Goal: Task Accomplishment & Management: Manage account settings

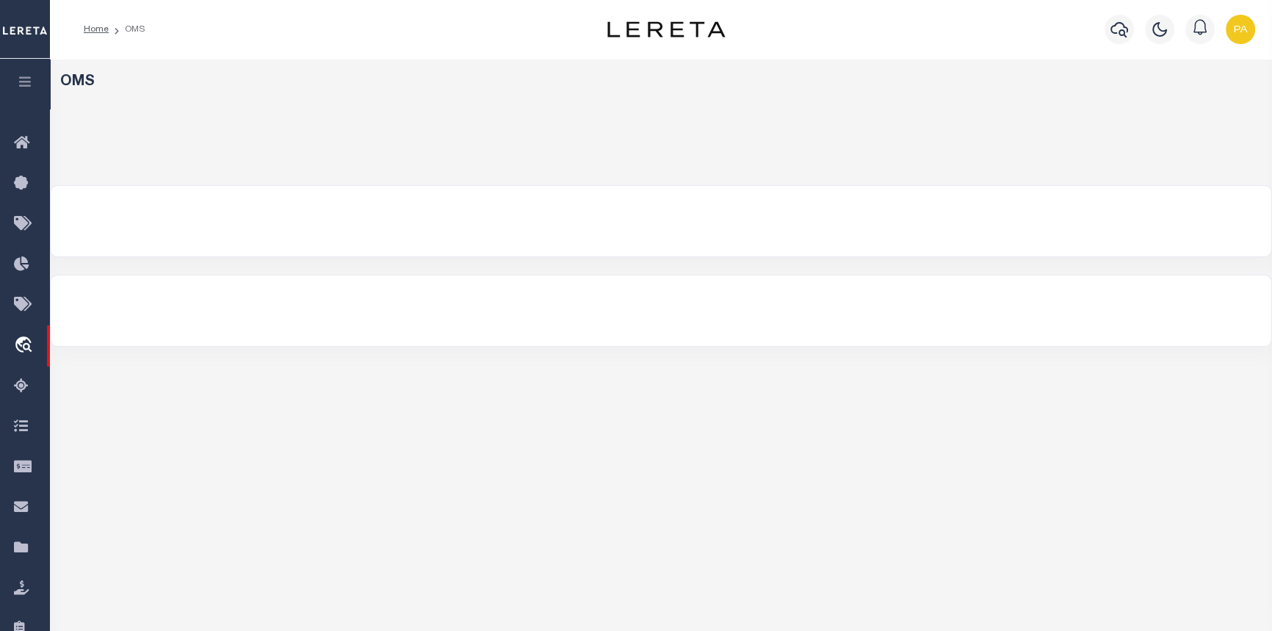
select select "200"
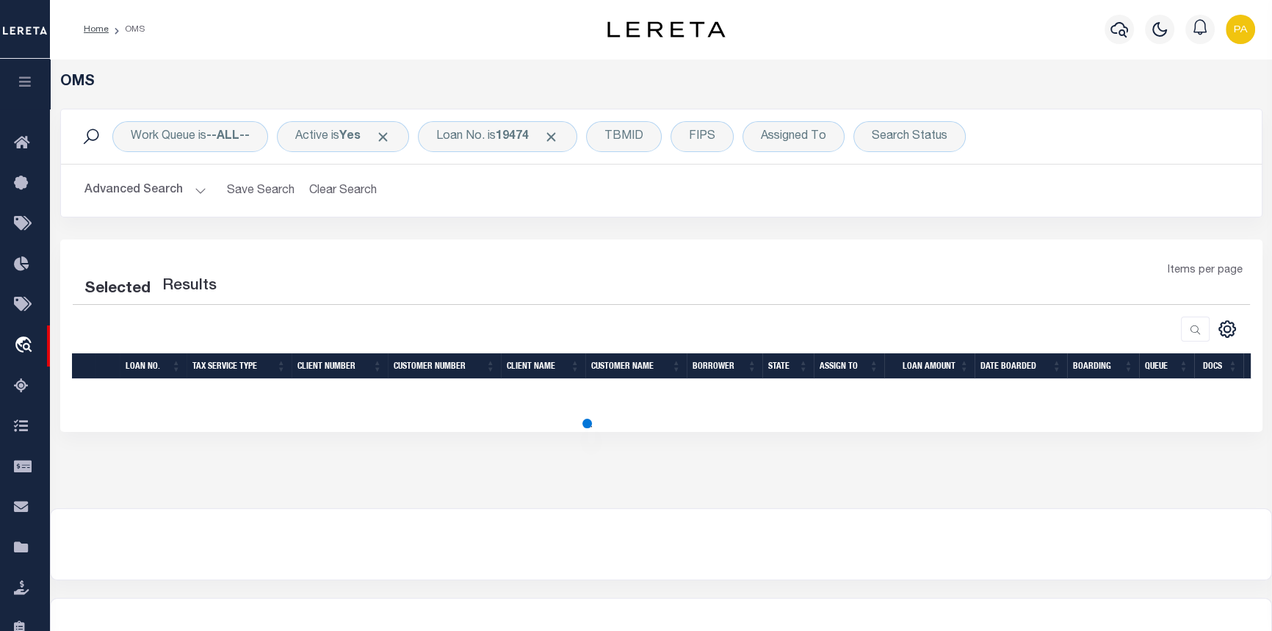
select select "200"
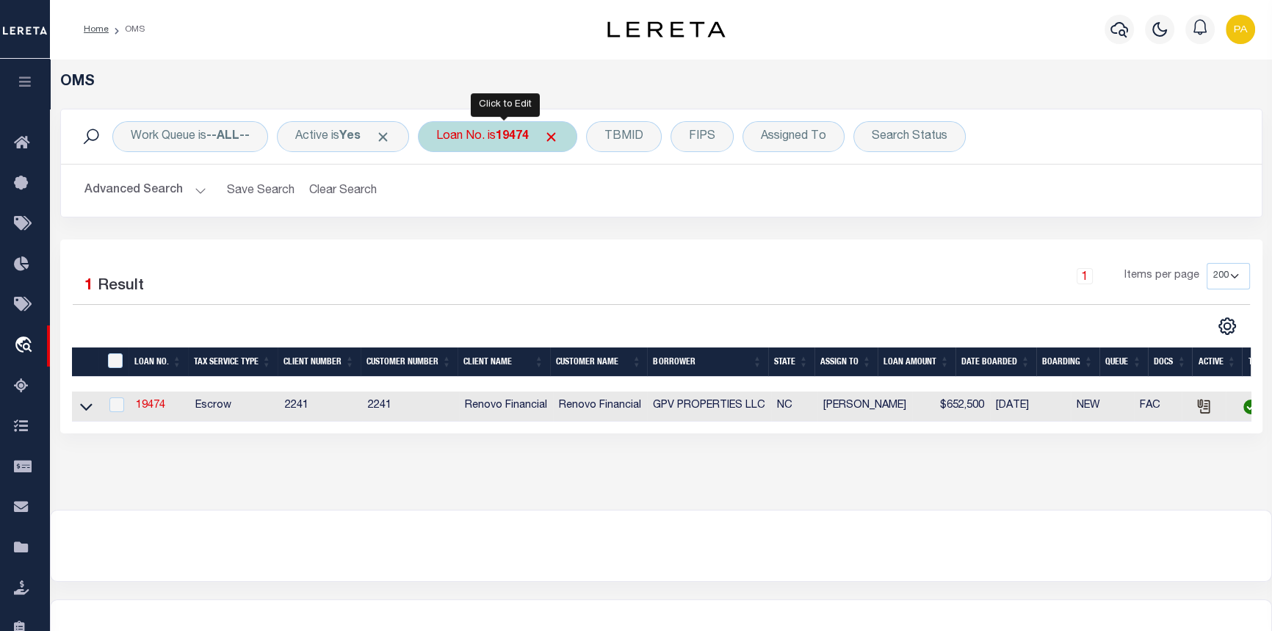
click at [549, 140] on div "Loan No. is 19474" at bounding box center [497, 136] width 159 height 31
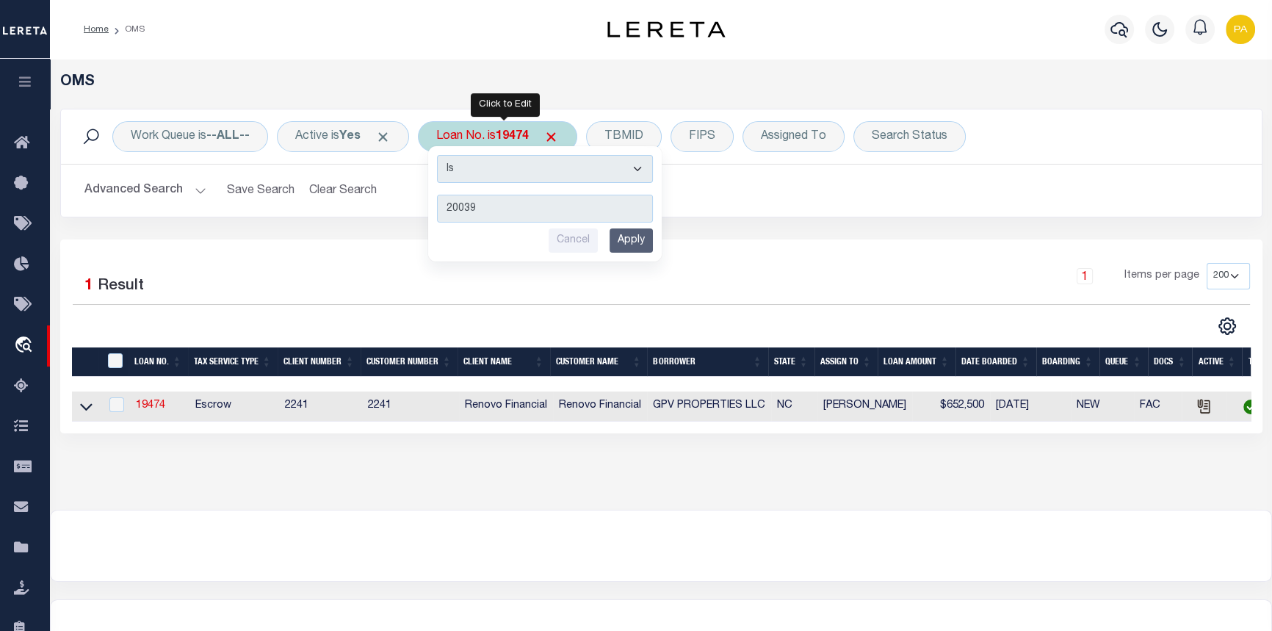
type input "200392"
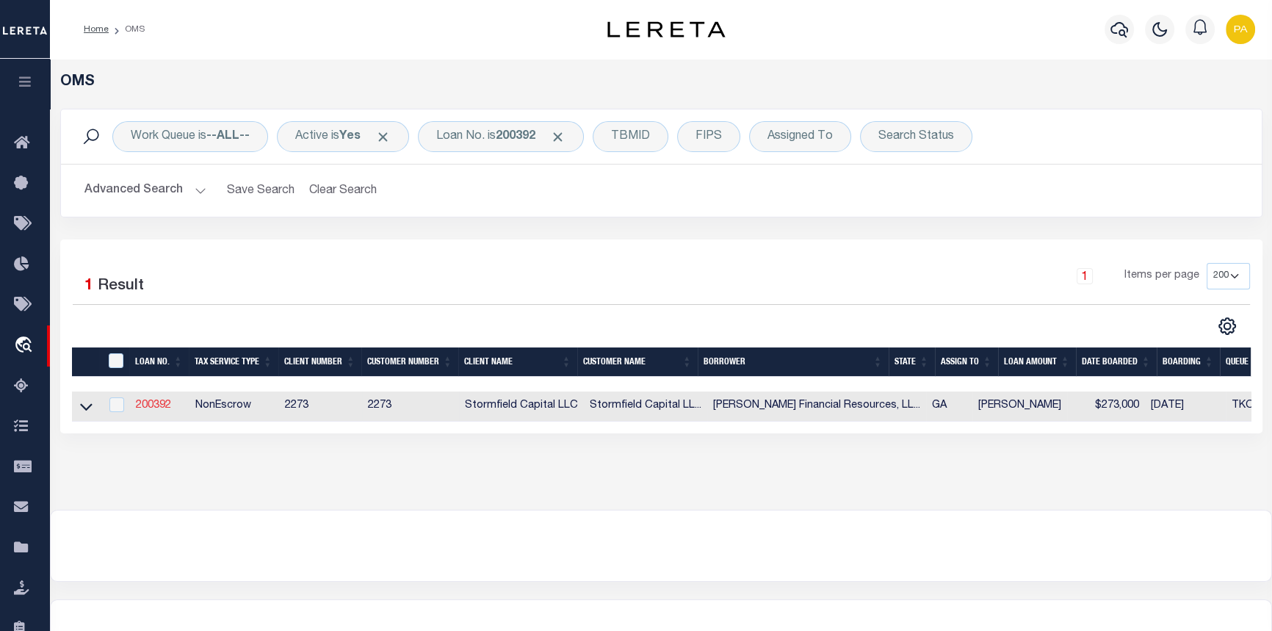
click at [147, 411] on link "200392" at bounding box center [153, 405] width 35 height 10
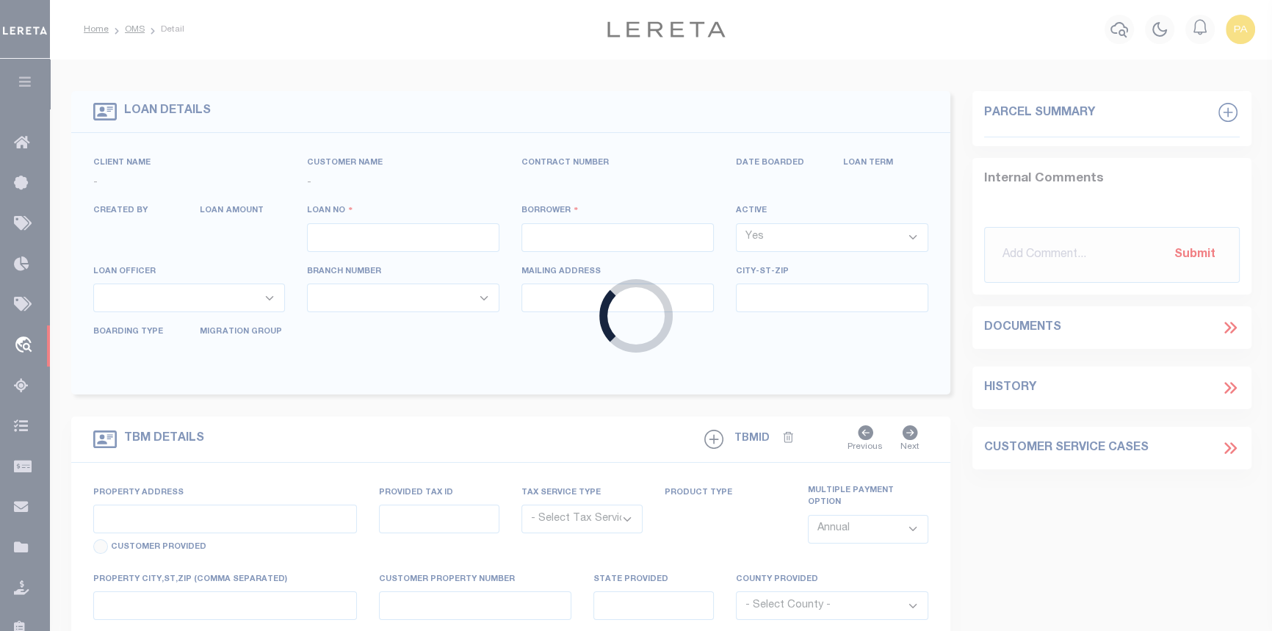
type input "200392"
type input "Clair Tweed Financial Resources, LLC - Atlanta, GA"
select select
type input "4196 Bethany Manor Dr"
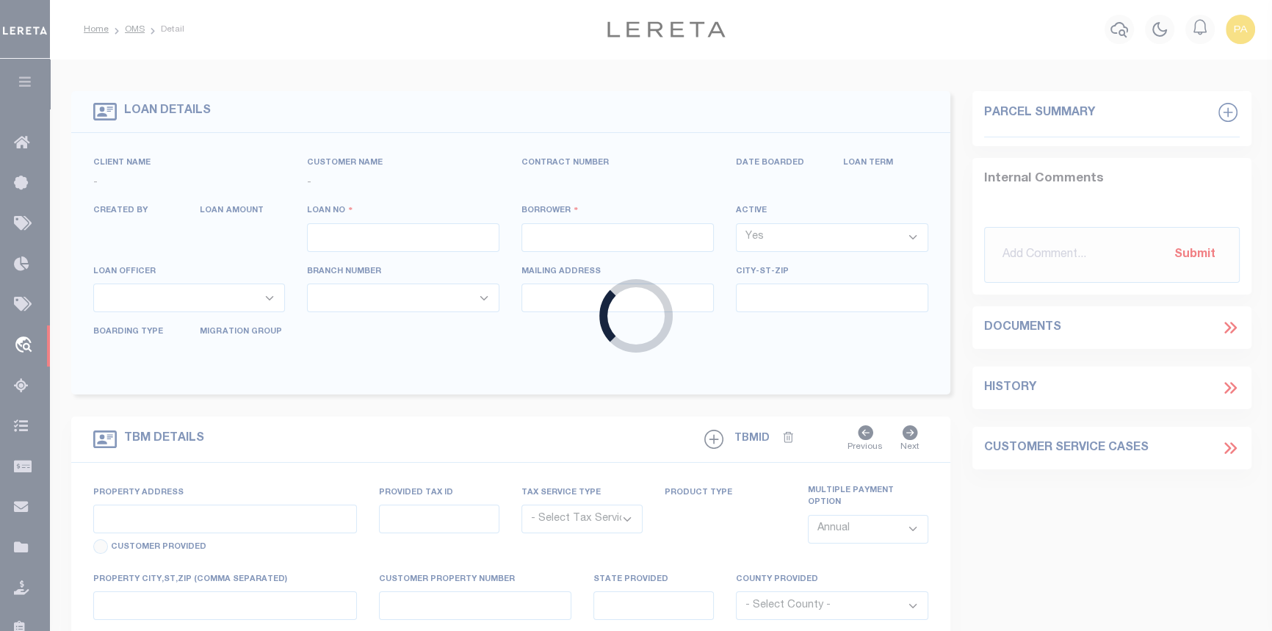
select select "10"
select select "NonEscrow"
select select "84865"
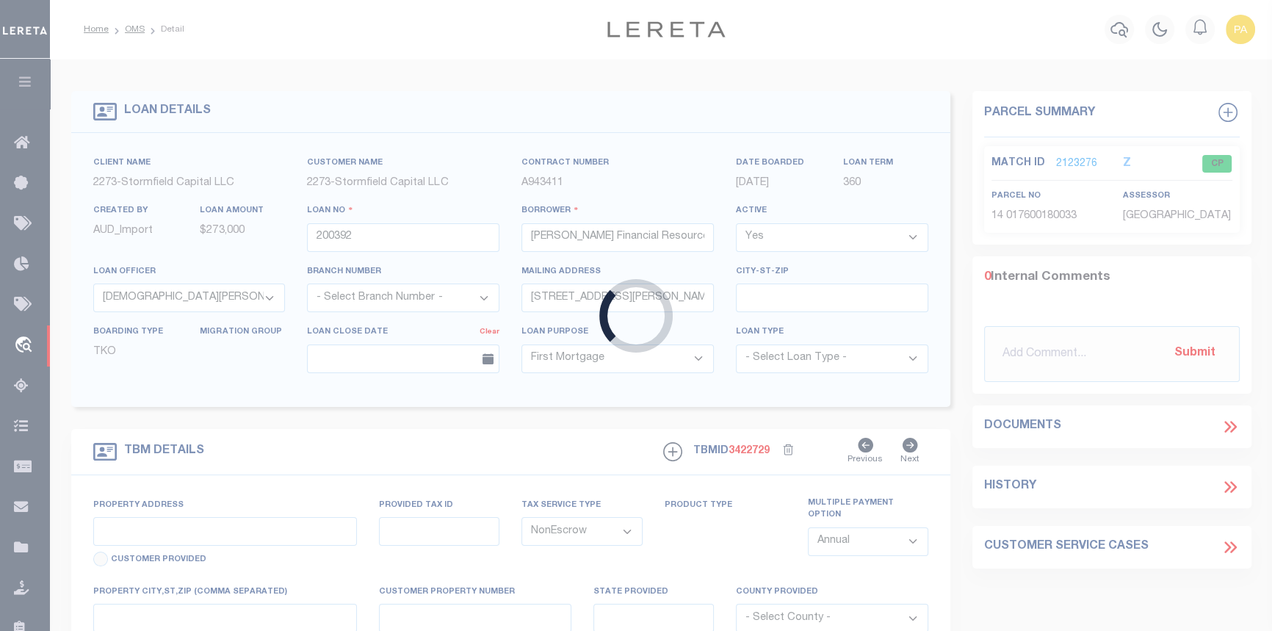
type input "[STREET_ADDRESS][PERSON_NAME]"
type input "14 017600180033"
select select
type input "Atlanta GA 30318"
type input "GA"
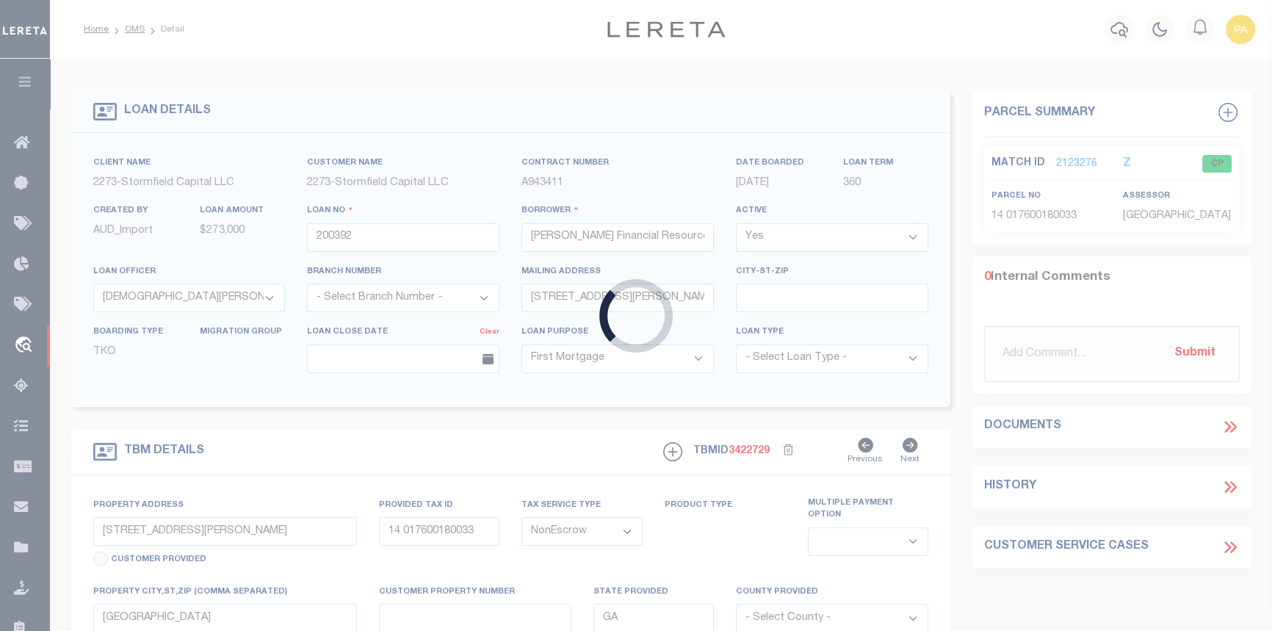
select select
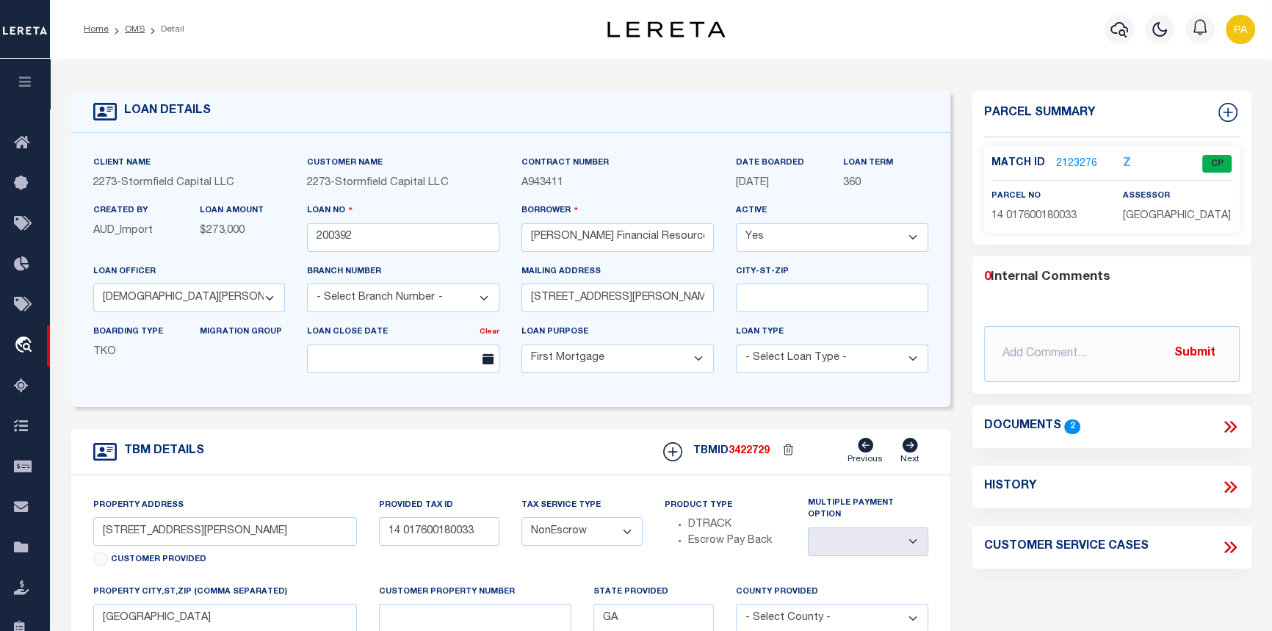
click at [1077, 161] on link "2123276" at bounding box center [1076, 163] width 41 height 15
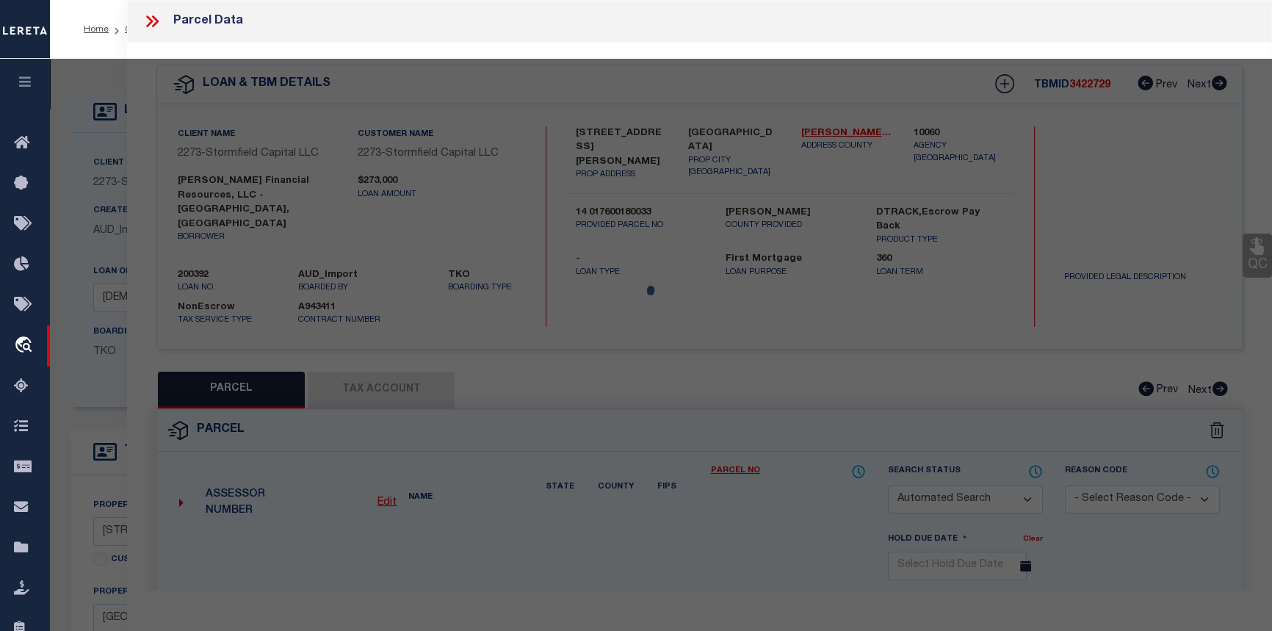
checkbox input "false"
select select "CP"
type input "Clair Tweed Financial Resources LLC"
select select "AGW"
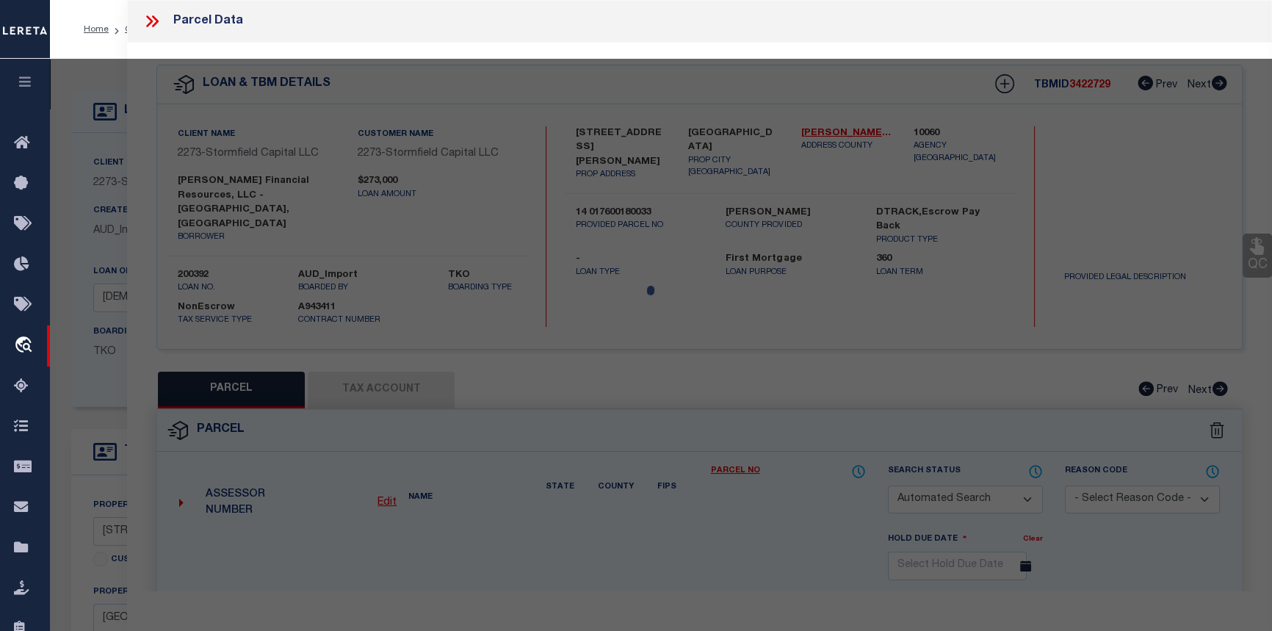
select select
type input "665 SOUTH EUGENIA PL NW"
checkbox input "false"
type input "Atlanta GA 30318"
type textarea "Acres 0.325"
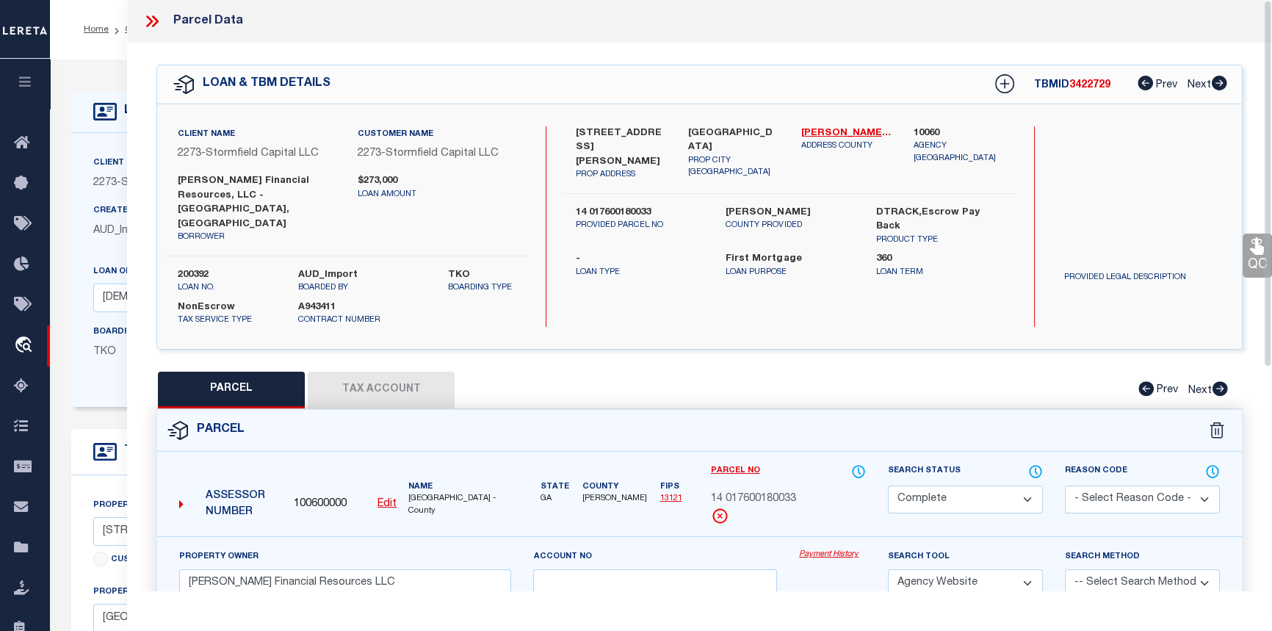
click at [153, 18] on icon at bounding box center [151, 21] width 19 height 19
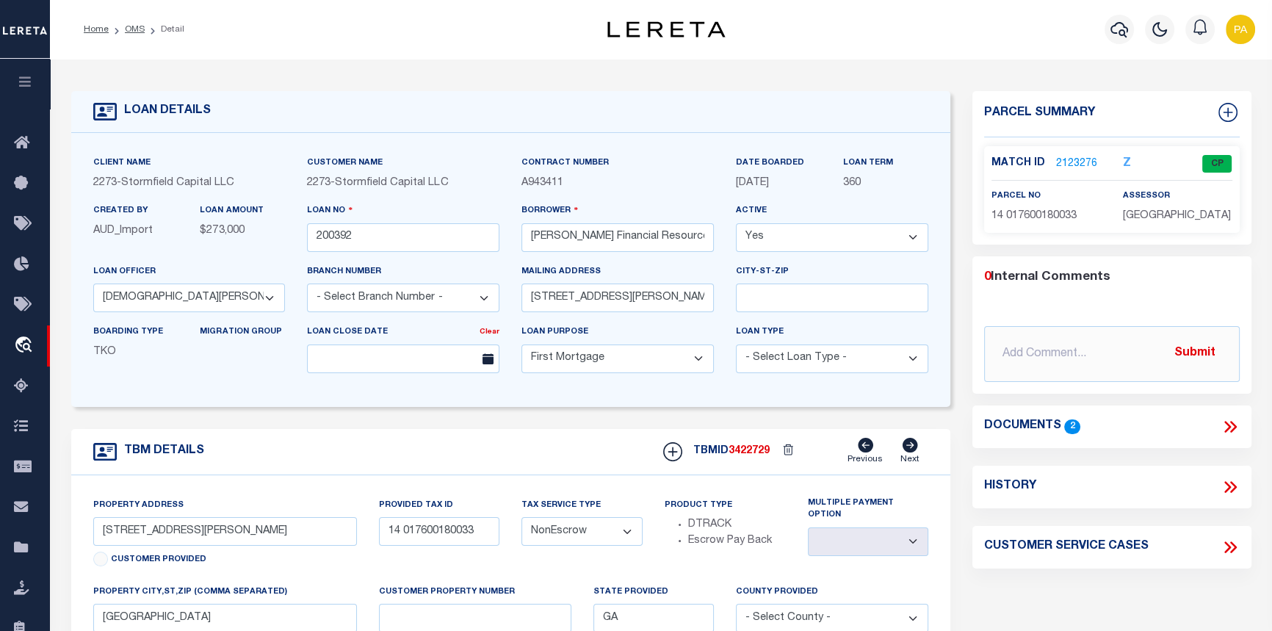
click at [1076, 165] on link "2123276" at bounding box center [1076, 163] width 41 height 15
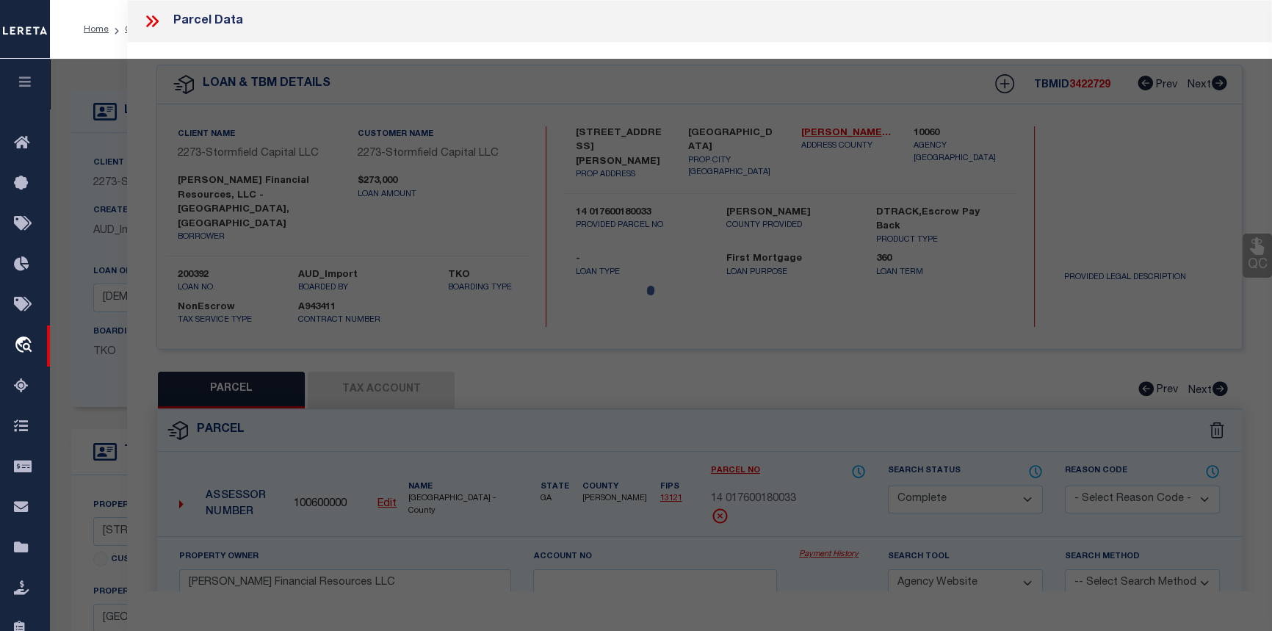
select select "AS"
select select
checkbox input "false"
select select "CP"
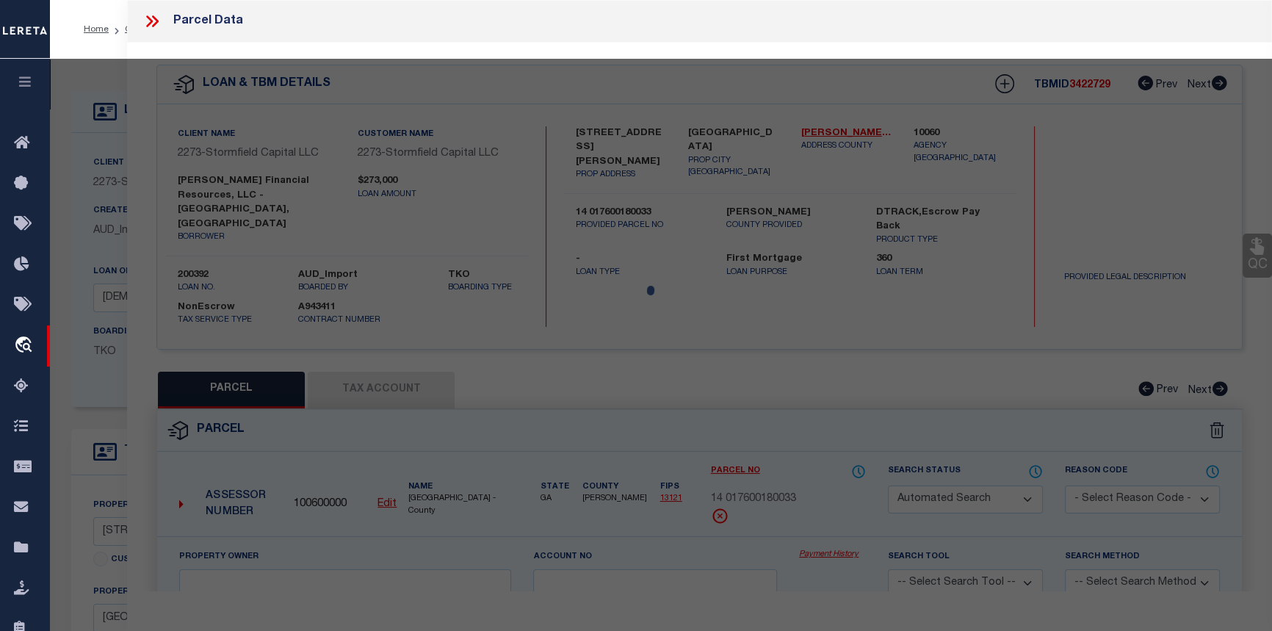
type input "Clair Tweed Financial Resources LLC"
select select "AGW"
select select
type input "665 SOUTH EUGENIA PL NW"
checkbox input "false"
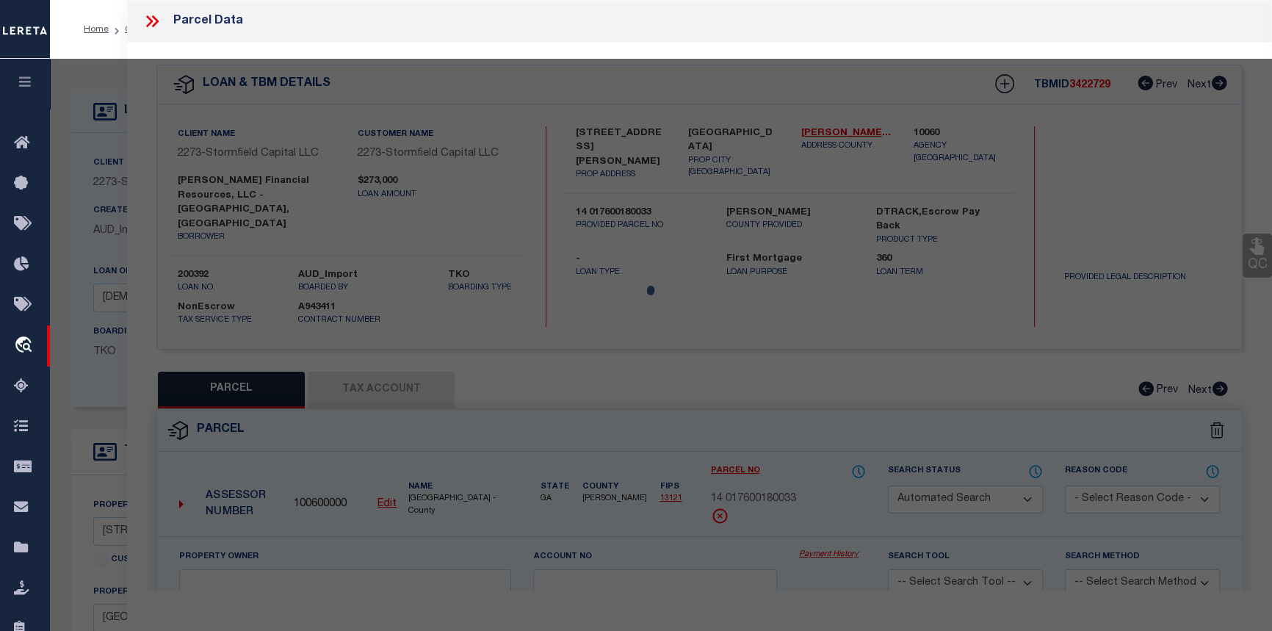
type input "Atlanta GA 30318"
type textarea "Acres 0.325"
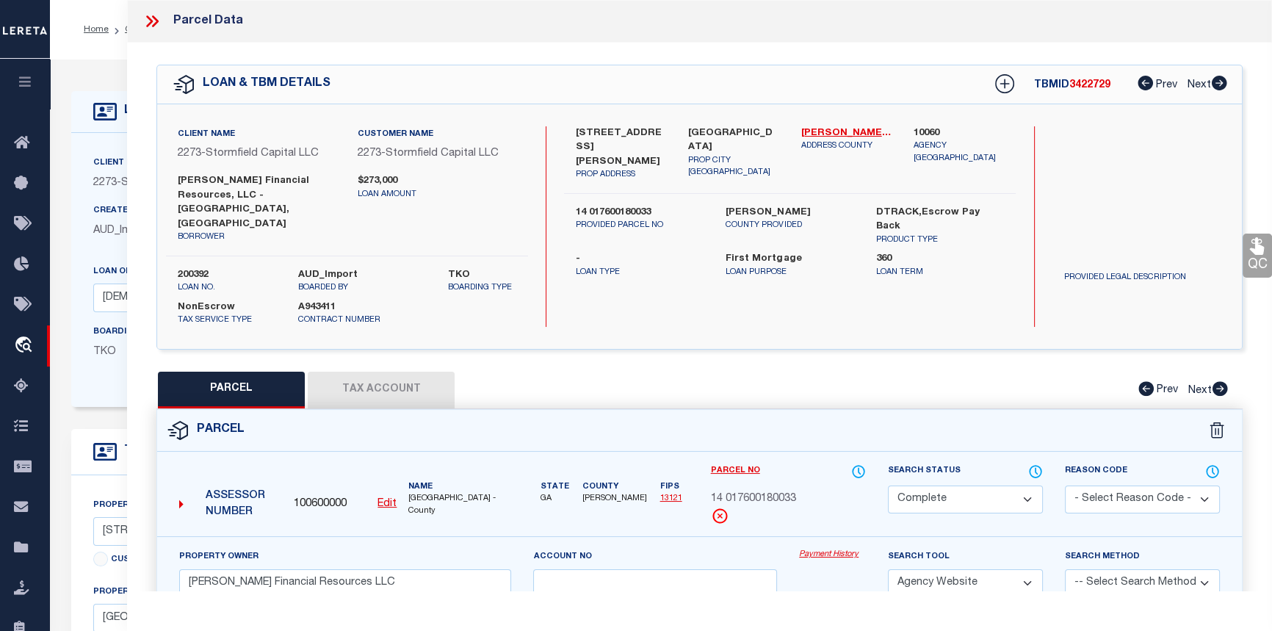
click at [838, 549] on link "Payment History" at bounding box center [832, 555] width 67 height 12
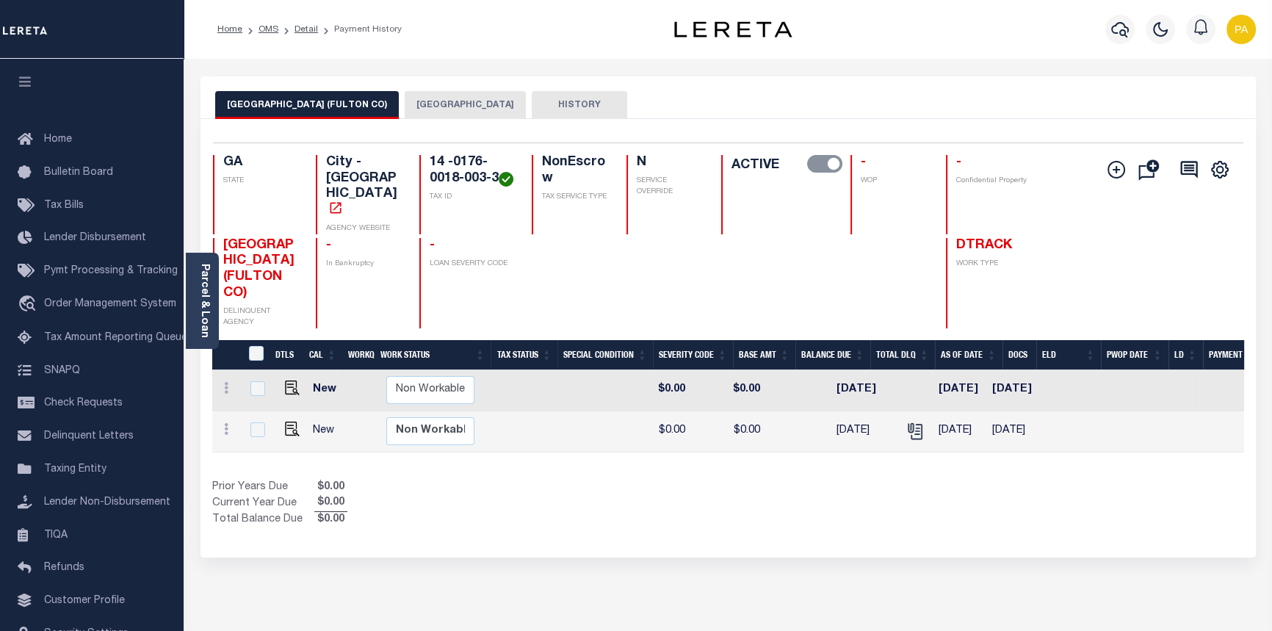
scroll to position [0, 401]
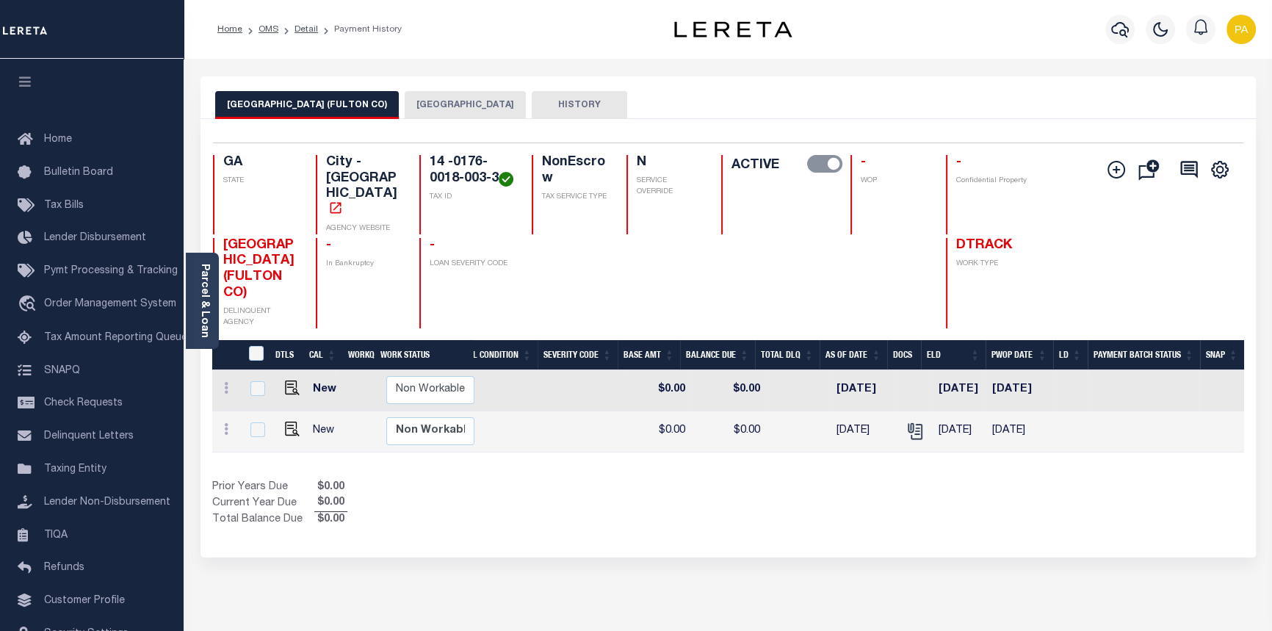
click at [433, 106] on button "FULTON COUNTY" at bounding box center [465, 105] width 121 height 28
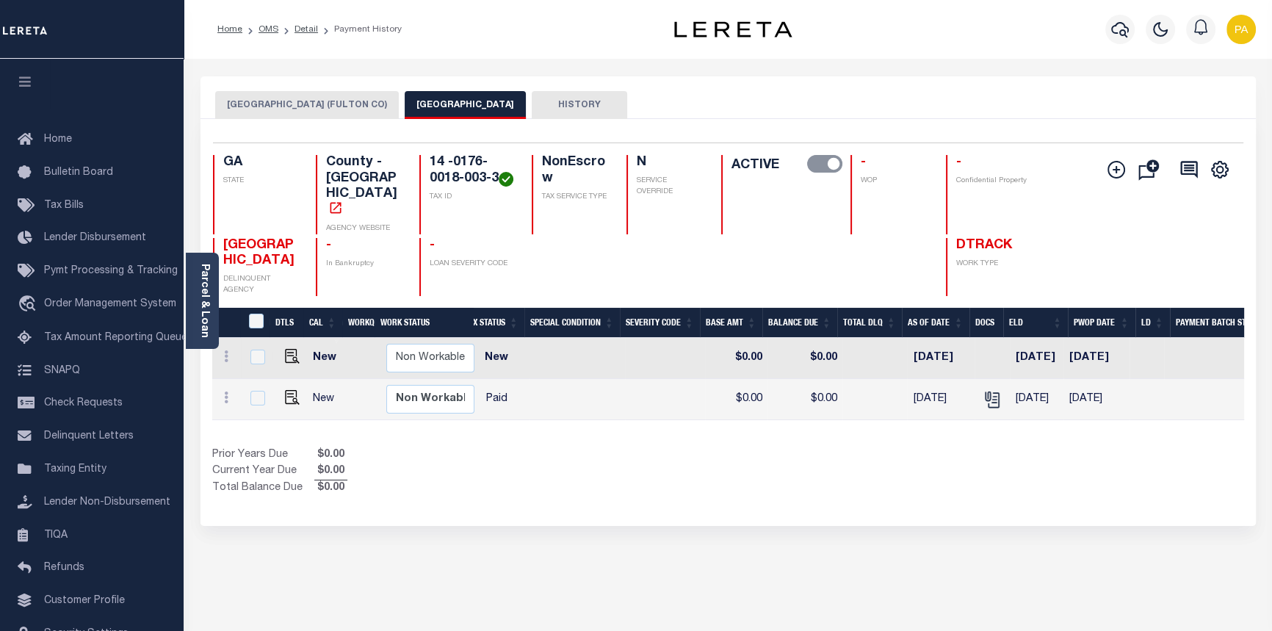
scroll to position [0, 364]
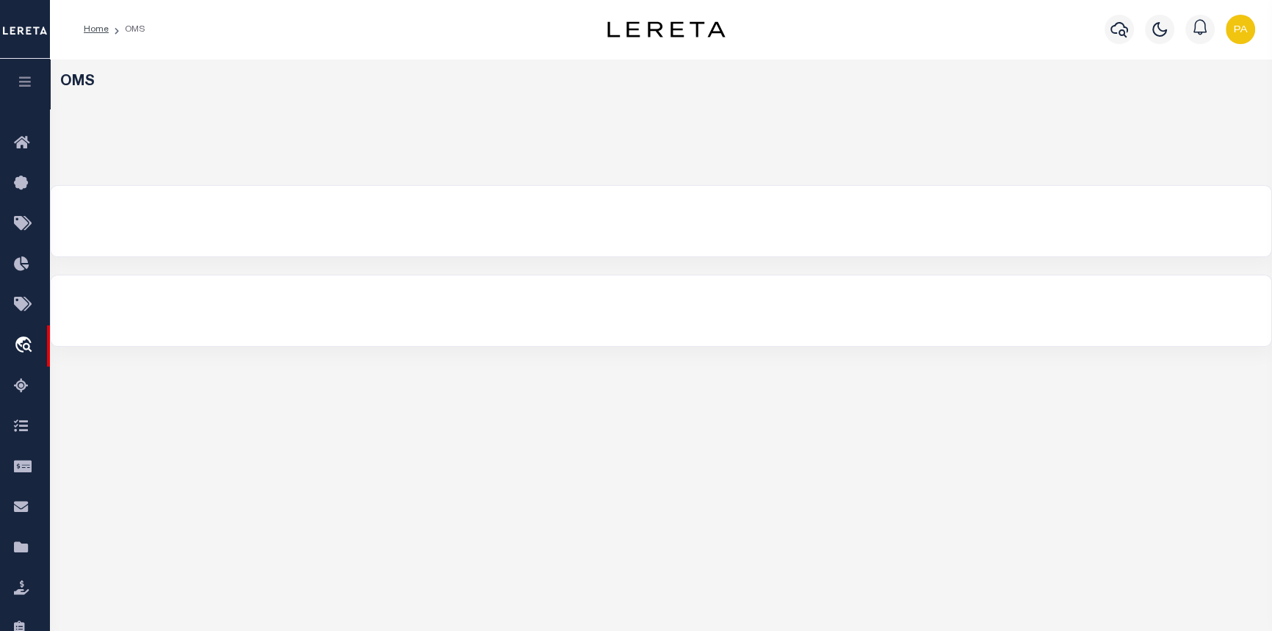
select select "200"
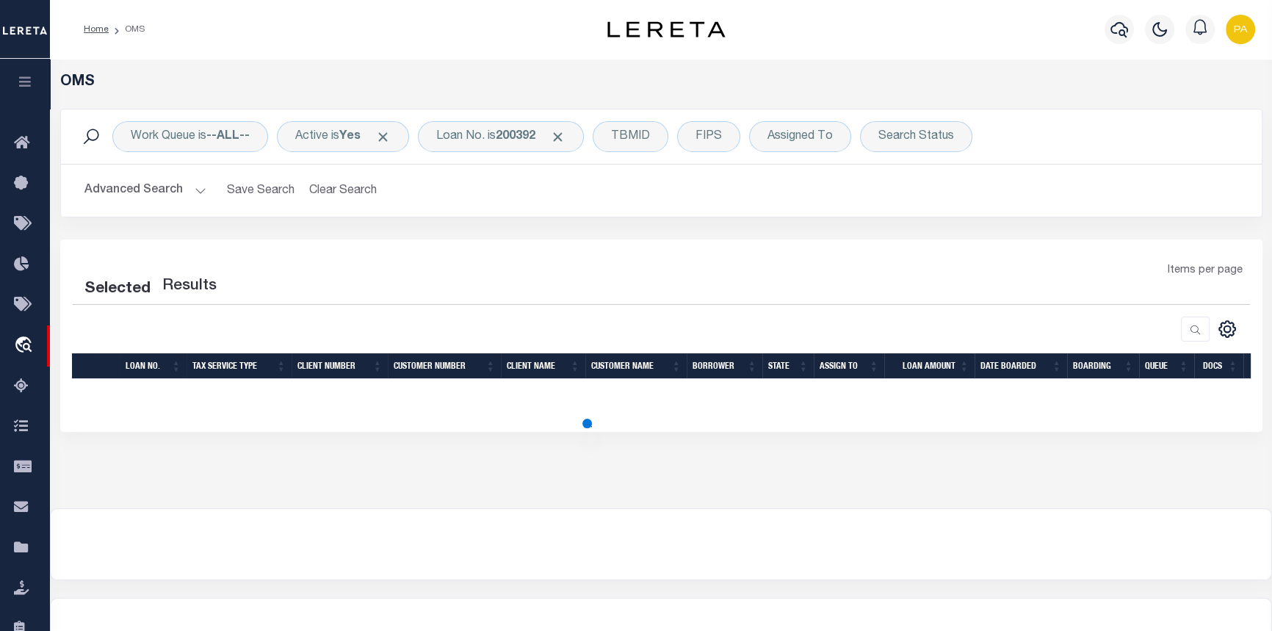
select select "200"
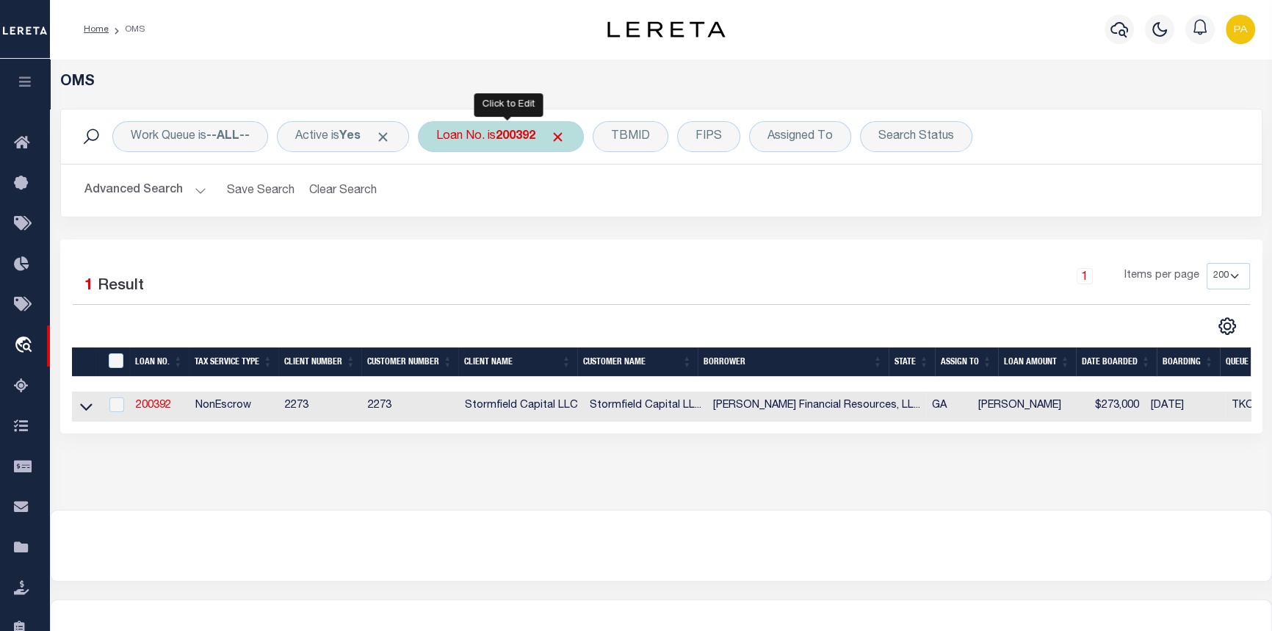
click at [517, 139] on b "200392" at bounding box center [516, 137] width 40 height 12
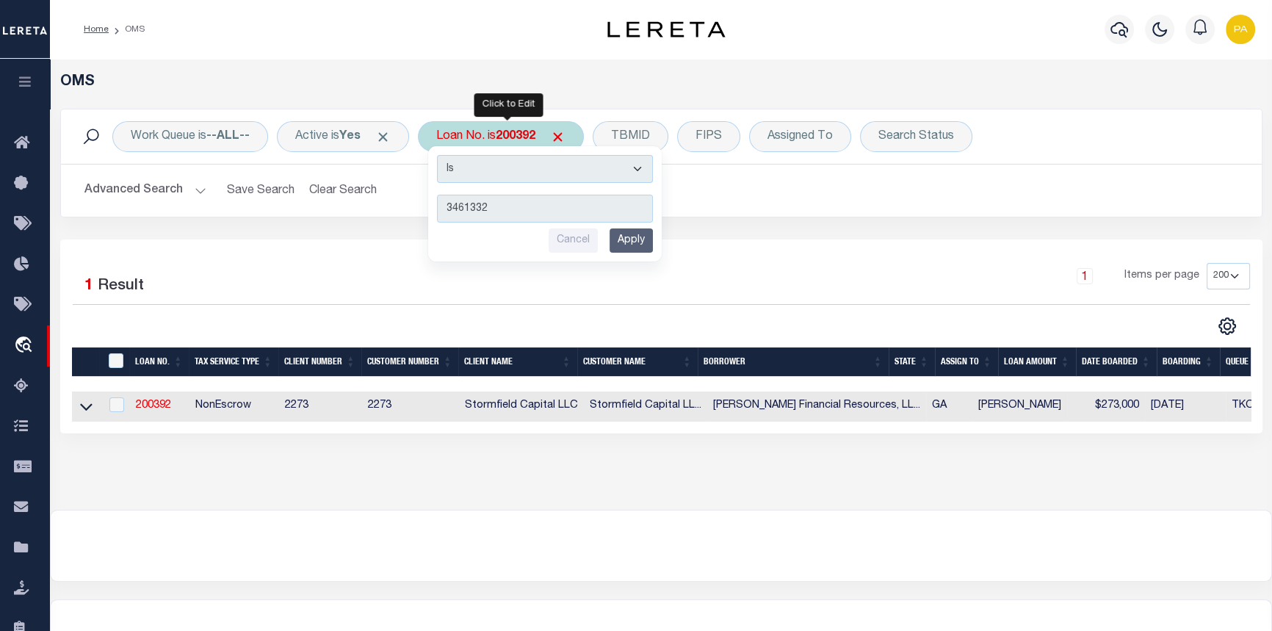
type input "34613324"
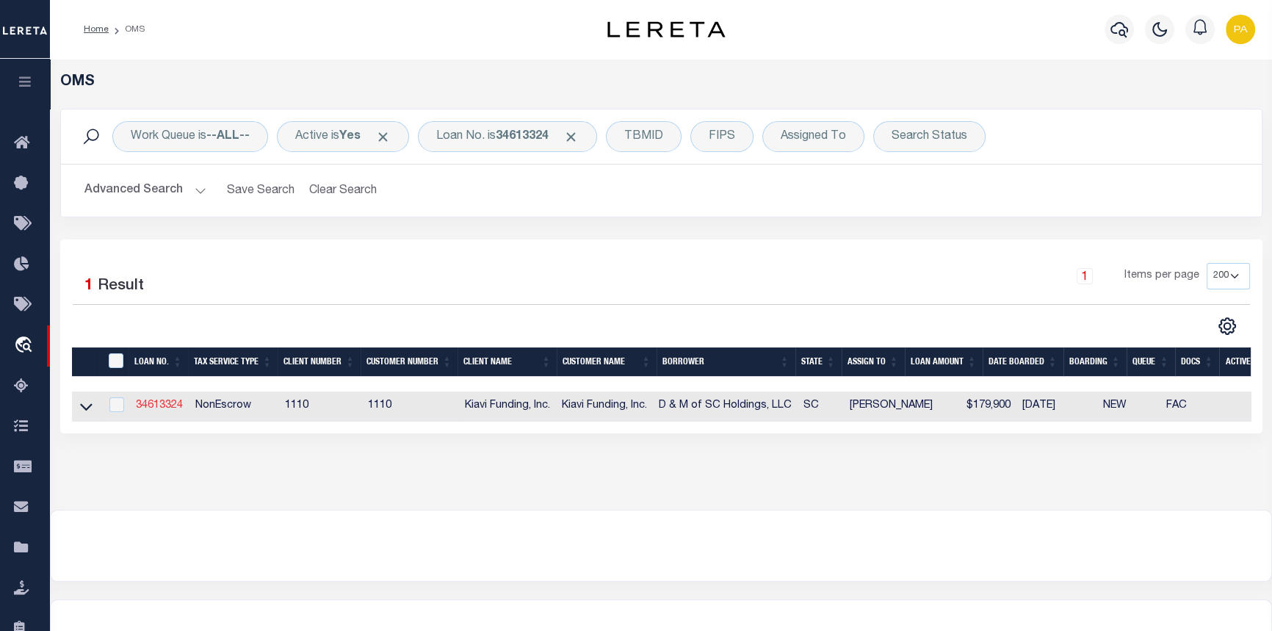
click at [165, 408] on link "34613324" at bounding box center [159, 405] width 47 height 10
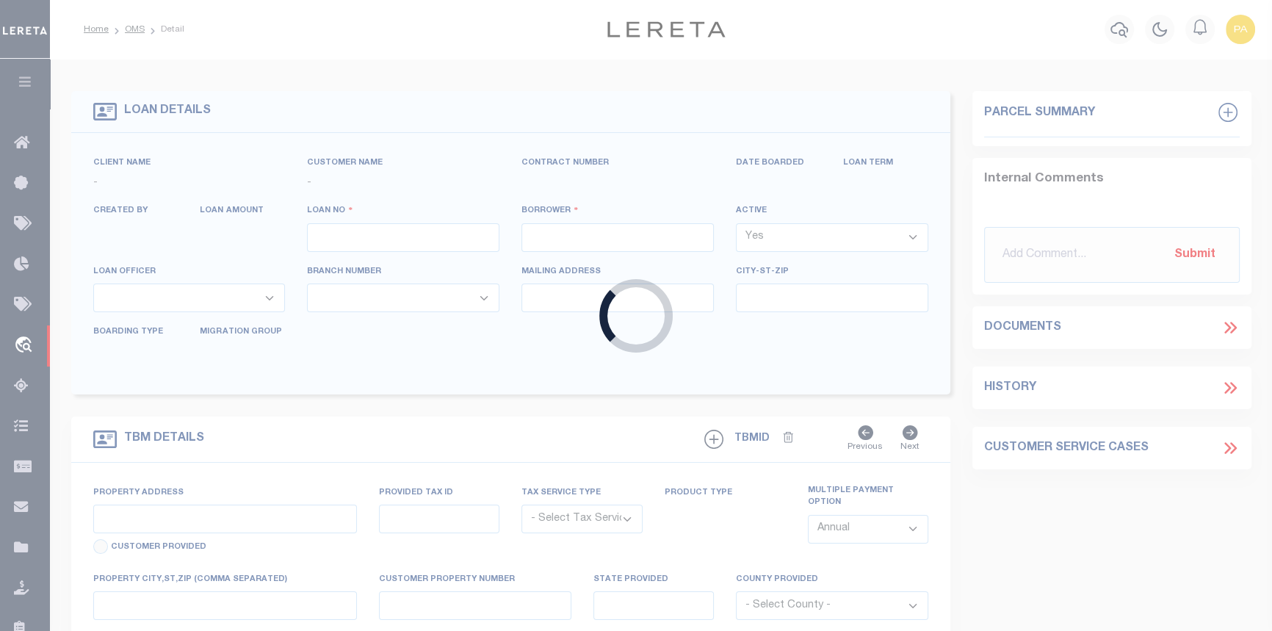
type input "34613324"
type input "D & M of SC Holdings, LLC"
select select
select select "10"
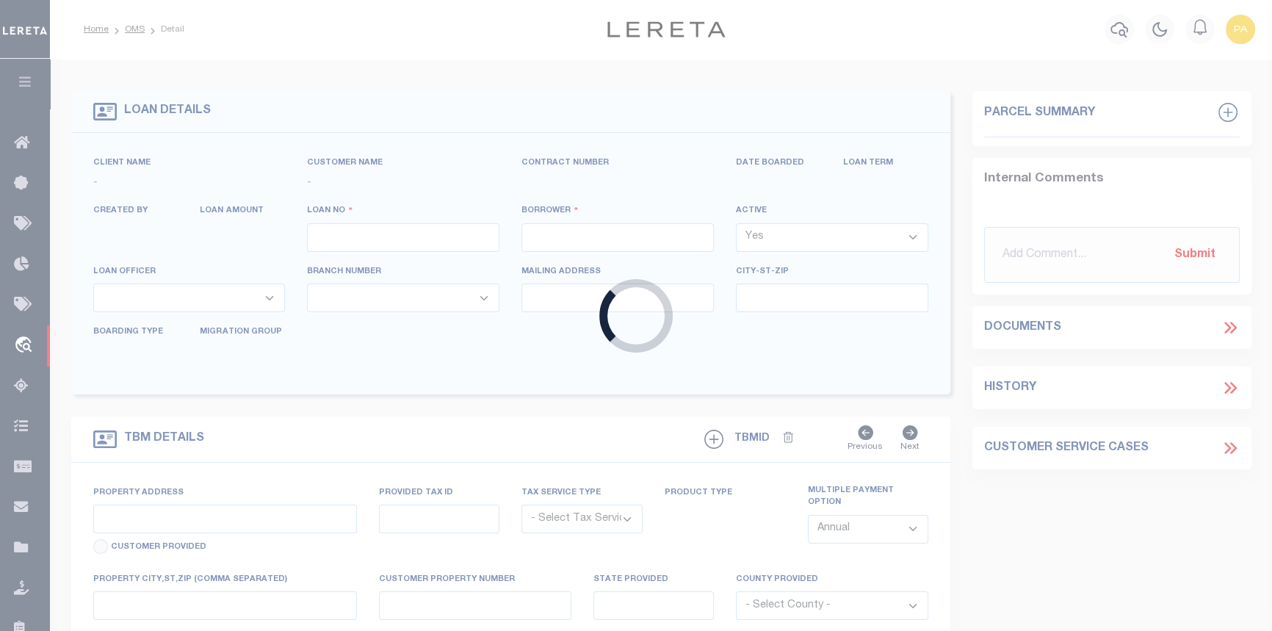
select select "NonEscrow"
select select "8518"
select select "3485"
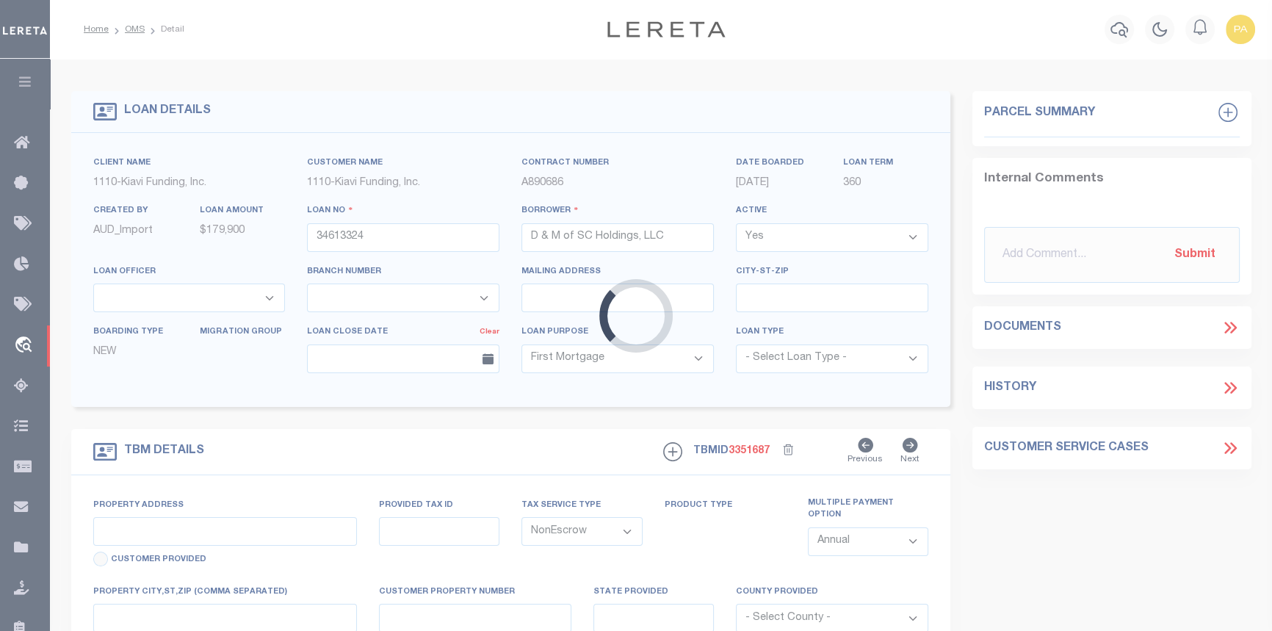
type input "716 CARDINAL STREET, SUMTER, SC, 29150"
select select
type input "SUMTER SC 29150"
type input "SC"
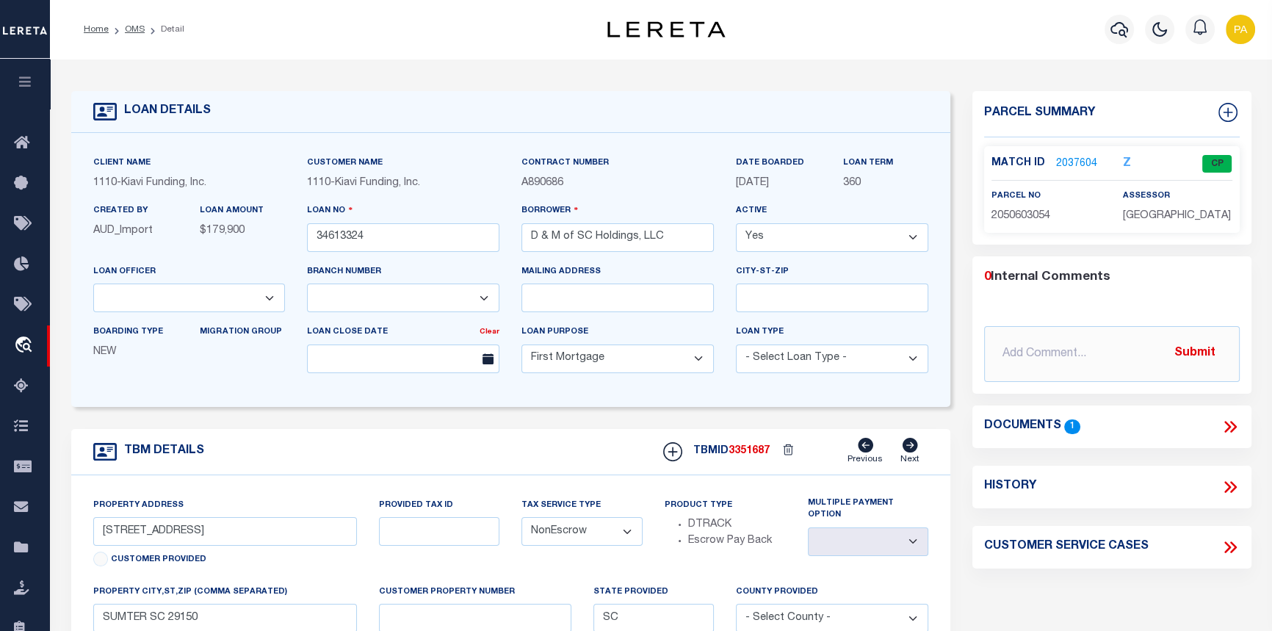
click at [1059, 163] on link "2037604" at bounding box center [1076, 163] width 41 height 15
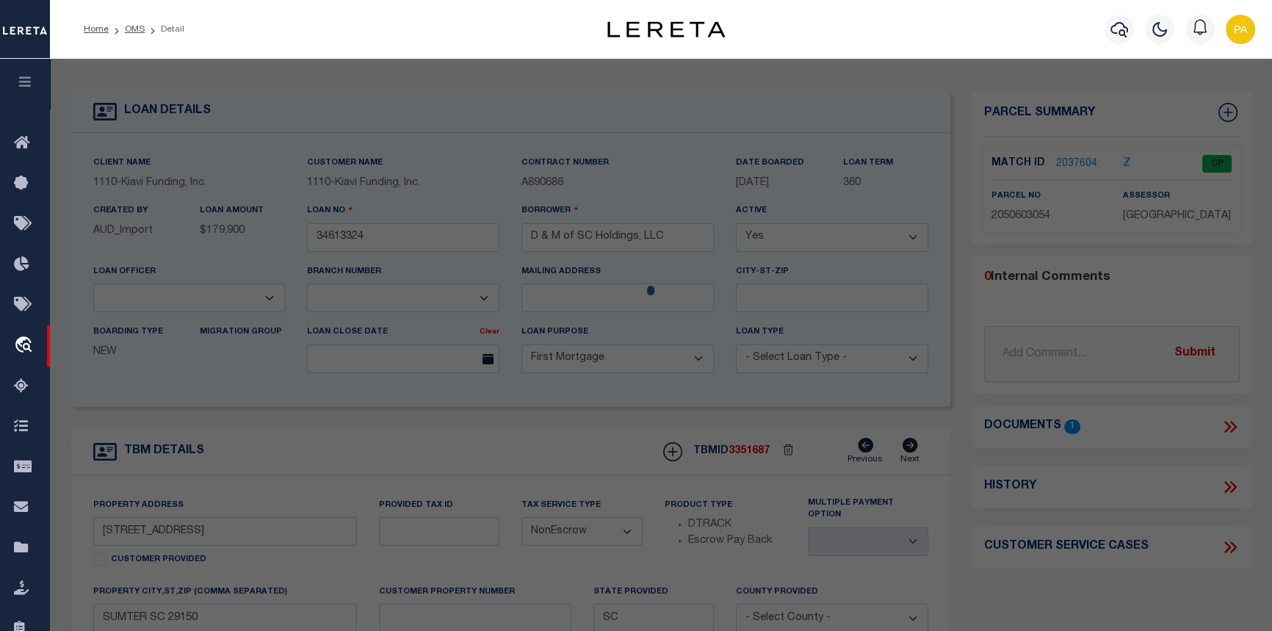
checkbox input "false"
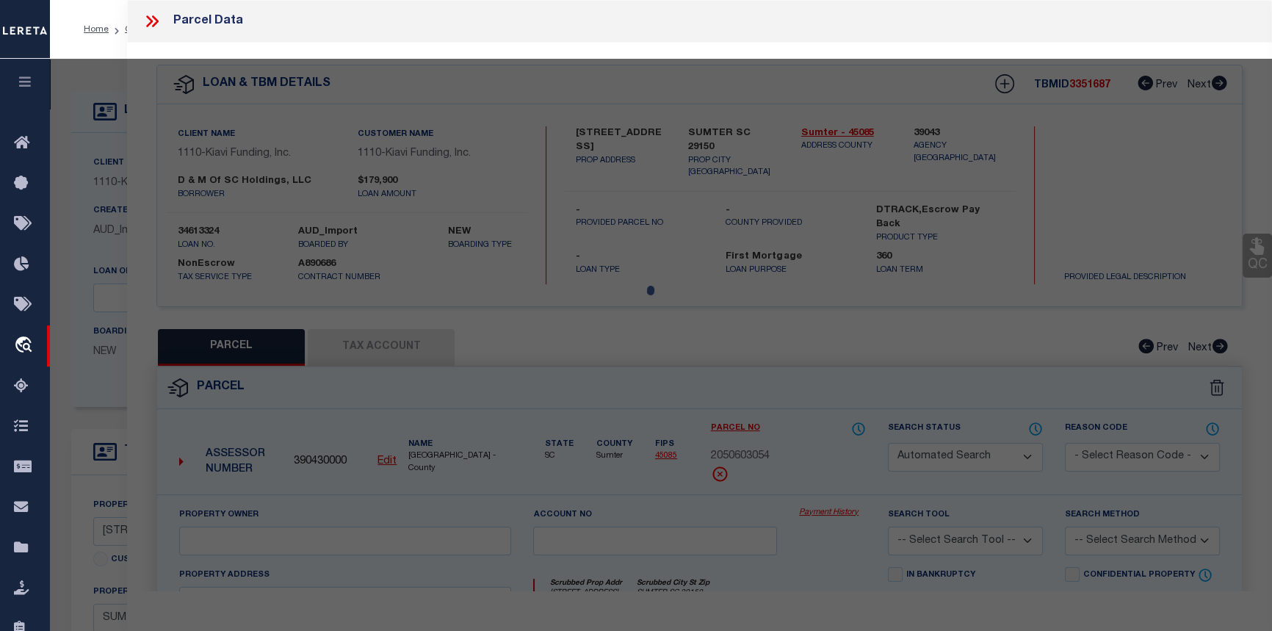
select select "CP"
type input "D & M OF SC HOLDINGS LLC"
select select "AGW"
select select
type input "716 CARDINAL ST"
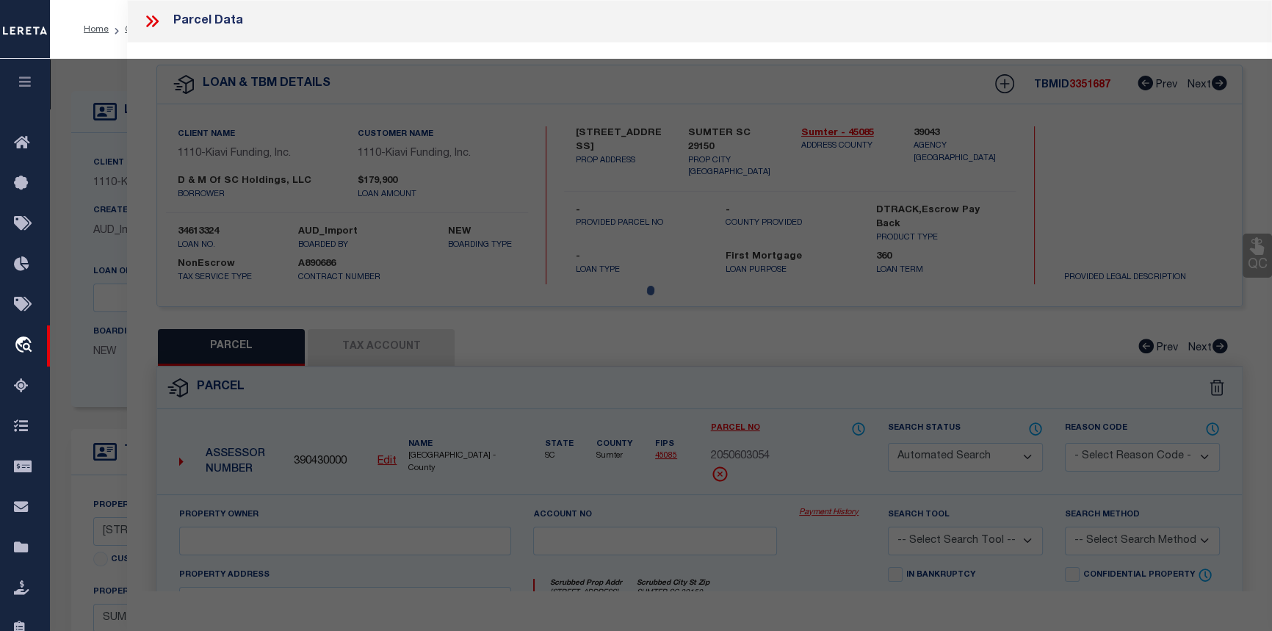
type input "SUMTER SC 29150"
type textarea "LOT 50 & PT 51 Z13-106 108 FT 1 Z21-28"
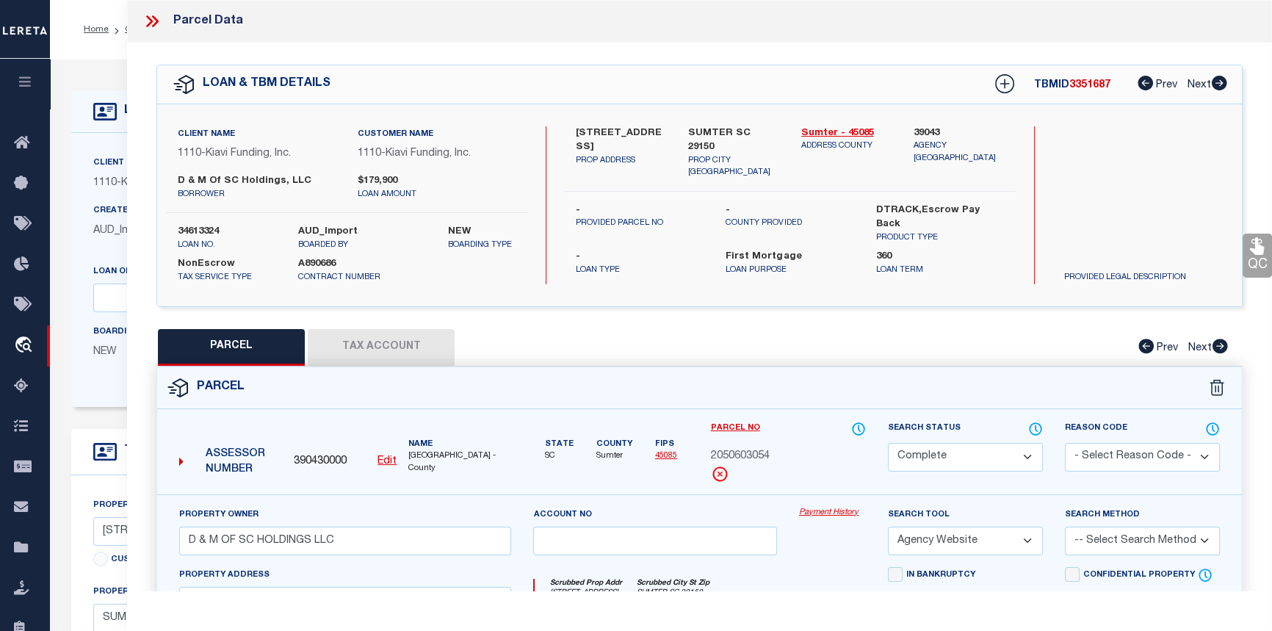
click at [828, 510] on link "Payment History" at bounding box center [832, 513] width 67 height 12
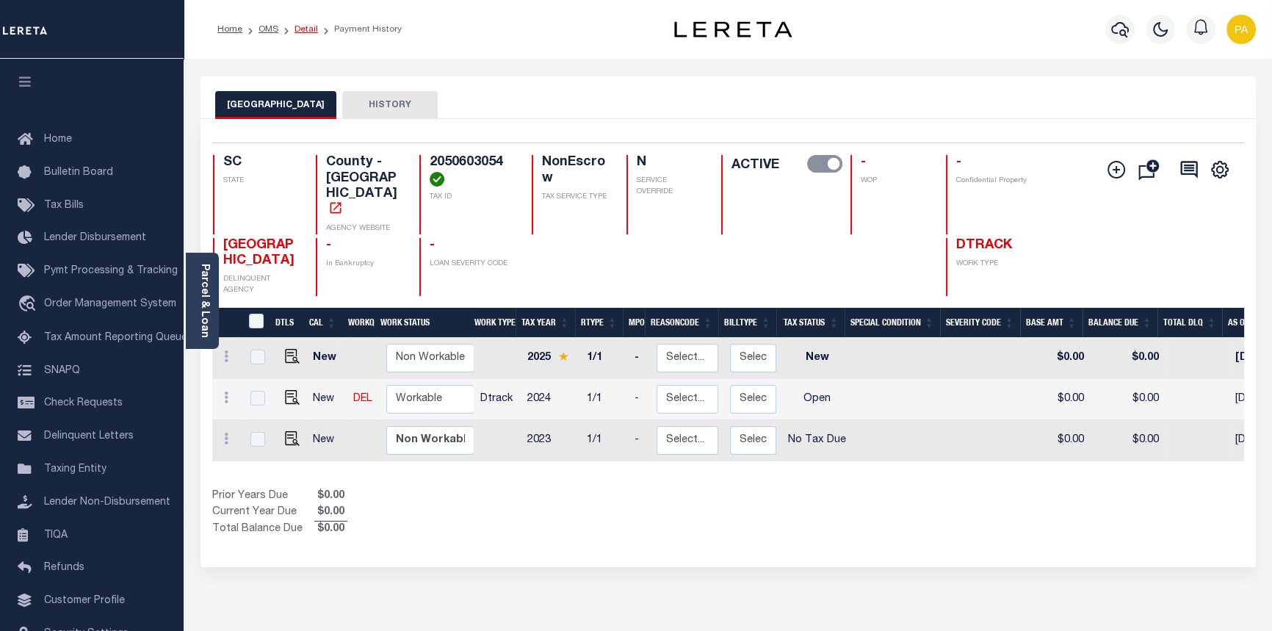
click at [303, 25] on link "Detail" at bounding box center [306, 29] width 24 height 9
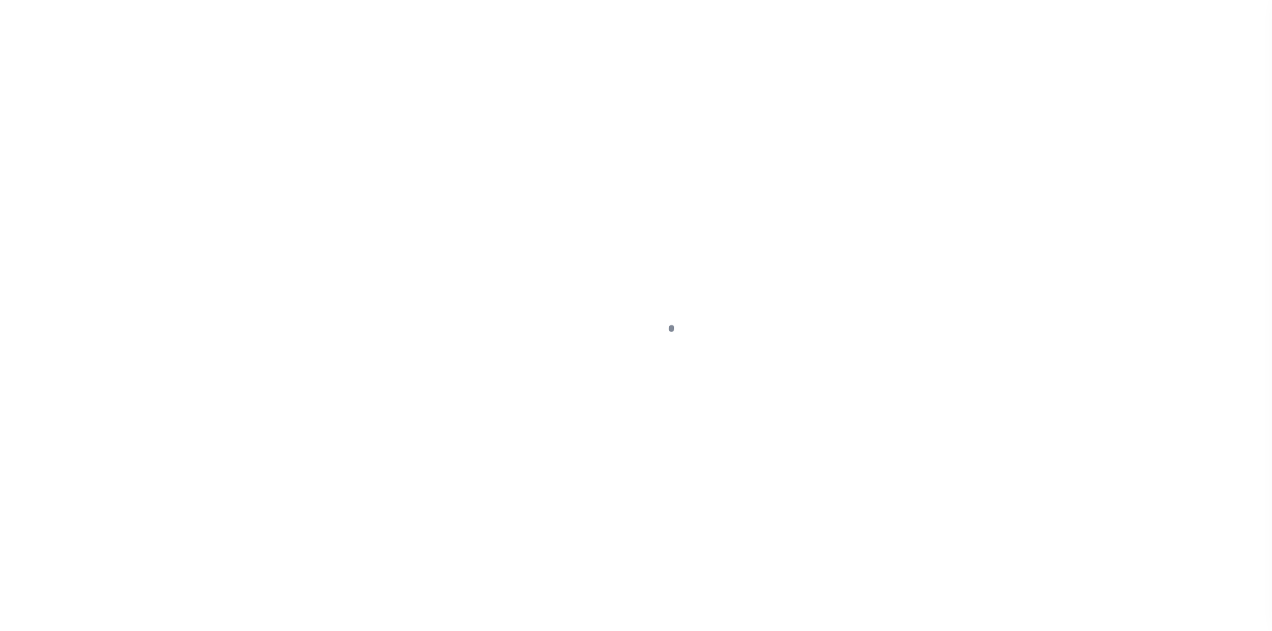
select select "8518"
select select "3485"
select select "10"
select select "NonEscrow"
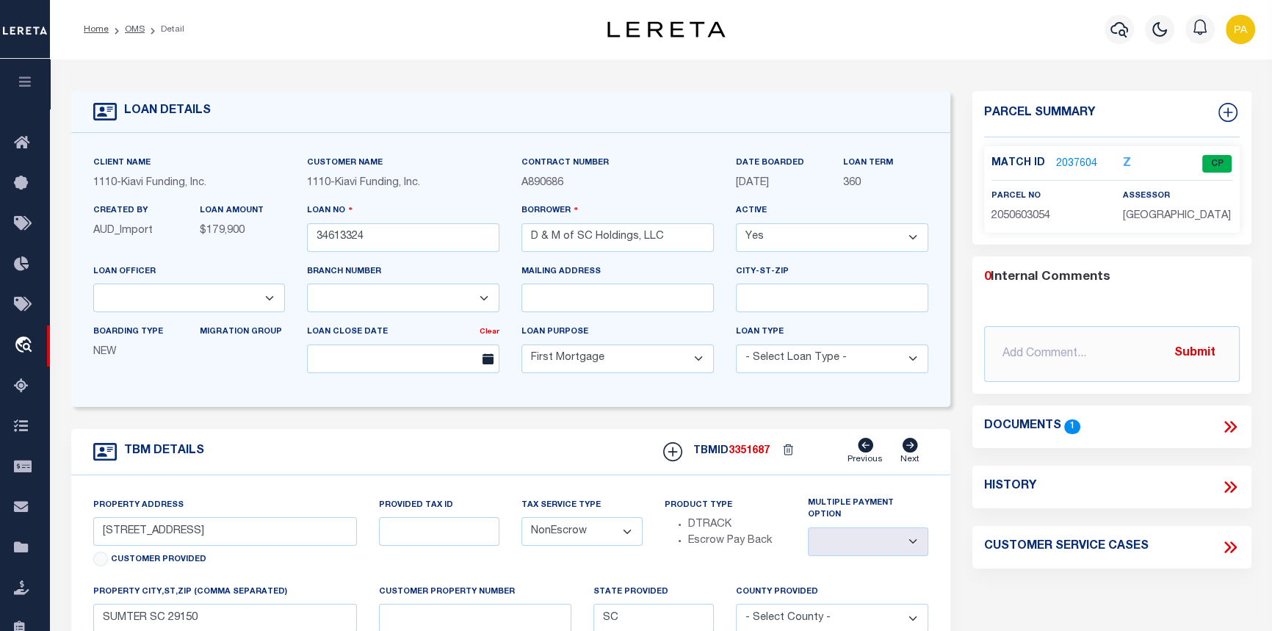
click at [1151, 466] on div "History" at bounding box center [1111, 487] width 278 height 43
click at [1063, 167] on link "2037604" at bounding box center [1076, 163] width 41 height 15
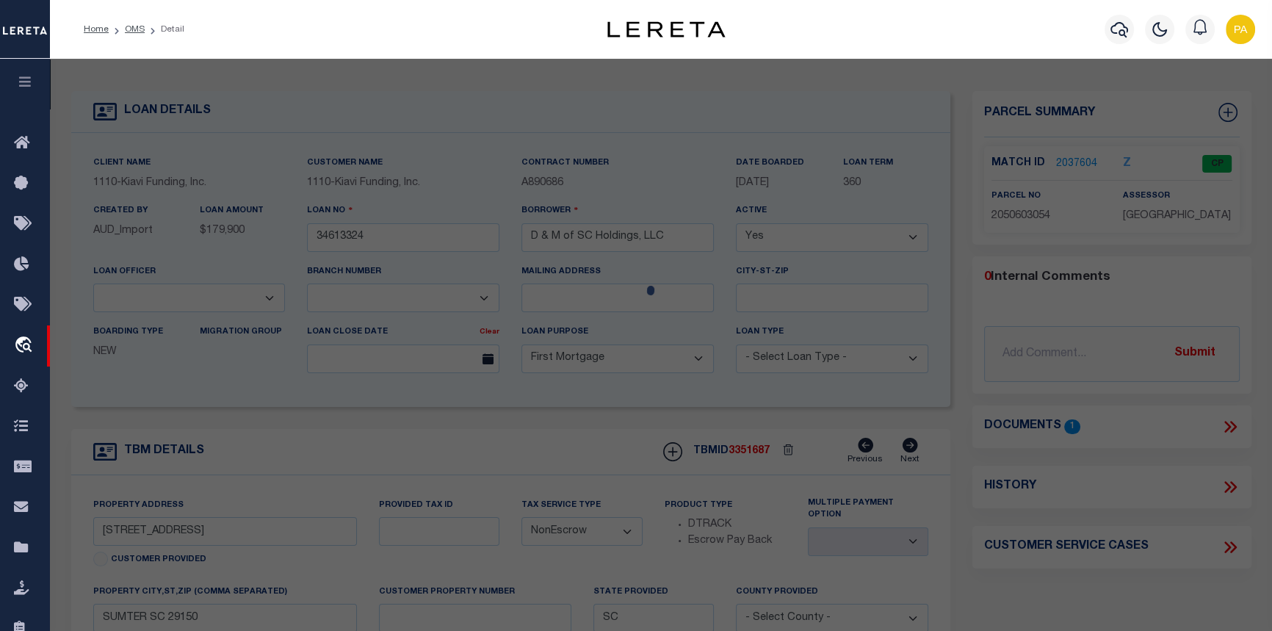
checkbox input "false"
select select "CP"
type input "D & M OF SC HOLDINGS LLC"
select select "AGW"
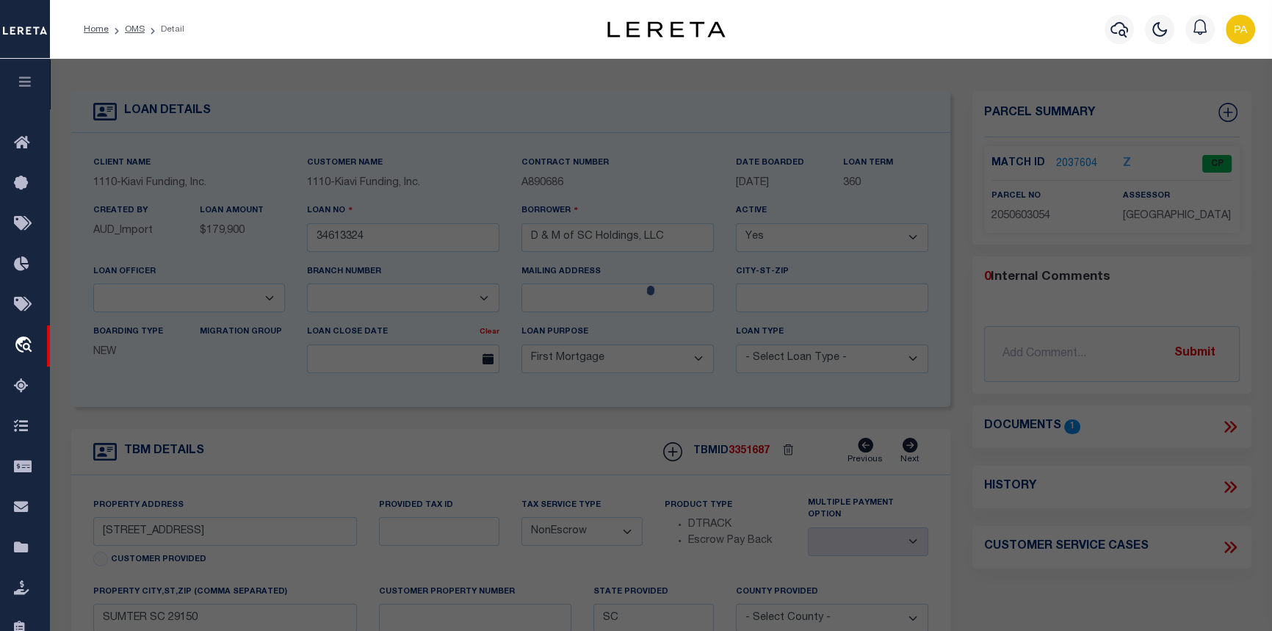
select select
type input "716 CARDINAL ST"
type input "SUMTER SC 29150"
type textarea "LOT 50 & PT 51 Z13-106 108 FT 1 Z21-28"
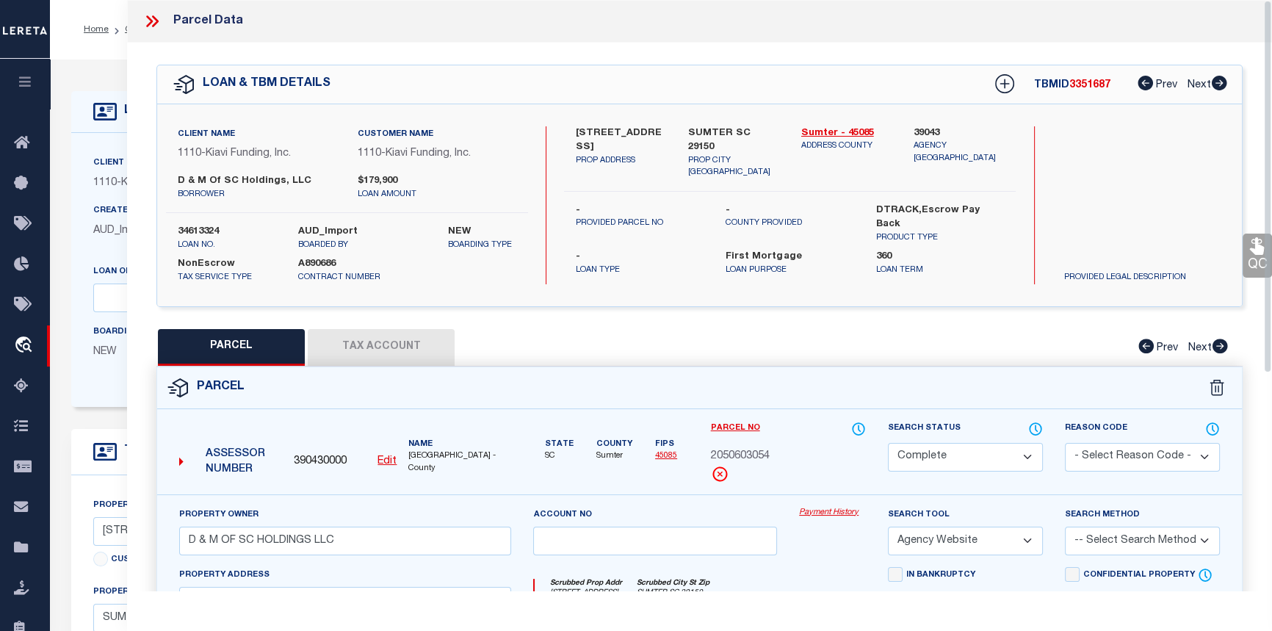
click at [833, 507] on link "Payment History" at bounding box center [832, 513] width 67 height 12
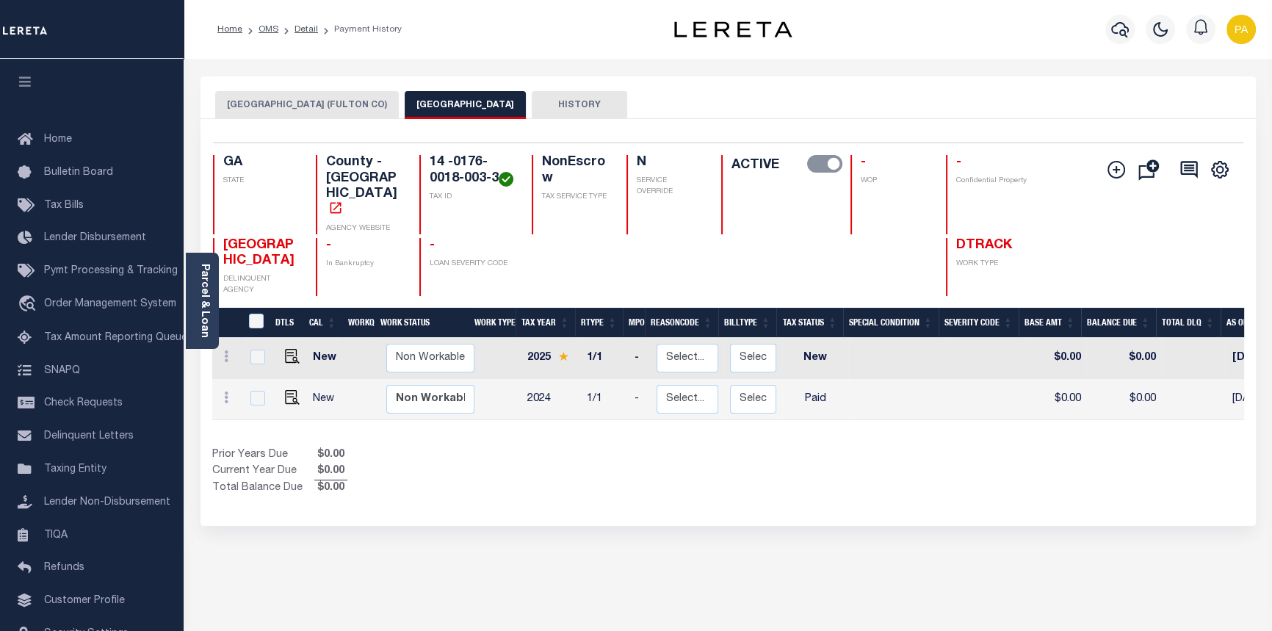
scroll to position [0, 364]
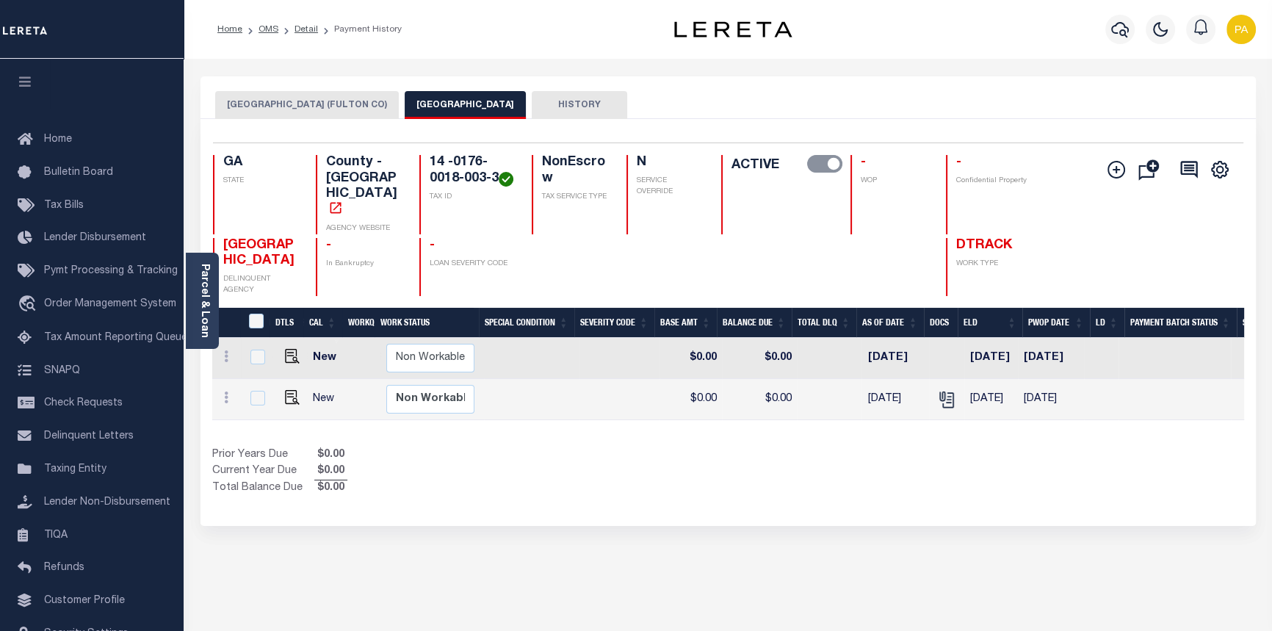
drag, startPoint x: 646, startPoint y: 416, endPoint x: 430, endPoint y: 411, distance: 216.0
click at [430, 413] on div "DTLS CAL WorkQ Work Status Work Type Tax Year RType MPO ReasonCode BillType Tax…" at bounding box center [728, 379] width 1032 height 82
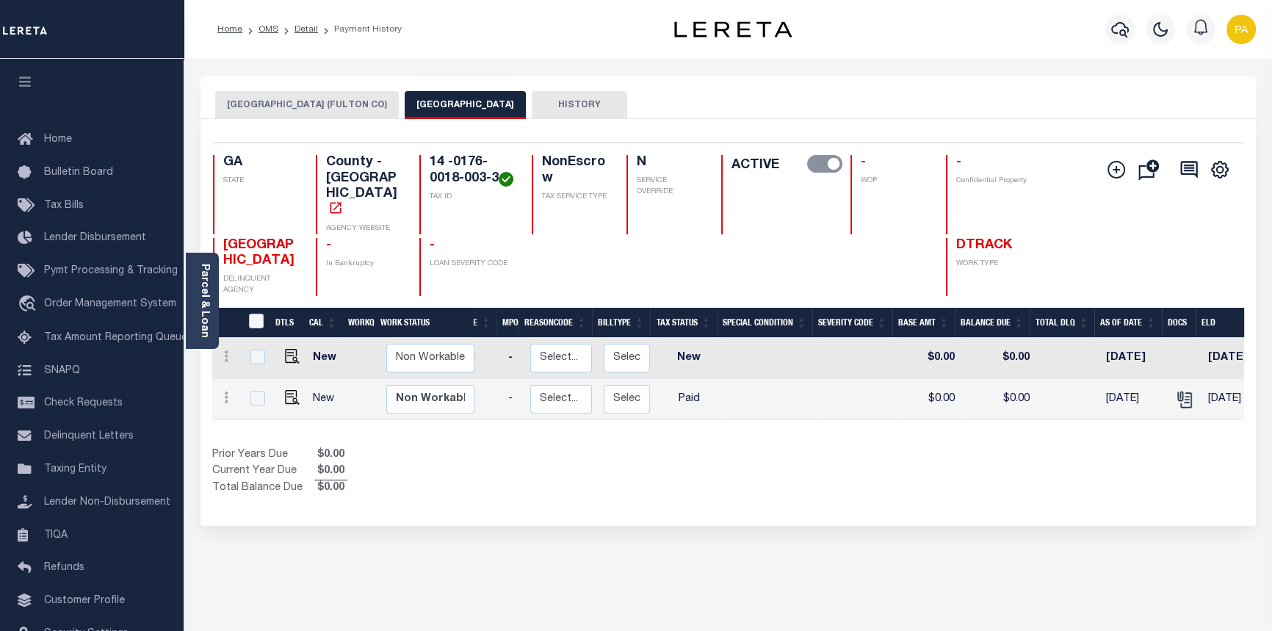
scroll to position [0, 0]
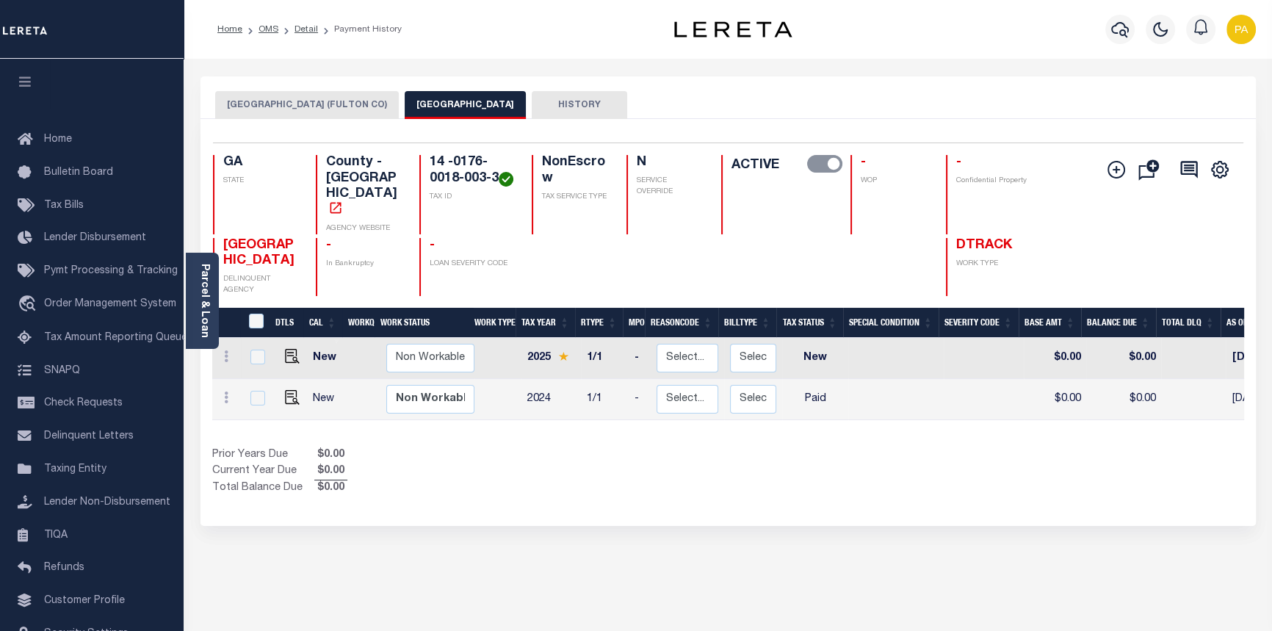
click at [312, 100] on button "[GEOGRAPHIC_DATA] (FULTON CO)" at bounding box center [307, 105] width 184 height 28
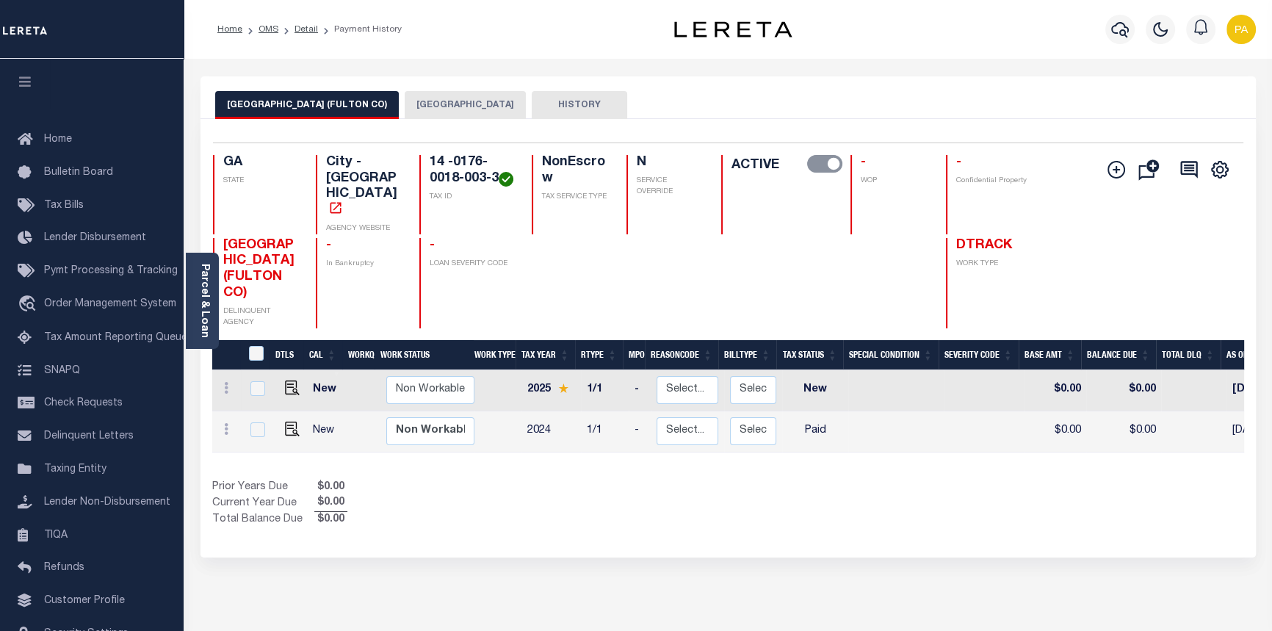
click at [405, 95] on button "[GEOGRAPHIC_DATA]" at bounding box center [465, 105] width 121 height 28
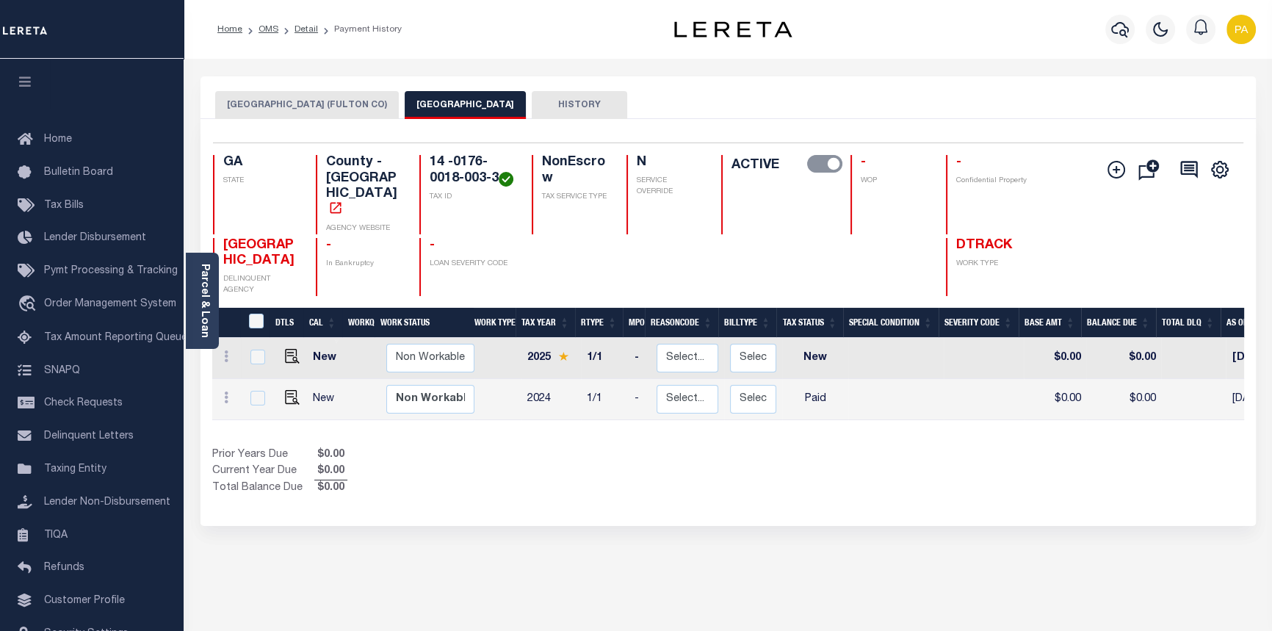
click at [278, 104] on button "[GEOGRAPHIC_DATA] (FULTON CO)" at bounding box center [307, 105] width 184 height 28
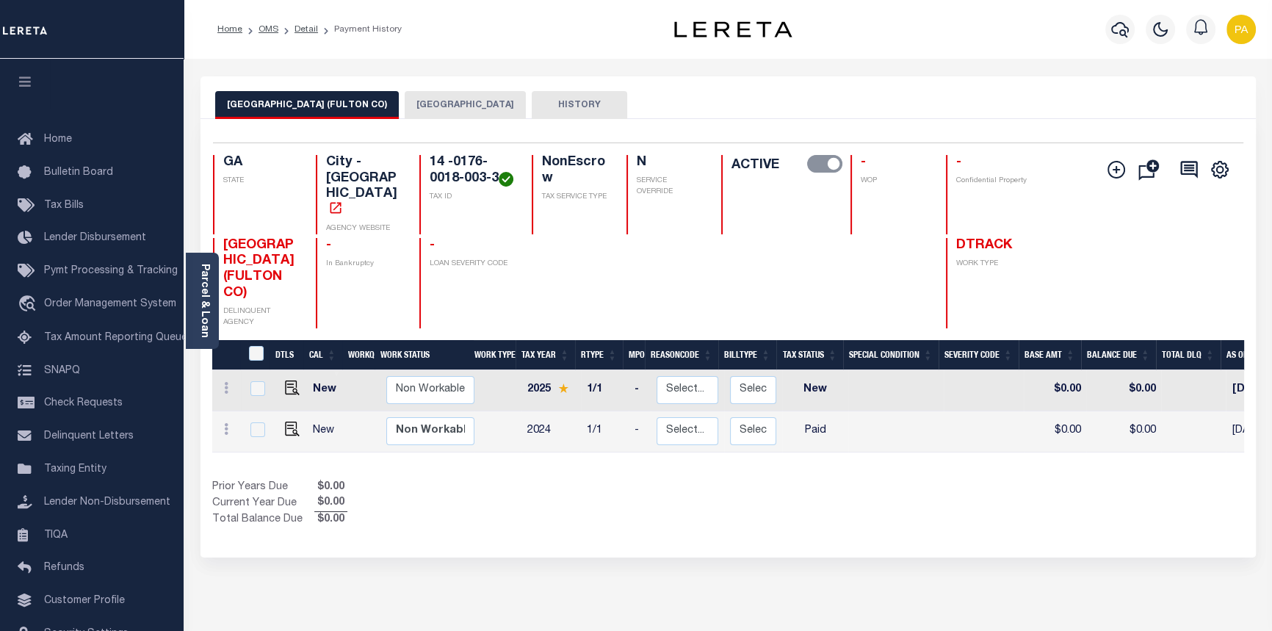
click at [386, 89] on div "[GEOGRAPHIC_DATA] (FULTON CO) FULTON COUNTY HISTORY" at bounding box center [727, 97] width 1055 height 43
click at [412, 105] on button "[GEOGRAPHIC_DATA]" at bounding box center [465, 105] width 121 height 28
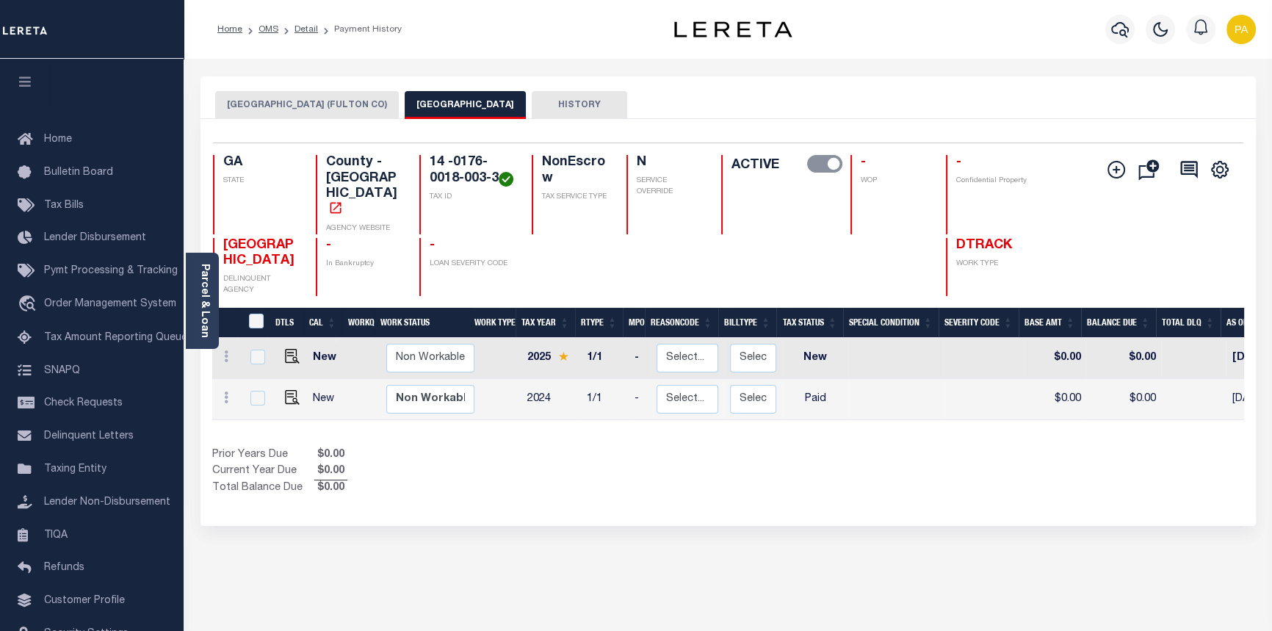
click at [291, 106] on button "ATLANTA CITY (FULTON CO)" at bounding box center [307, 105] width 184 height 28
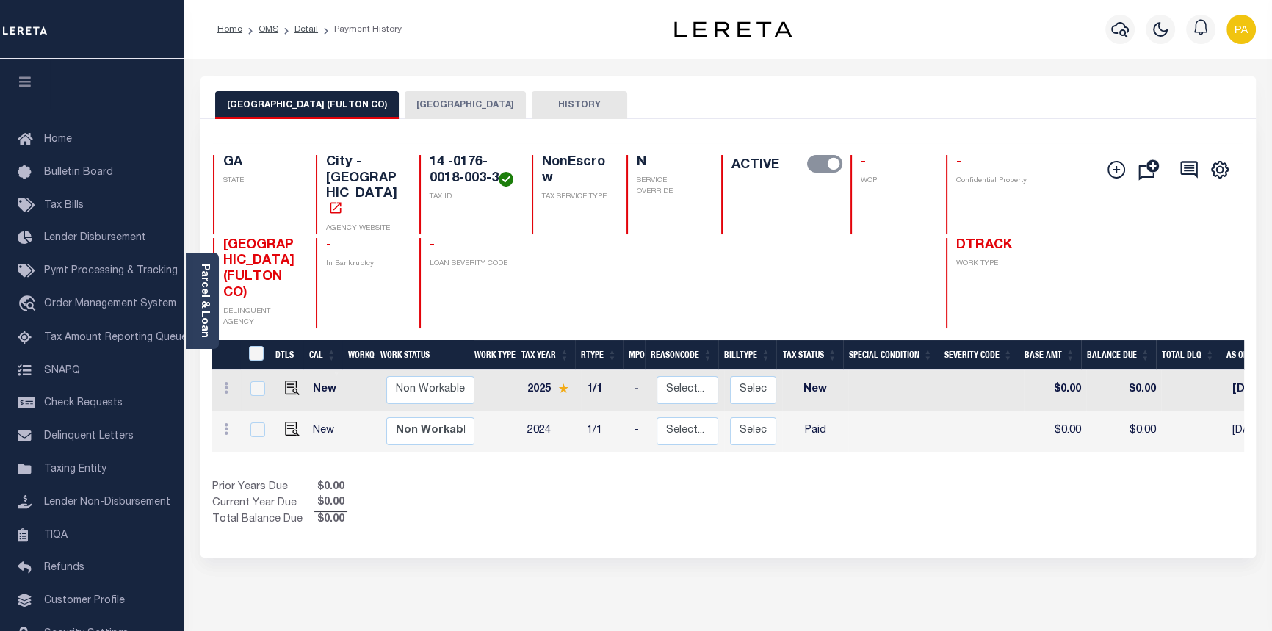
click at [431, 104] on button "[GEOGRAPHIC_DATA]" at bounding box center [465, 105] width 121 height 28
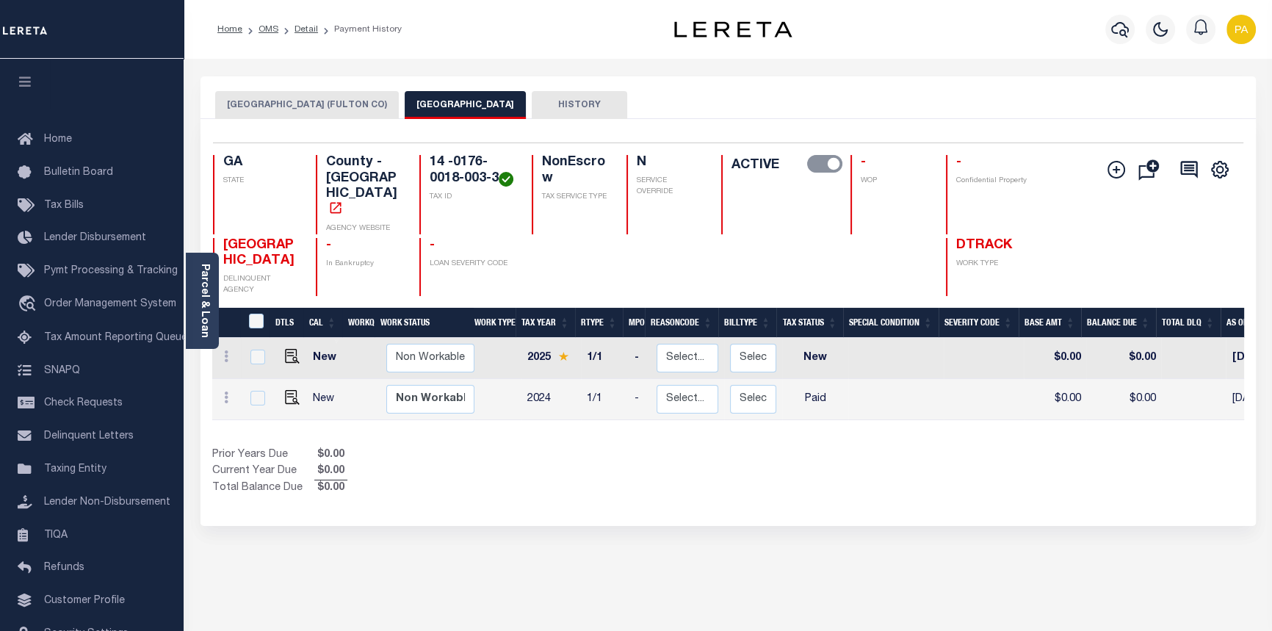
click at [308, 35] on li "Detail" at bounding box center [298, 29] width 40 height 13
click at [308, 26] on link "Detail" at bounding box center [306, 29] width 24 height 9
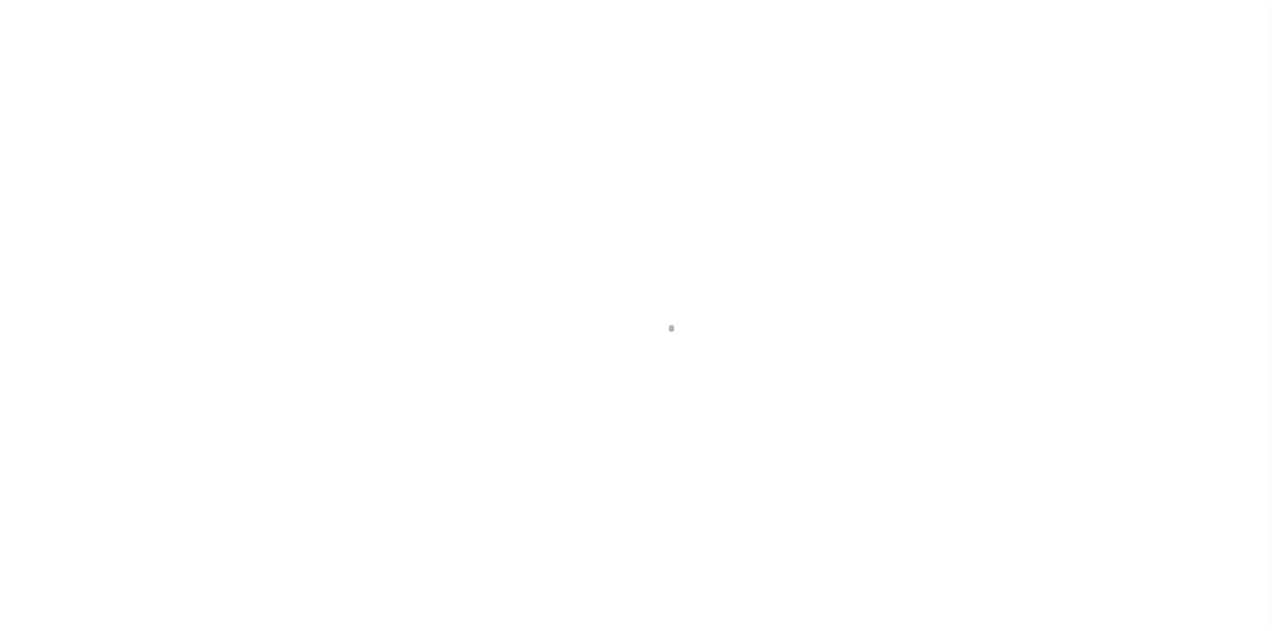
select select "10"
select select "NonEscrow"
type input "[STREET_ADDRESS][PERSON_NAME]"
type input "14 017600180033"
select select
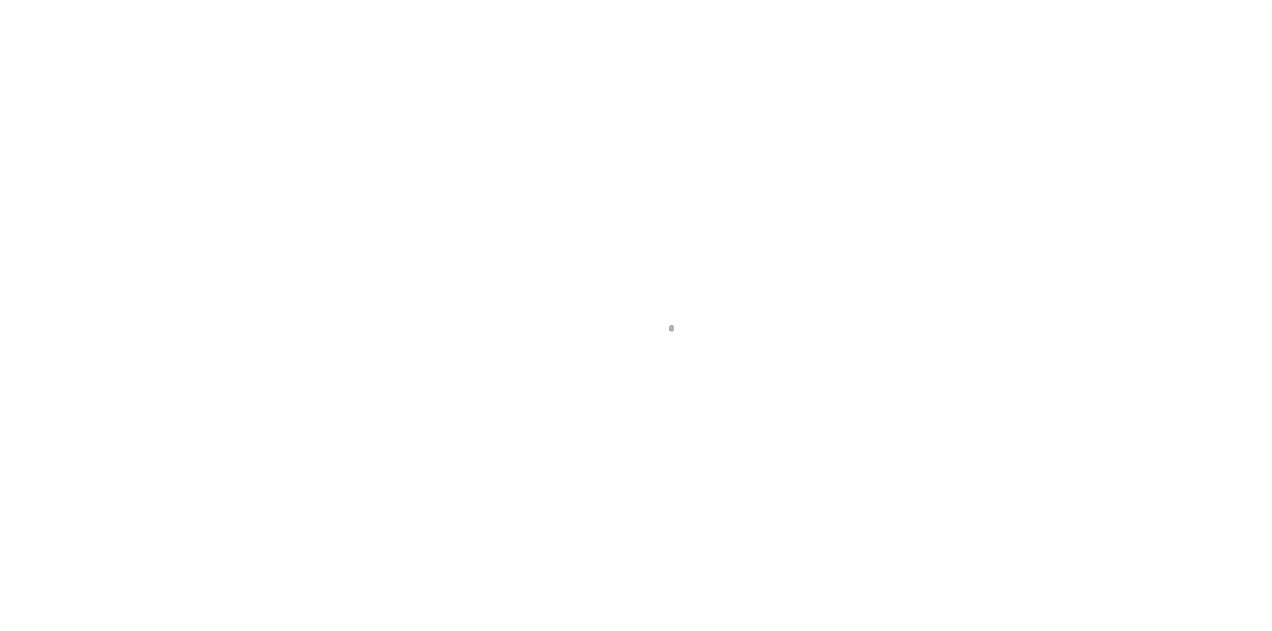
type input "[GEOGRAPHIC_DATA]"
type input "GA"
select select
select select "84865"
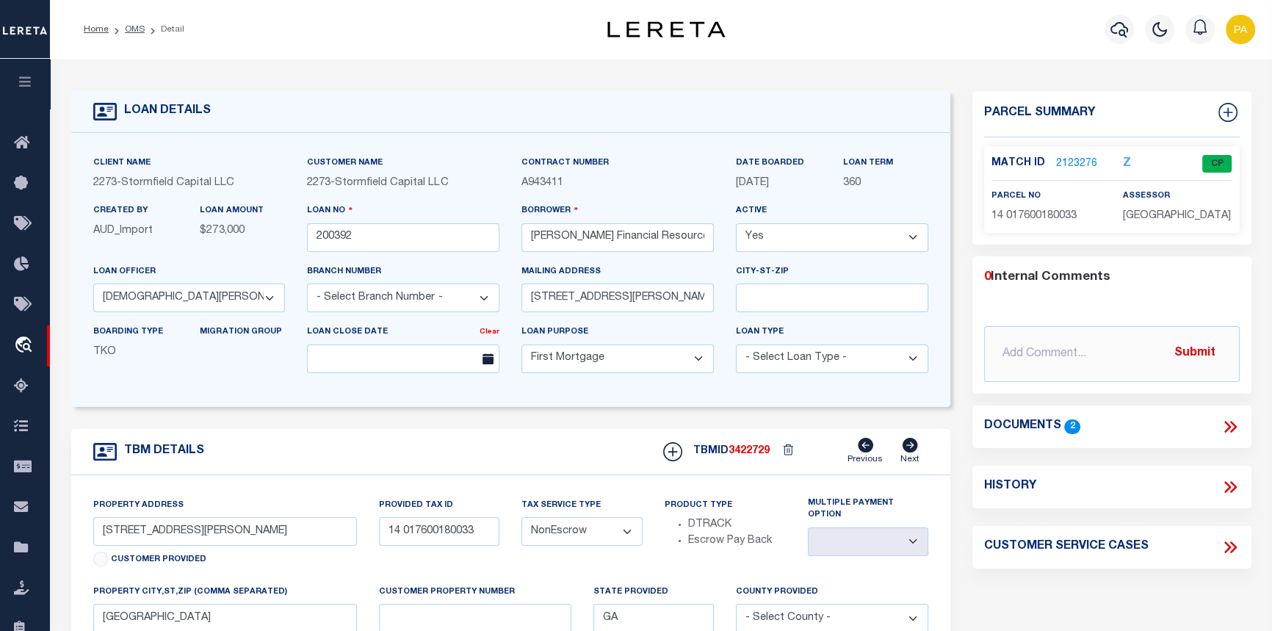
click at [1083, 162] on link "2123276" at bounding box center [1076, 163] width 41 height 15
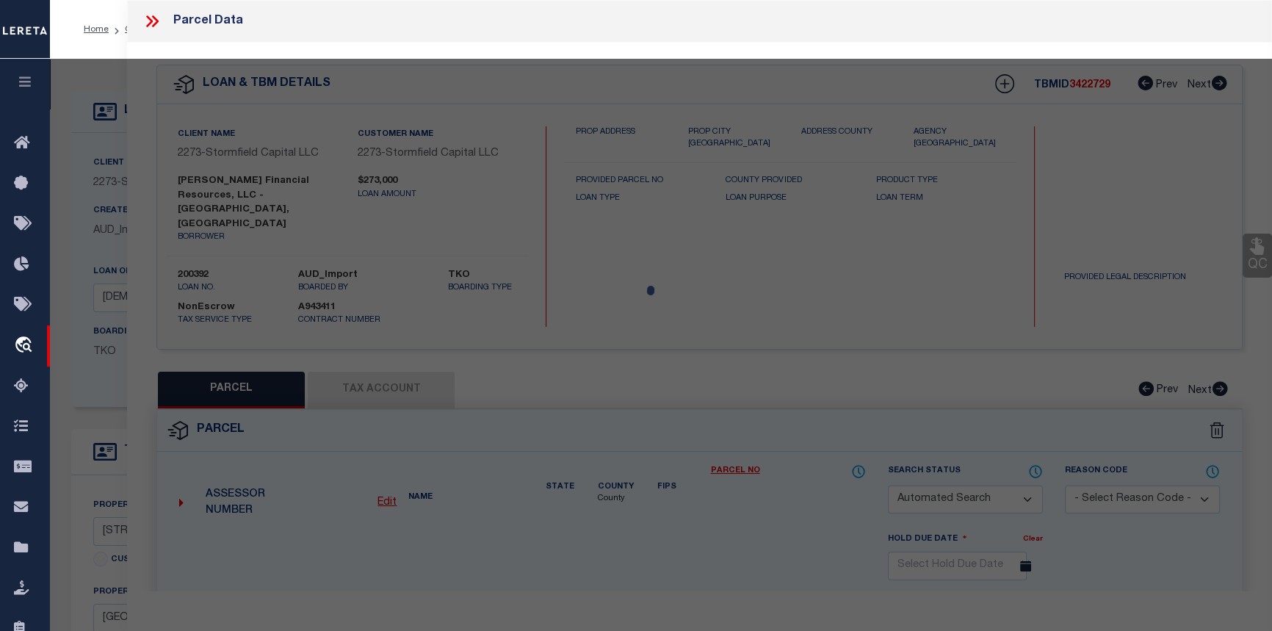
checkbox input "false"
select select "CP"
type input "[PERSON_NAME] Financial Resources LLC"
select select "AGW"
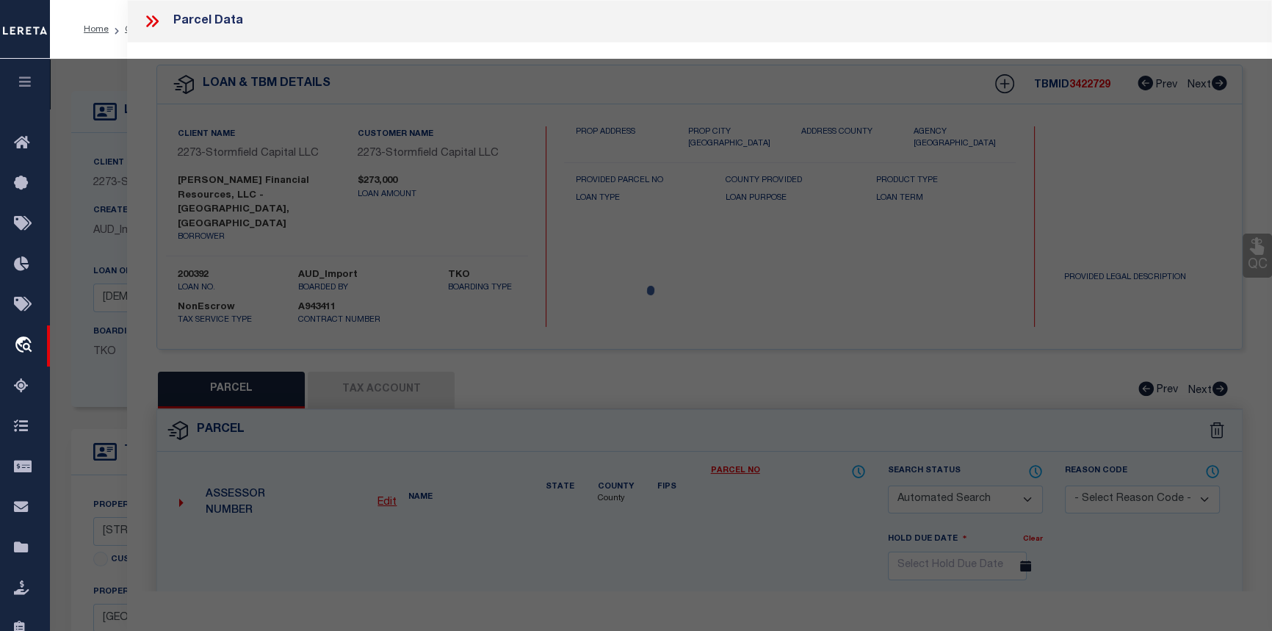
select select
type input "[STREET_ADDRESS][PERSON_NAME]"
checkbox input "false"
type input "[GEOGRAPHIC_DATA]"
type textarea "Acres 0.325"
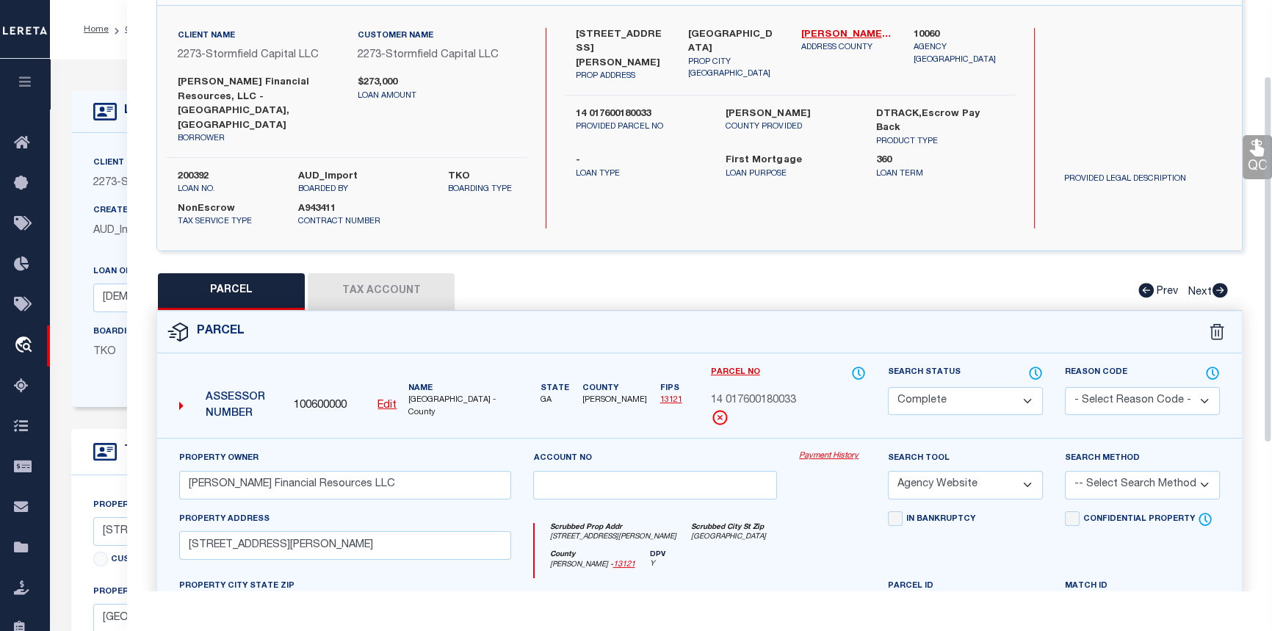
scroll to position [133, 0]
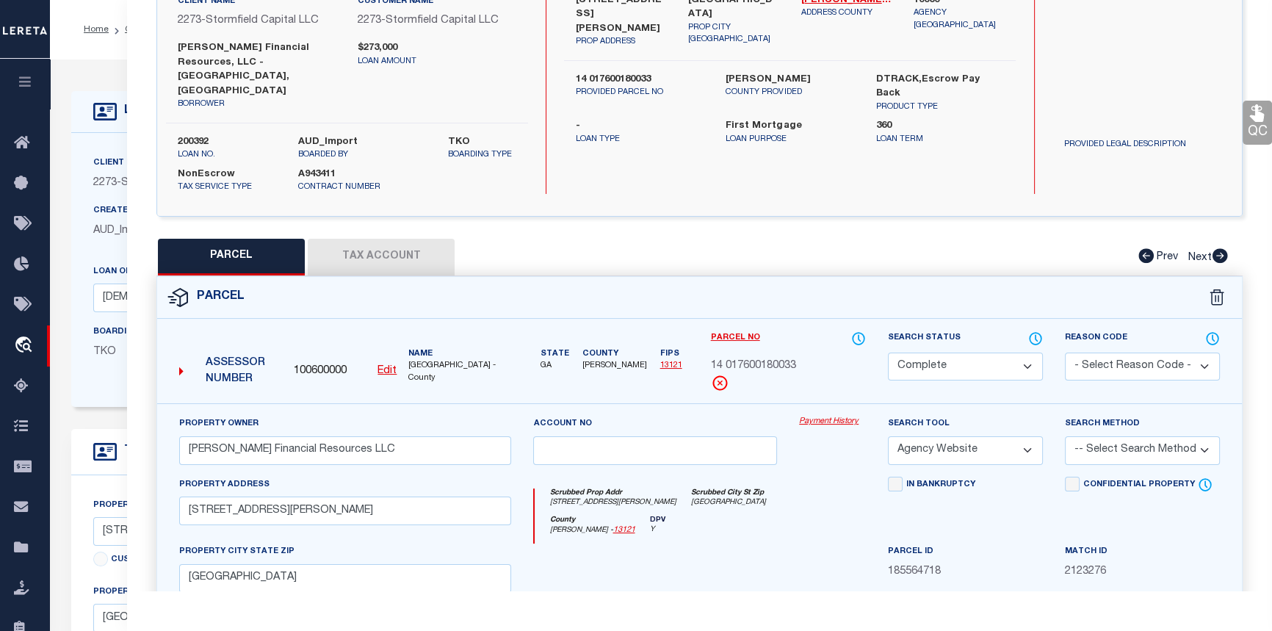
click at [831, 416] on link "Payment History" at bounding box center [832, 422] width 67 height 12
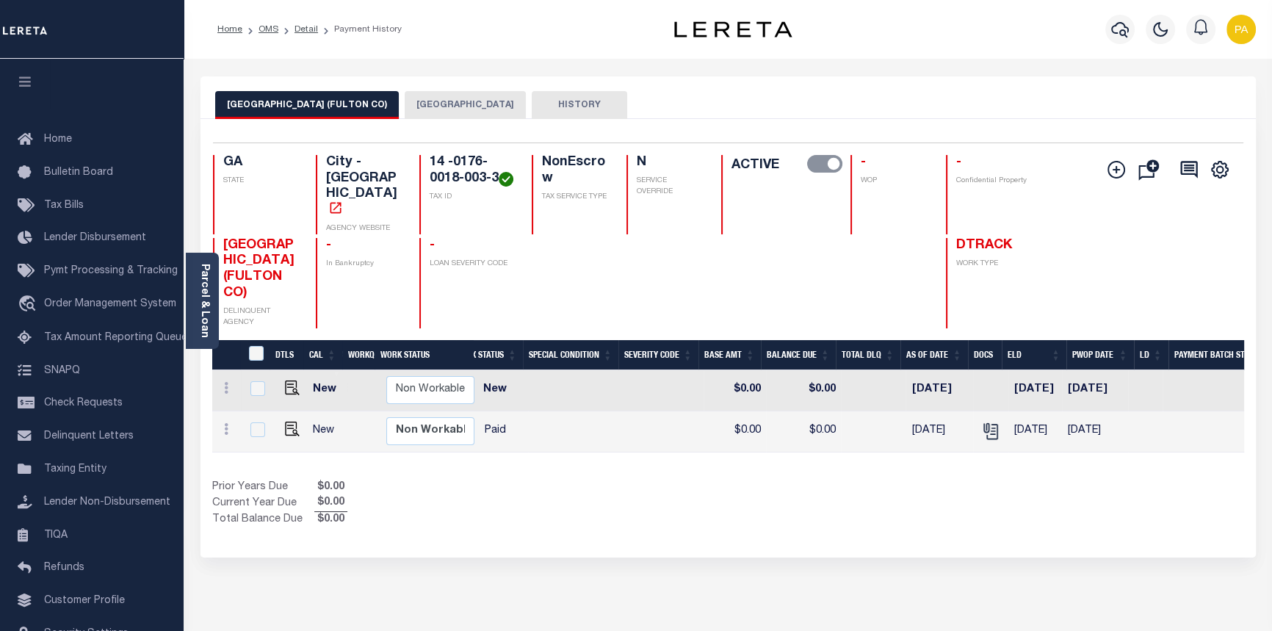
scroll to position [0, 401]
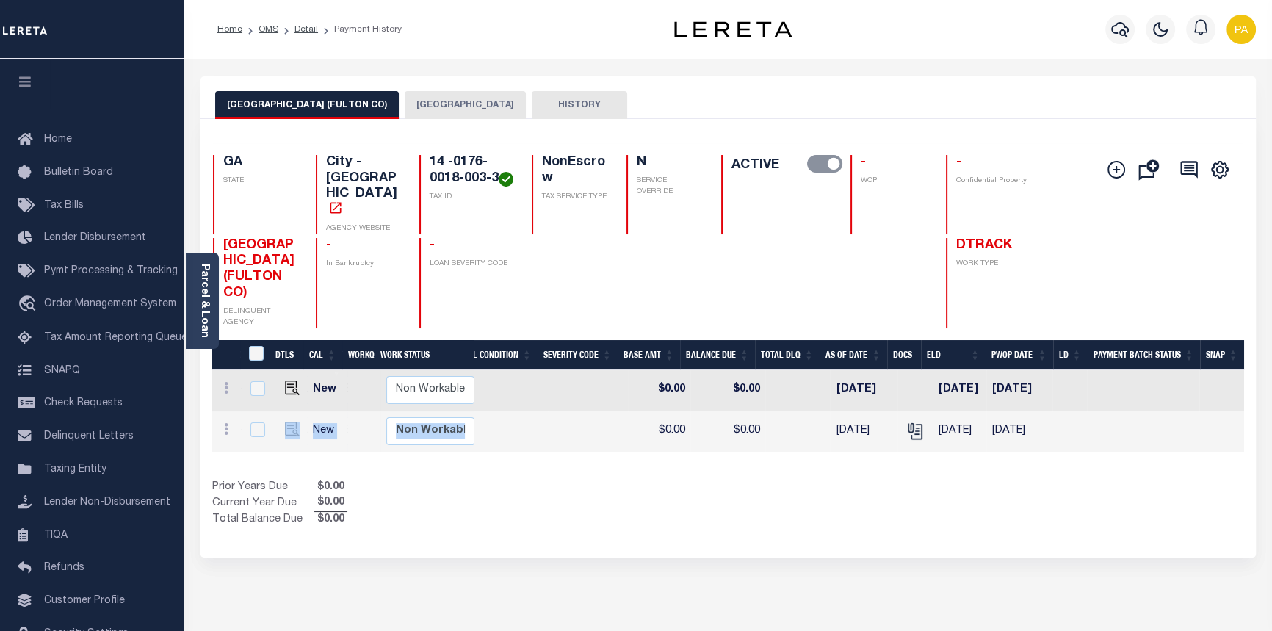
drag, startPoint x: 563, startPoint y: 449, endPoint x: 293, endPoint y: 435, distance: 270.6
click at [293, 435] on div "DTLS CAL WorkQ Work Status Work Type Tax Year RType MPO ReasonCode BillType Tax…" at bounding box center [728, 434] width 1032 height 189
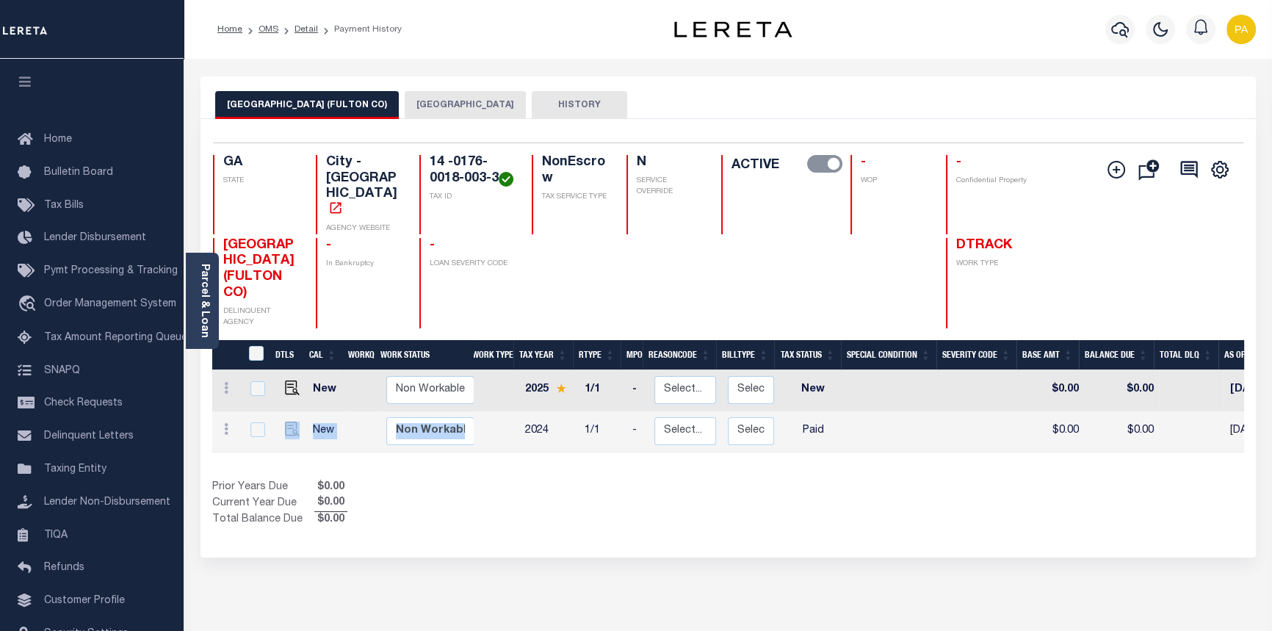
scroll to position [0, 0]
click at [742, 532] on div "Selected 2 Results 1 Items per page 25 50 100 GA [GEOGRAPHIC_DATA] - [GEOGRAPHI…" at bounding box center [727, 338] width 1055 height 438
click at [423, 106] on button "[GEOGRAPHIC_DATA]" at bounding box center [465, 105] width 121 height 28
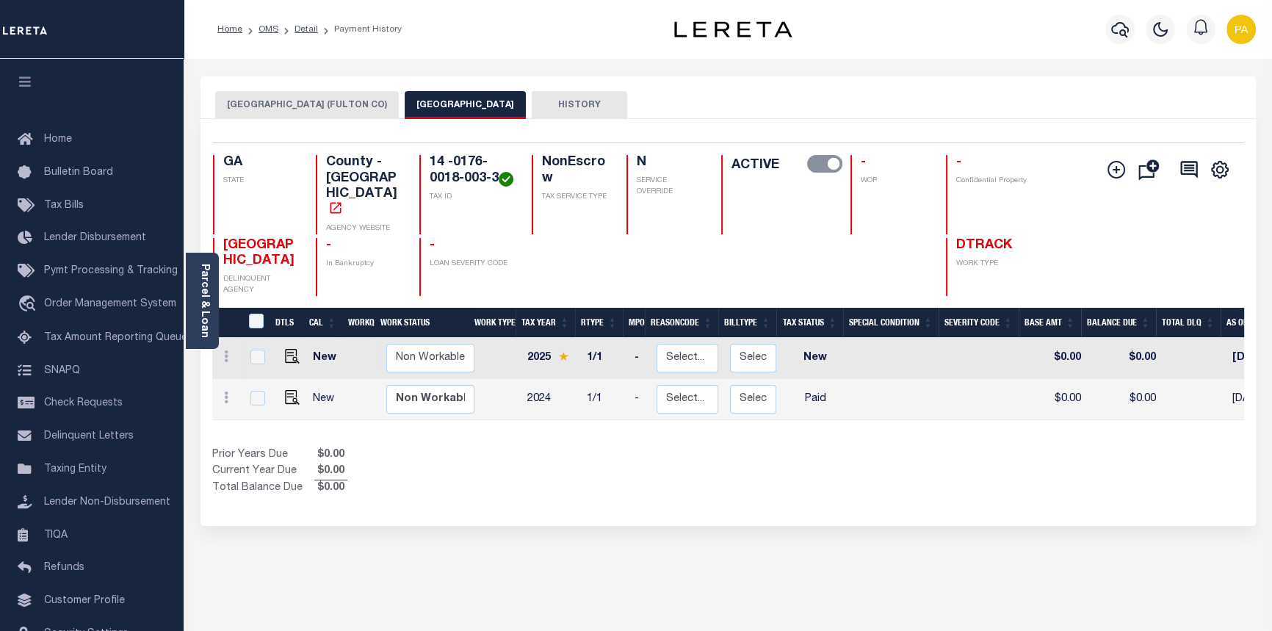
drag, startPoint x: 772, startPoint y: 405, endPoint x: 1093, endPoint y: 416, distance: 321.1
click at [1093, 416] on div "DTLS CAL WorkQ Work Status Work Type Tax Year RType MPO ReasonCode BillType Tax…" at bounding box center [728, 379] width 1032 height 82
click at [295, 109] on button "ATLANTA CITY (FULTON CO)" at bounding box center [307, 105] width 184 height 28
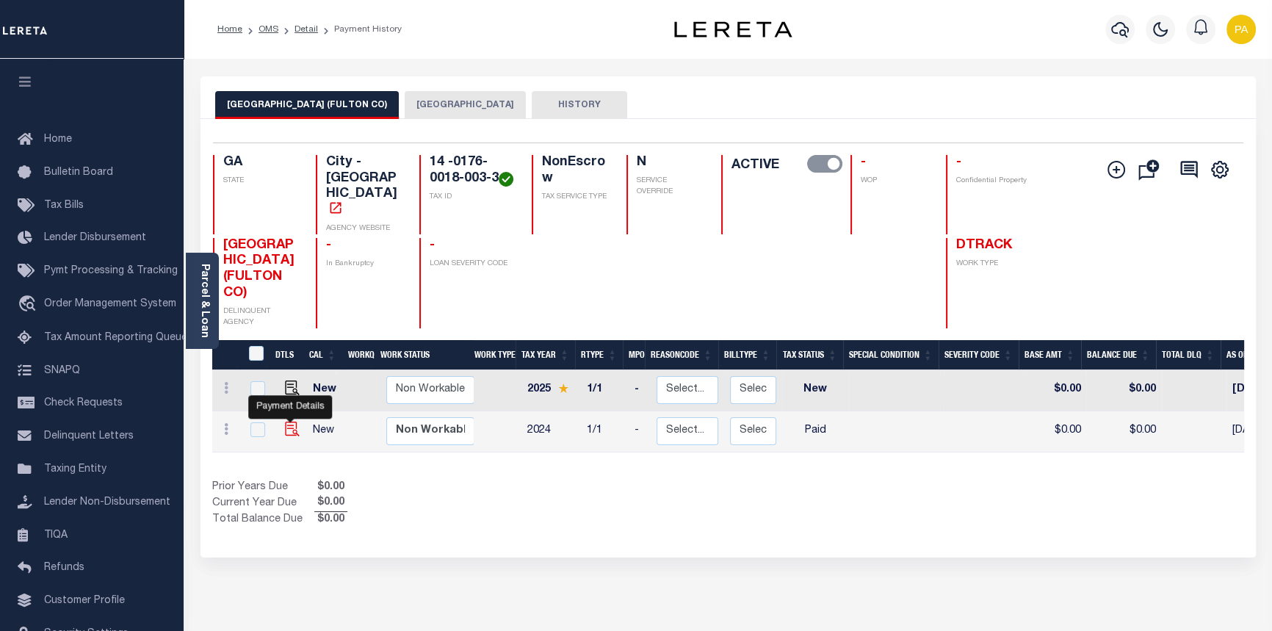
click at [291, 422] on img "" at bounding box center [292, 429] width 15 height 15
checkbox input "true"
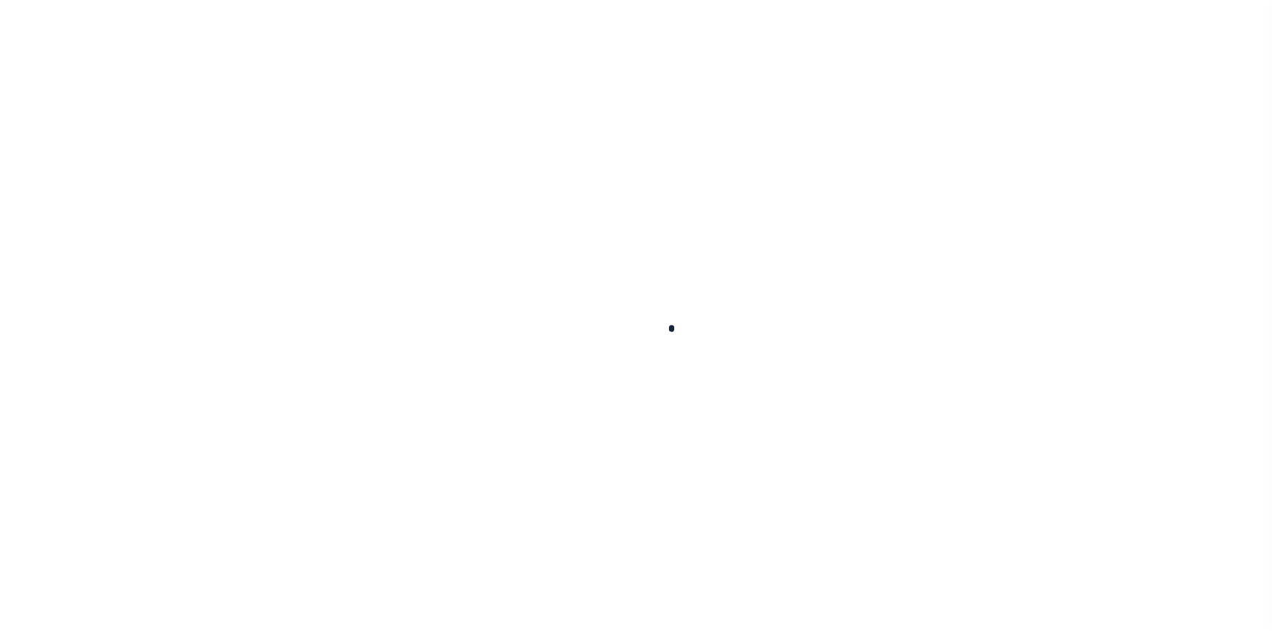
checkbox input "false"
type textarea "This PWOP/ELD date is prior to the Loan Boarded date of 03/12/2025"
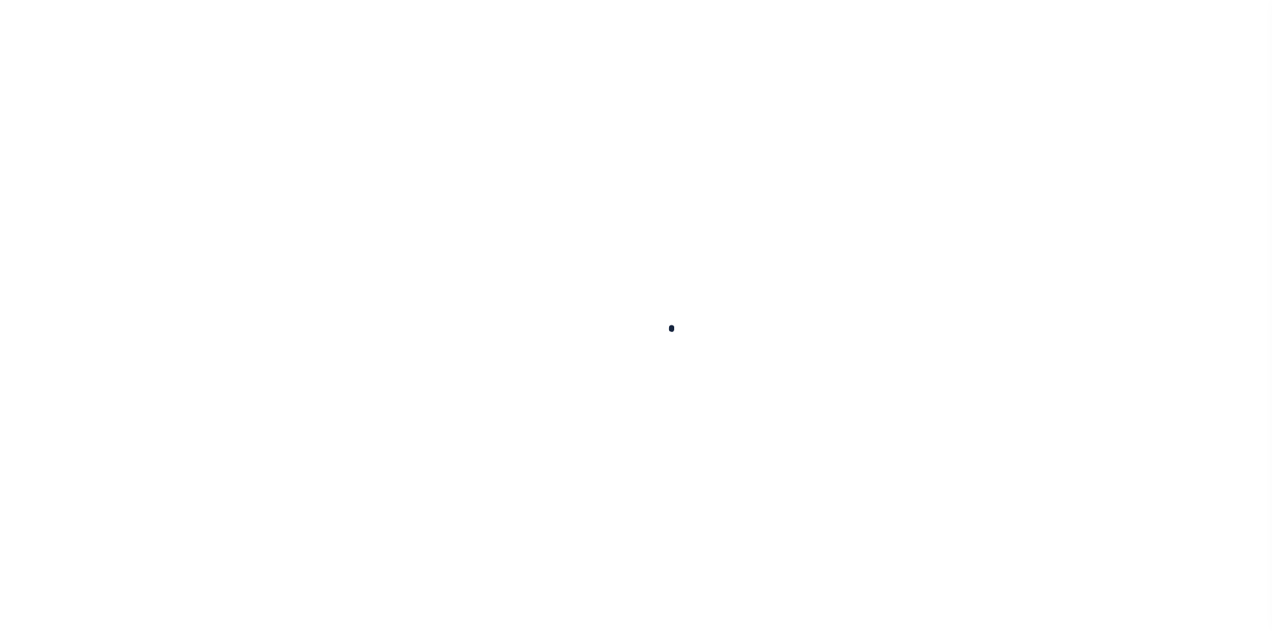
type input "07/31/2025"
select select "PYD"
type input "$0"
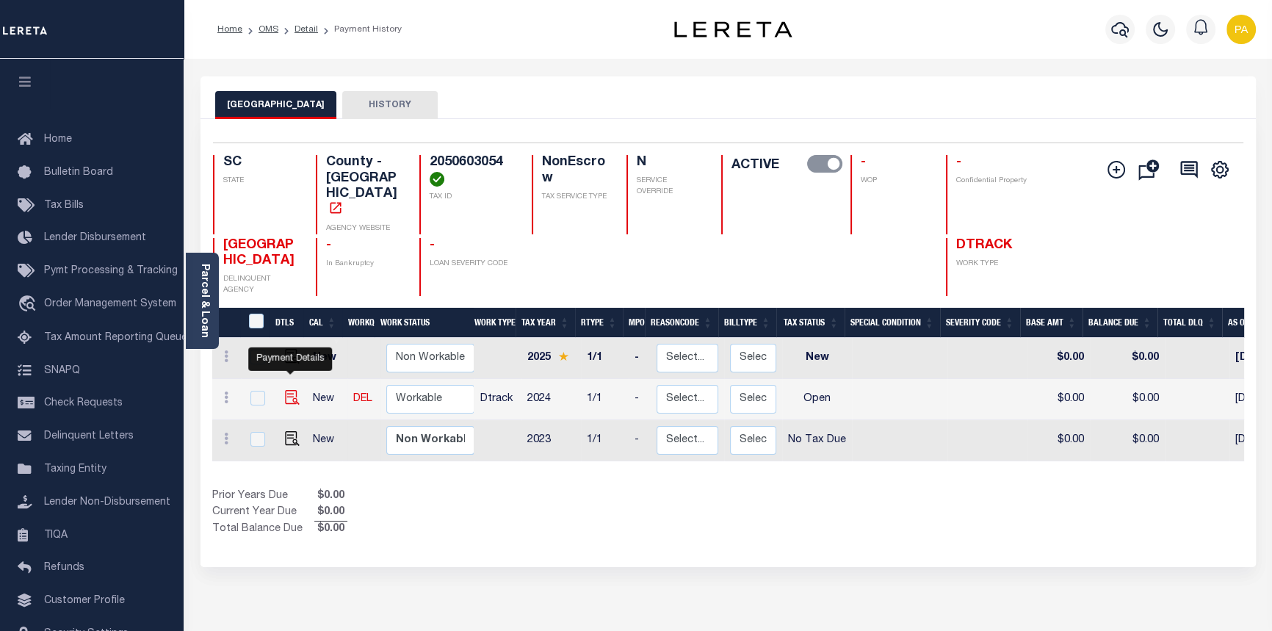
click at [289, 390] on img "" at bounding box center [292, 397] width 15 height 15
checkbox input "true"
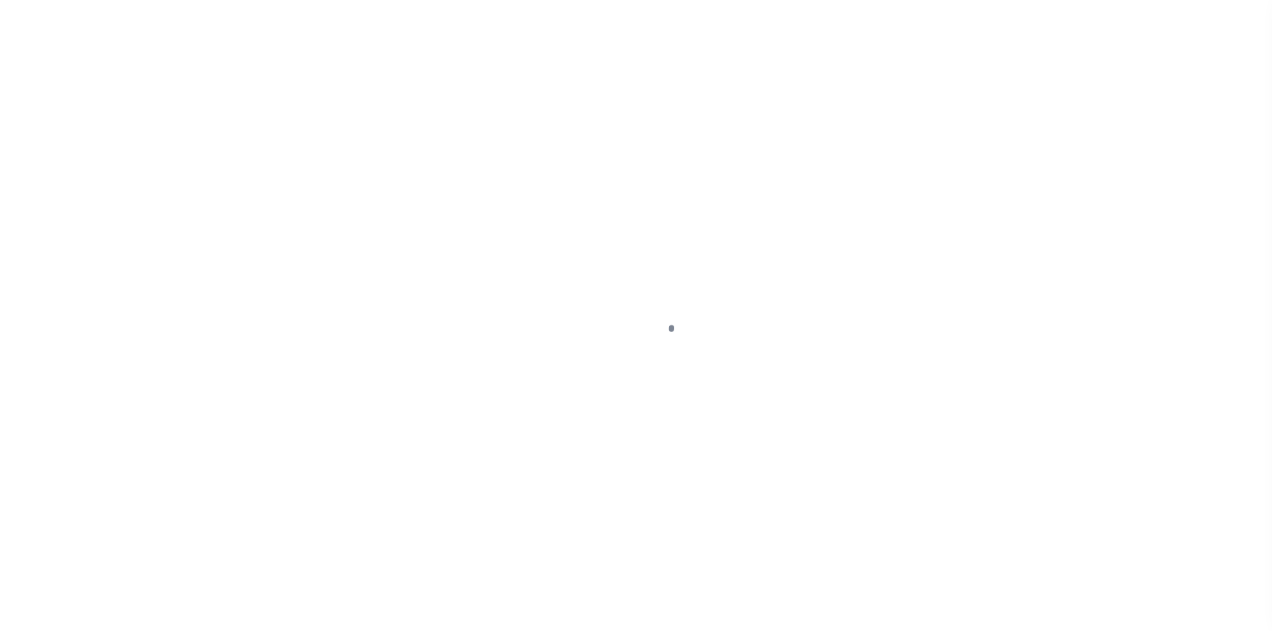
select select "OP2"
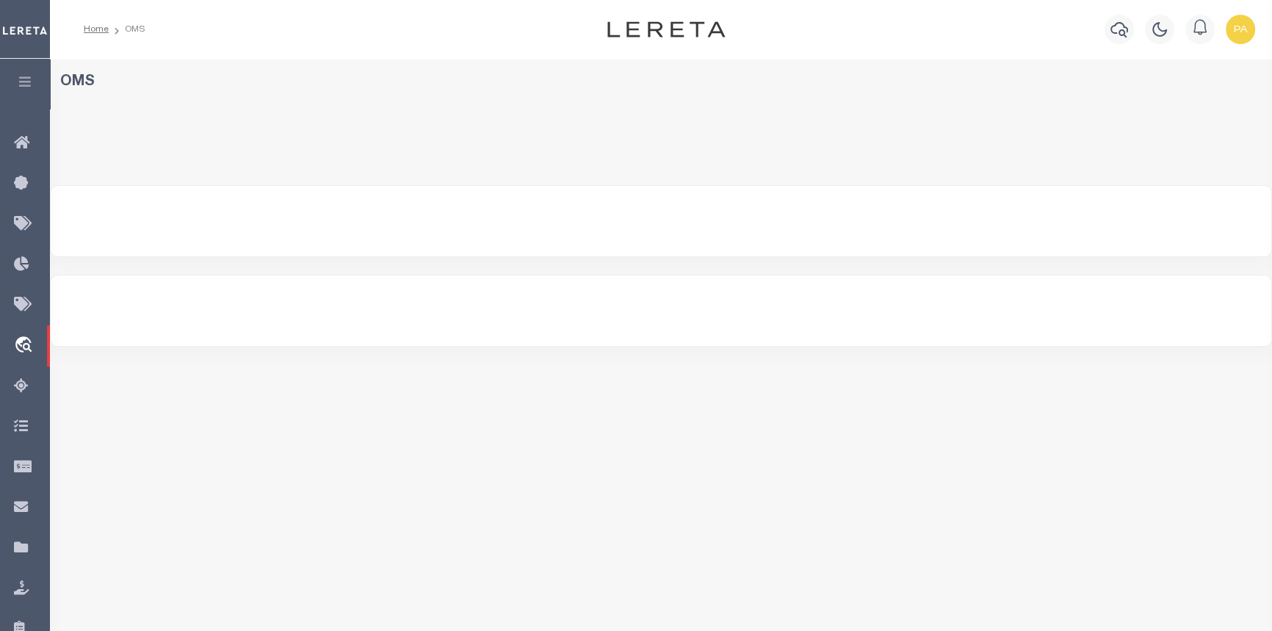
select select "200"
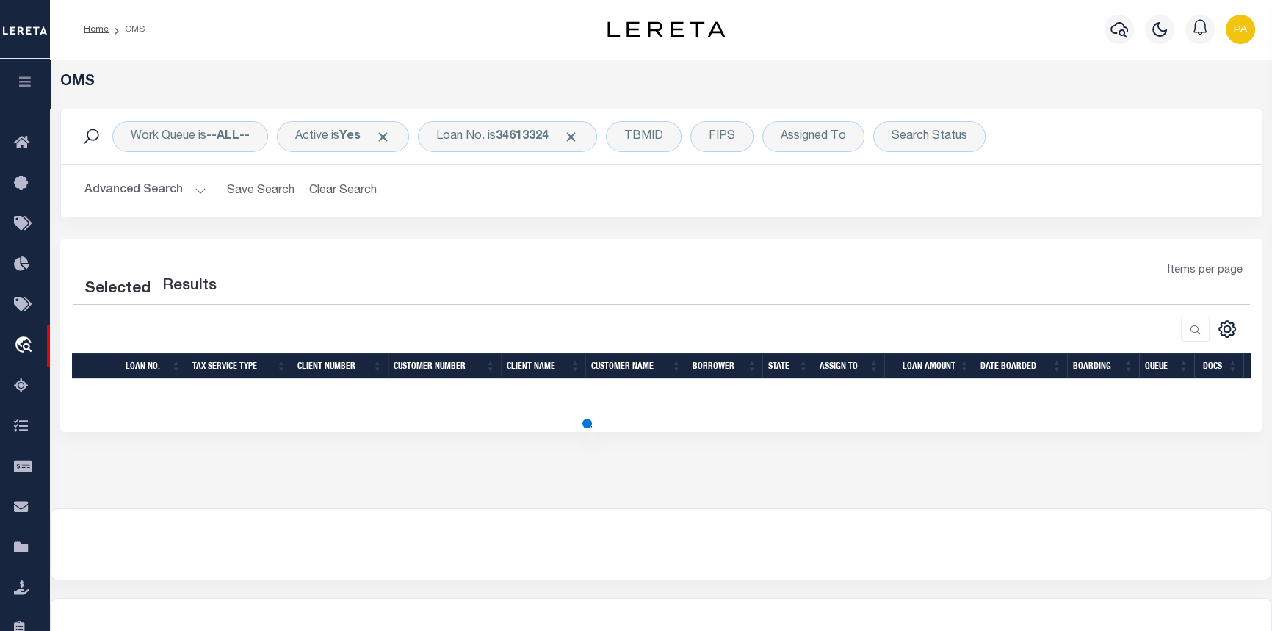
select select "200"
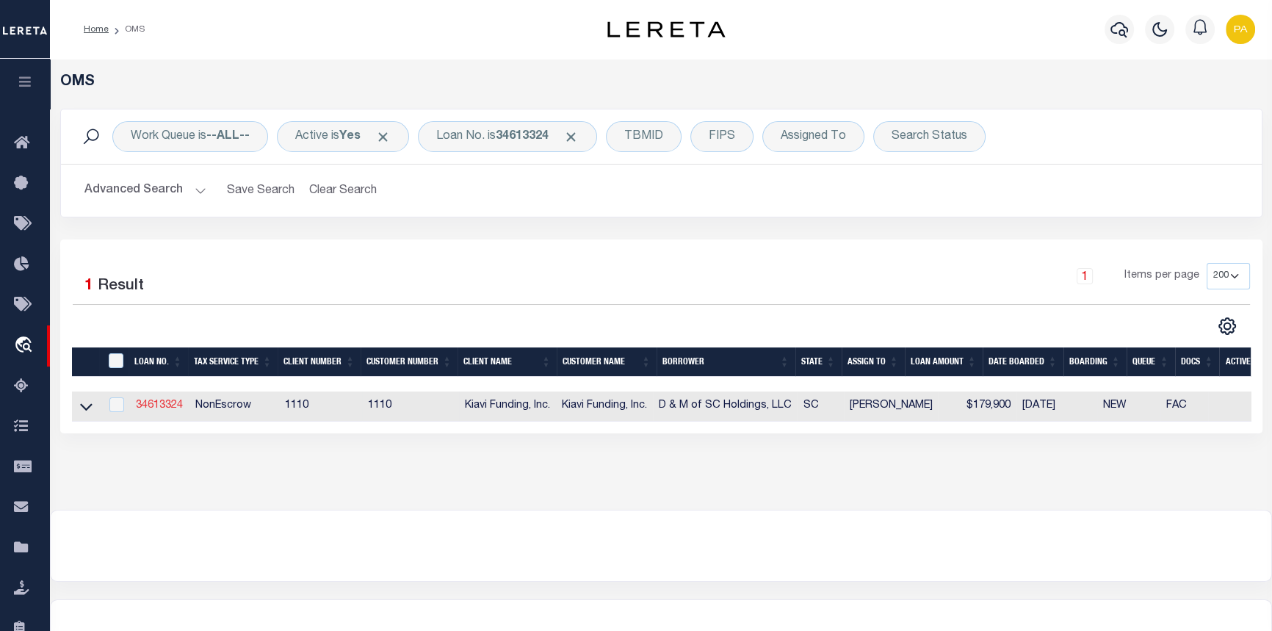
click at [172, 403] on link "34613324" at bounding box center [159, 405] width 47 height 10
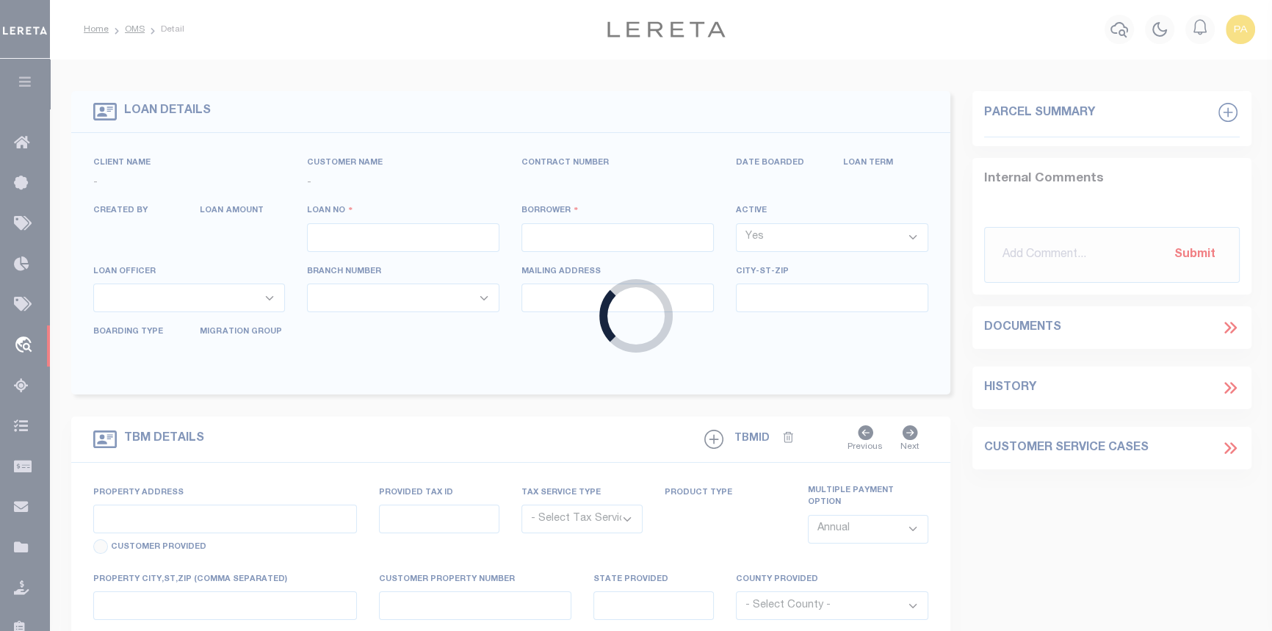
type input "34613324"
type input "D & M of SC Holdings, LLC"
select select
select select "10"
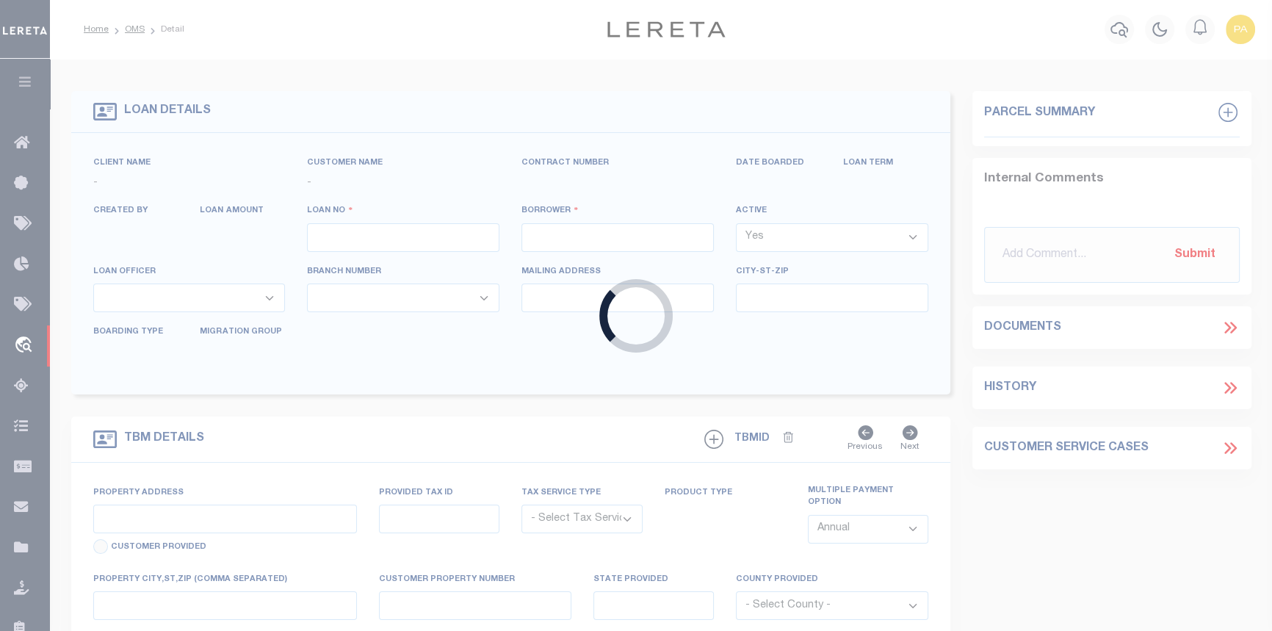
select select "NonEscrow"
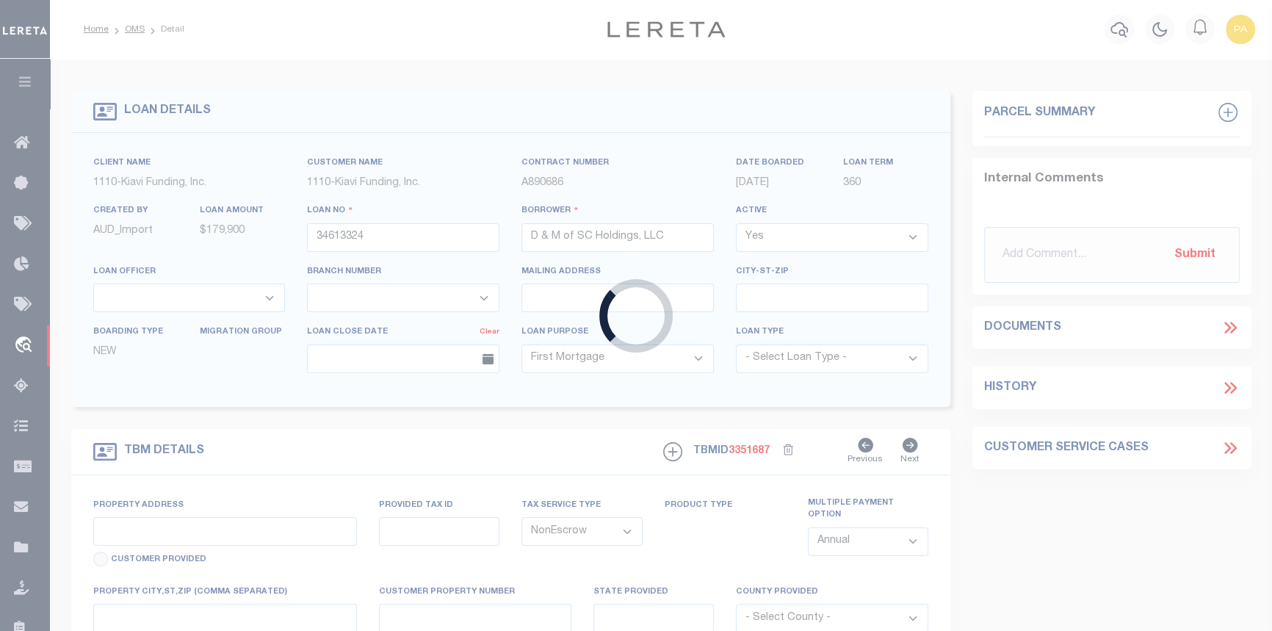
select select "8518"
select select "3485"
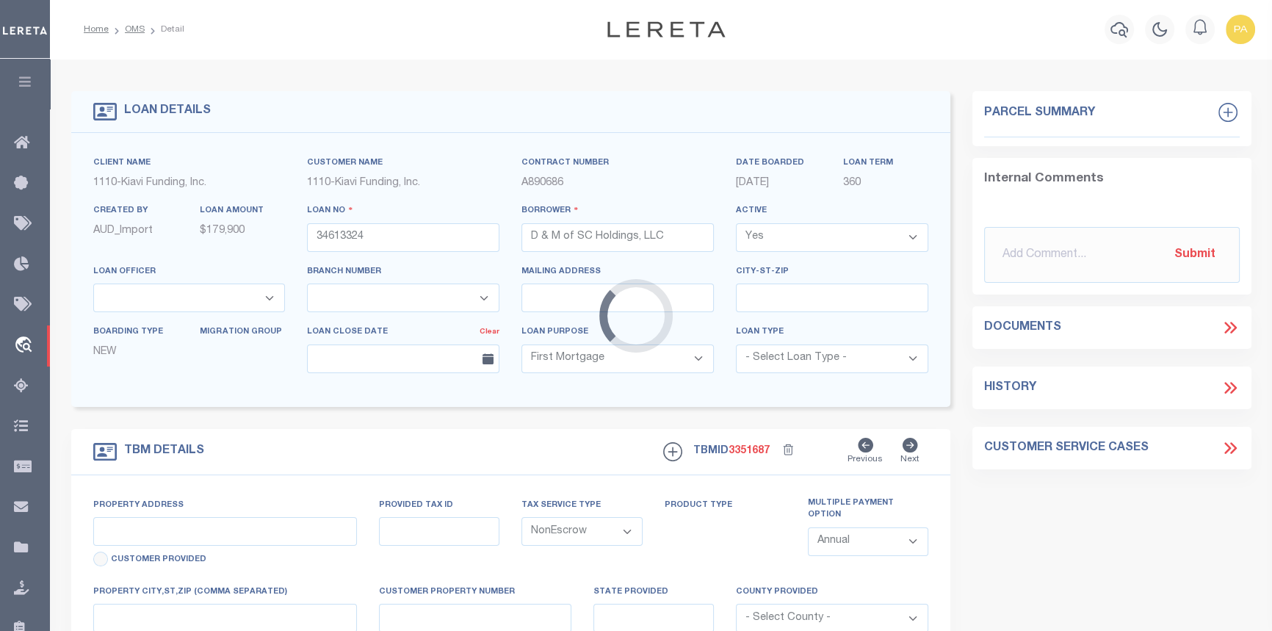
type input "716 CARDINAL STREET, SUMTER, SC, 29150"
select select
type input "SUMTER SC 29150"
type input "SC"
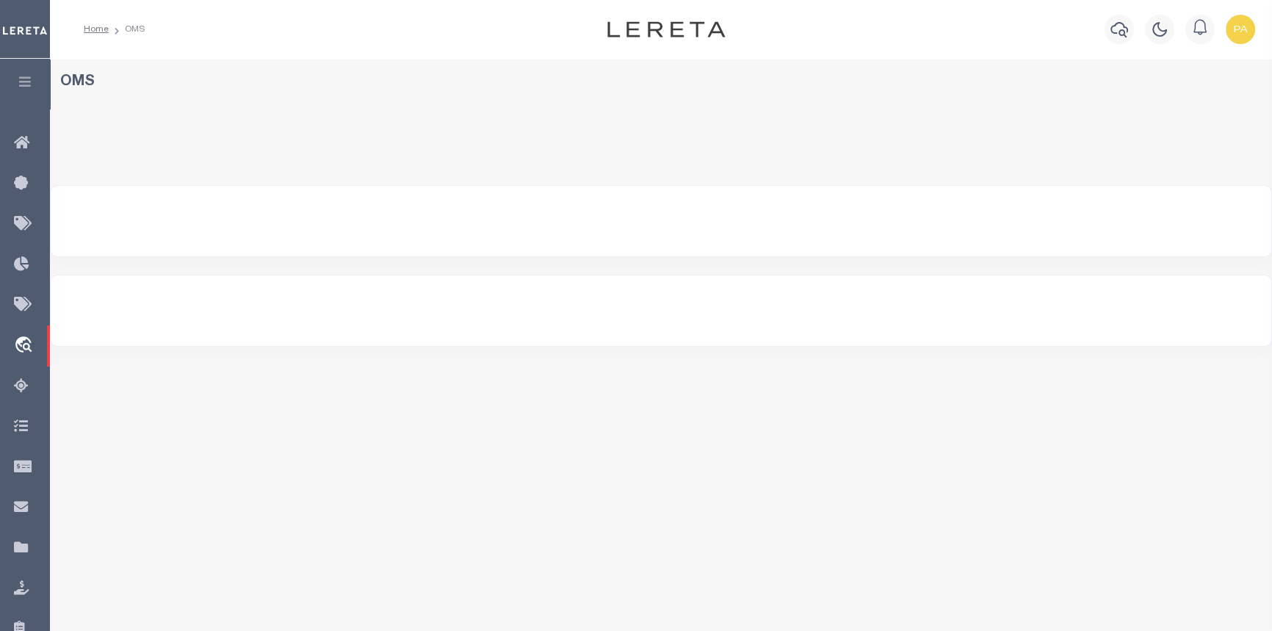
select select "200"
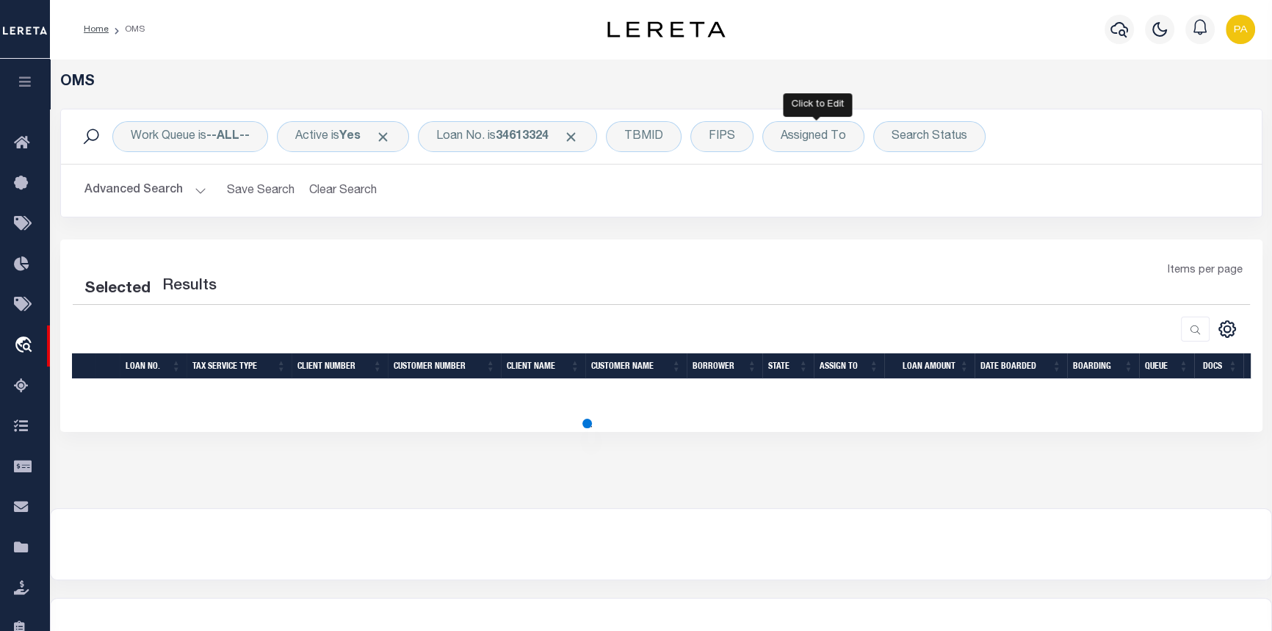
select select "200"
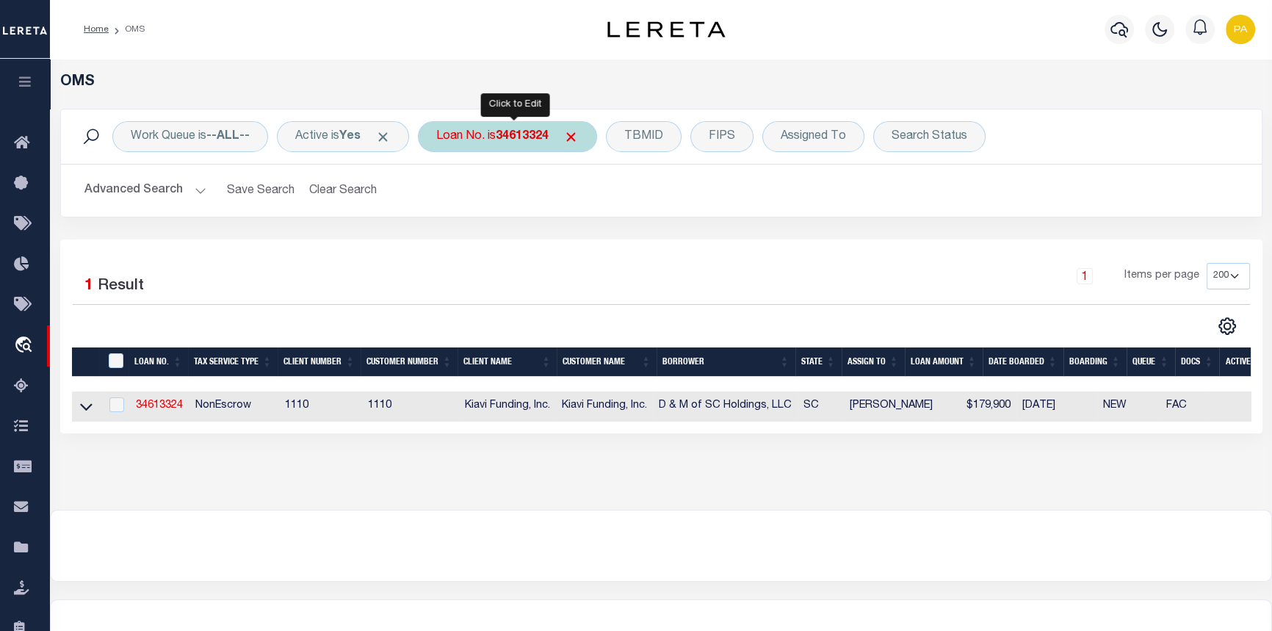
click at [525, 137] on b "34613324" at bounding box center [522, 137] width 53 height 12
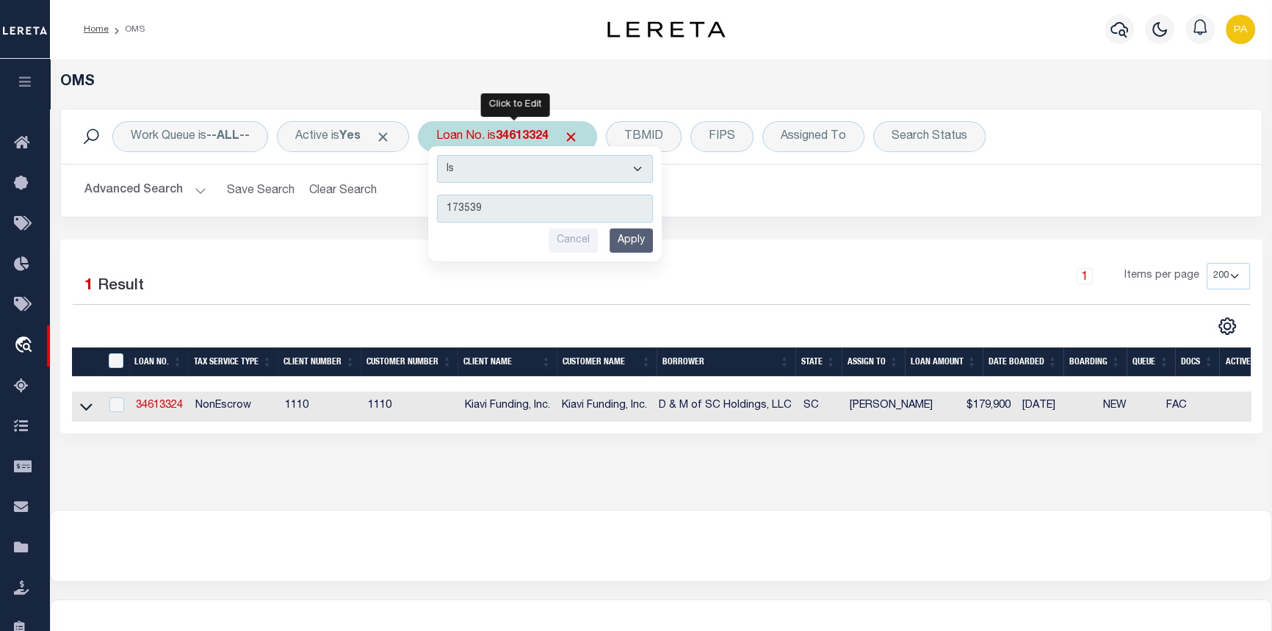
type input "1735398"
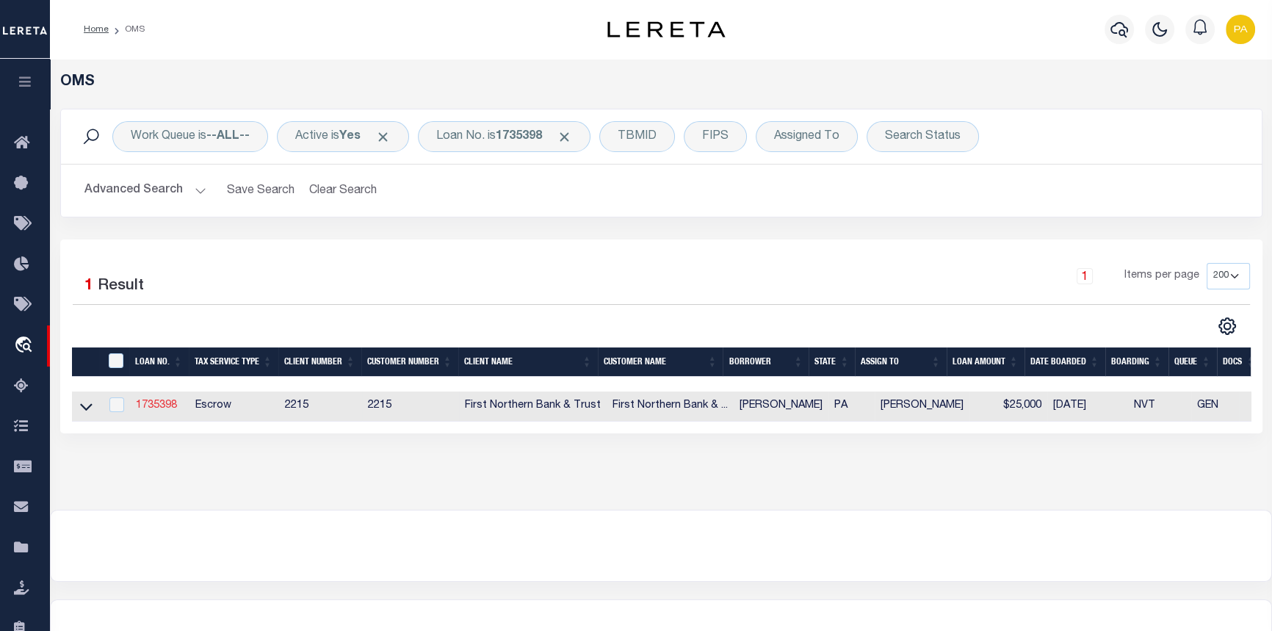
click at [140, 411] on link "1735398" at bounding box center [156, 405] width 41 height 10
type input "1735398"
type input "Antonia Trigiani"
select select
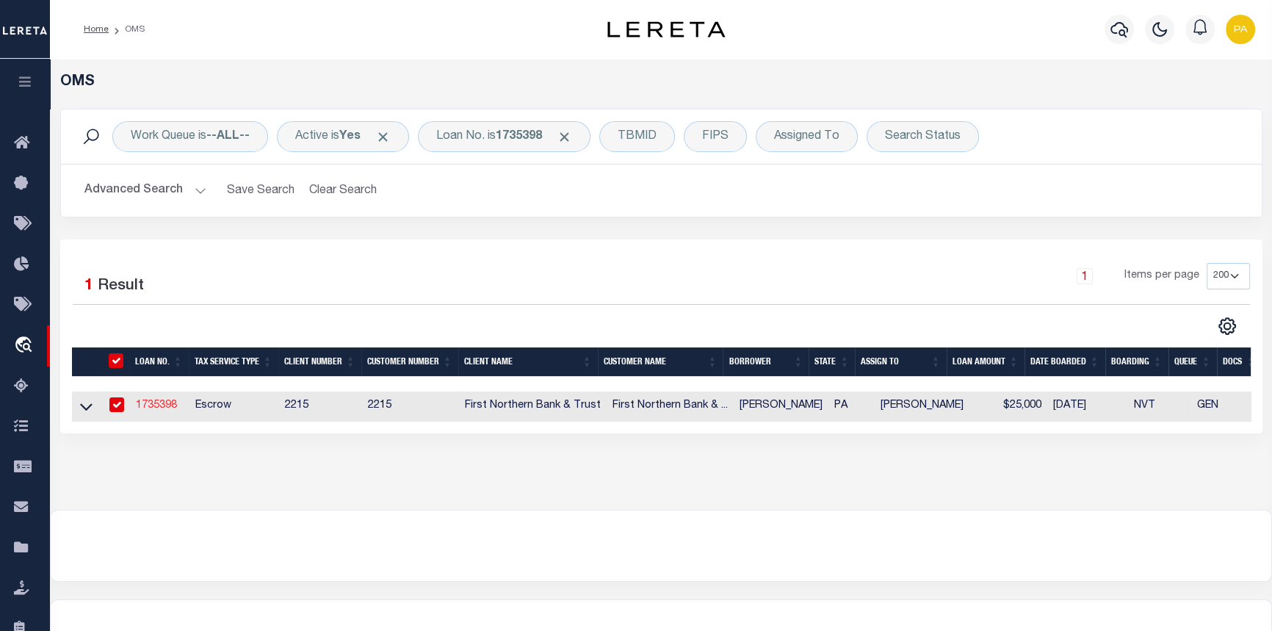
select select "Escrow"
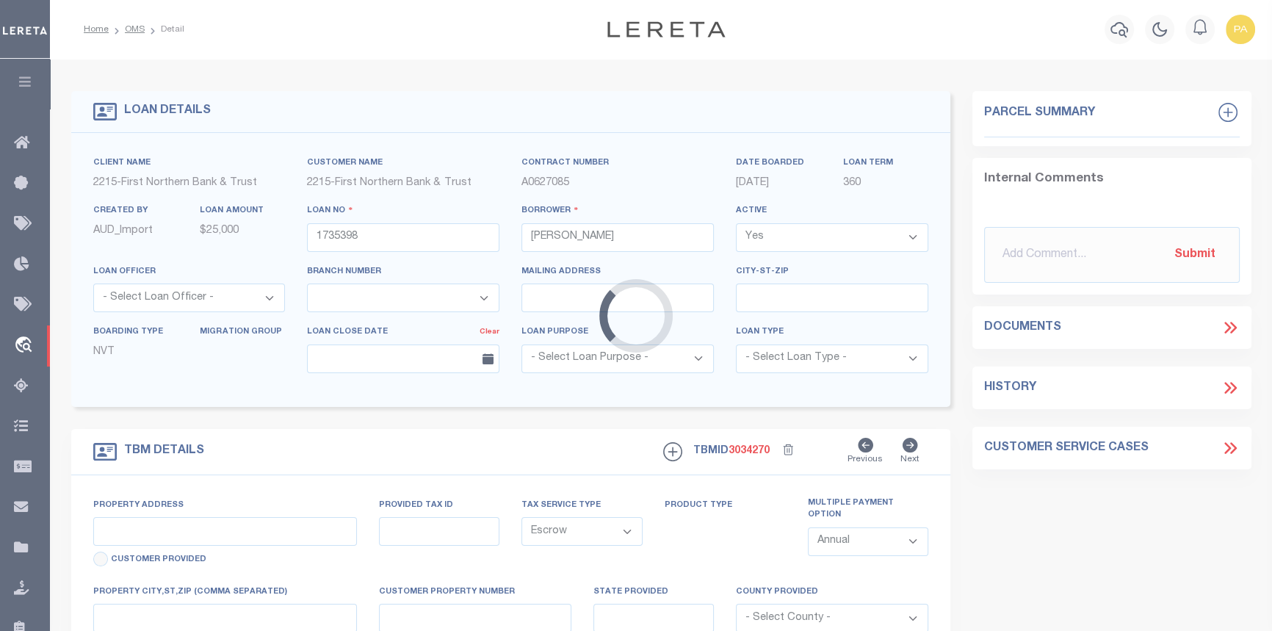
type input "100 Springfield Drive"
type input "34-E9 27 66"
select select
type input "Bangor PA 18013"
type input "PA"
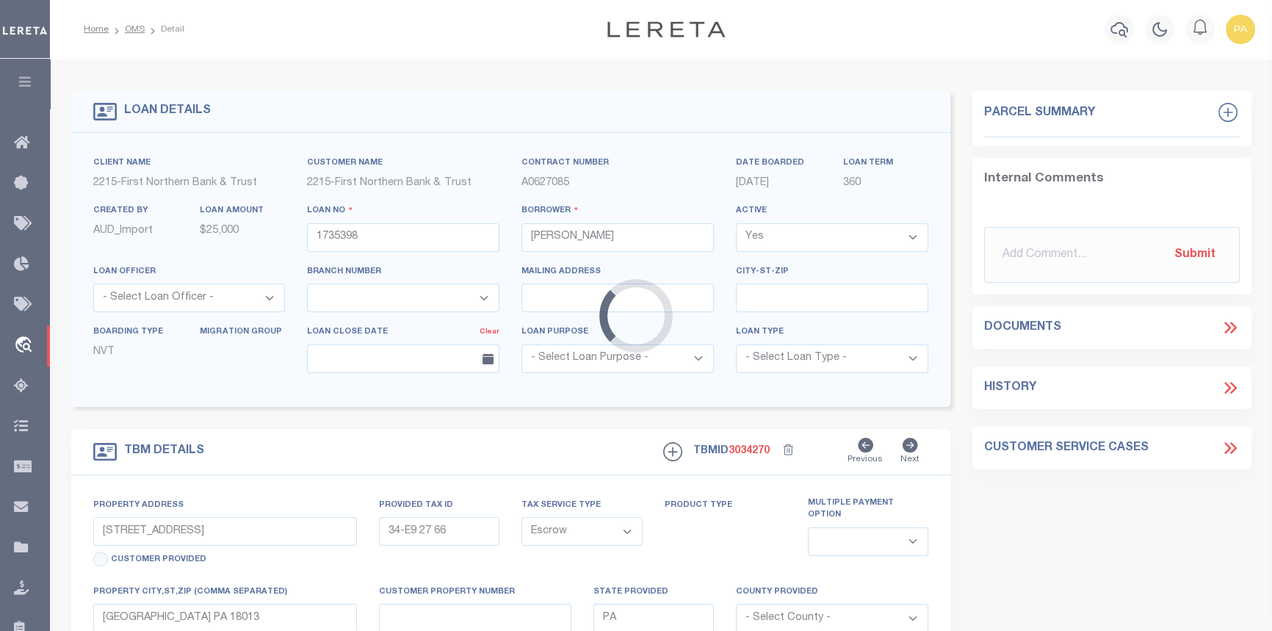
select select
type textarea "Liability subject to parcel provided"
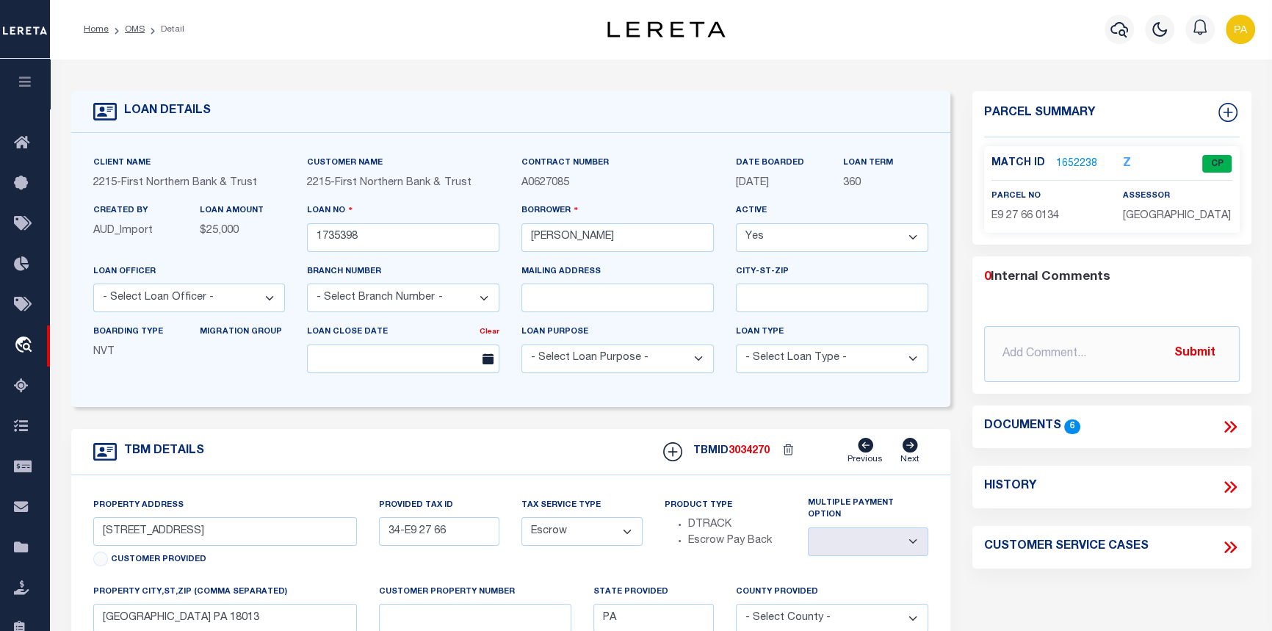
click at [1091, 162] on link "1652238" at bounding box center [1076, 163] width 41 height 15
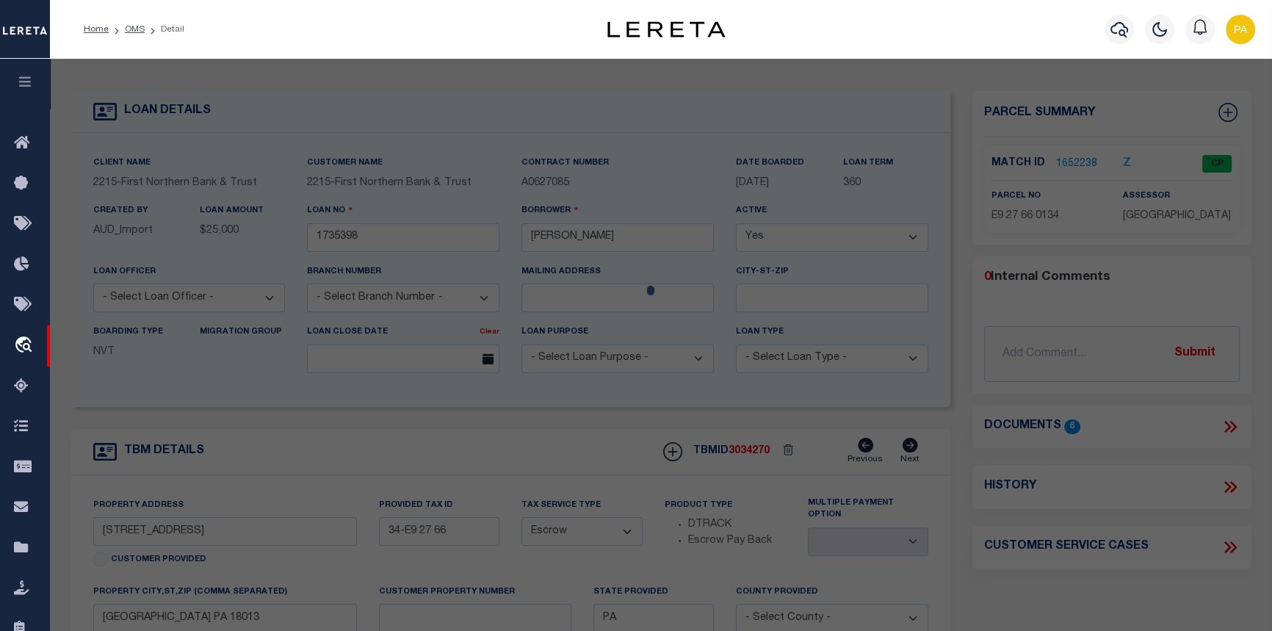
checkbox input "false"
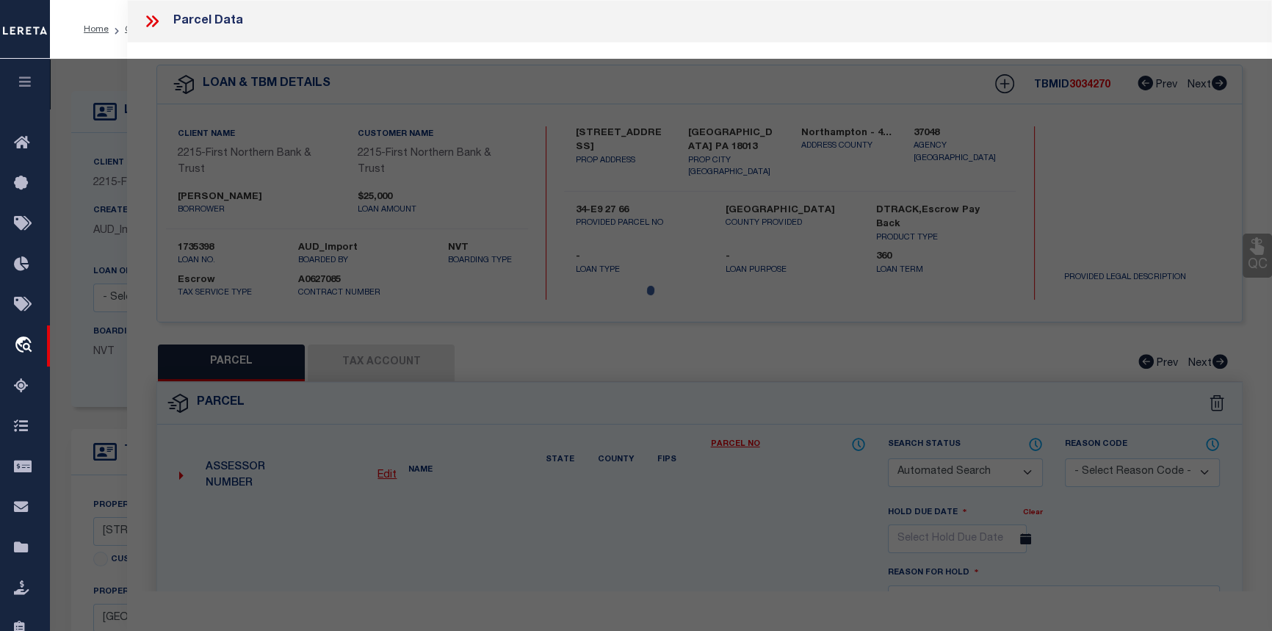
select select "CP"
type input "TRIGIANI ANTONIA"
select select "AGF"
select select "ADD"
type input "100 SPRINGFIELD DR"
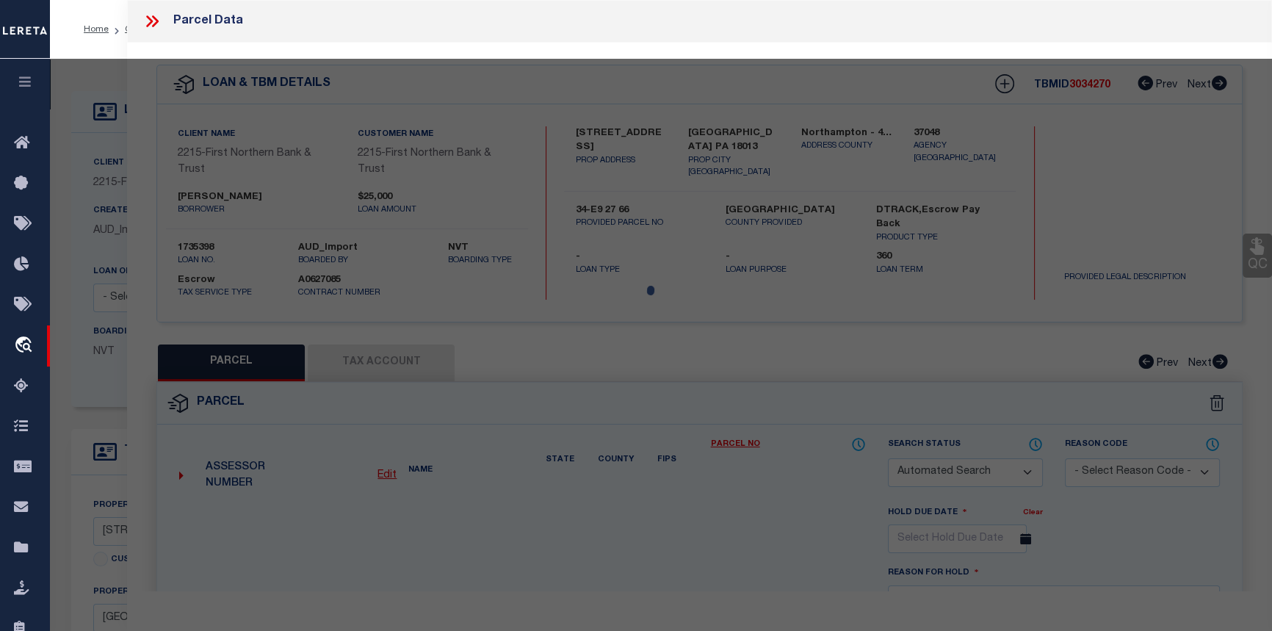
type textarea "CAMA Acres 9.18 Municipality WASHINGTON TOWNSHIP"
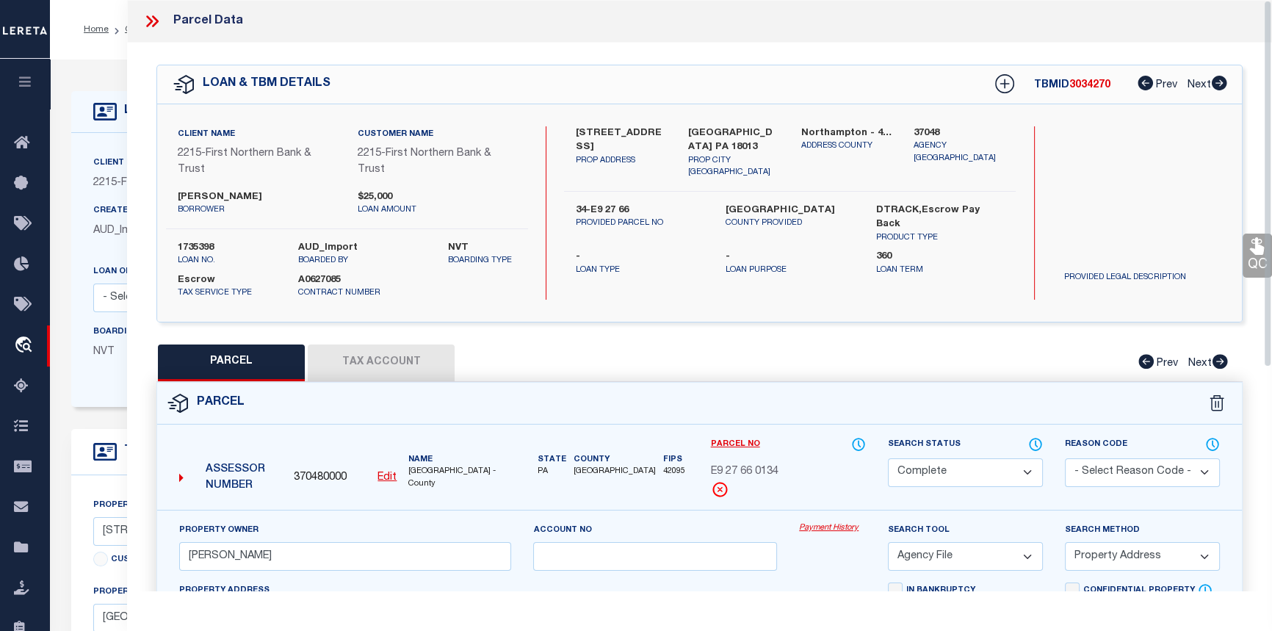
click at [819, 532] on link "Payment History" at bounding box center [832, 528] width 67 height 12
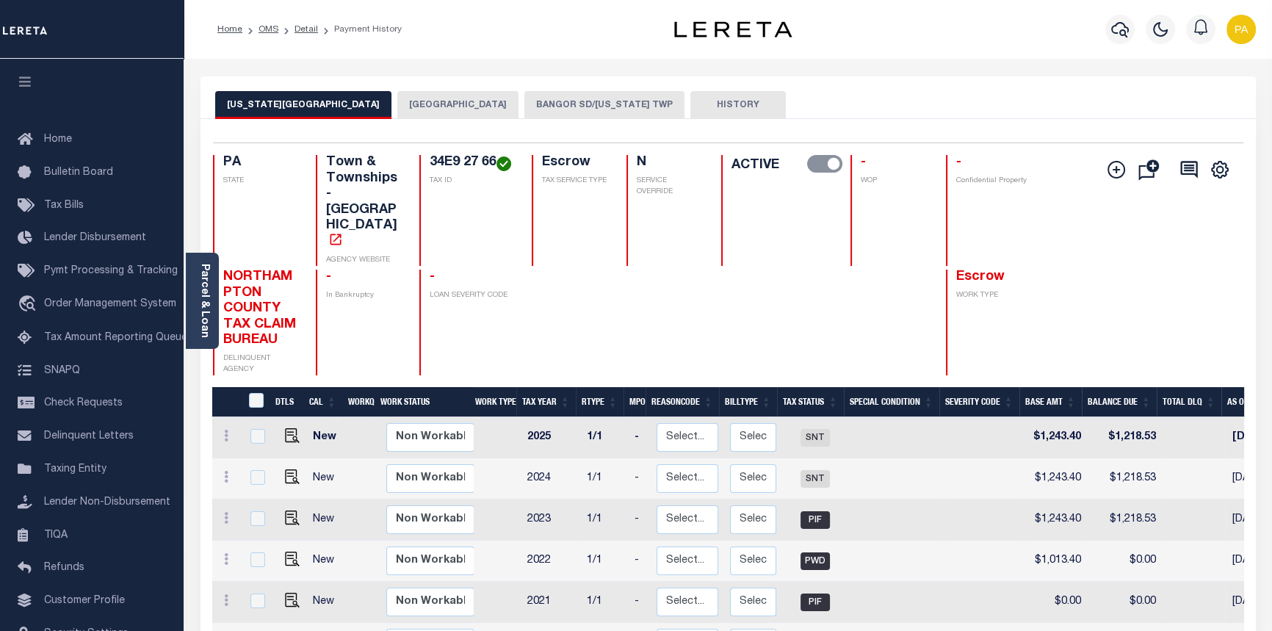
click at [452, 108] on button "[GEOGRAPHIC_DATA]" at bounding box center [457, 105] width 121 height 28
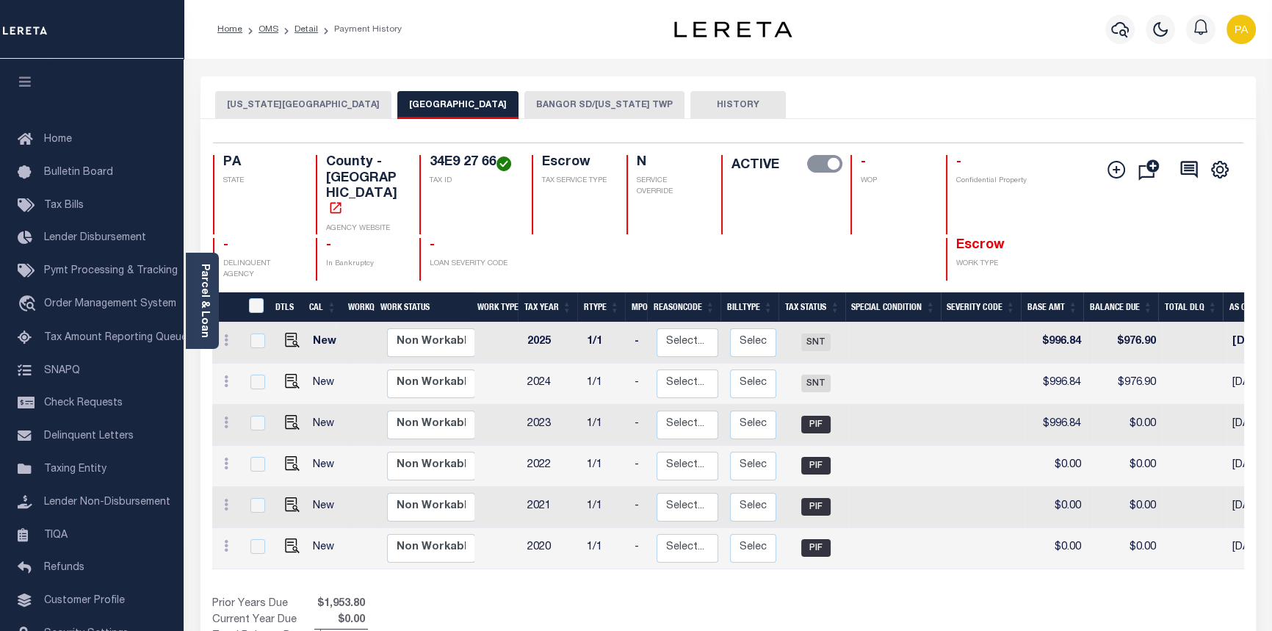
click at [568, 104] on button "BANGOR SD/[US_STATE] TWP" at bounding box center [604, 105] width 160 height 28
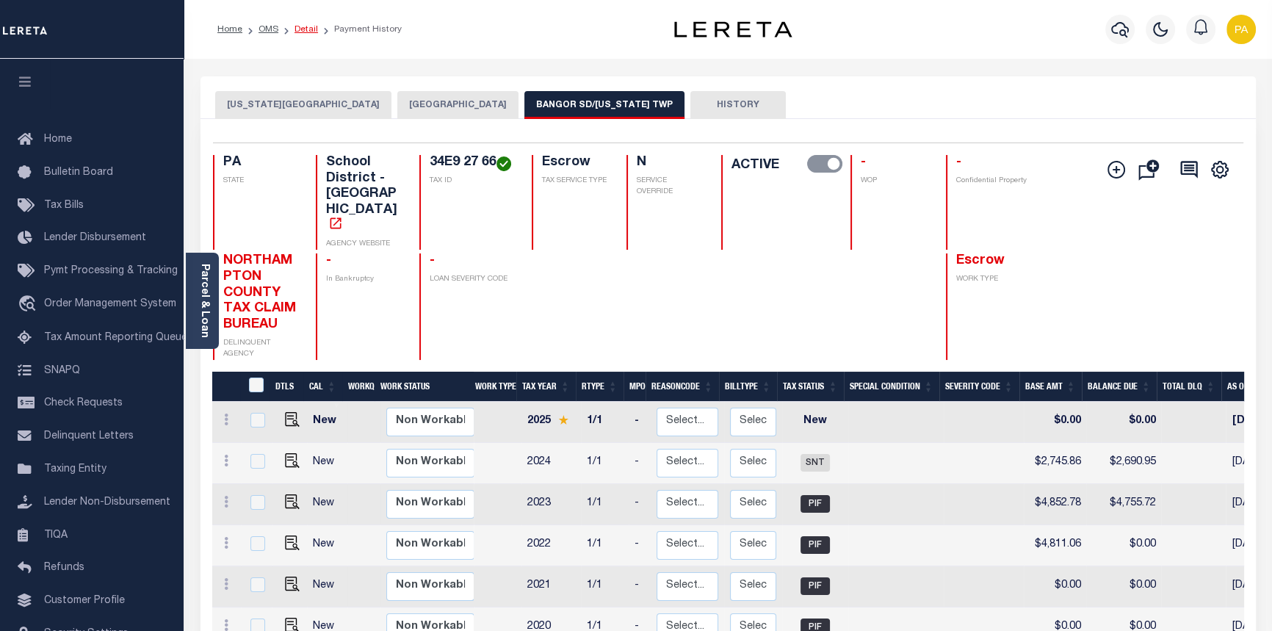
click at [306, 32] on link "Detail" at bounding box center [306, 29] width 24 height 9
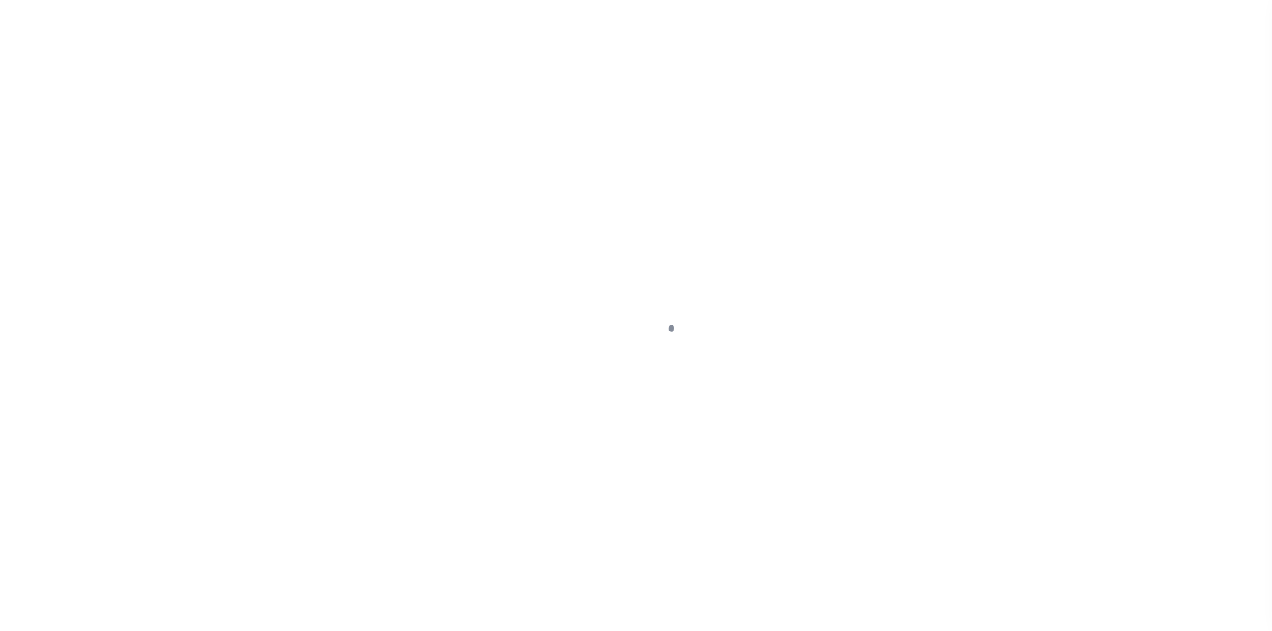
select select "Escrow"
type input "[STREET_ADDRESS]"
type input "34-E9 27 66"
select select
type input "Bangor PA 18013"
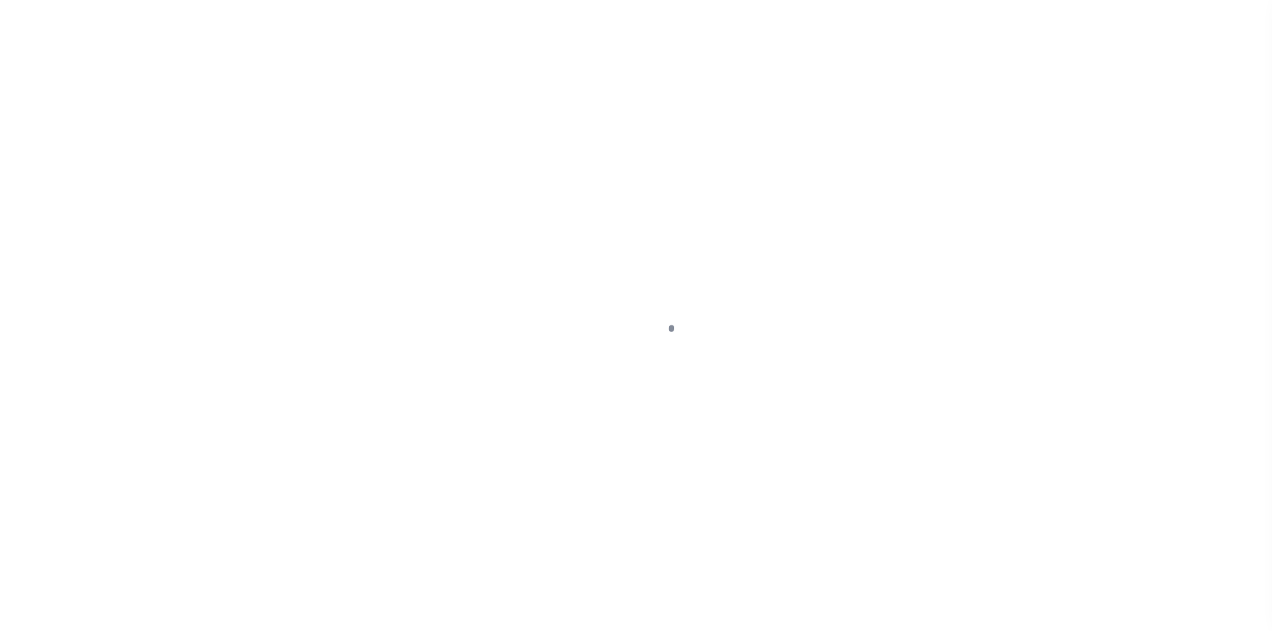
type input "PA"
select select
type textarea "Liability subject to parcel provided"
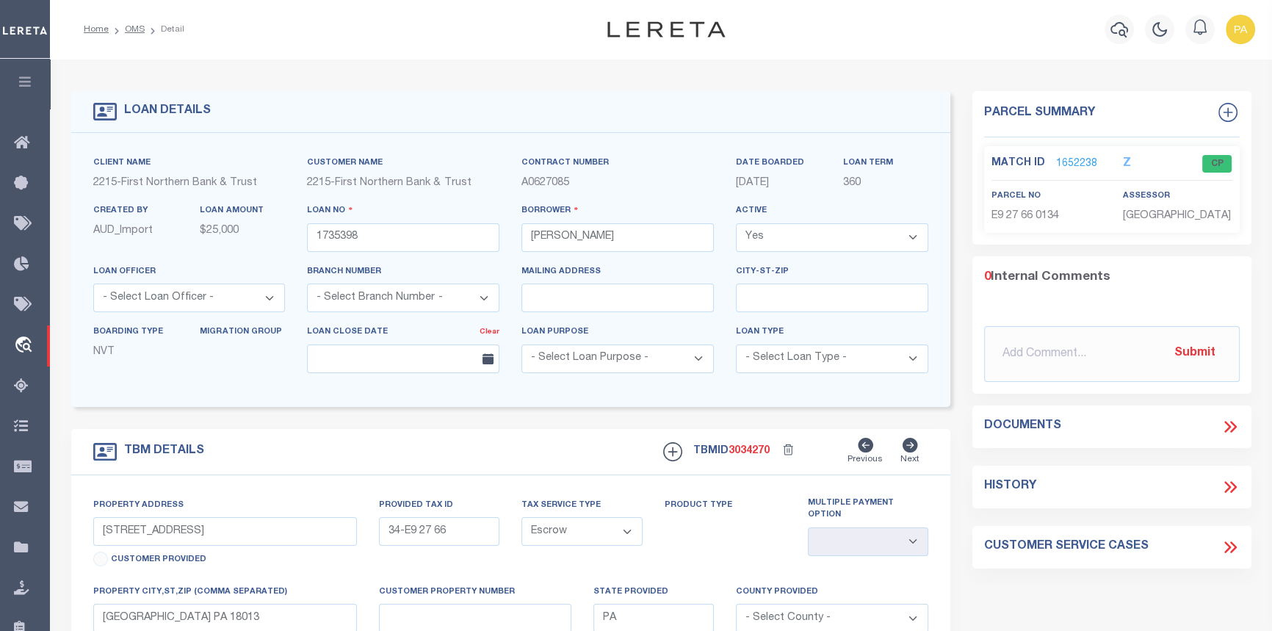
select select "200"
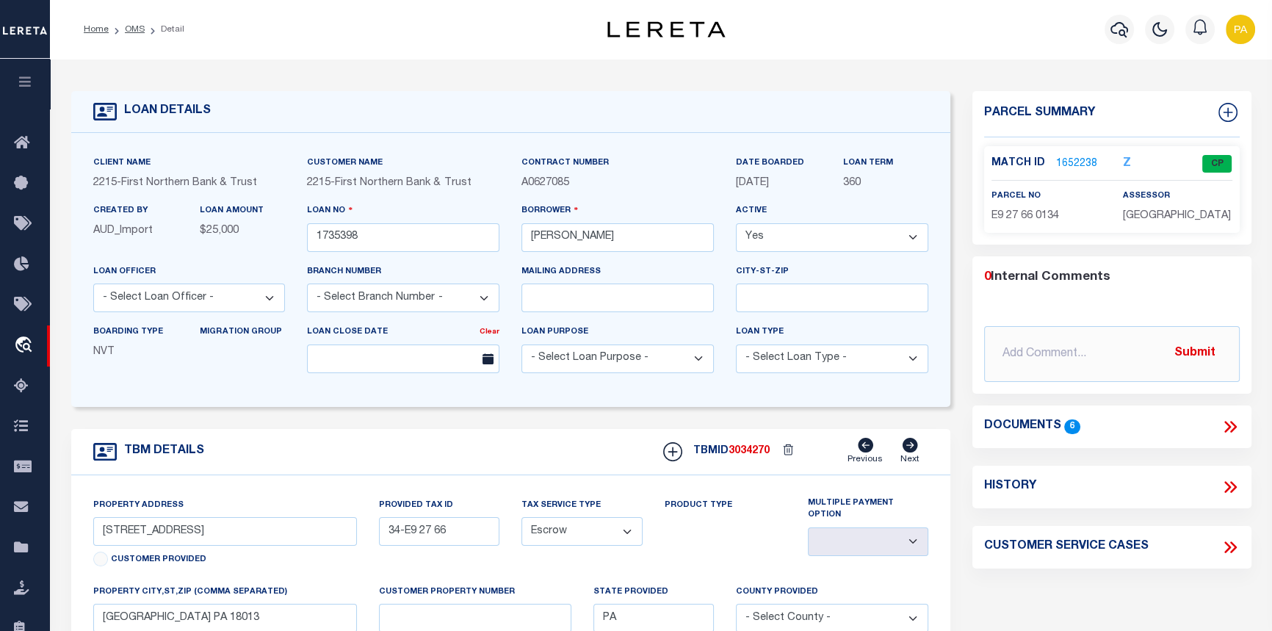
select select "200"
click at [137, 29] on link "OMS" at bounding box center [135, 29] width 20 height 9
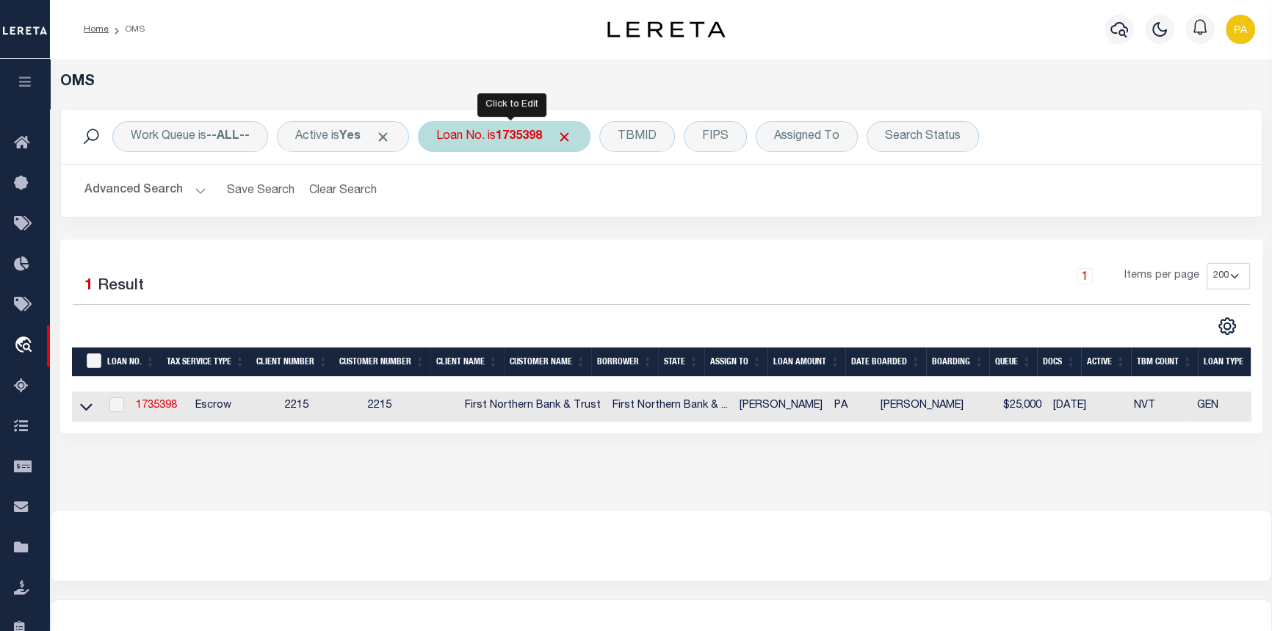
click at [520, 140] on b "1735398" at bounding box center [519, 137] width 46 height 12
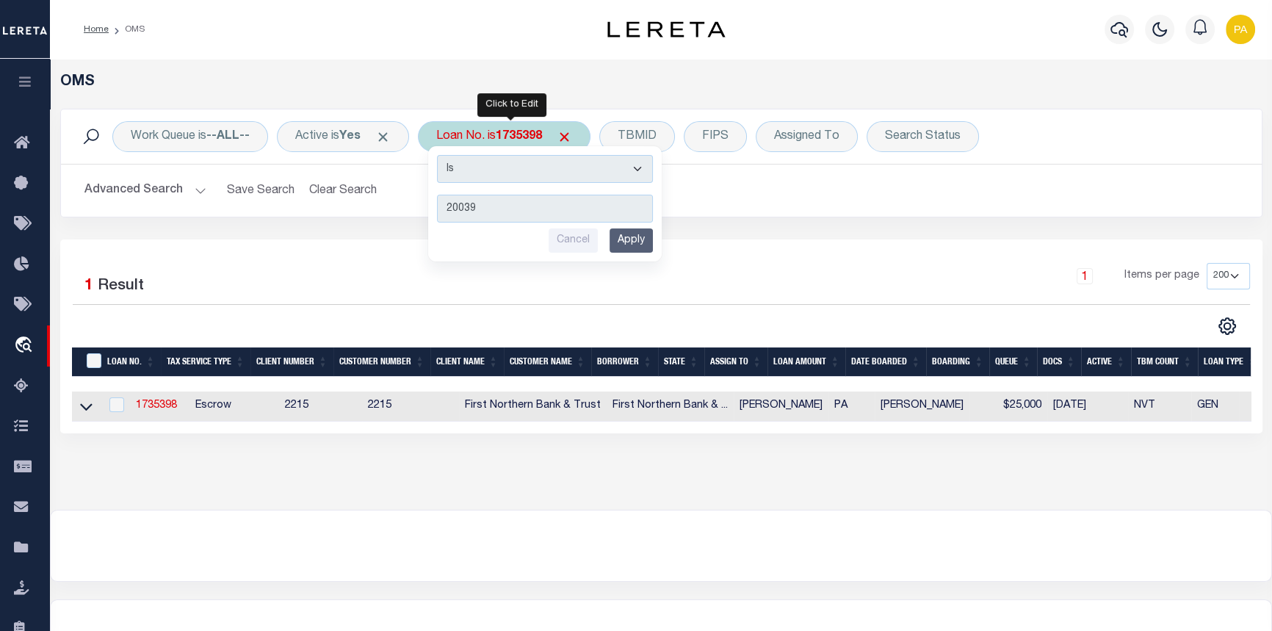
type input "200392"
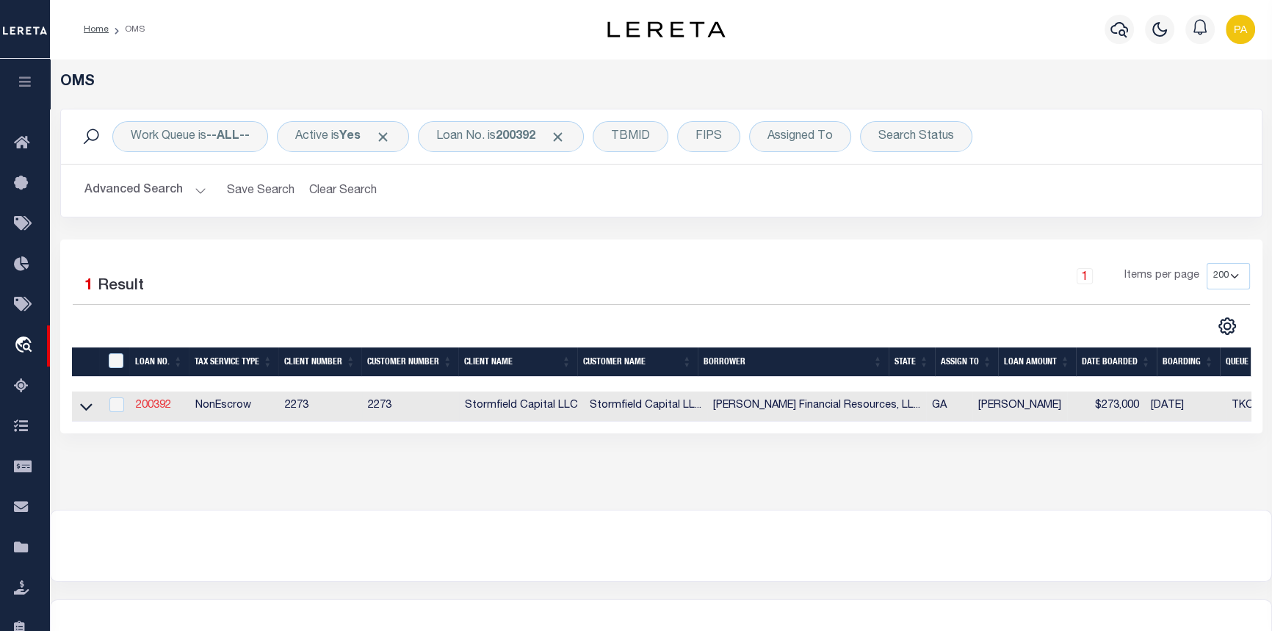
click at [161, 405] on link "200392" at bounding box center [153, 405] width 35 height 10
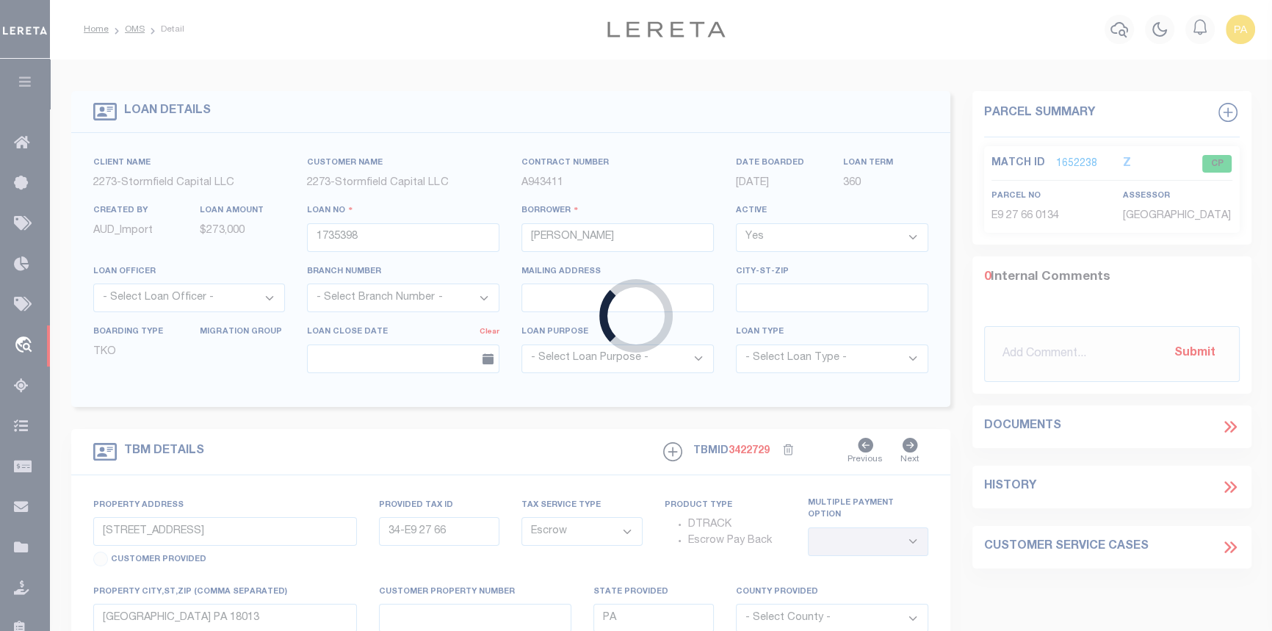
type input "200392"
type input "Clair Tweed Financial Resources, LLC - Atlanta, GA"
select select
type input "4196 Bethany Manor Dr"
select select "10"
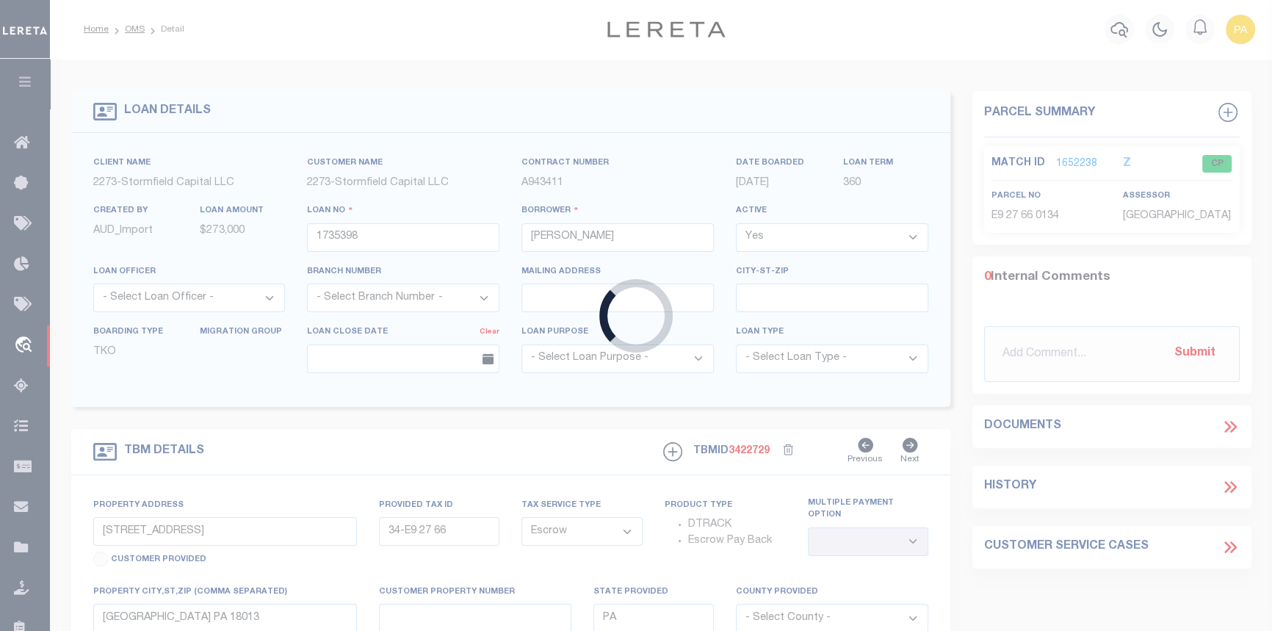
select select "NonEscrow"
type input "665 South Eugenia Pl NW"
type input "14 017600180033"
select select
type input "Atlanta GA 30318"
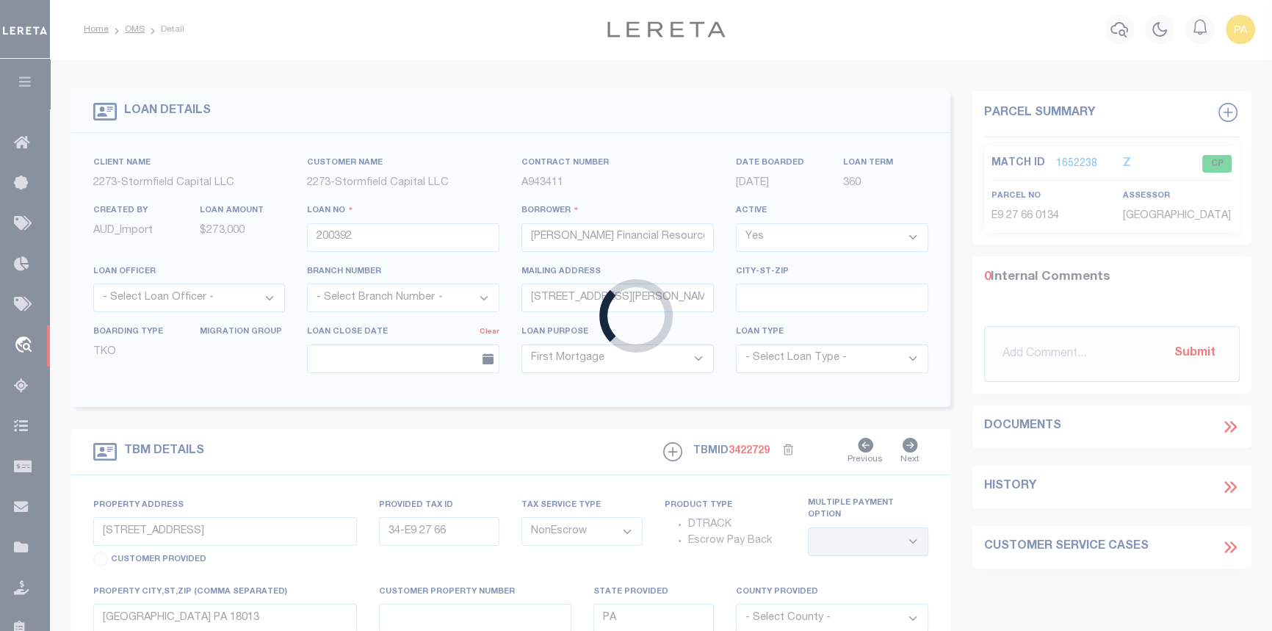
type input "GA"
select select
select select "84865"
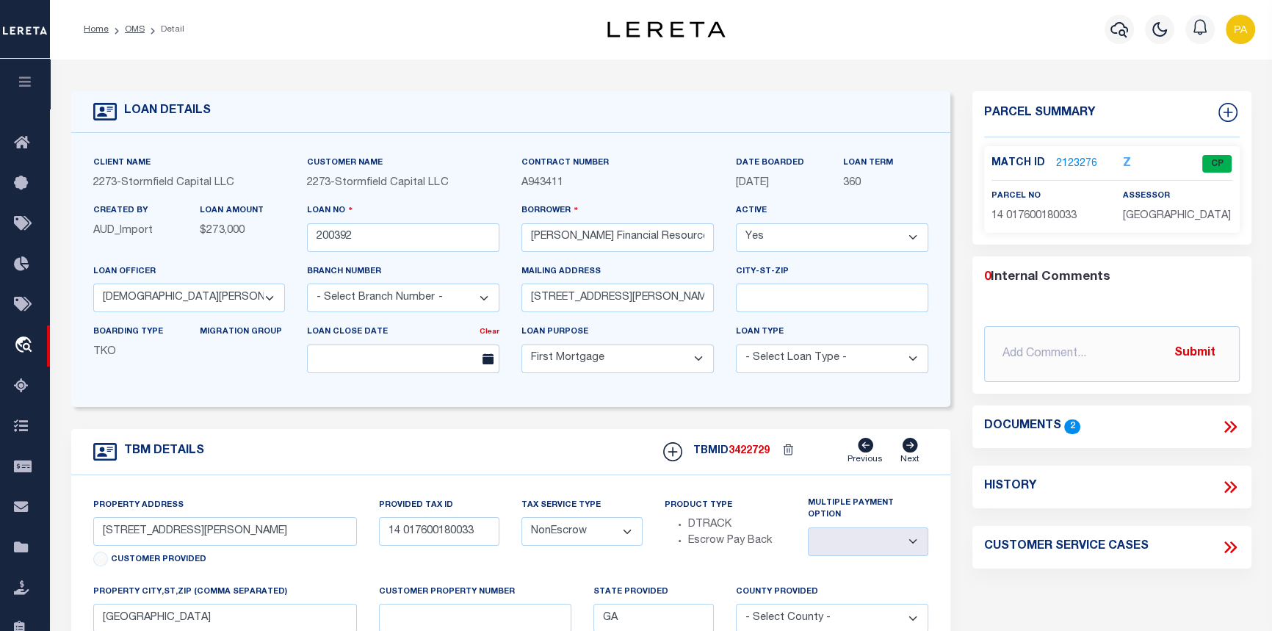
click at [1084, 162] on link "2123276" at bounding box center [1076, 163] width 41 height 15
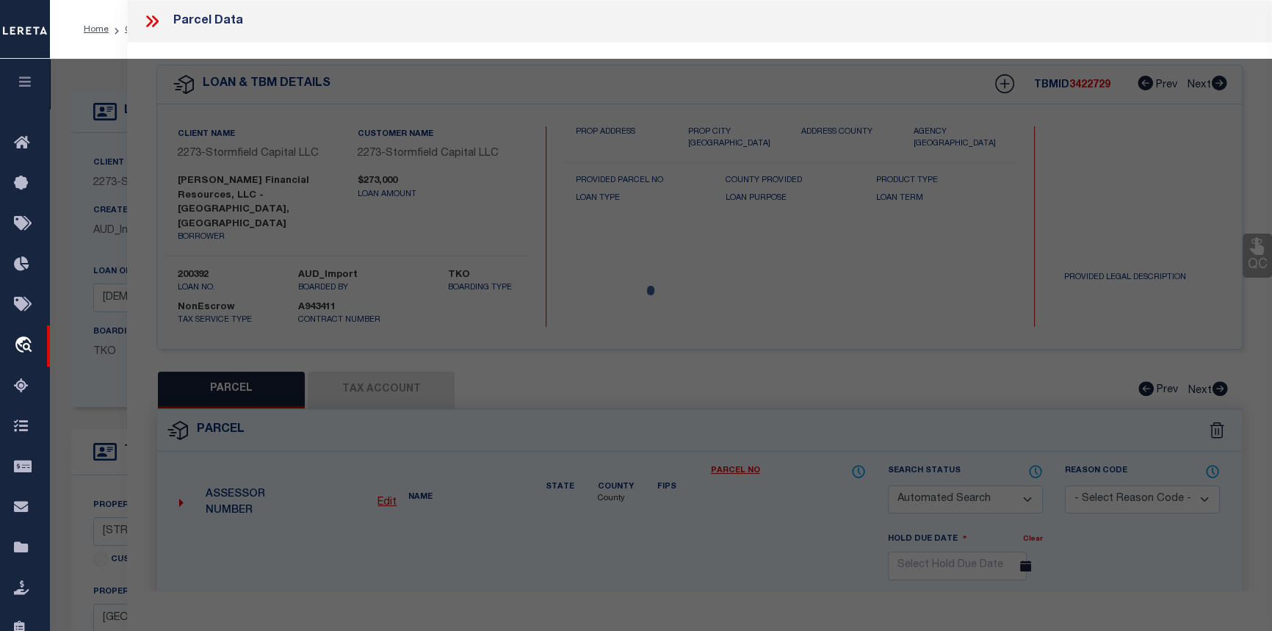
checkbox input "false"
select select "CP"
type input "Clair Tweed Financial Resources LLC"
select select "AGW"
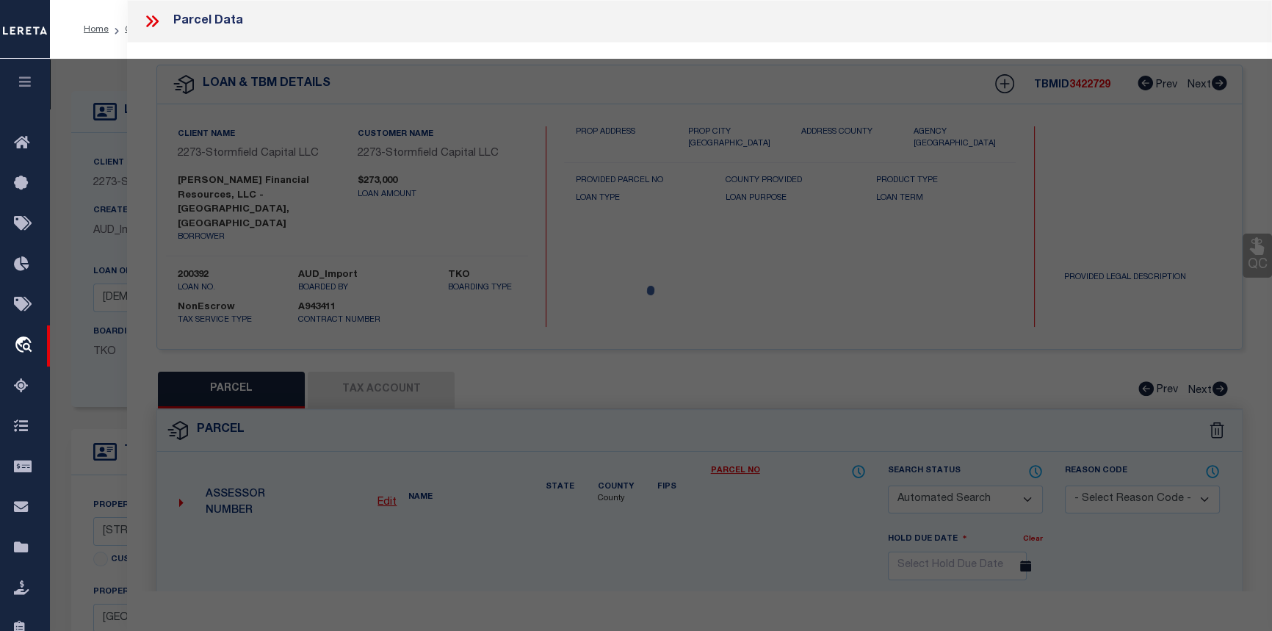
select select
type input "665 SOUTH EUGENIA PL NW"
checkbox input "false"
type input "Atlanta GA 30318"
type textarea "Acres 0.325"
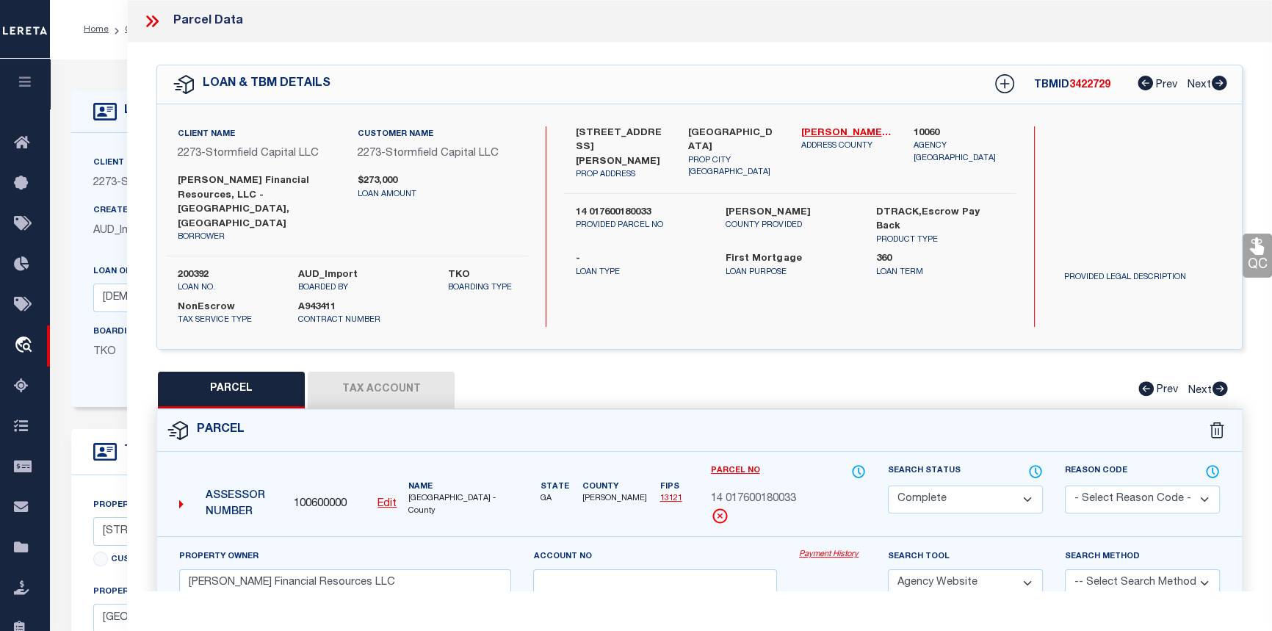
click at [814, 549] on link "Payment History" at bounding box center [832, 555] width 67 height 12
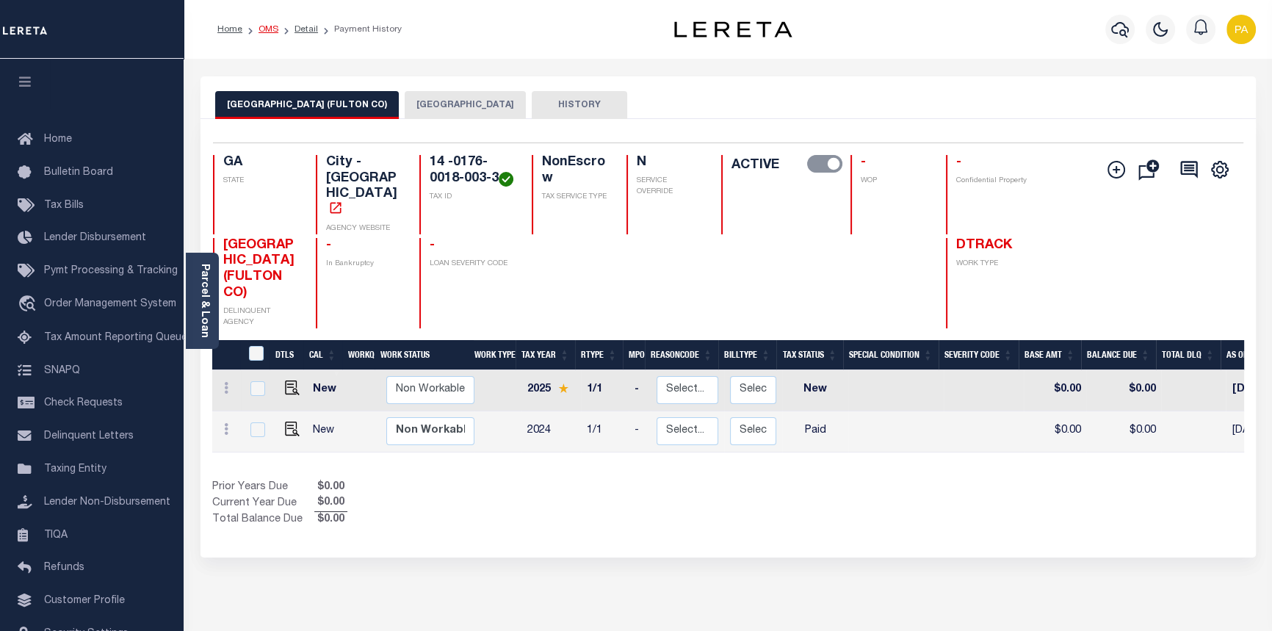
click at [267, 31] on link "OMS" at bounding box center [269, 29] width 20 height 9
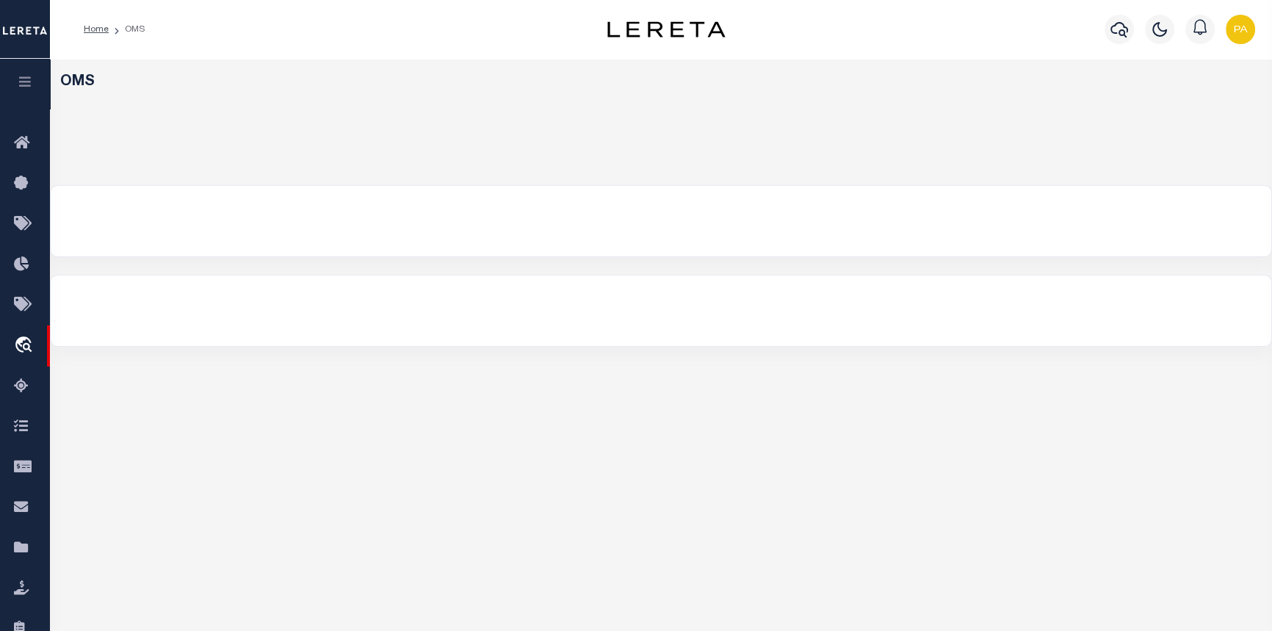
select select "200"
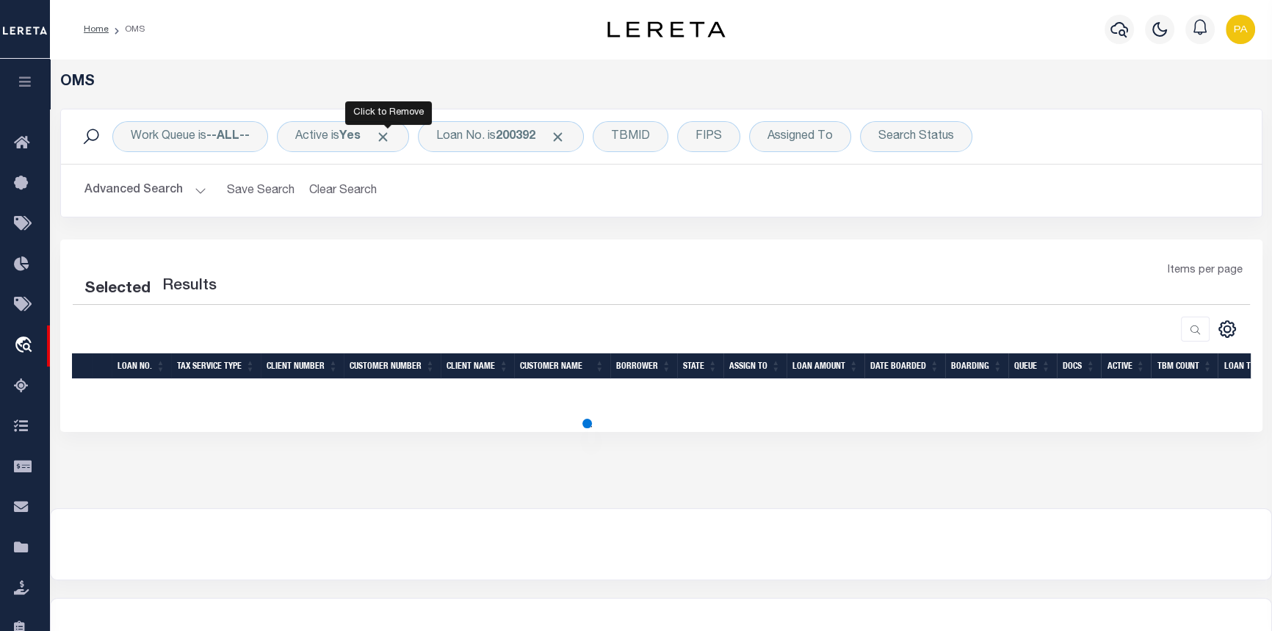
select select "200"
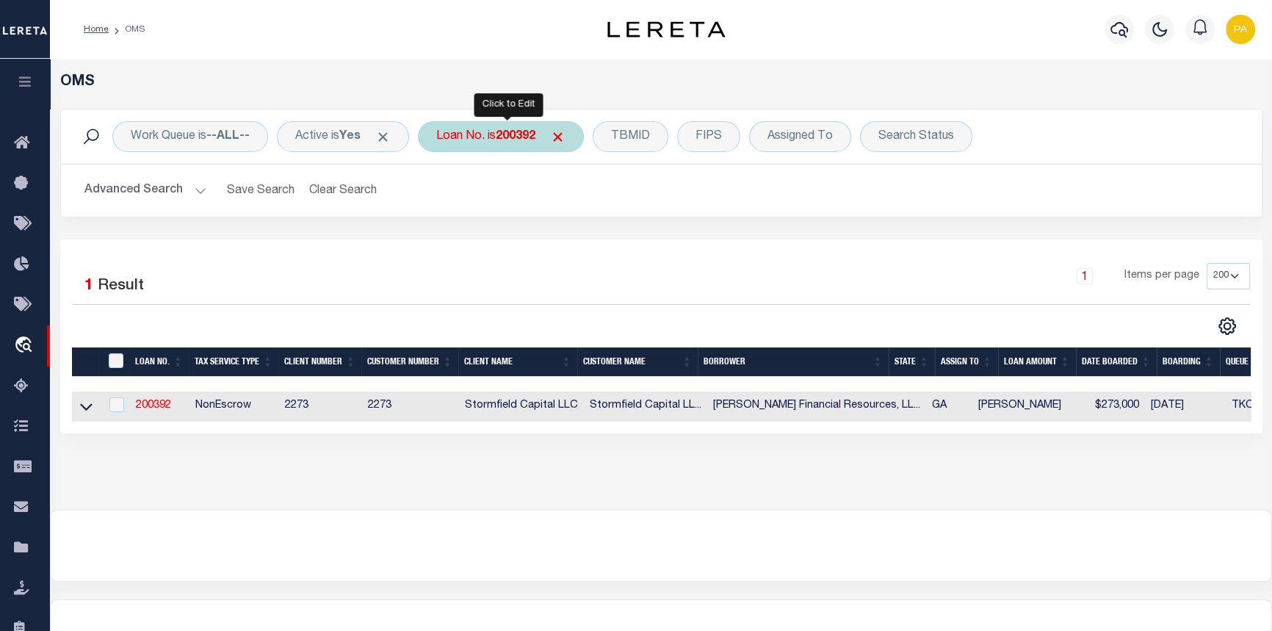
click at [522, 125] on div "Loan No. is 200392" at bounding box center [501, 136] width 166 height 31
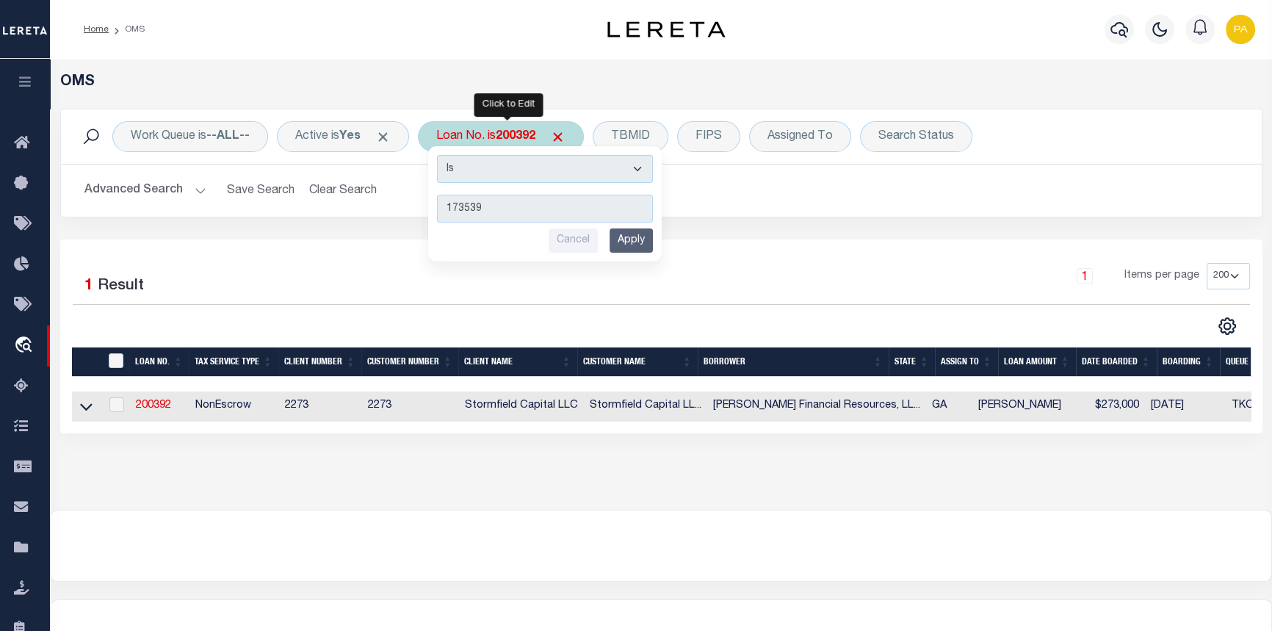
type input "1735398"
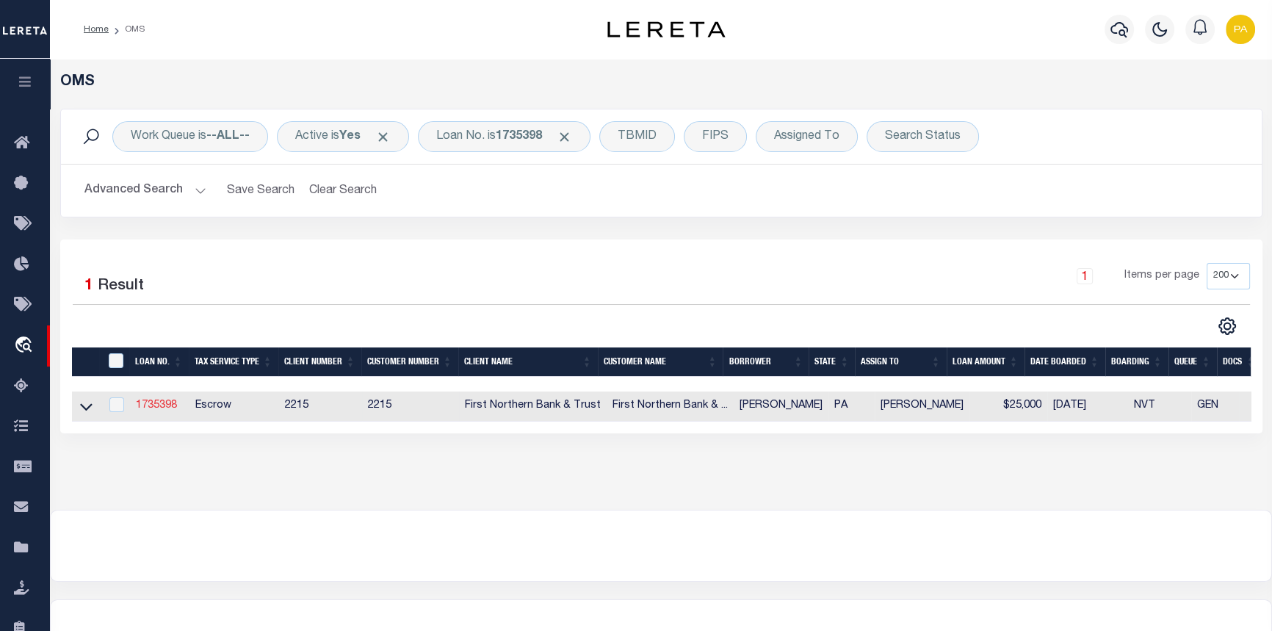
click at [162, 405] on link "1735398" at bounding box center [156, 405] width 41 height 10
type input "1735398"
type input "[PERSON_NAME]"
select select
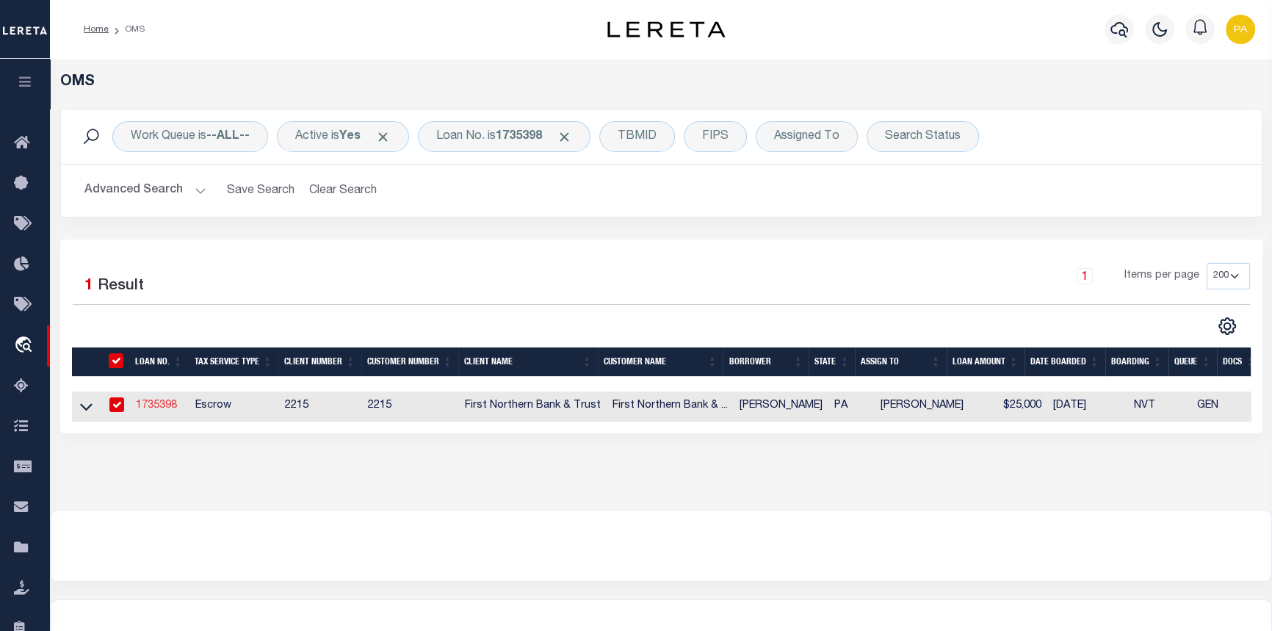
select select "Escrow"
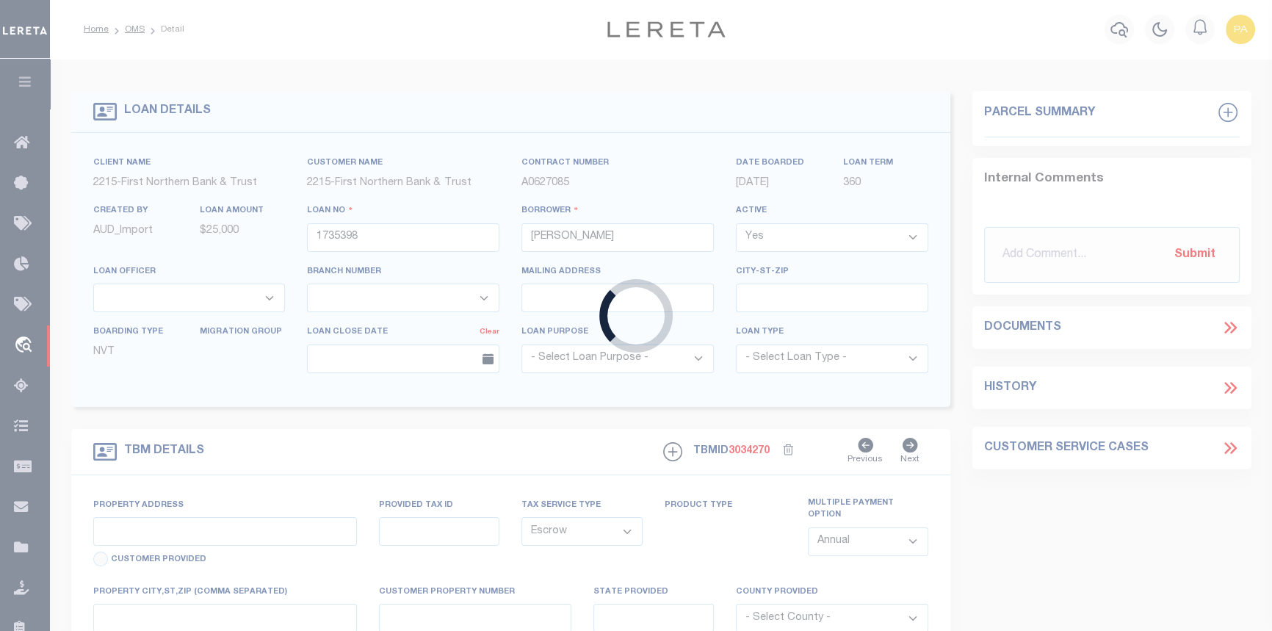
type input "[STREET_ADDRESS]"
type input "34-E9 27 66"
select select
type input "[GEOGRAPHIC_DATA] PA 18013"
type input "PA"
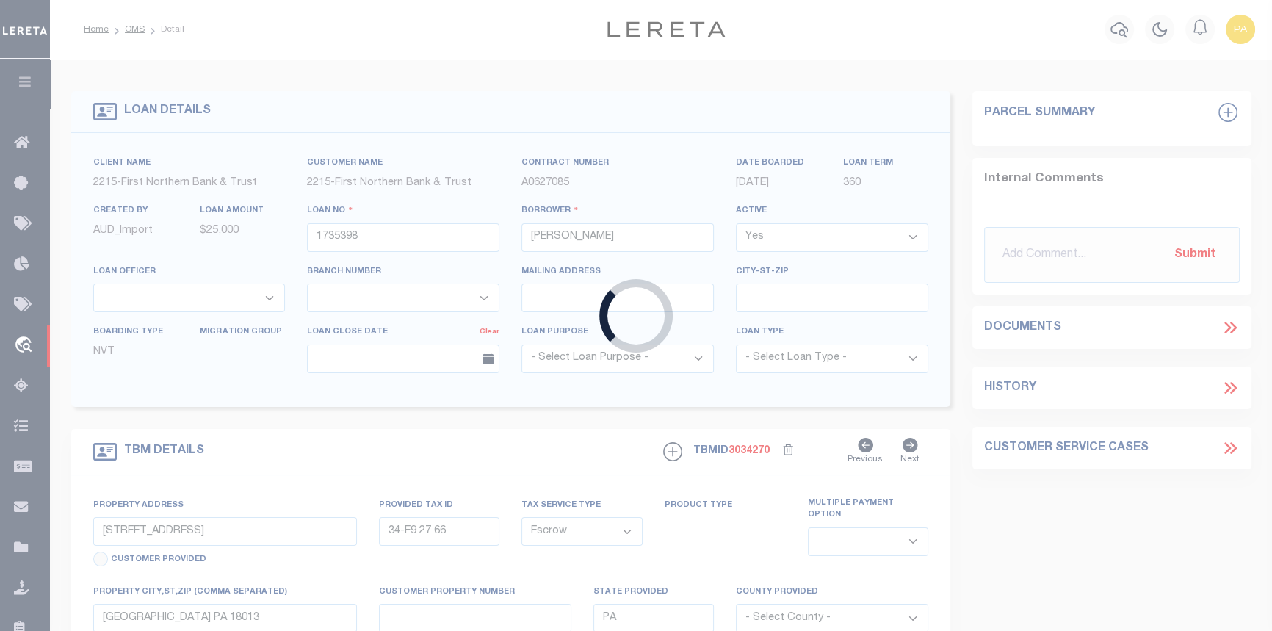
select select
type textarea "Liability subject to parcel provided"
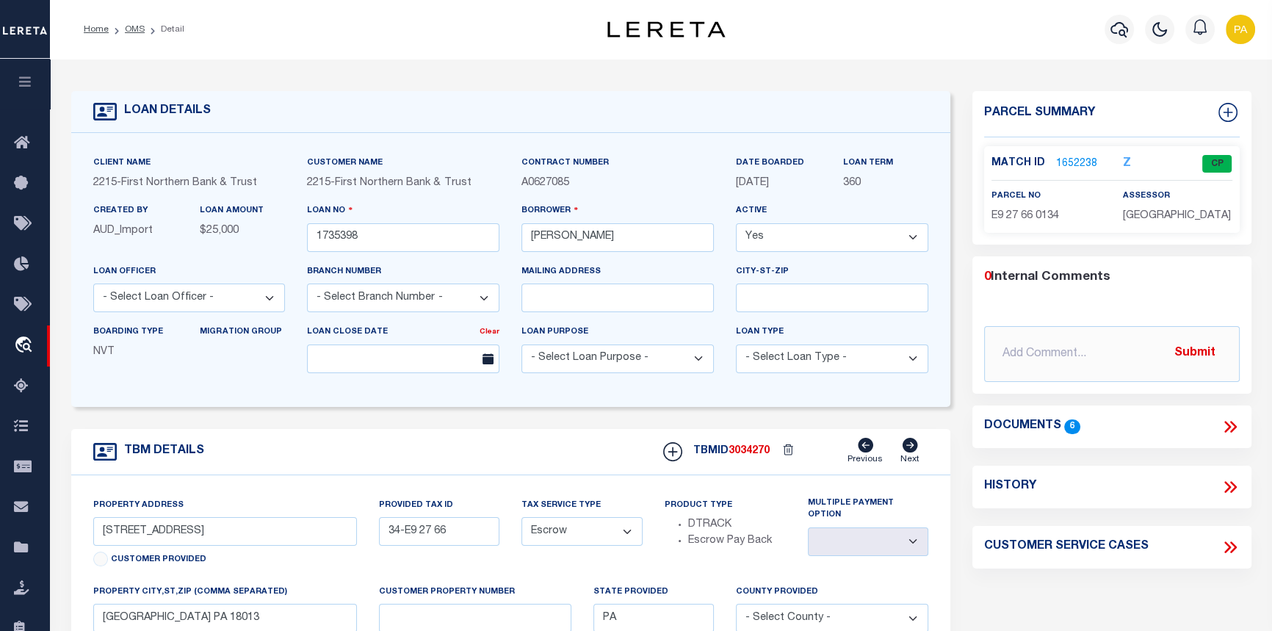
click at [1063, 165] on link "1652238" at bounding box center [1076, 163] width 41 height 15
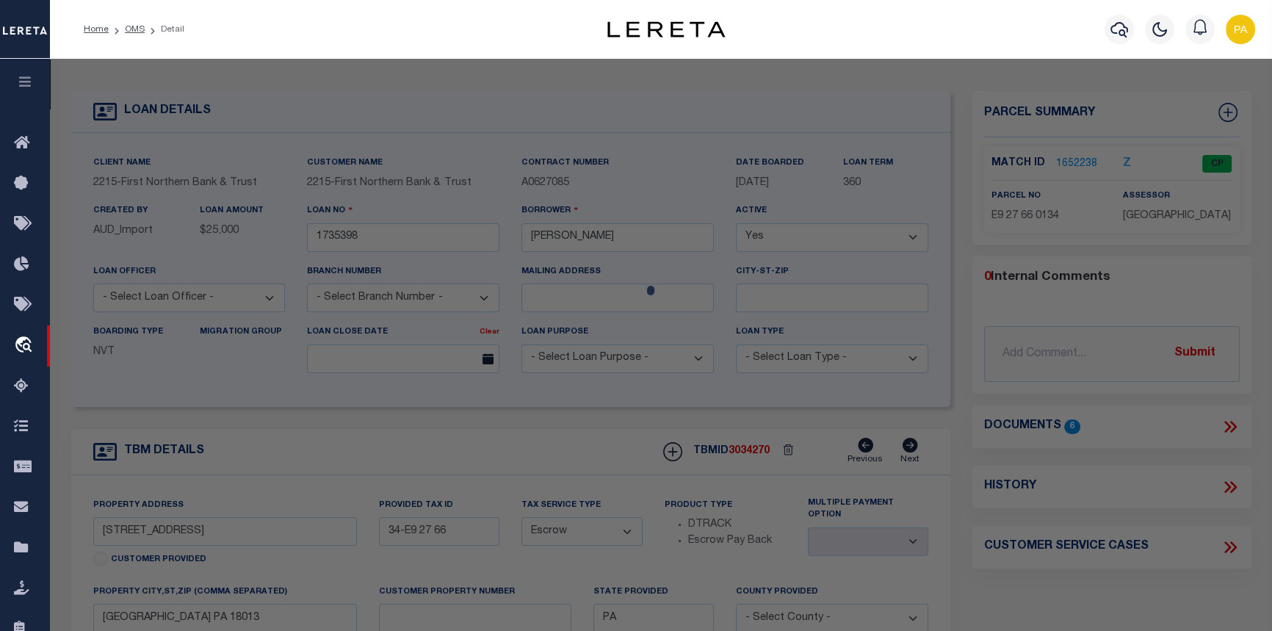
checkbox input "false"
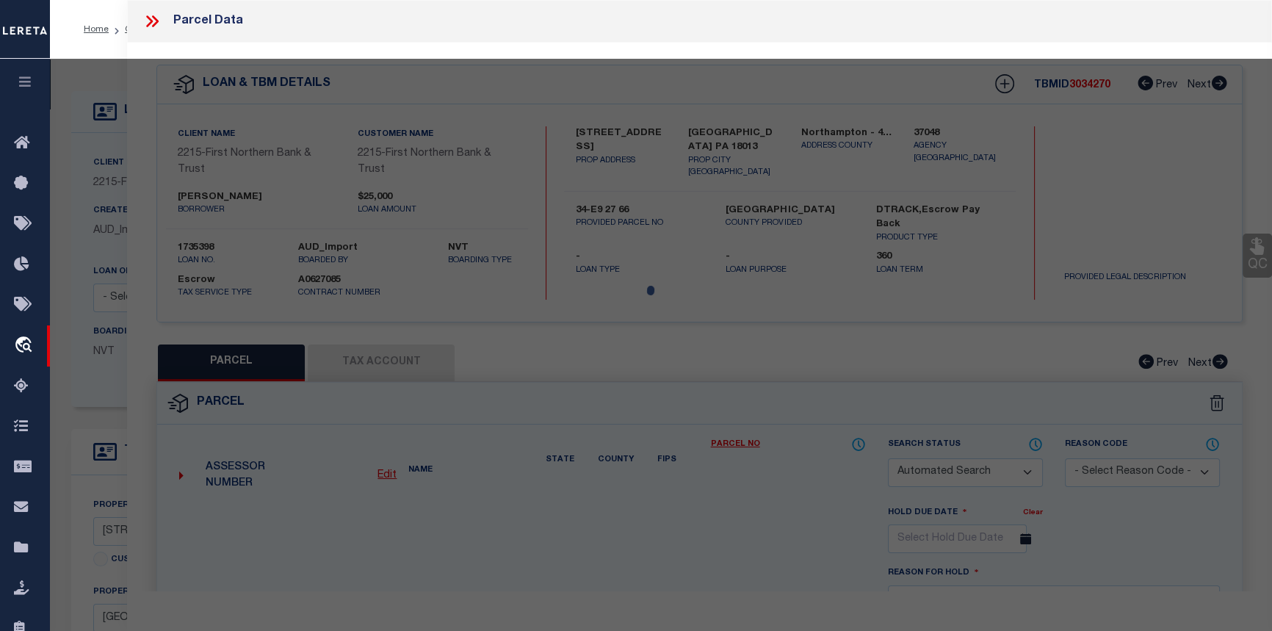
select select "CP"
type input "[PERSON_NAME]"
select select "AGF"
select select "ADD"
type input "[STREET_ADDRESS]"
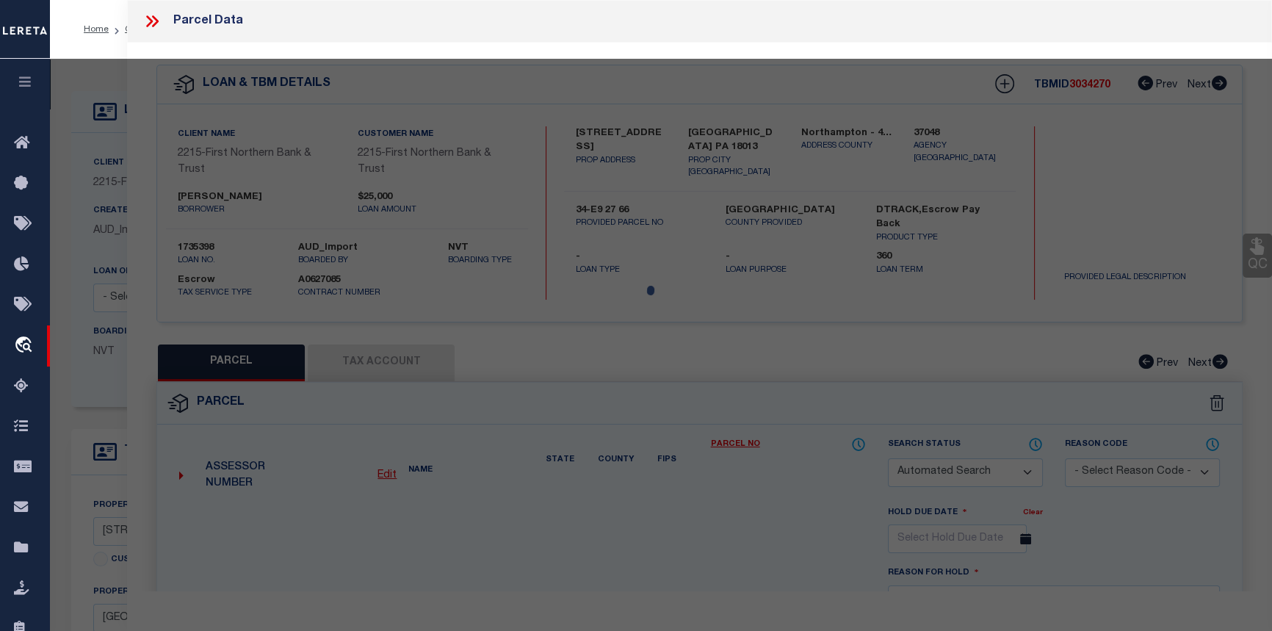
type textarea "CAMA Acres 9.18 [GEOGRAPHIC_DATA][US_STATE]"
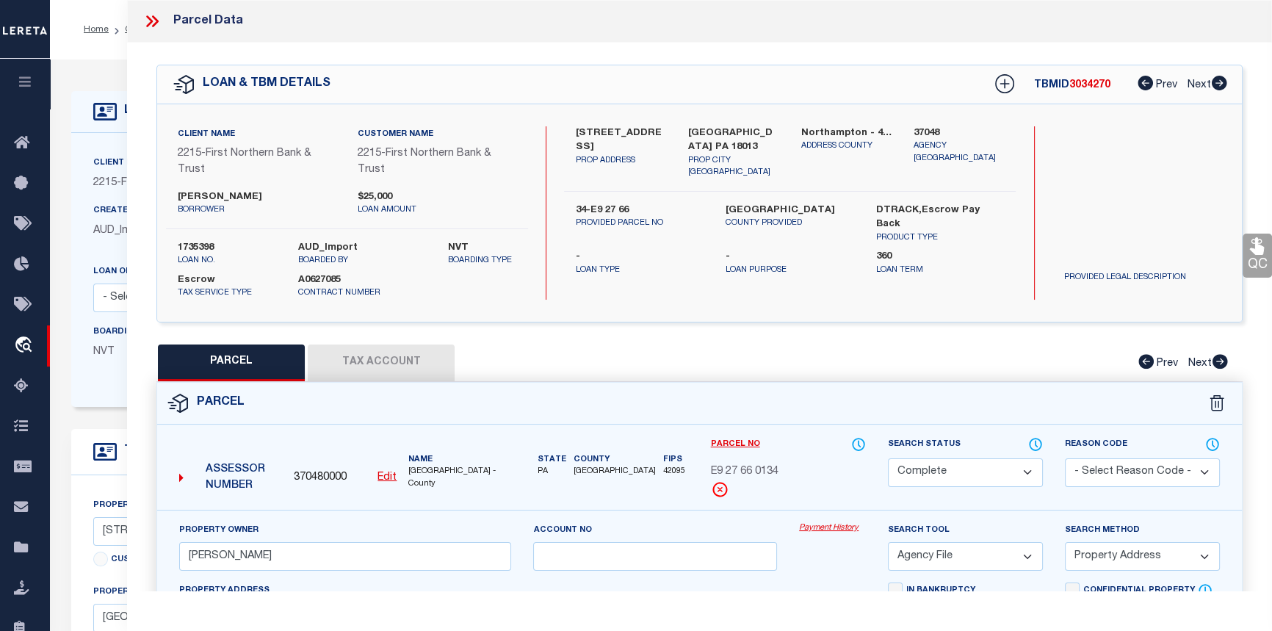
click at [808, 527] on link "Payment History" at bounding box center [832, 528] width 67 height 12
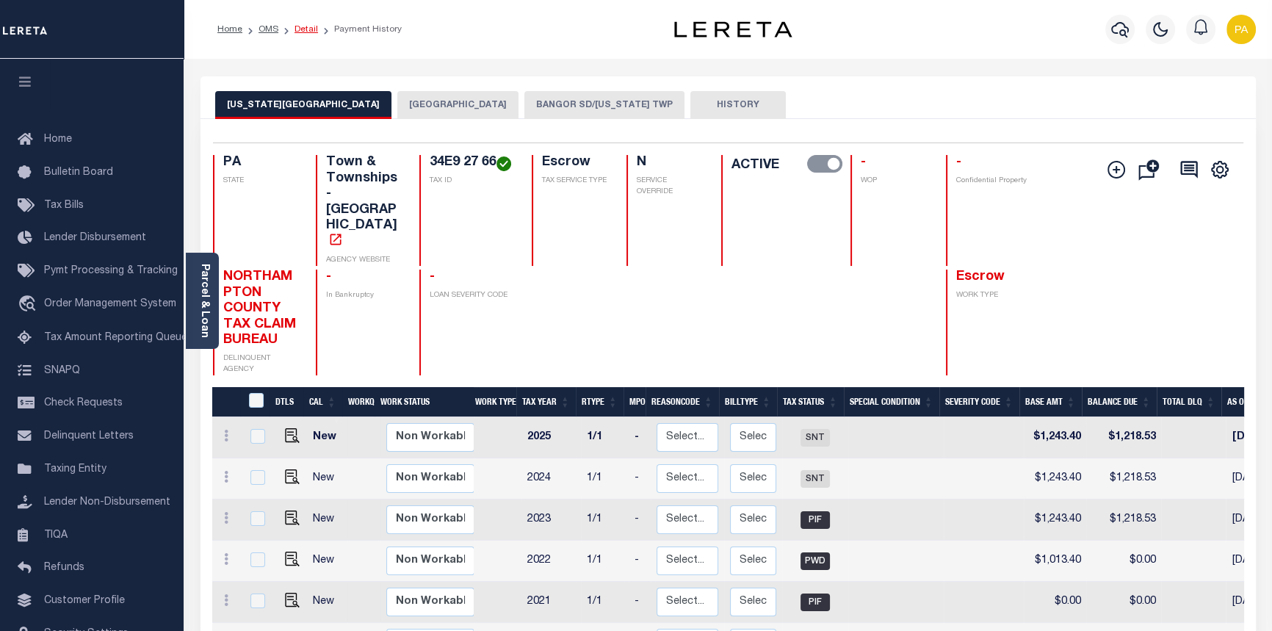
click at [303, 29] on link "Detail" at bounding box center [306, 29] width 24 height 9
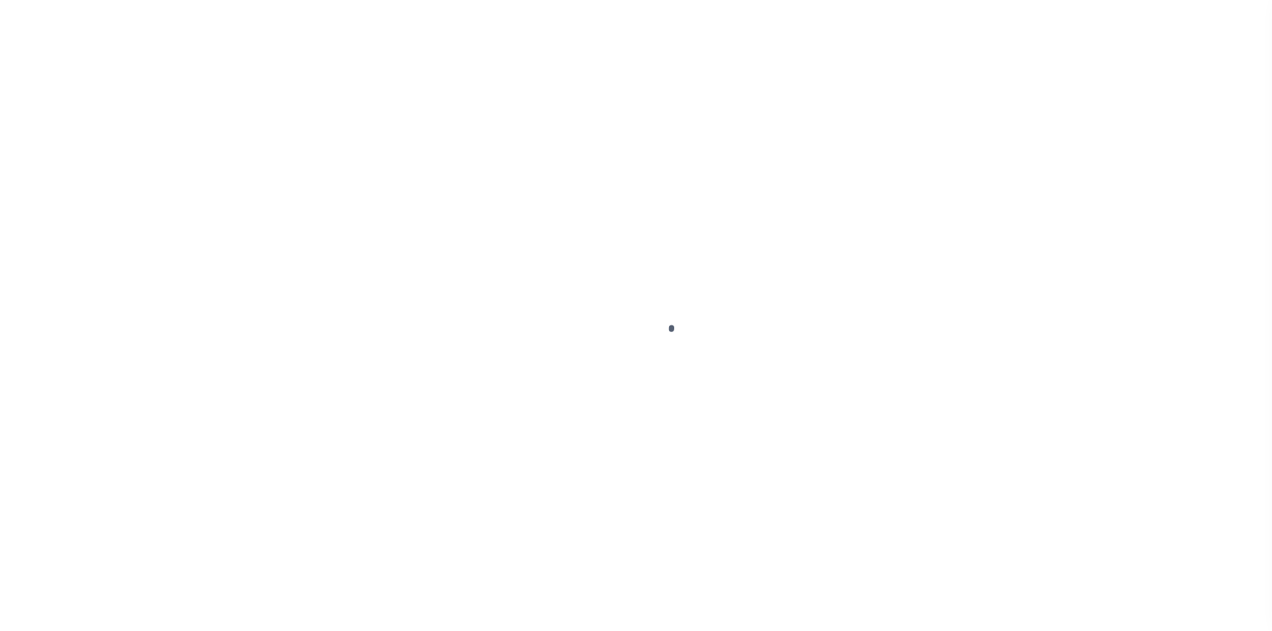
select select "Escrow"
type input "[STREET_ADDRESS]"
type input "34-E9 27 66"
select select
type input "Bangor PA 18013"
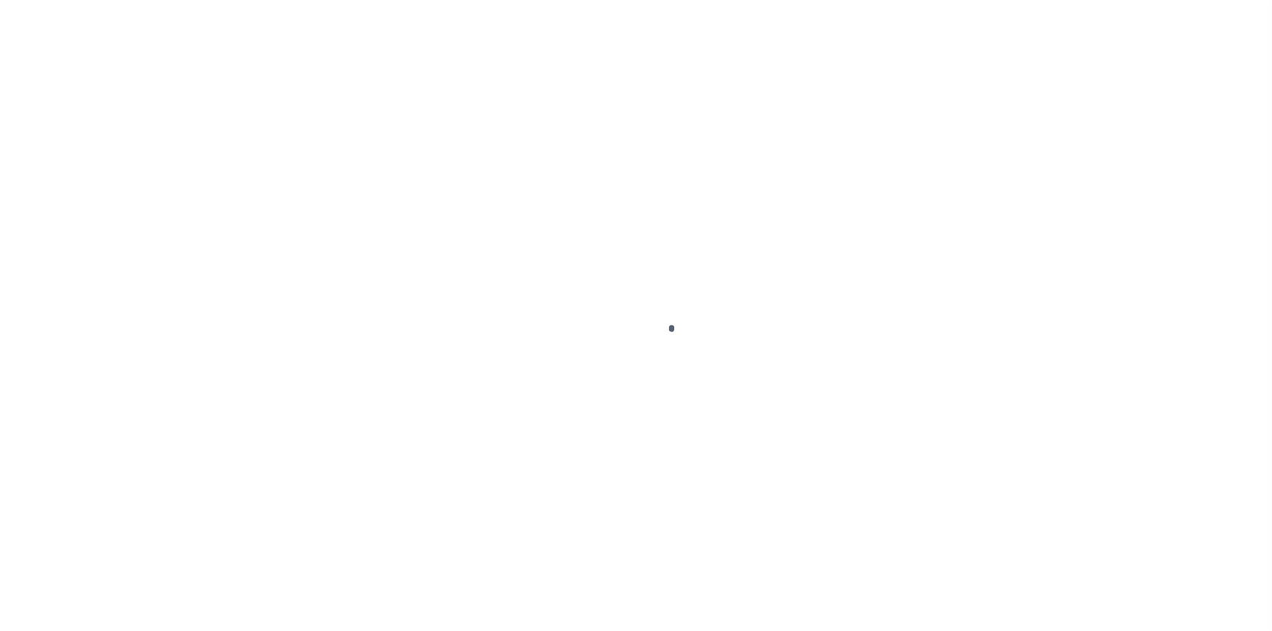
type input "PA"
select select
type textarea "Liability subject to parcel provided"
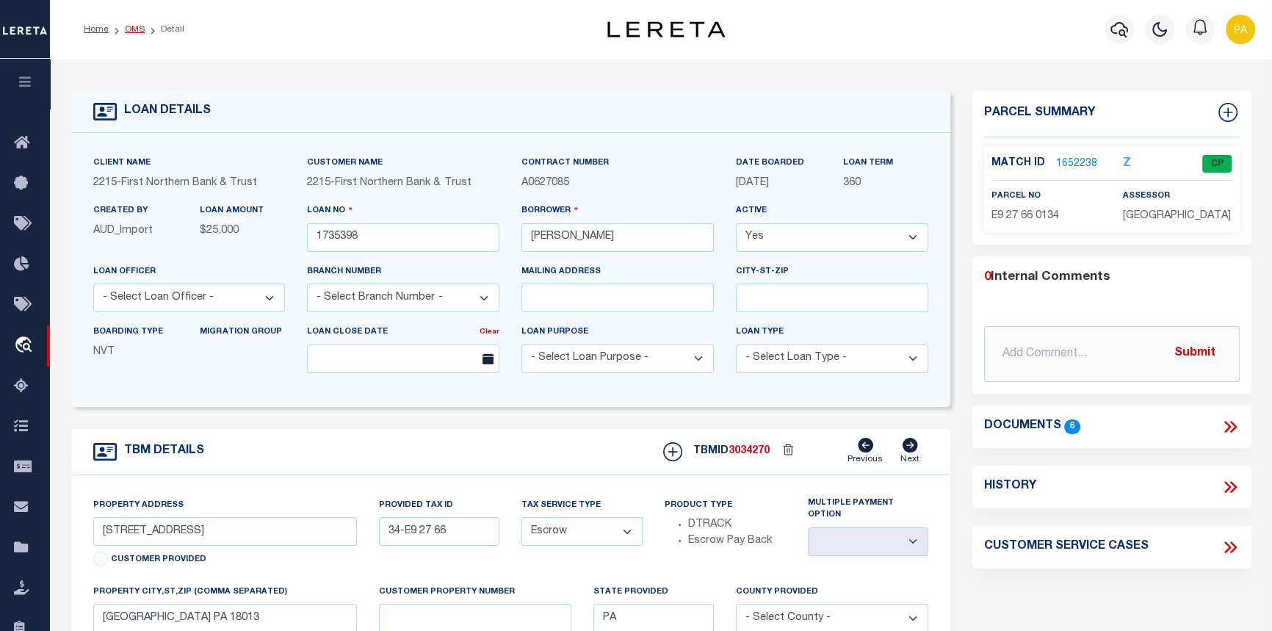
click at [133, 26] on link "OMS" at bounding box center [135, 29] width 20 height 9
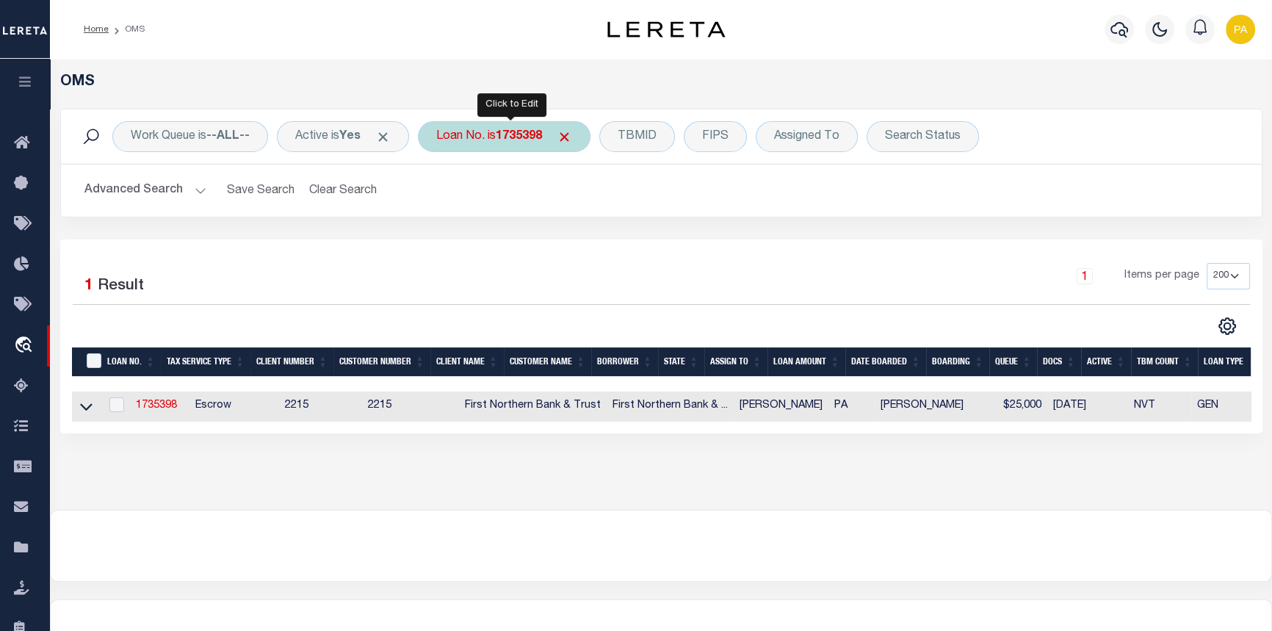
drag, startPoint x: 499, startPoint y: 137, endPoint x: 502, endPoint y: 149, distance: 12.8
click at [502, 149] on div "Loan No. is 1735398" at bounding box center [504, 136] width 173 height 31
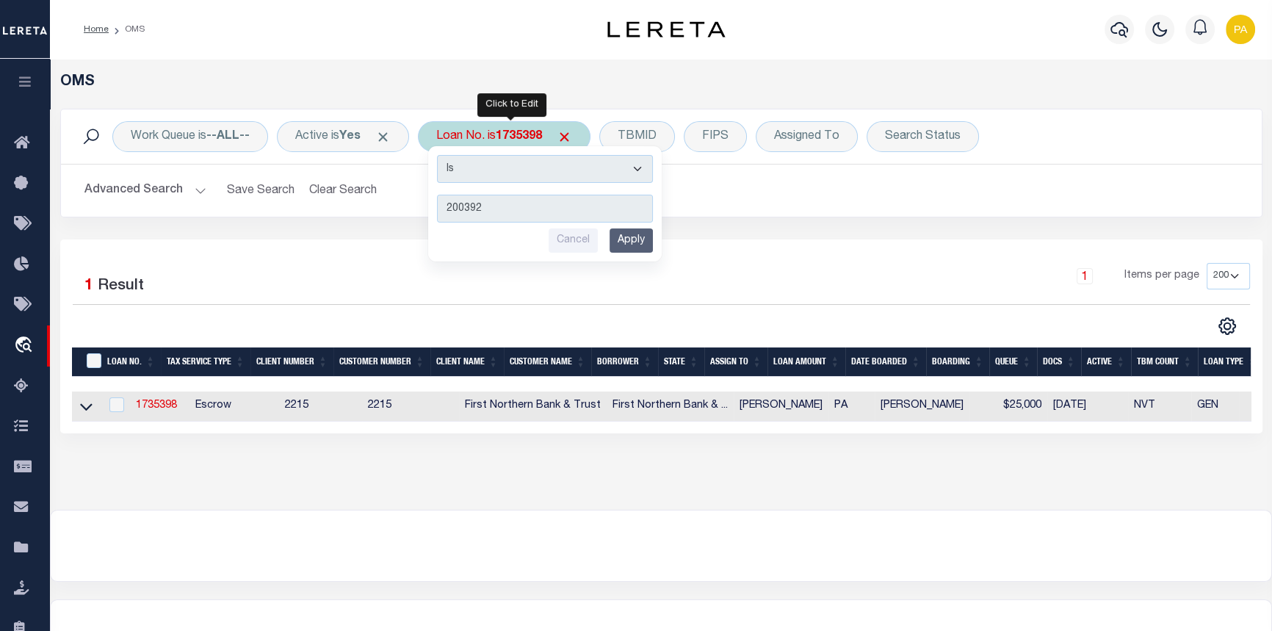
type input "200392"
click at [639, 241] on input "Apply" at bounding box center [631, 240] width 43 height 24
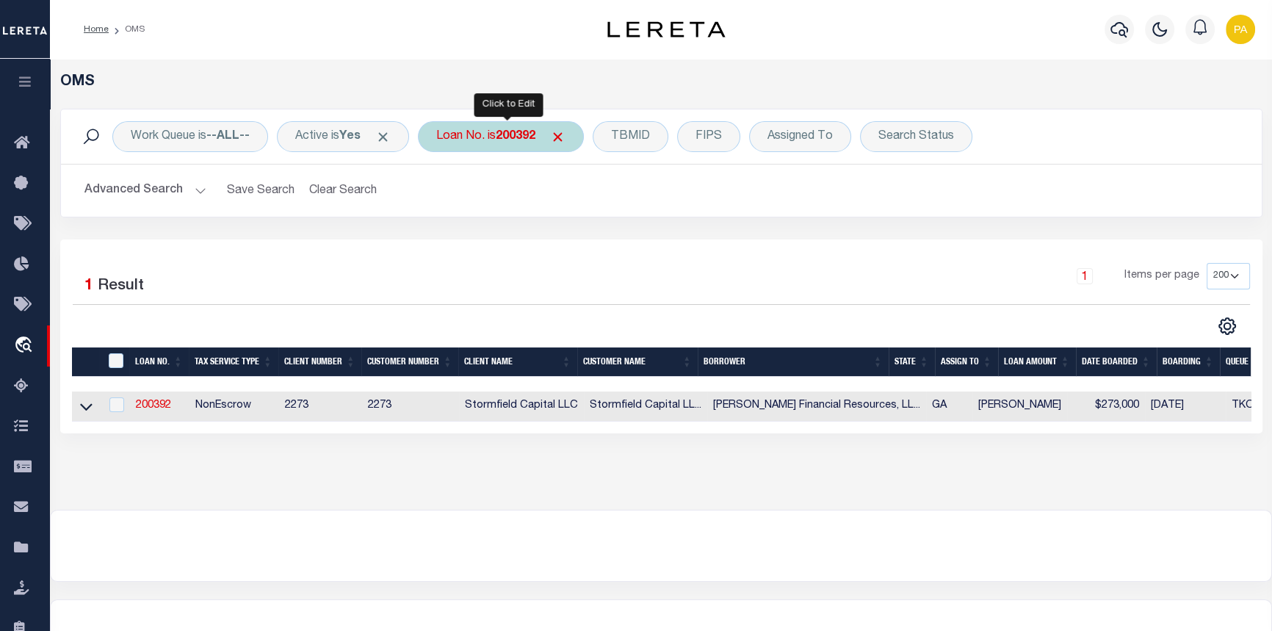
click at [523, 134] on b "200392" at bounding box center [516, 137] width 40 height 12
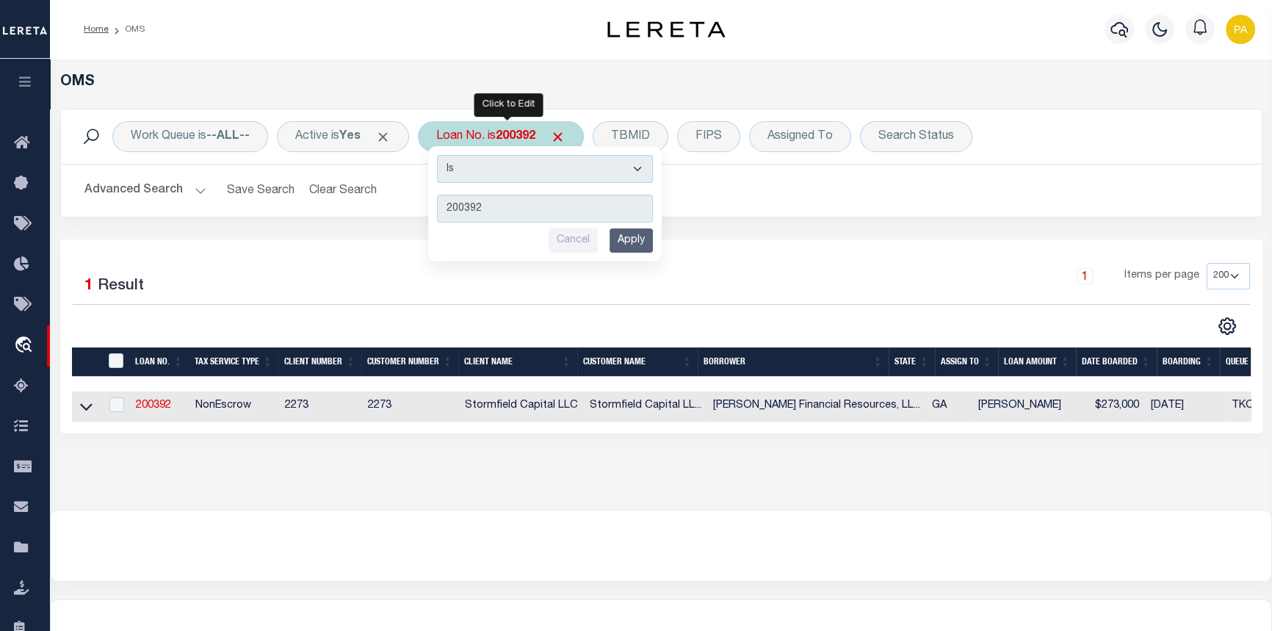
click at [512, 142] on b "200392" at bounding box center [516, 137] width 40 height 12
type input "1735398"
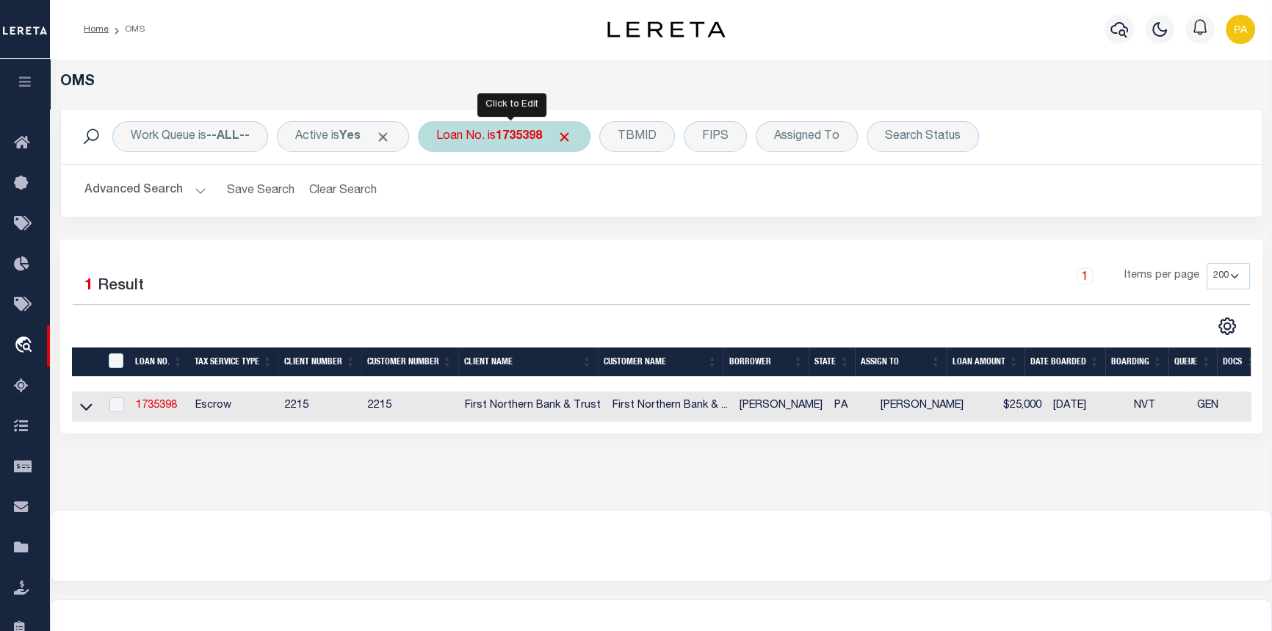
click at [524, 136] on b "1735398" at bounding box center [519, 137] width 46 height 12
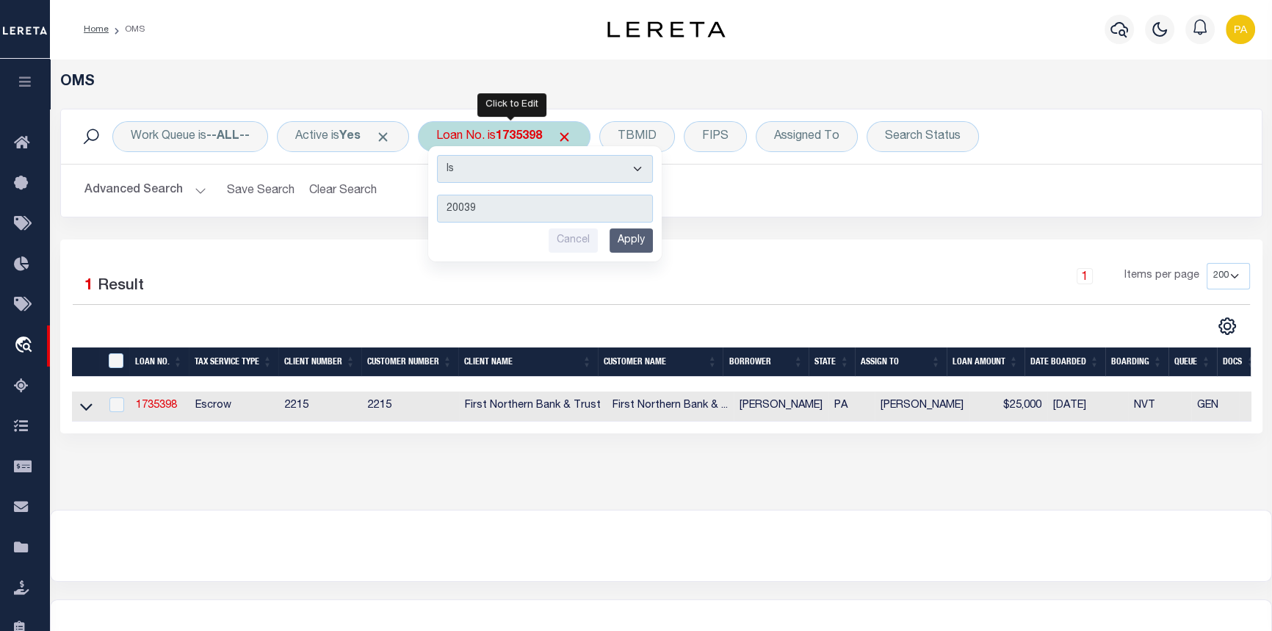
type input "200392"
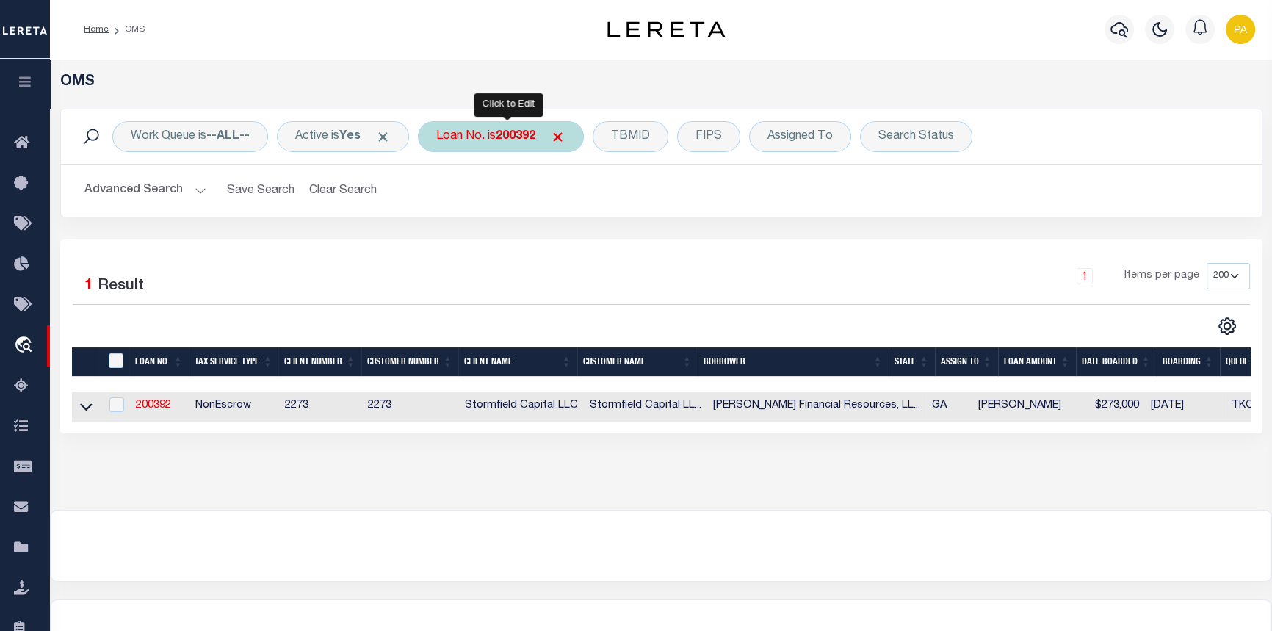
click at [534, 136] on b "200392" at bounding box center [516, 137] width 40 height 12
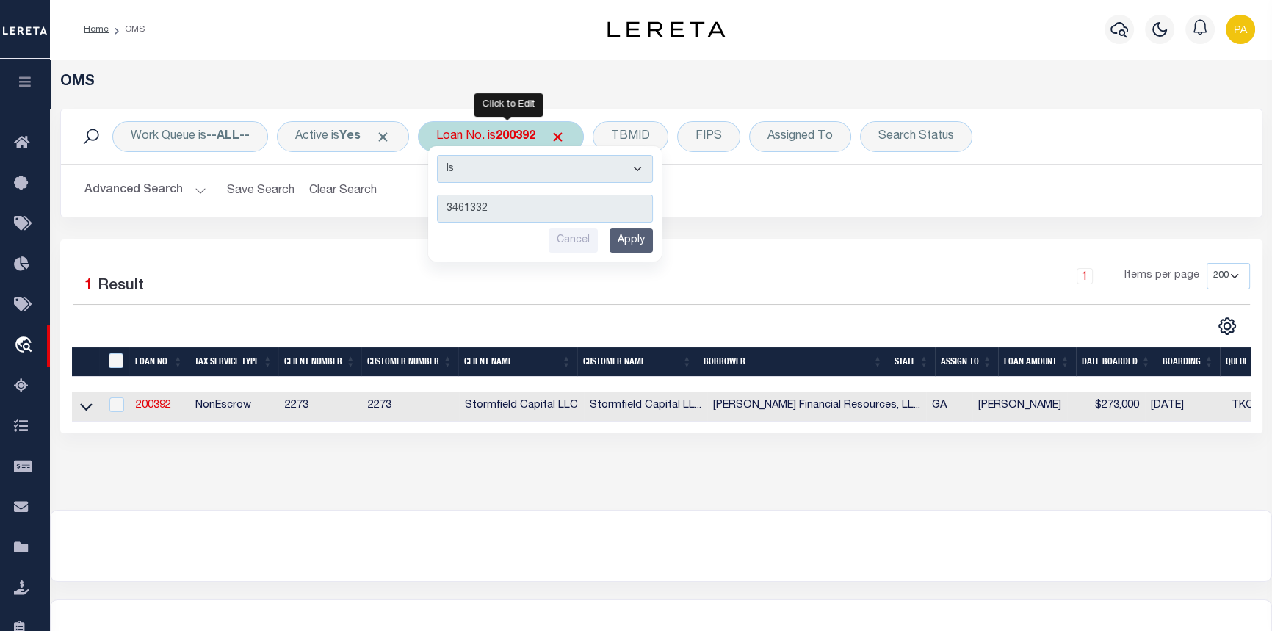
type input "34613324"
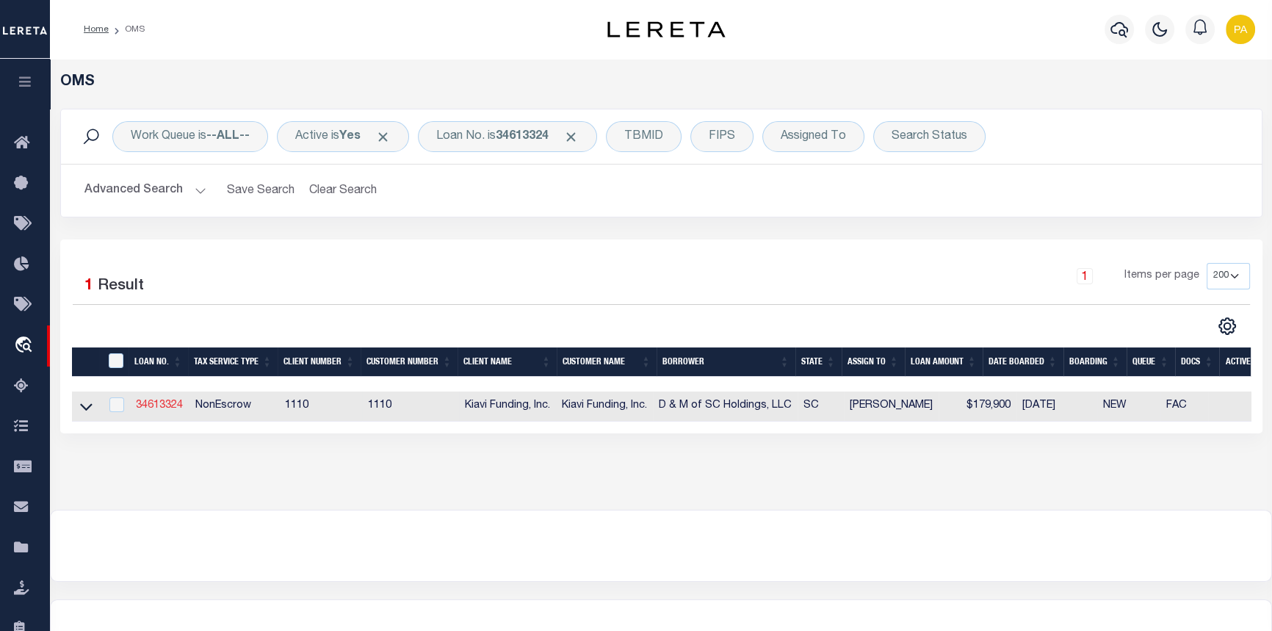
click at [156, 405] on link "34613324" at bounding box center [159, 405] width 47 height 10
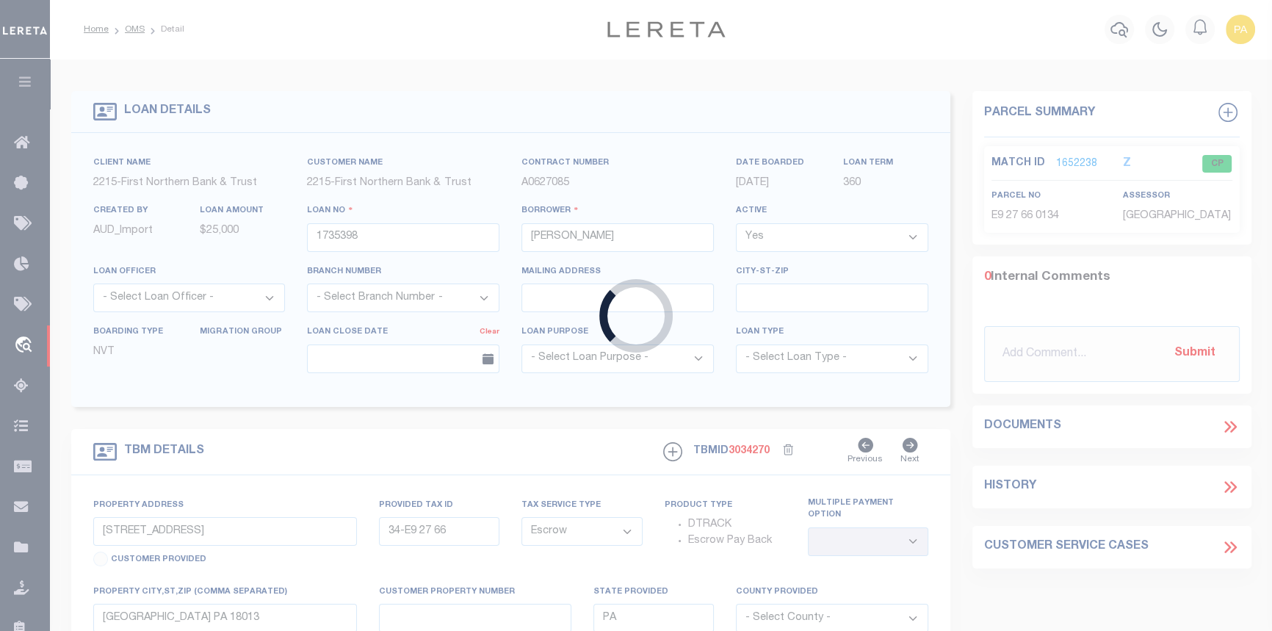
type input "34613324"
type input "D & M of SC Holdings, LLC"
select select
select select "10"
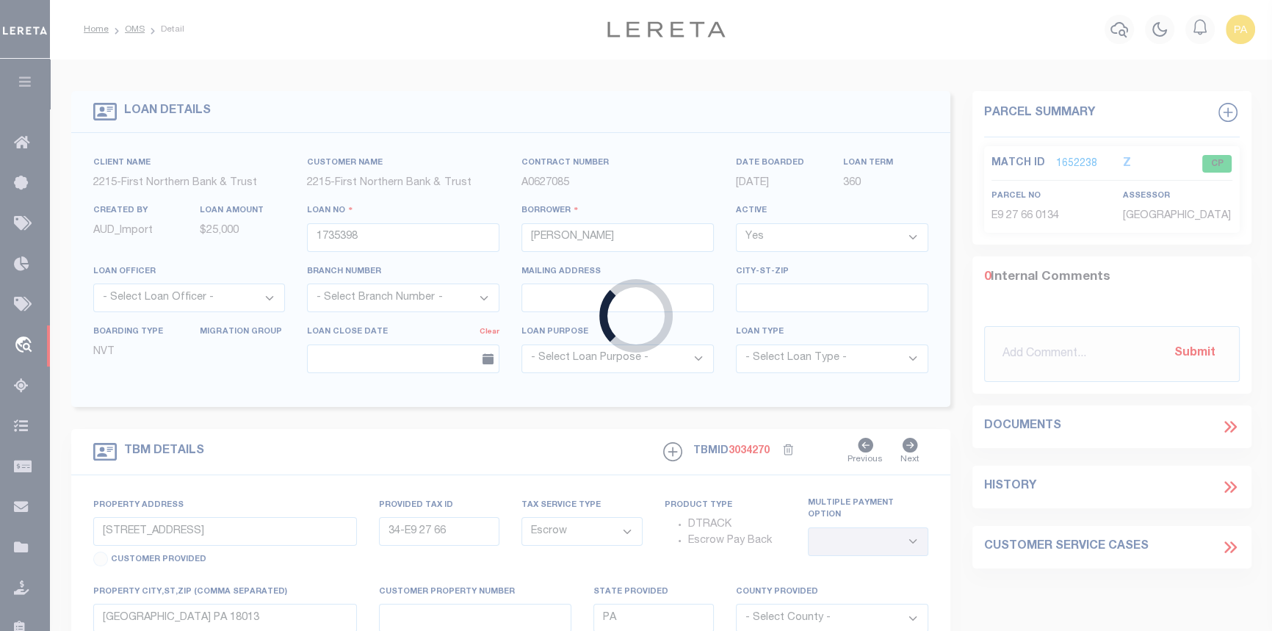
select select "NonEscrow"
select select "8518"
select select "3485"
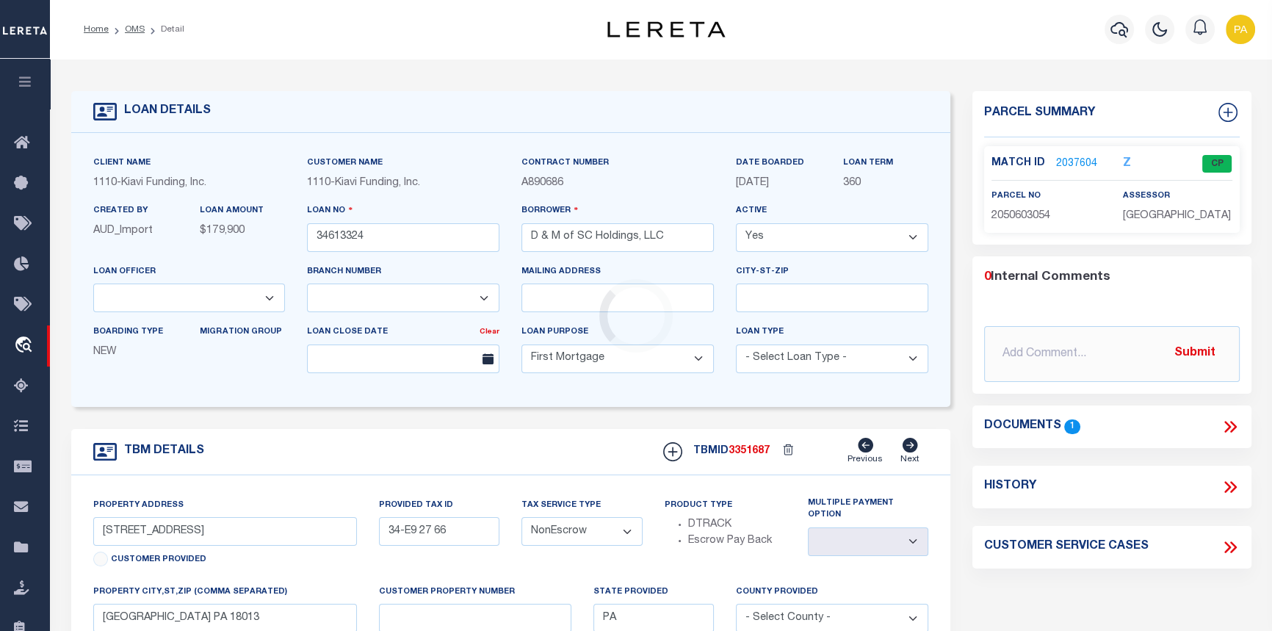
type input "[STREET_ADDRESS]"
select select
type input "SUMTER SC 29150"
type input "SC"
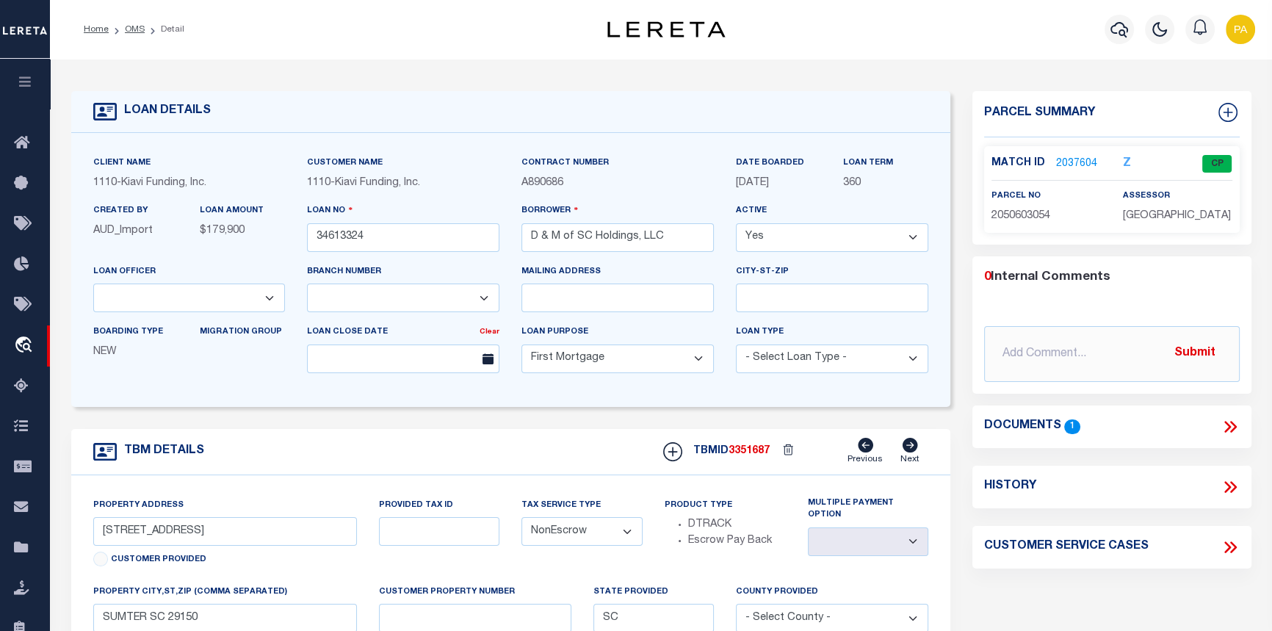
click at [1077, 156] on link "2037604" at bounding box center [1076, 163] width 41 height 15
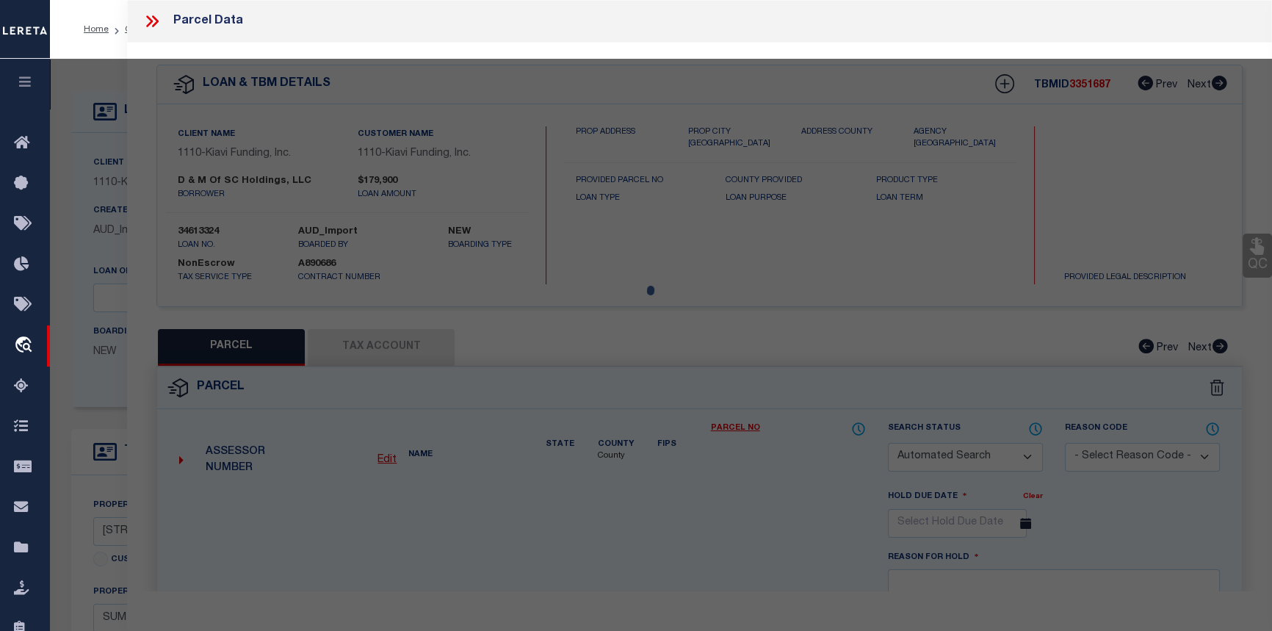
checkbox input "false"
select select "CP"
type input "D & M OF SC HOLDINGS LLC"
select select "AGW"
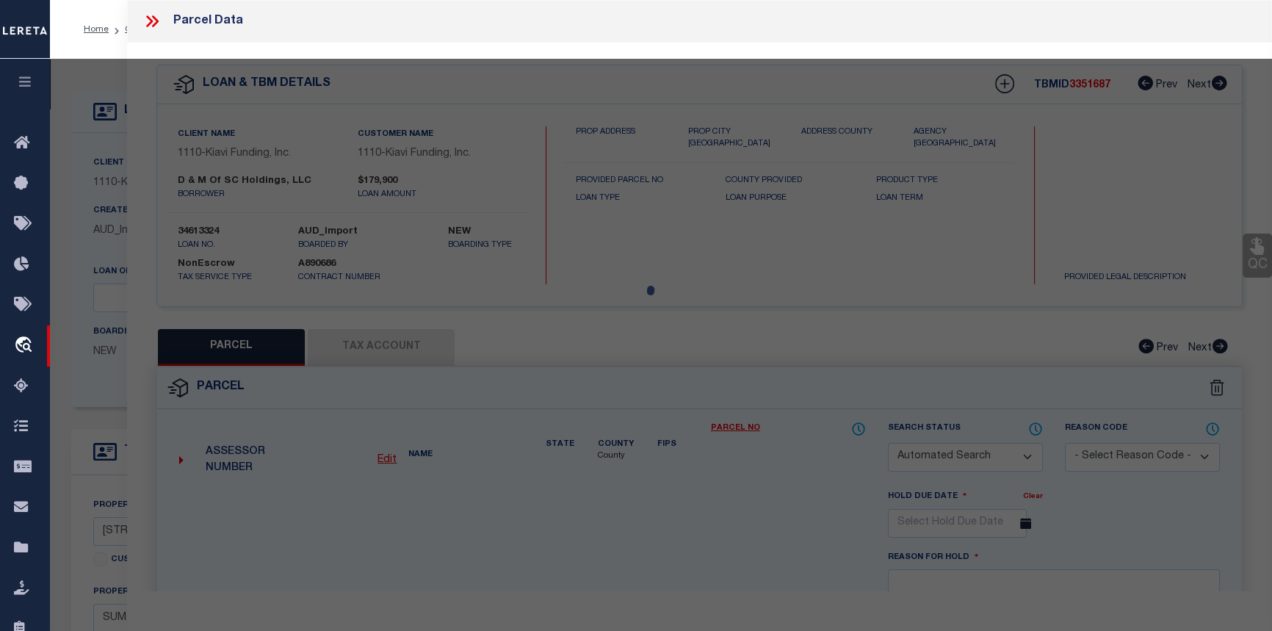
select select
type input "716 CARDINAL ST"
type input "SUMTER SC 29150"
type textarea "LOT 50 & PT 51 Z13-106 108 FT 1 Z21-28"
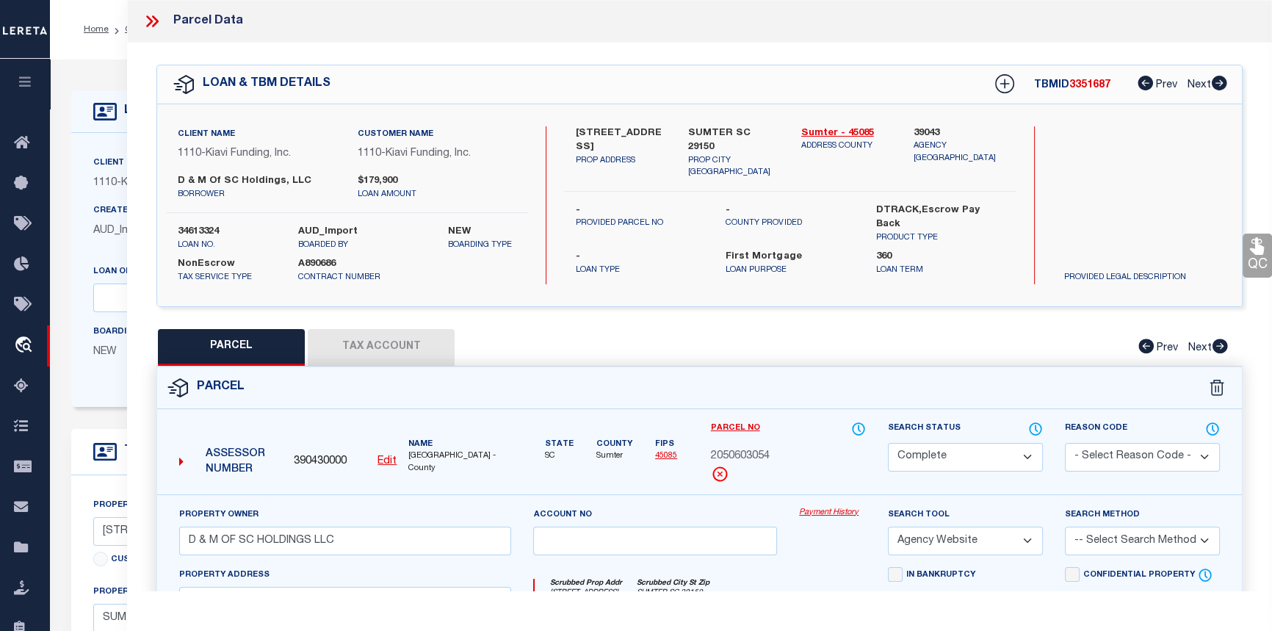
click at [834, 513] on link "Payment History" at bounding box center [832, 513] width 67 height 12
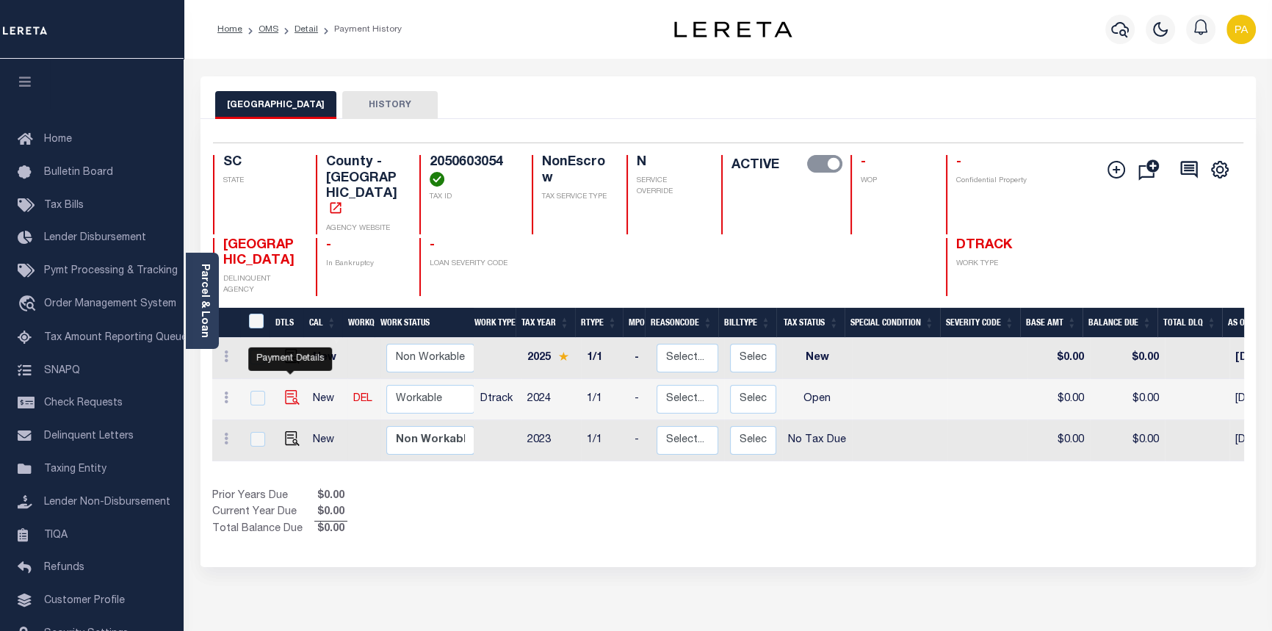
click at [287, 390] on img "" at bounding box center [292, 397] width 15 height 15
checkbox input "true"
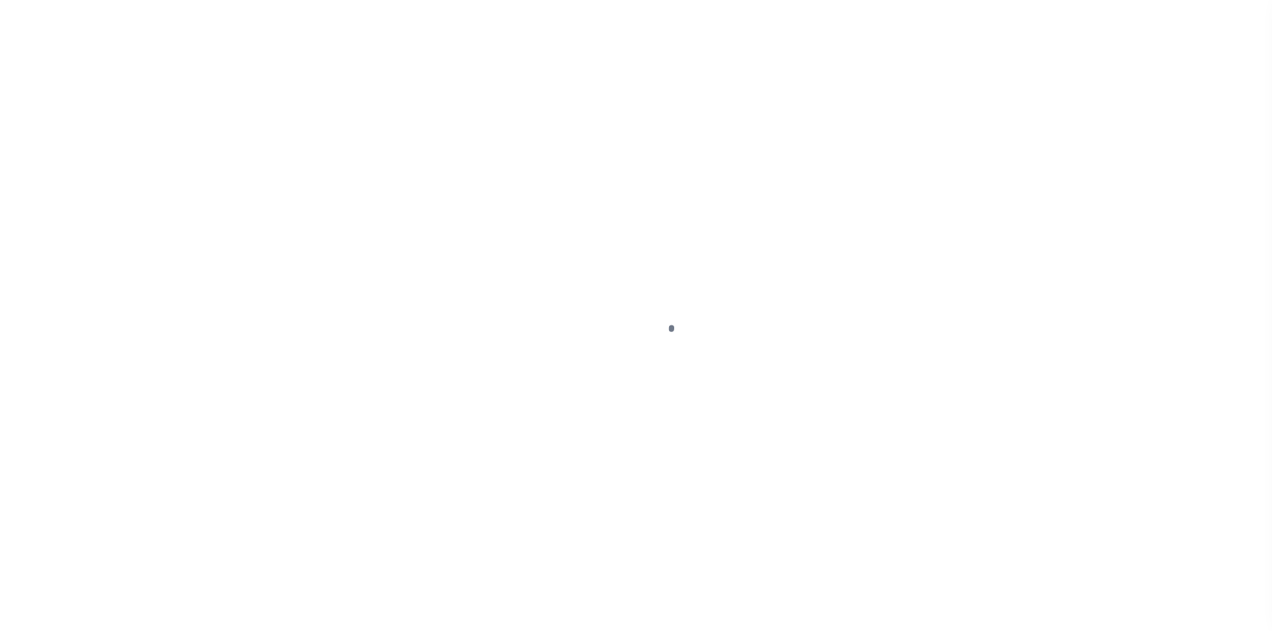
select select "OP2"
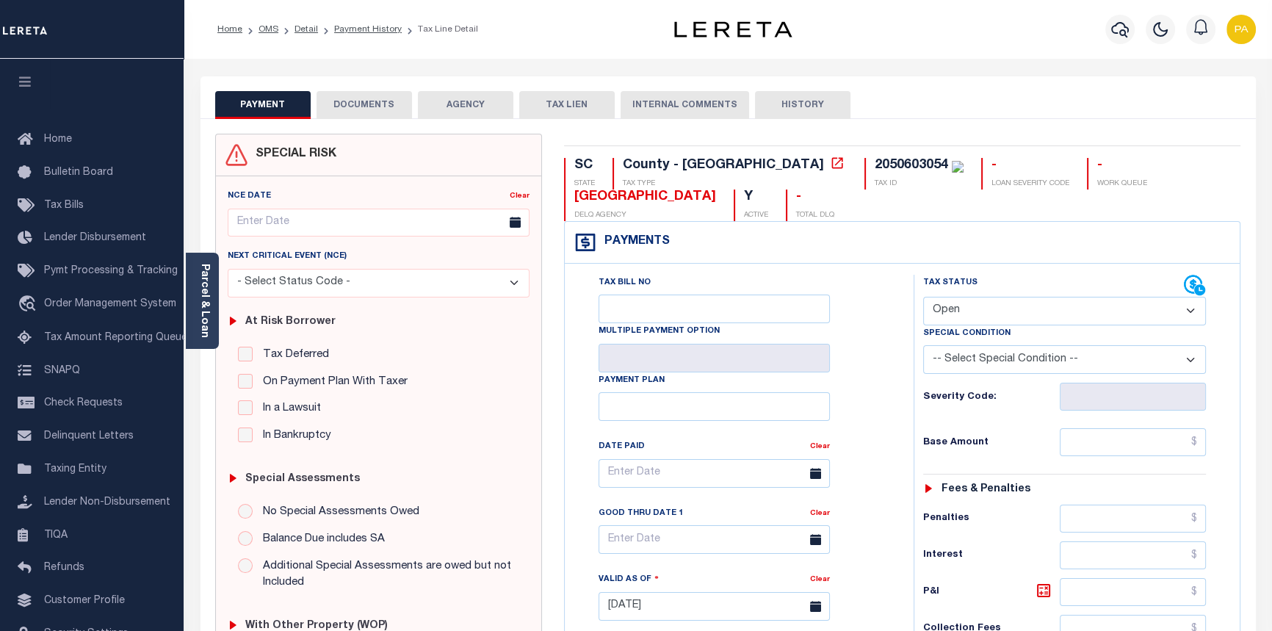
click at [370, 105] on button "DOCUMENTS" at bounding box center [364, 105] width 95 height 28
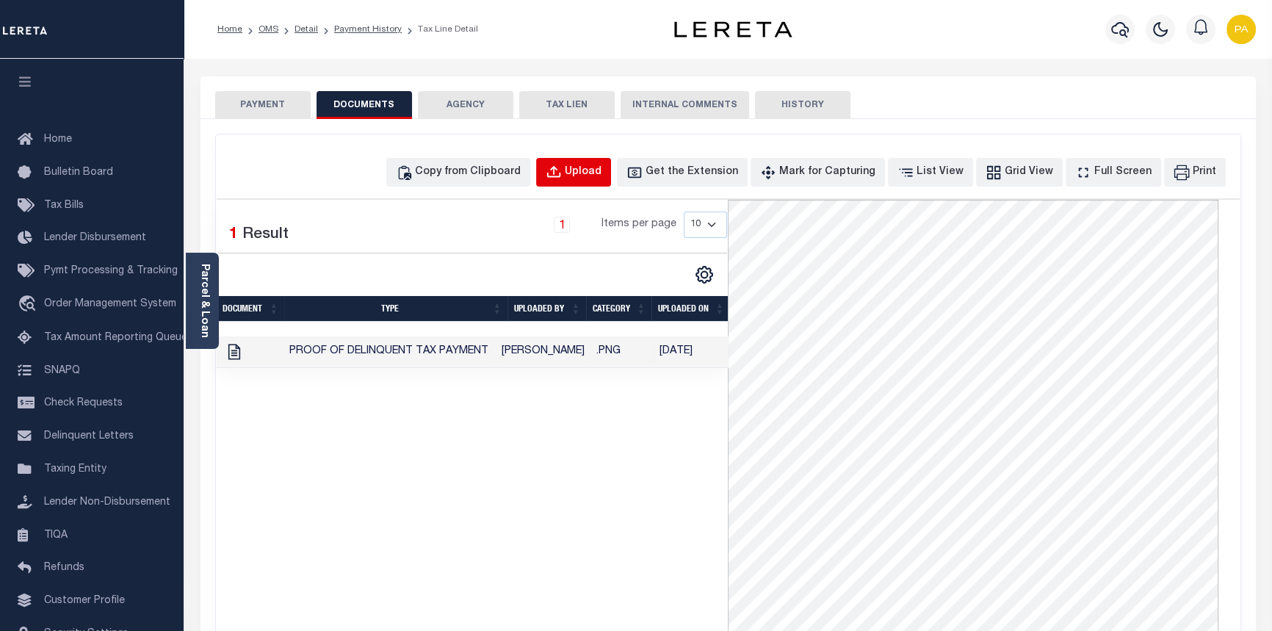
click at [601, 171] on div "Upload" at bounding box center [583, 173] width 37 height 16
select select "POP"
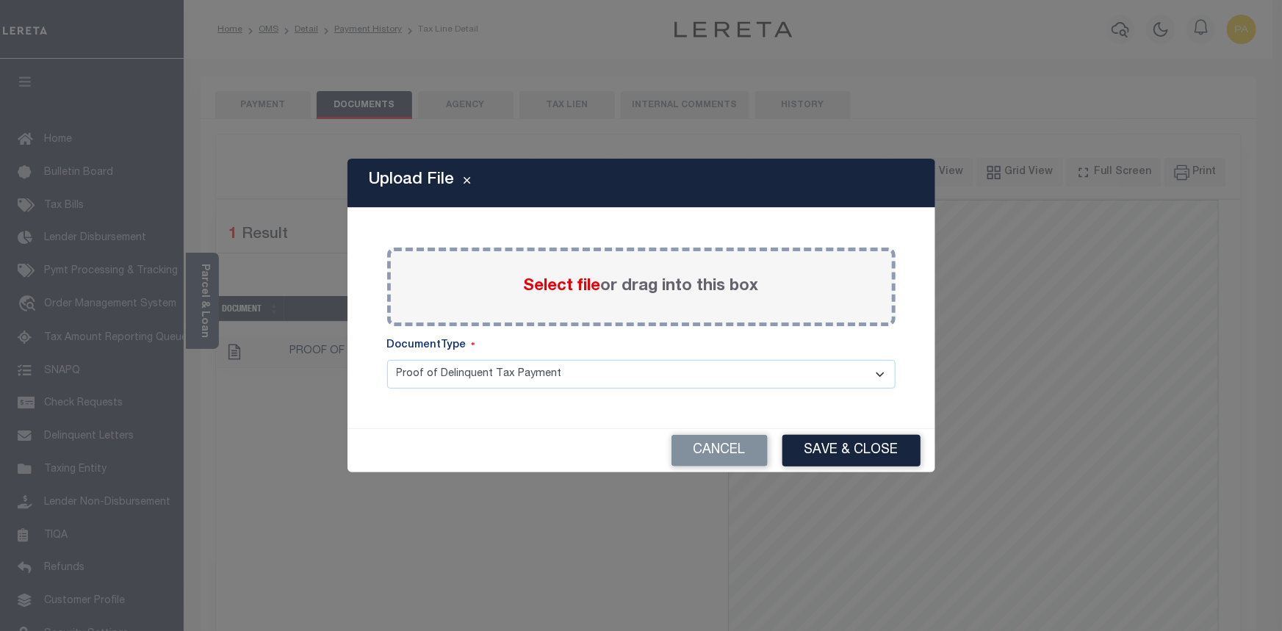
click at [565, 291] on span "Select file" at bounding box center [562, 286] width 77 height 16
click at [0, 0] on input "Select file or drag into this box" at bounding box center [0, 0] width 0 height 0
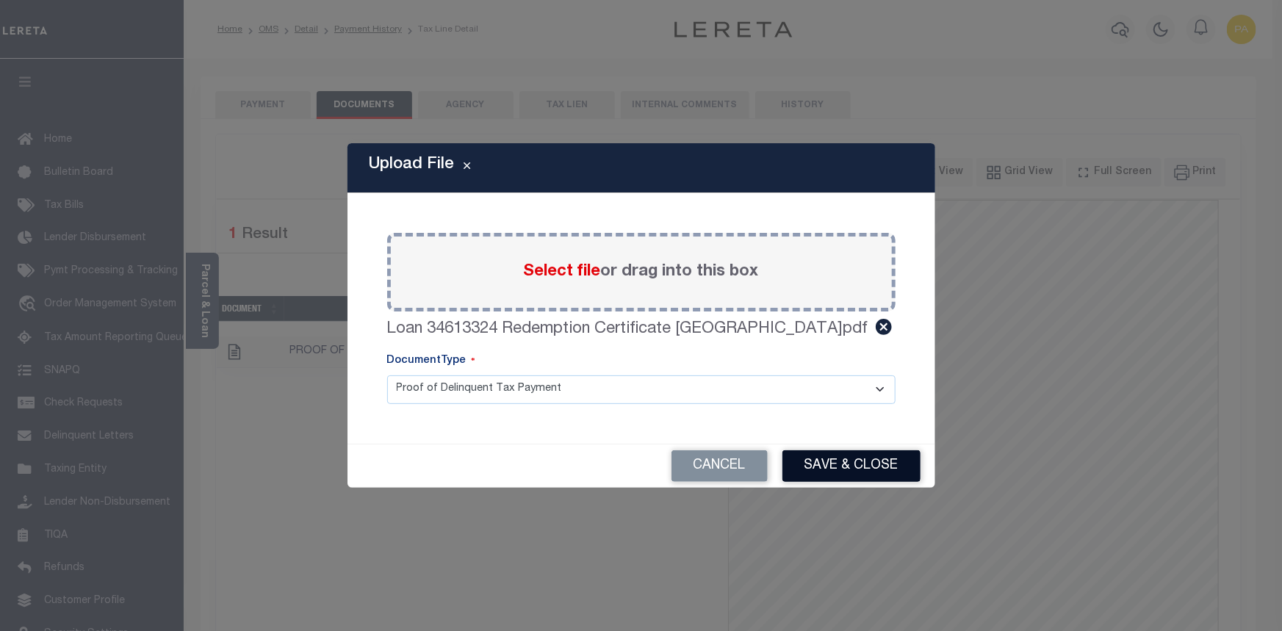
click at [817, 466] on button "Save & Close" at bounding box center [851, 466] width 138 height 32
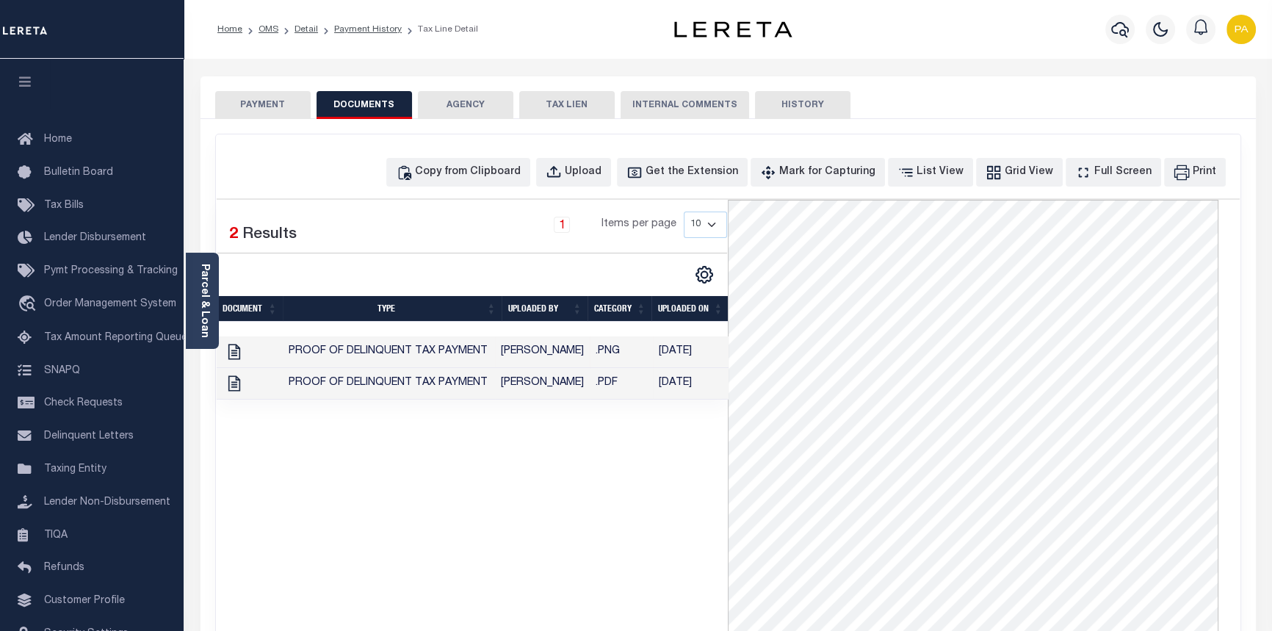
click at [269, 109] on button "PAYMENT" at bounding box center [262, 105] width 95 height 28
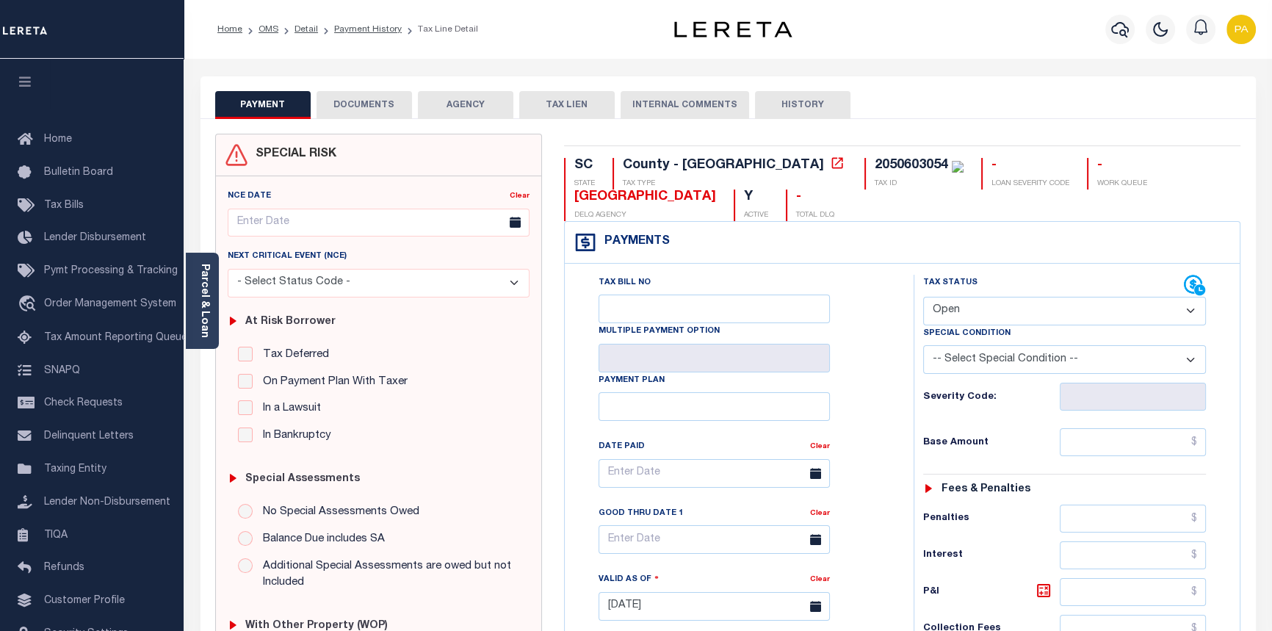
click at [358, 101] on button "DOCUMENTS" at bounding box center [364, 105] width 95 height 28
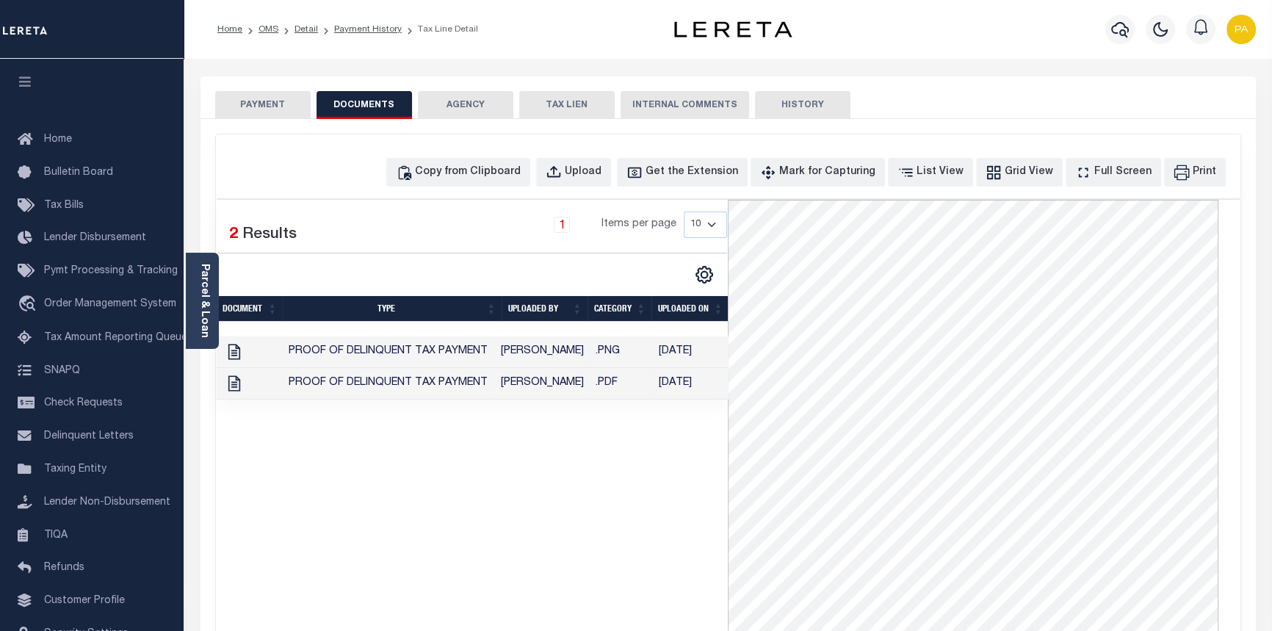
click at [252, 106] on button "PAYMENT" at bounding box center [262, 105] width 95 height 28
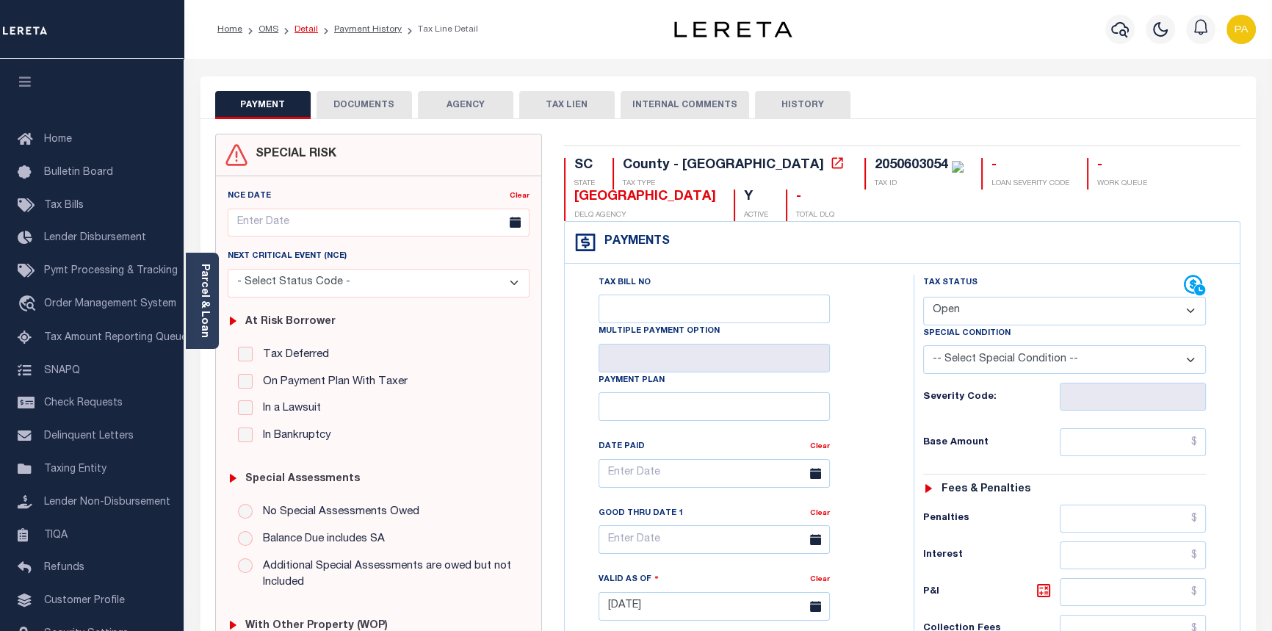
click at [308, 29] on link "Detail" at bounding box center [306, 29] width 24 height 9
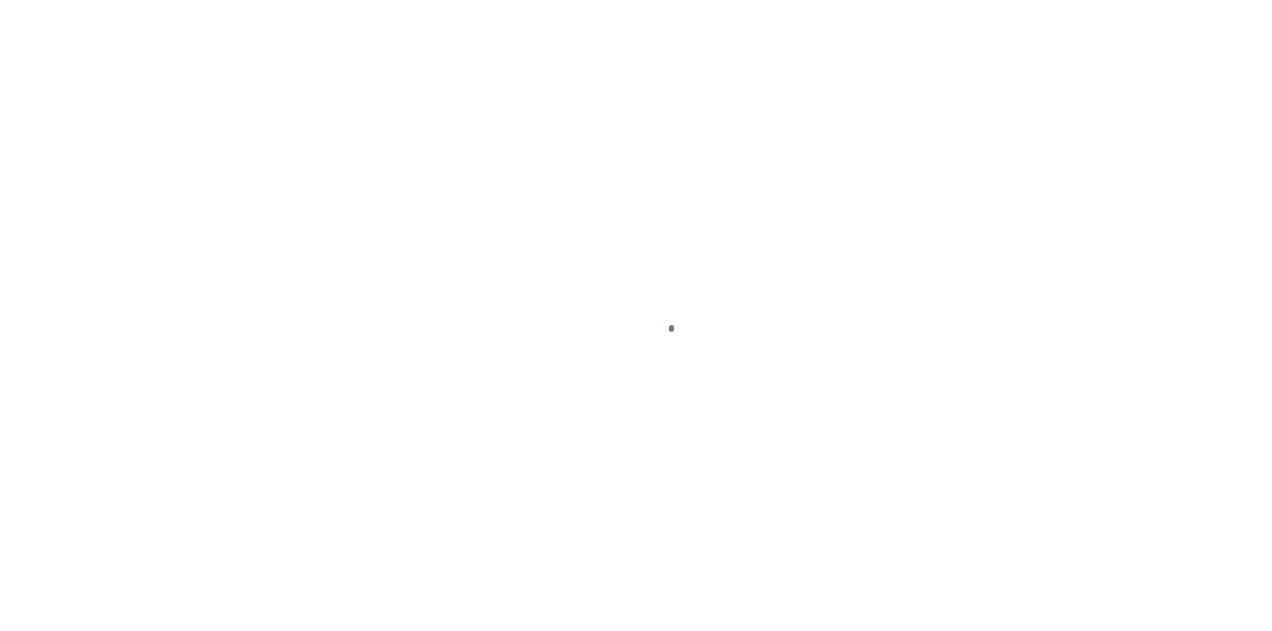
select select "10"
select select "NonEscrow"
type input "[STREET_ADDRESS]"
select select
type input "SUMTER SC 29150"
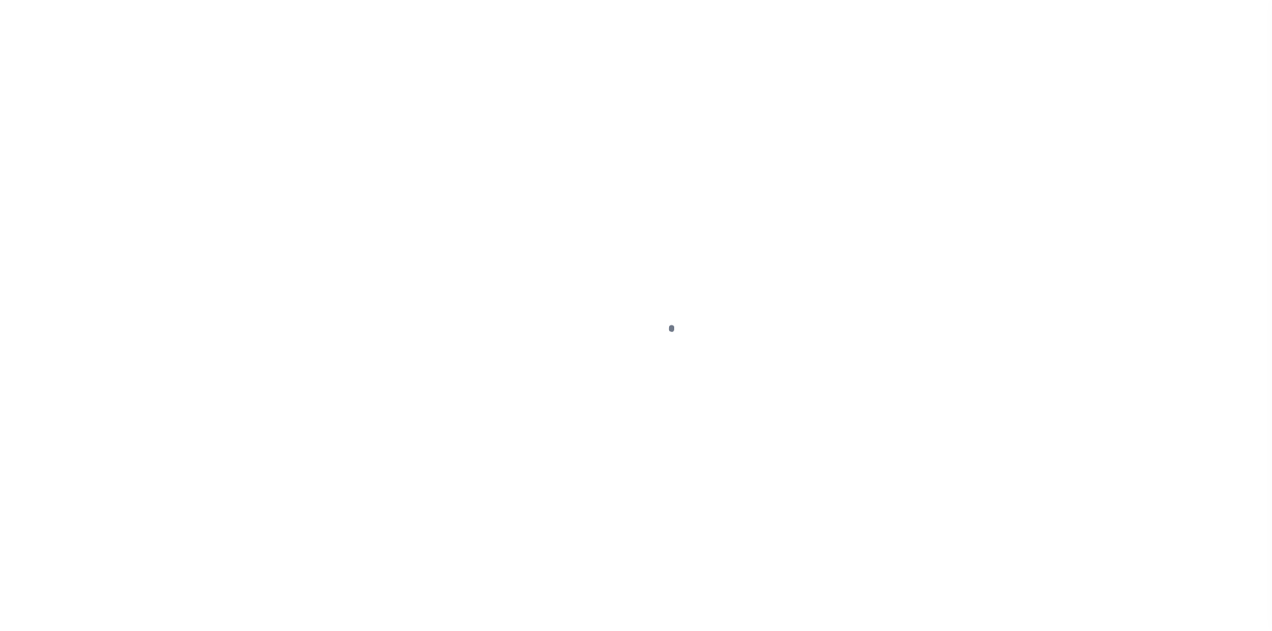
type input "SC"
select select "8518"
select select "3485"
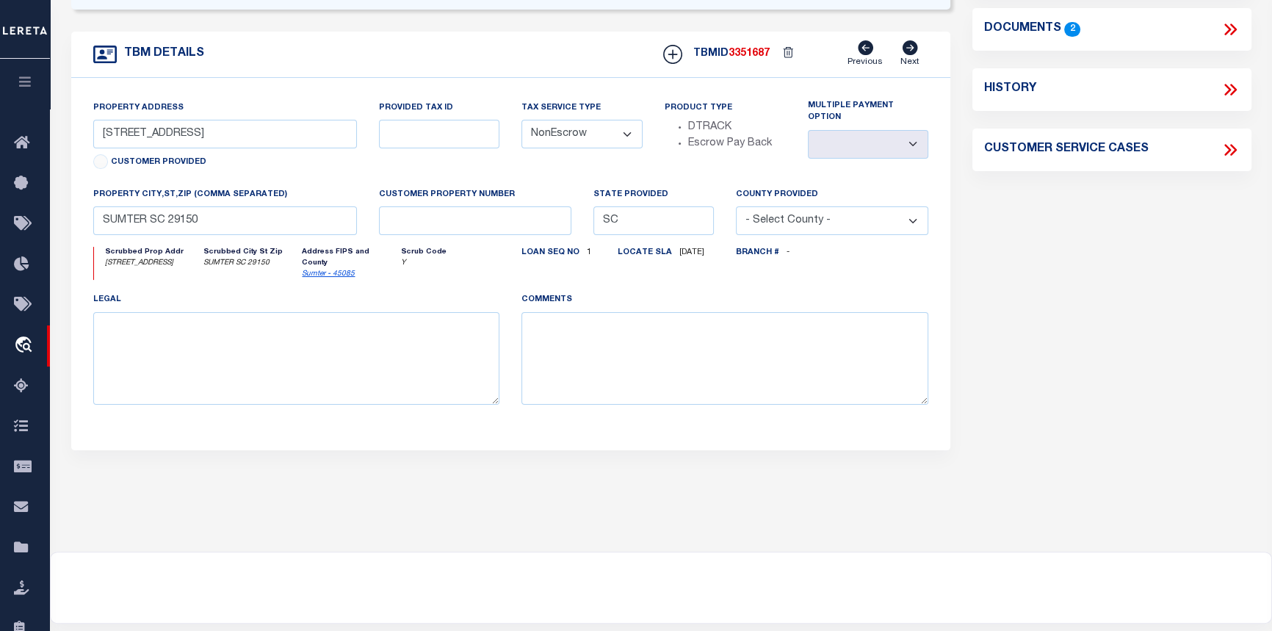
scroll to position [400, 0]
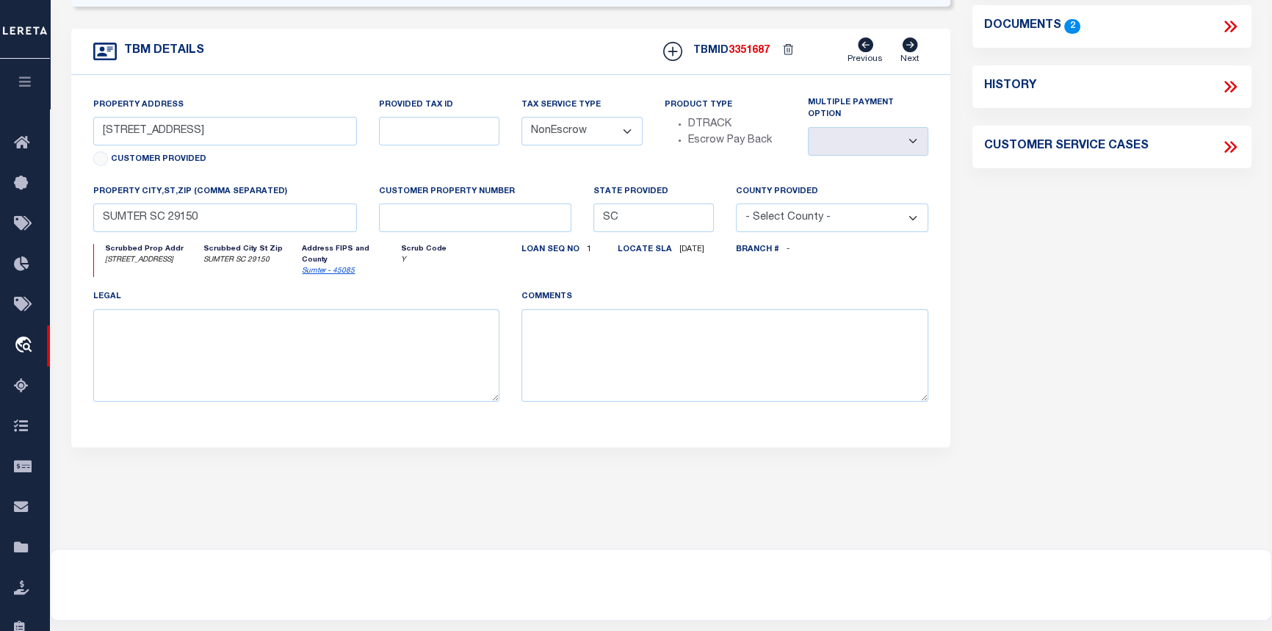
drag, startPoint x: 1094, startPoint y: 376, endPoint x: 1084, endPoint y: 376, distance: 10.3
click at [1094, 376] on div "Parcel Summary Match ID 2037604 Z parcel no 2050603054 assessor" at bounding box center [1111, 98] width 300 height 814
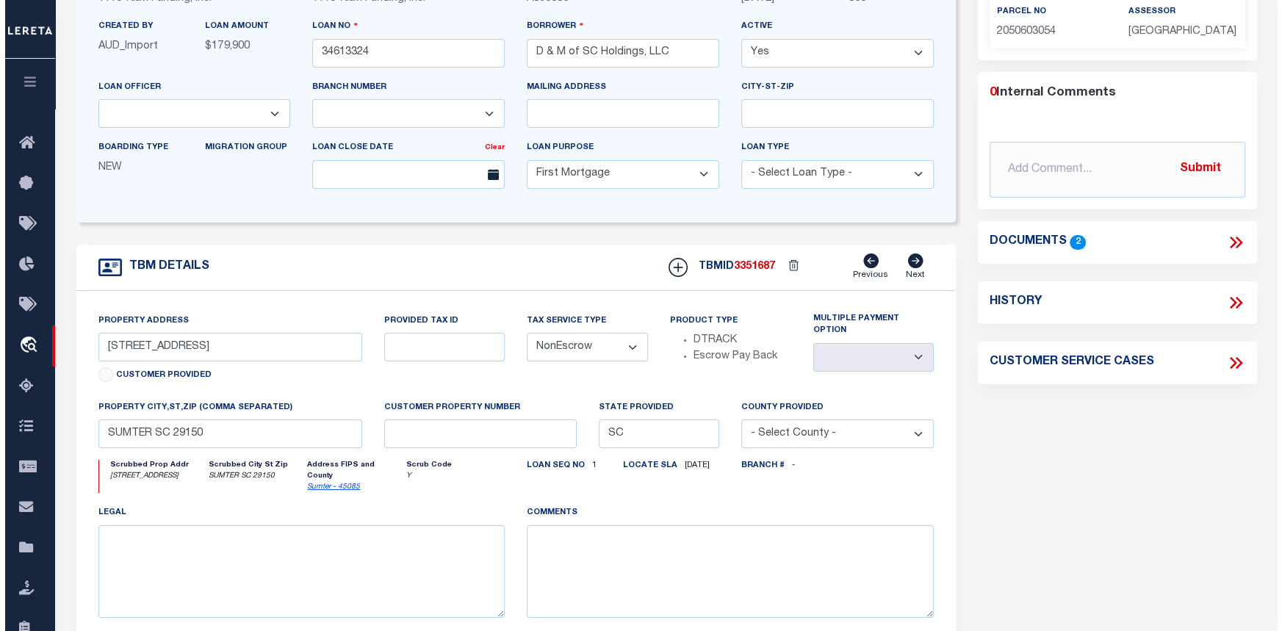
scroll to position [0, 0]
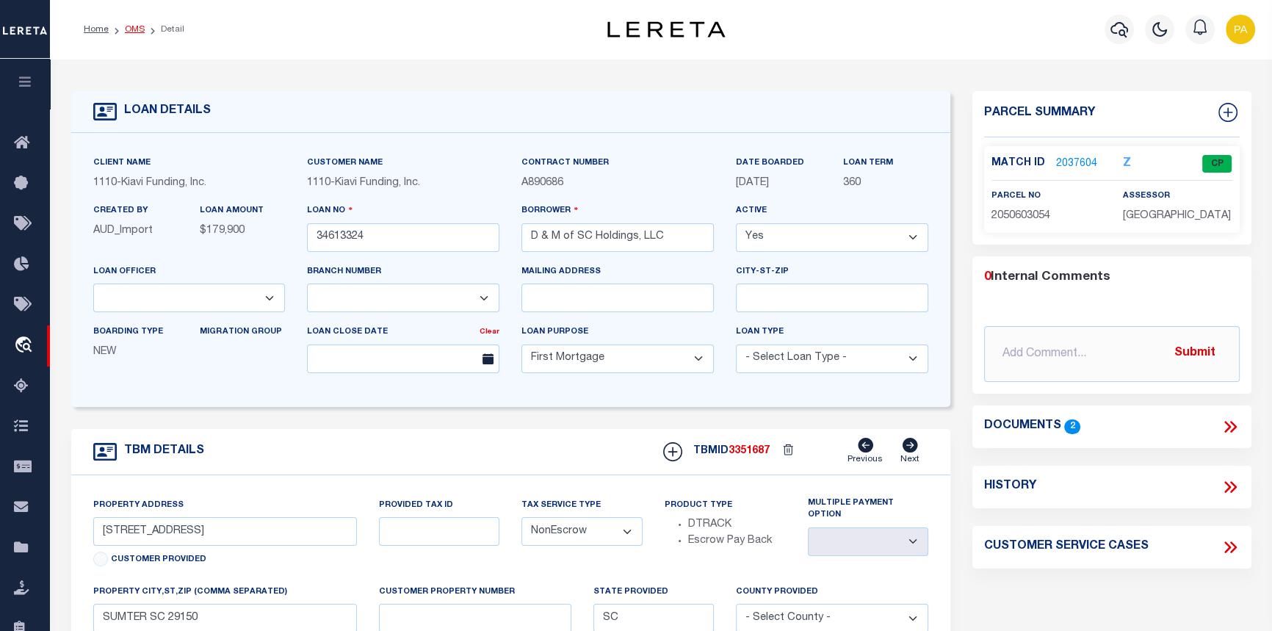
click at [136, 32] on link "OMS" at bounding box center [135, 29] width 20 height 9
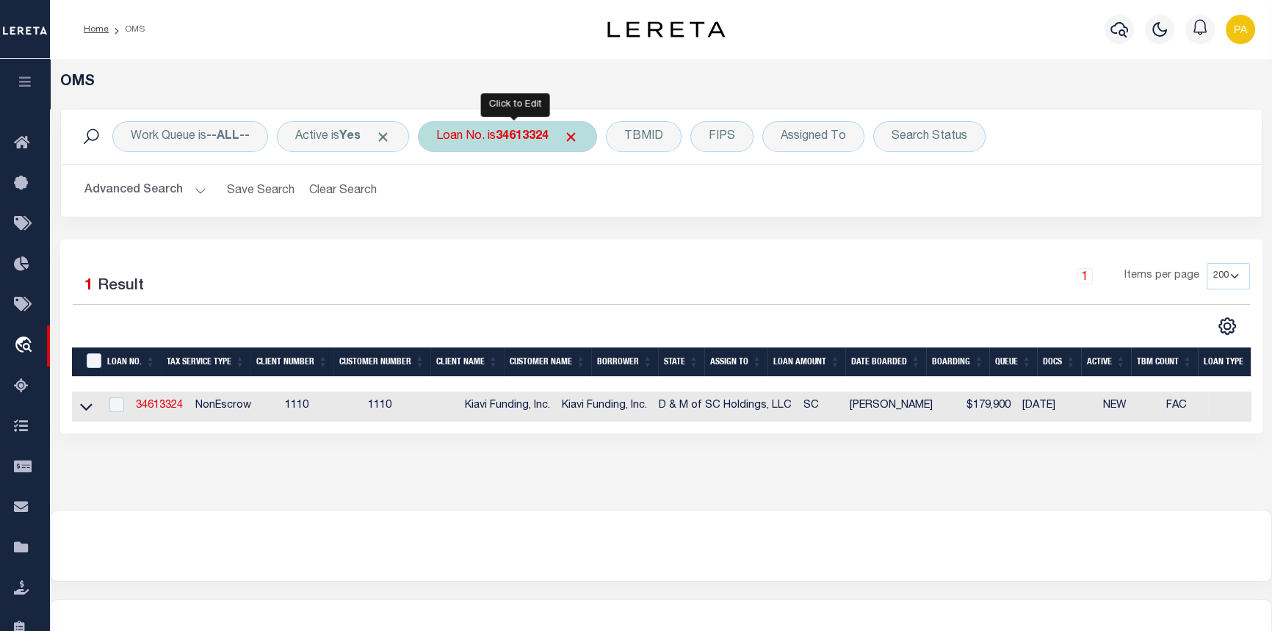
click at [541, 137] on b "34613324" at bounding box center [522, 137] width 53 height 12
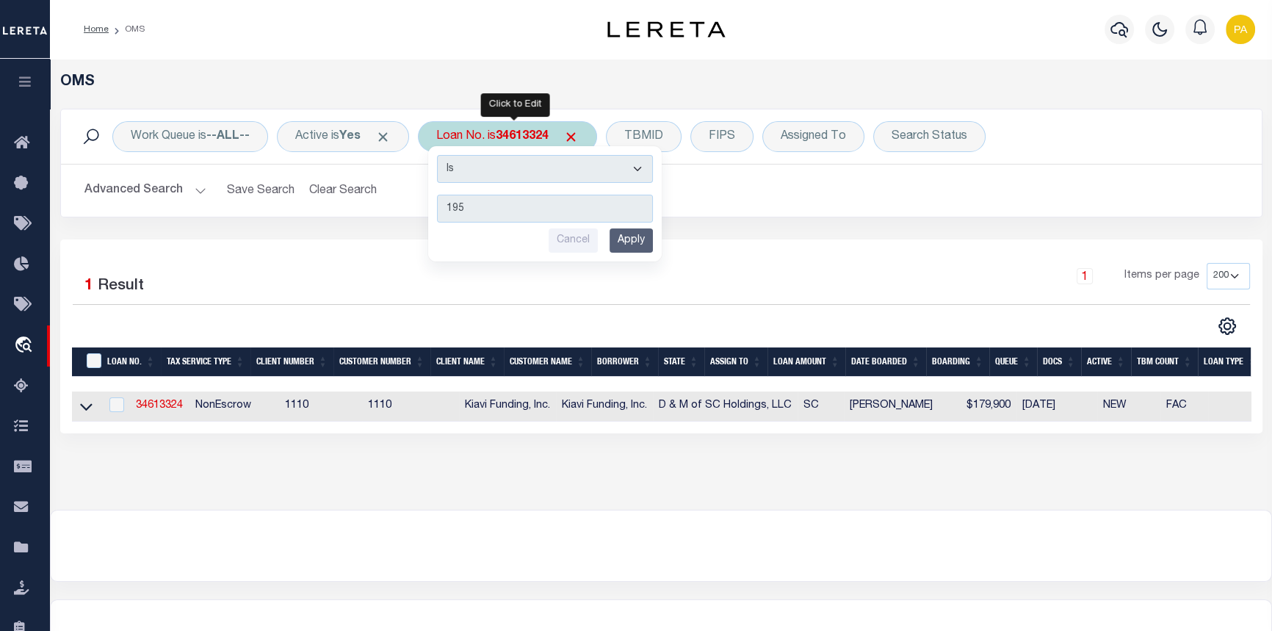
type input "1956"
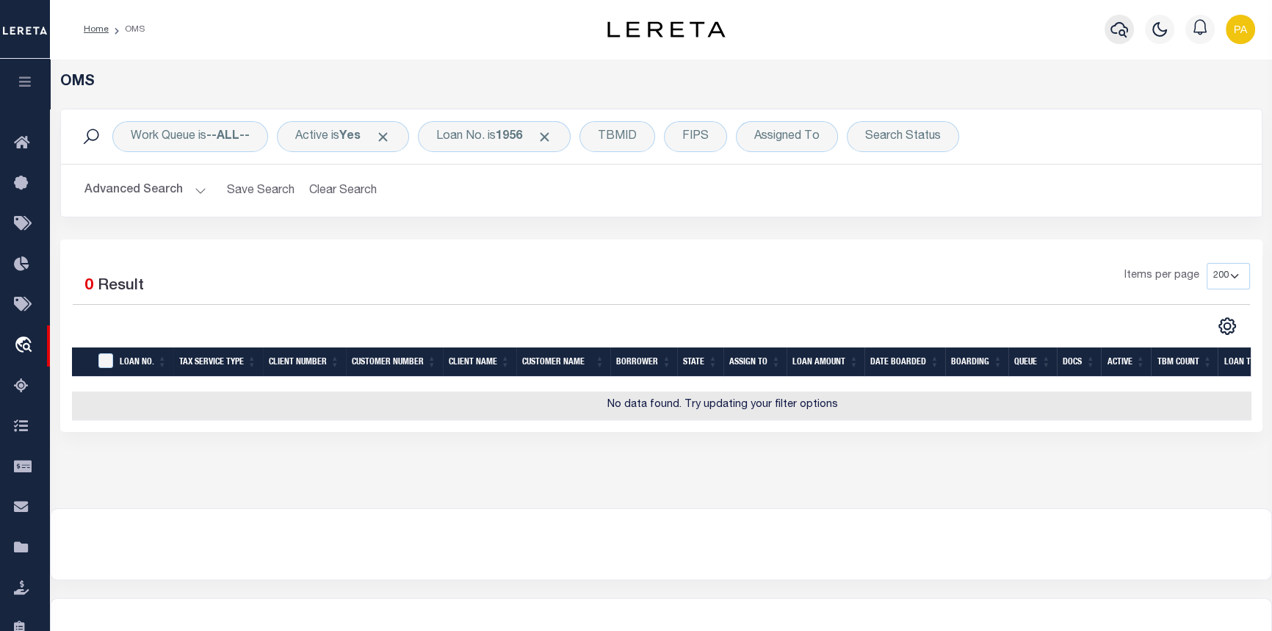
click at [1113, 29] on icon "button" at bounding box center [1119, 30] width 18 height 18
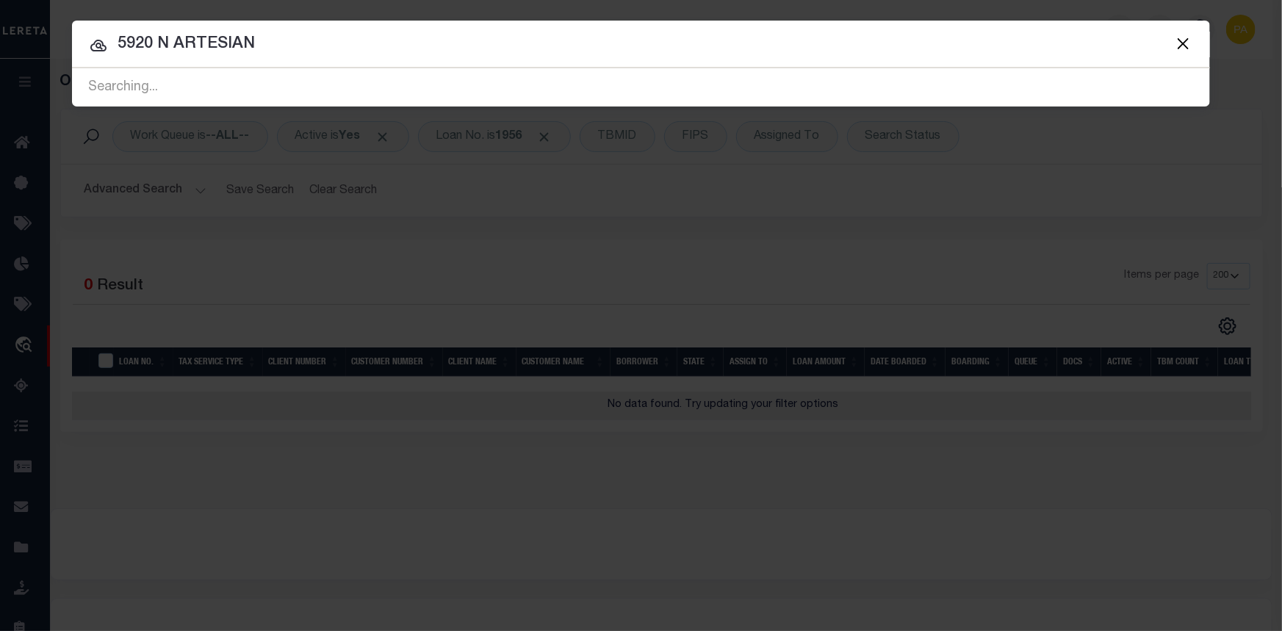
type input "5920 N ARTESIAN"
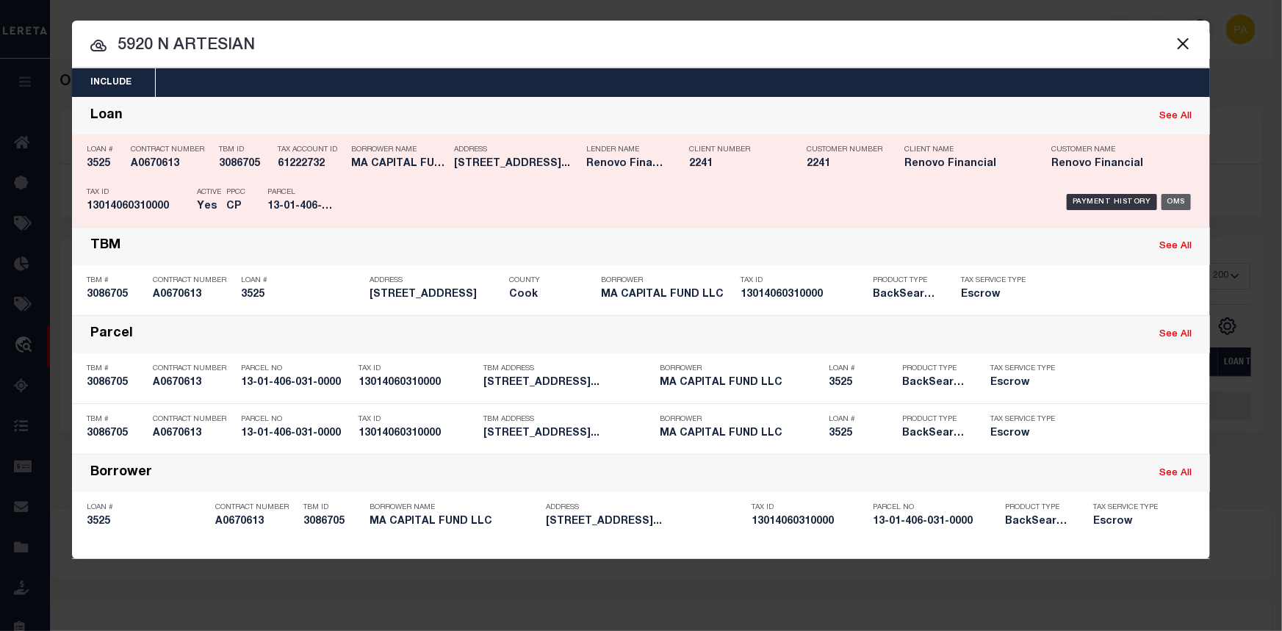
click at [1179, 198] on div "OMS" at bounding box center [1176, 202] width 30 height 16
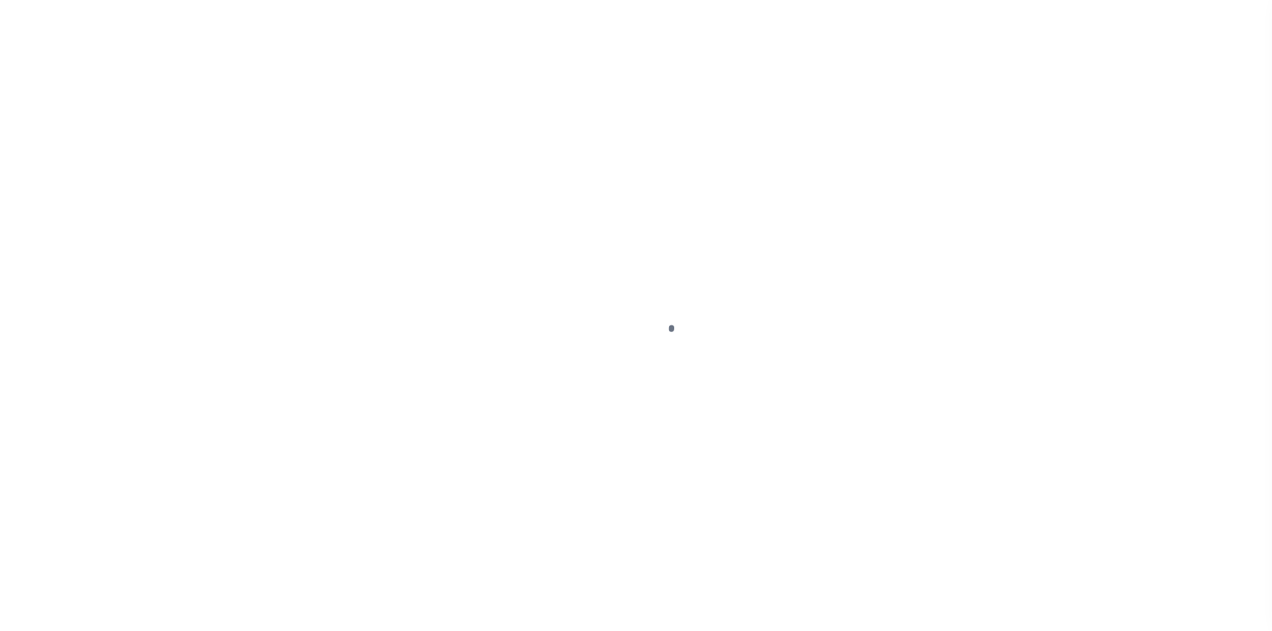
select select "Escrow"
type input "5920 North Artesian Avenue"
type input "13-01-406-031-0000"
select select
type input "Chicago, IL 60618"
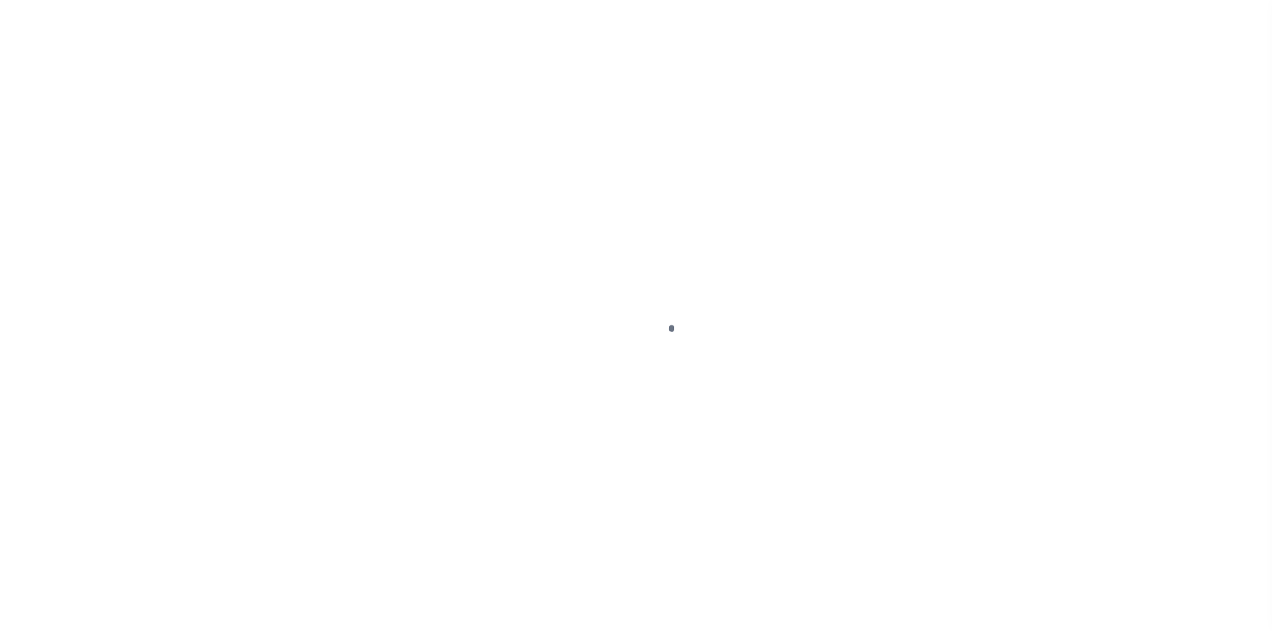
type input "a0k2L00001T3HBD"
type input "IL"
select select
select select "25066"
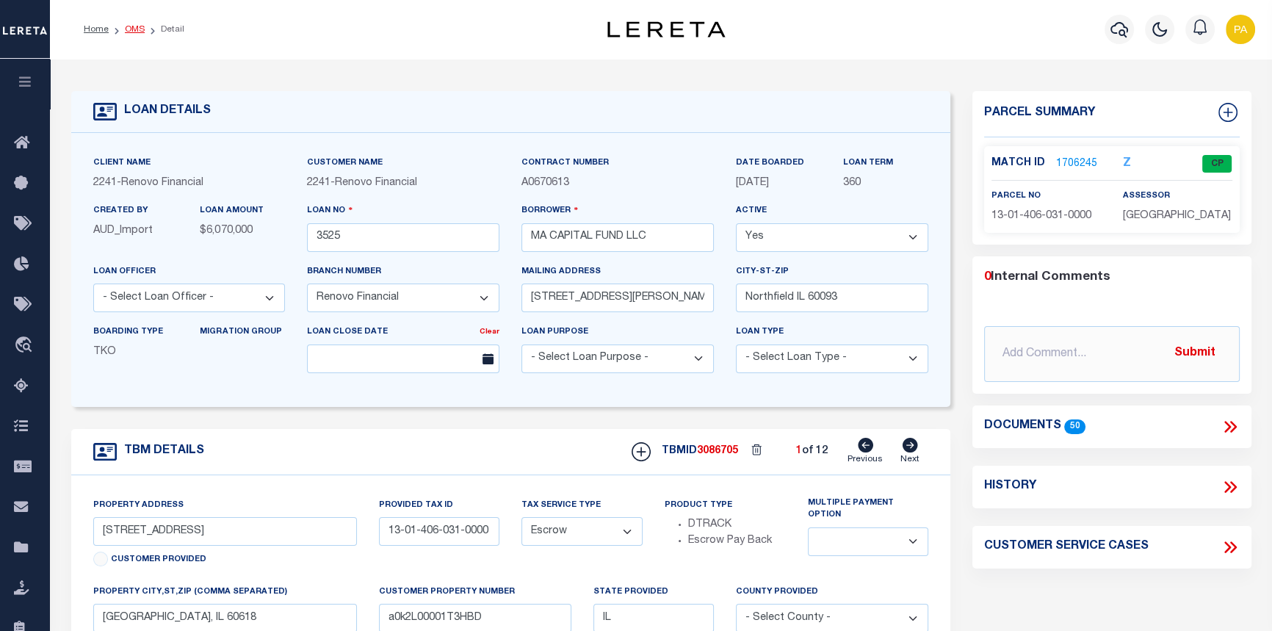
click at [133, 29] on link "OMS" at bounding box center [135, 29] width 20 height 9
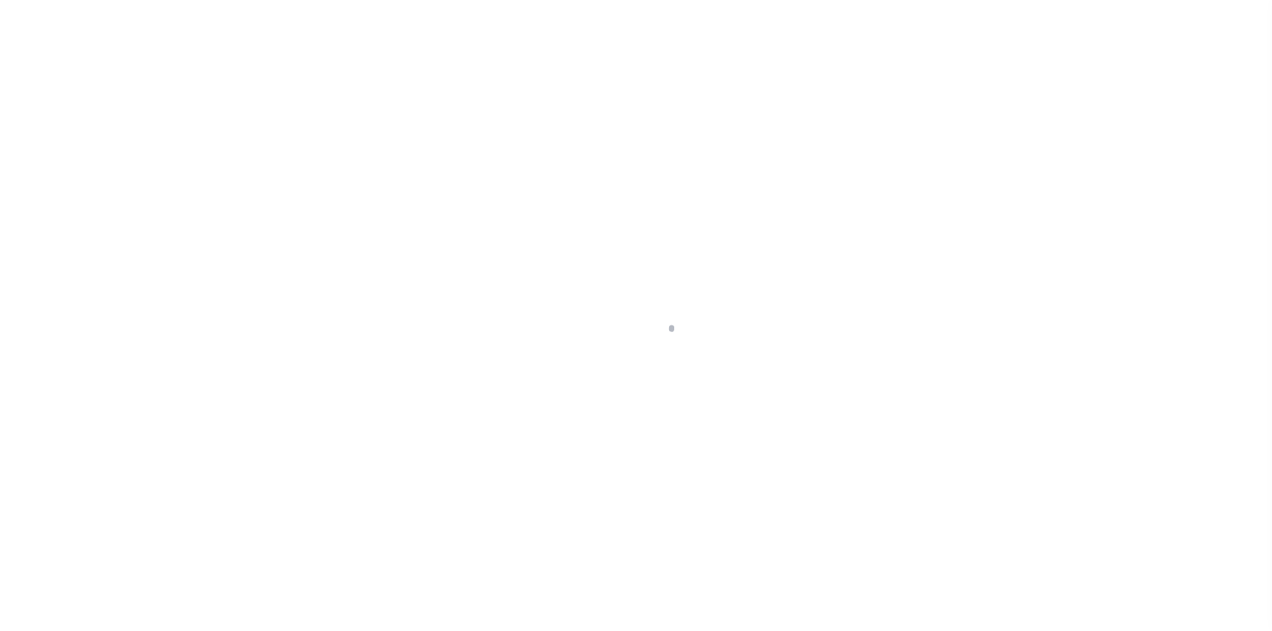
select select "200"
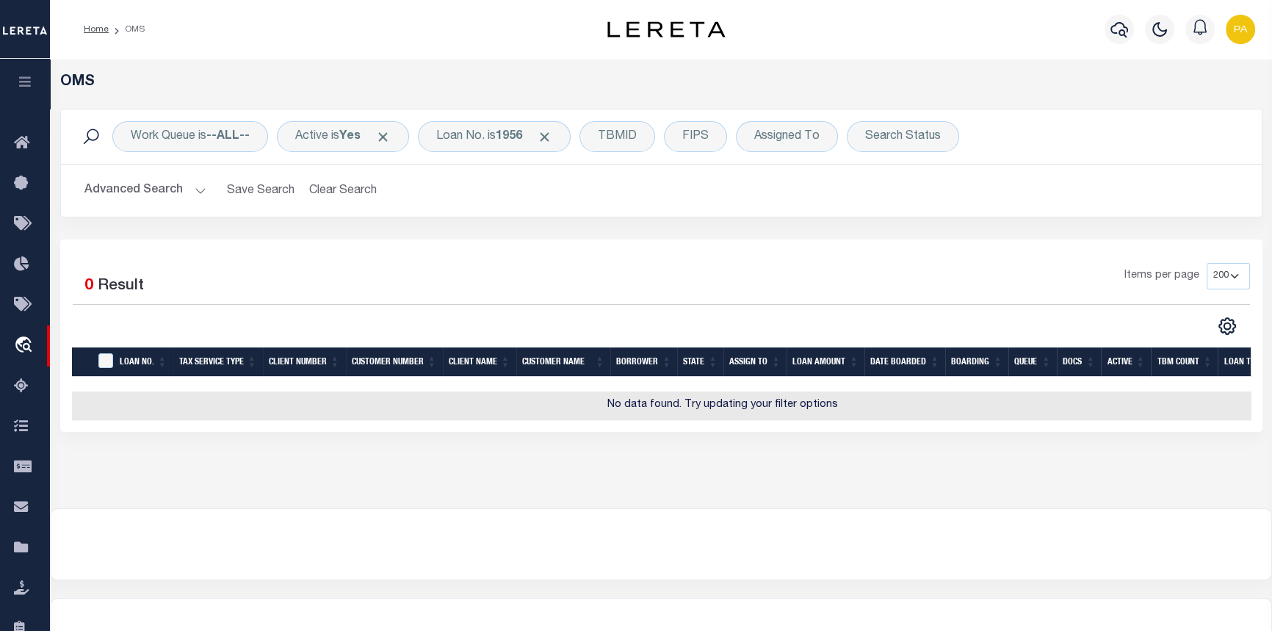
click at [24, 85] on icon "button" at bounding box center [25, 81] width 17 height 13
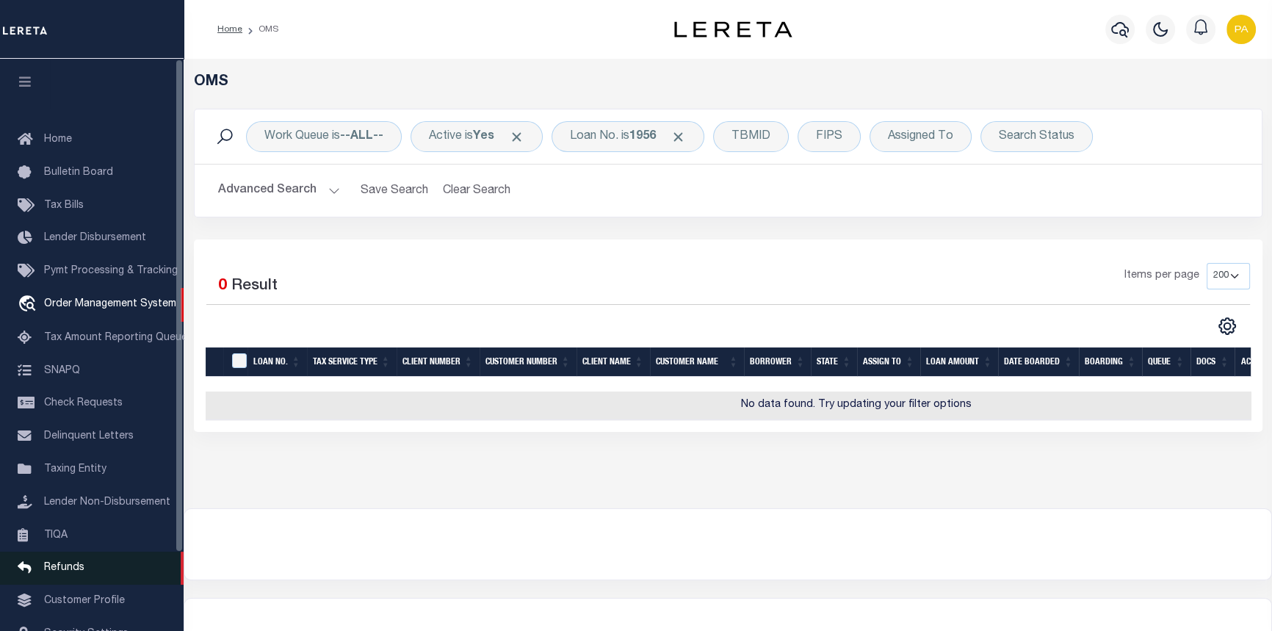
click at [38, 577] on icon at bounding box center [30, 568] width 24 height 18
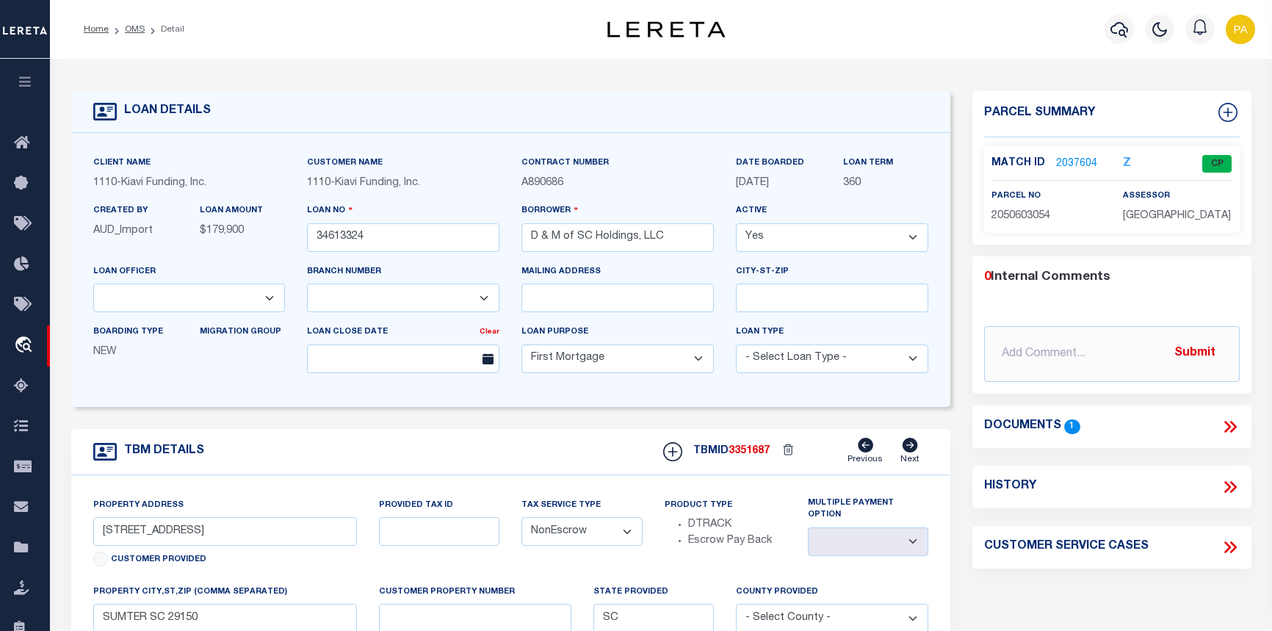
select select "200"
select select "8518"
select select "3485"
select select "10"
select select "NonEscrow"
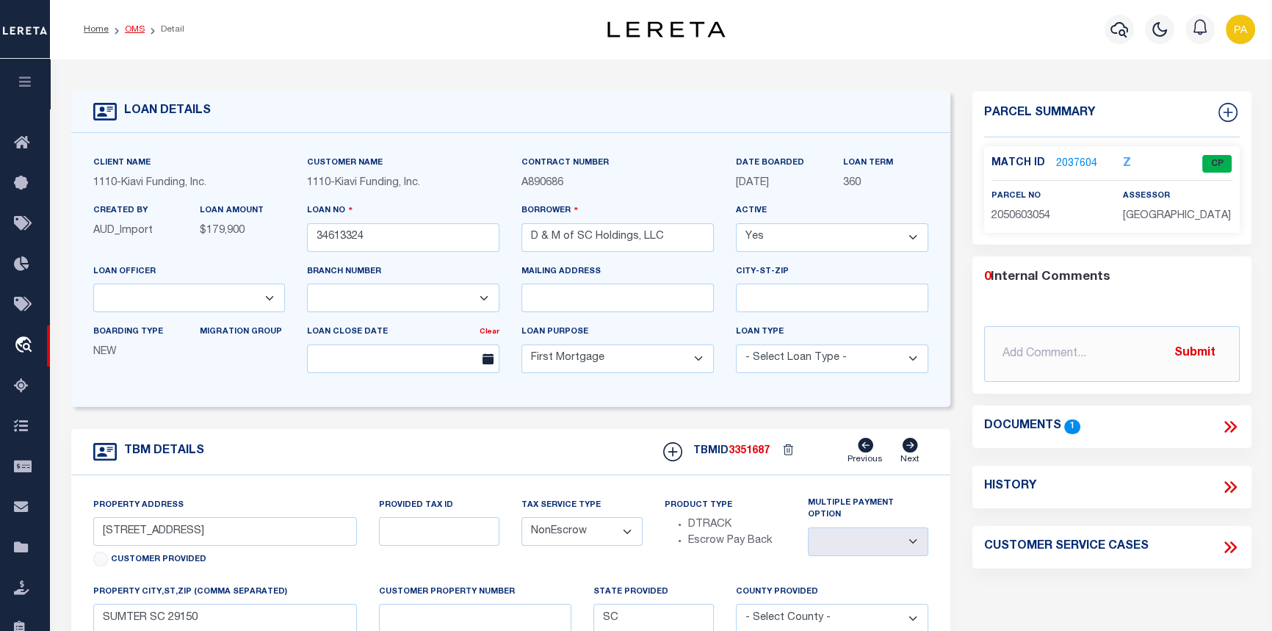
click at [131, 26] on link "OMS" at bounding box center [135, 29] width 20 height 9
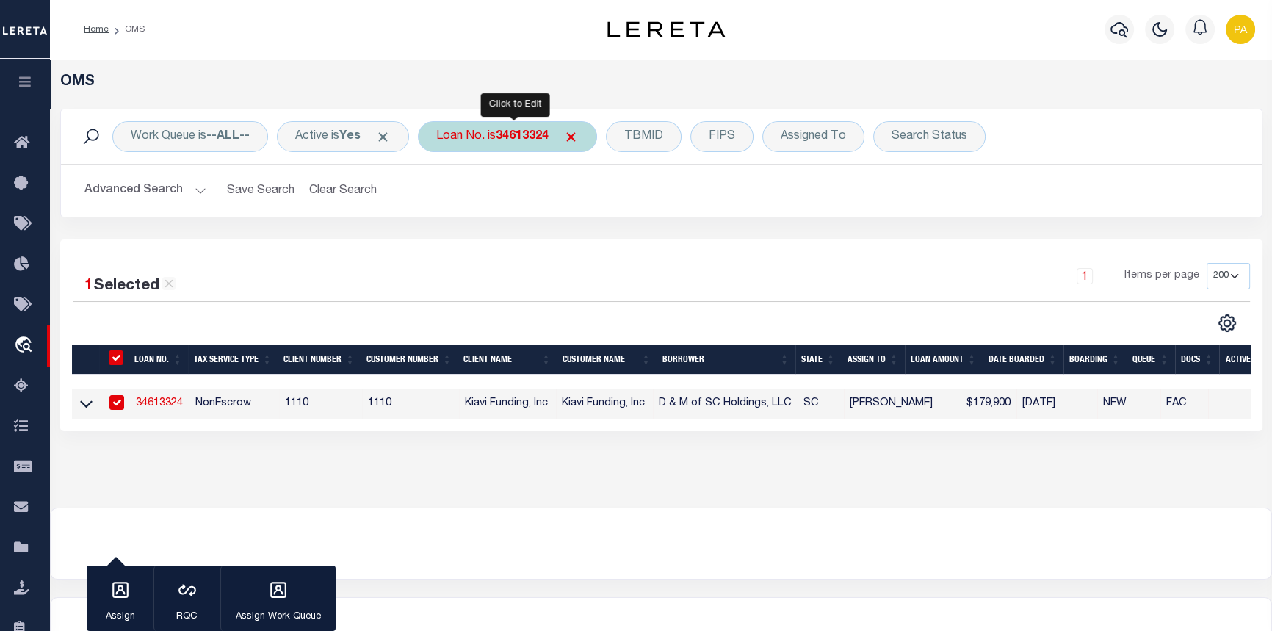
click at [524, 132] on b "34613324" at bounding box center [522, 137] width 53 height 12
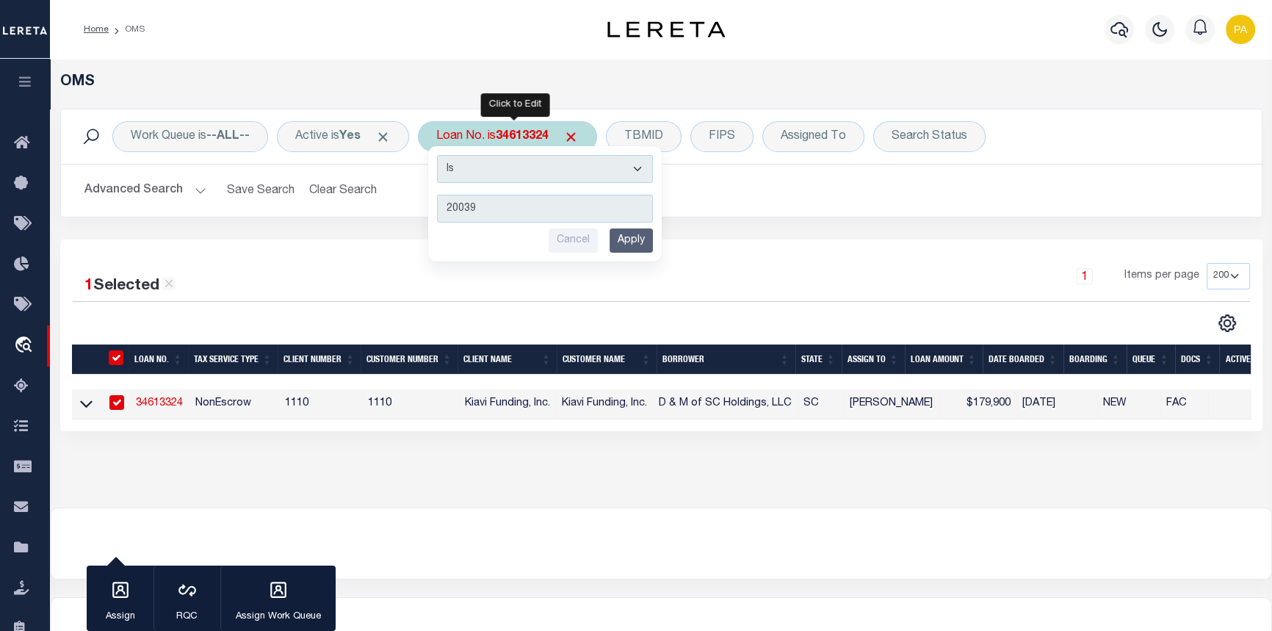
type input "200392"
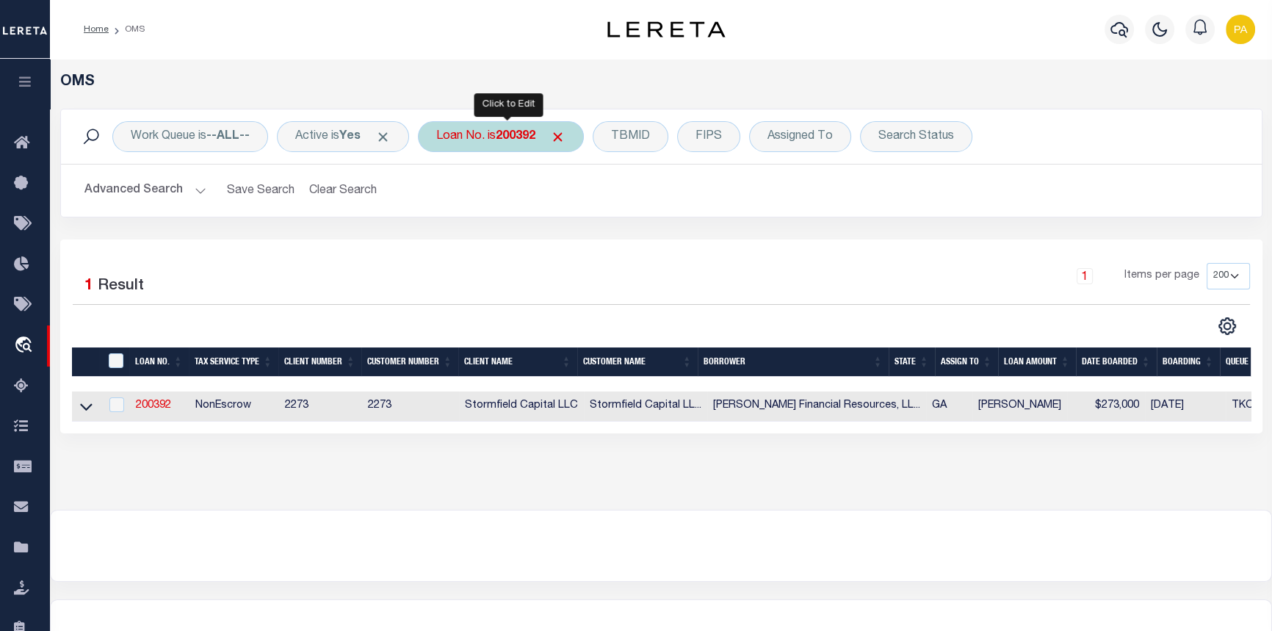
click at [518, 131] on b "200392" at bounding box center [516, 137] width 40 height 12
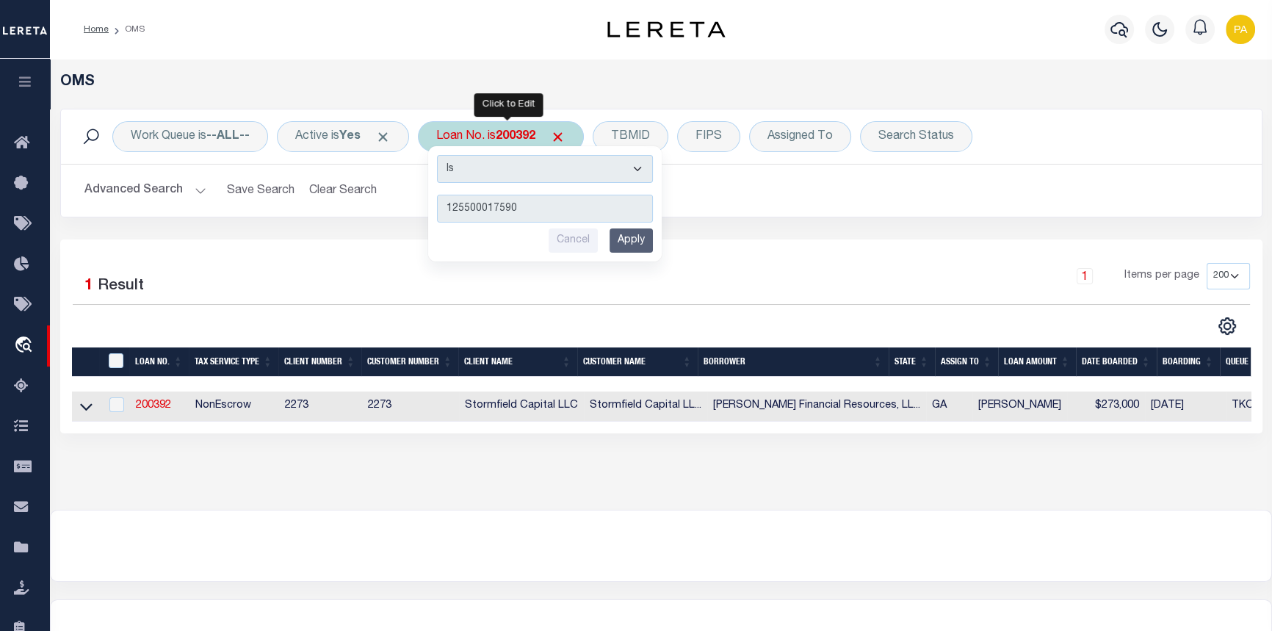
type input "125500017590"
click at [644, 242] on input "Apply" at bounding box center [631, 240] width 43 height 24
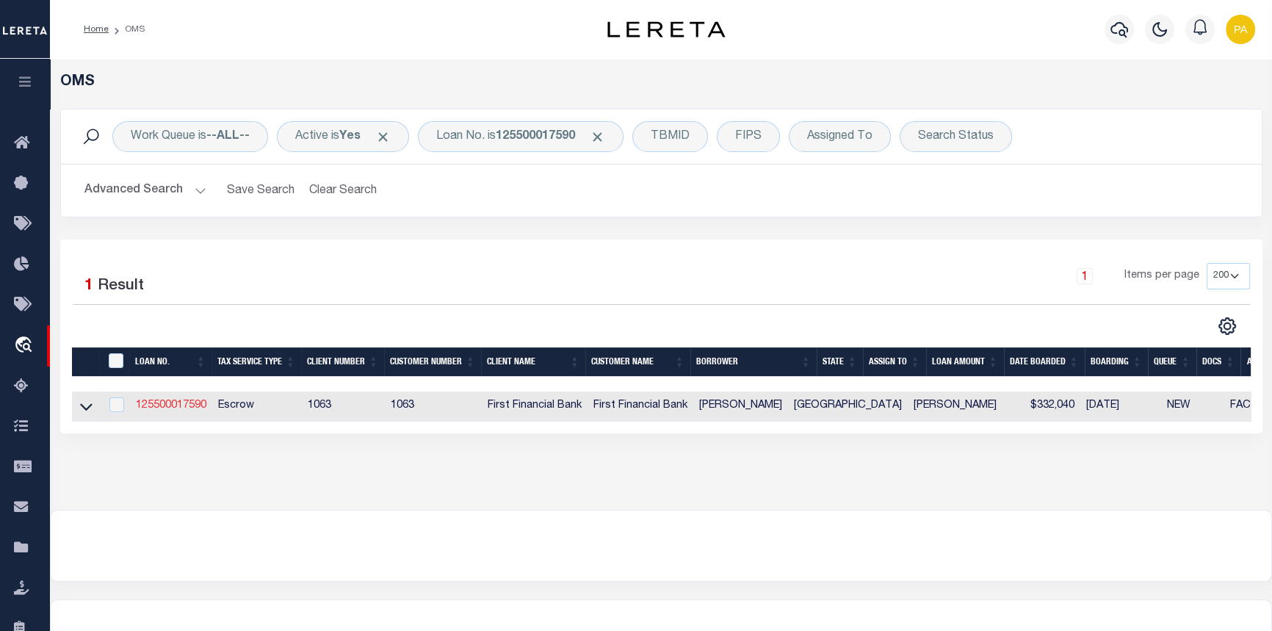
click at [153, 408] on link "125500017590" at bounding box center [171, 405] width 71 height 10
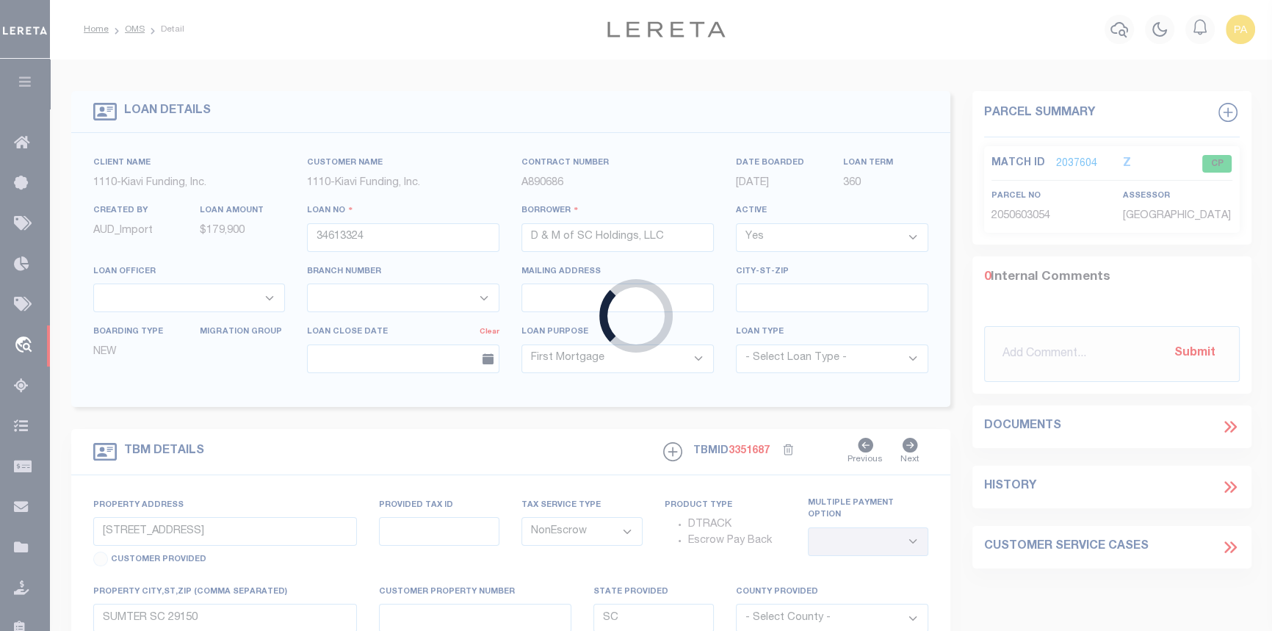
type input "125500017590"
type input "Robert Douglas Eddings"
select select
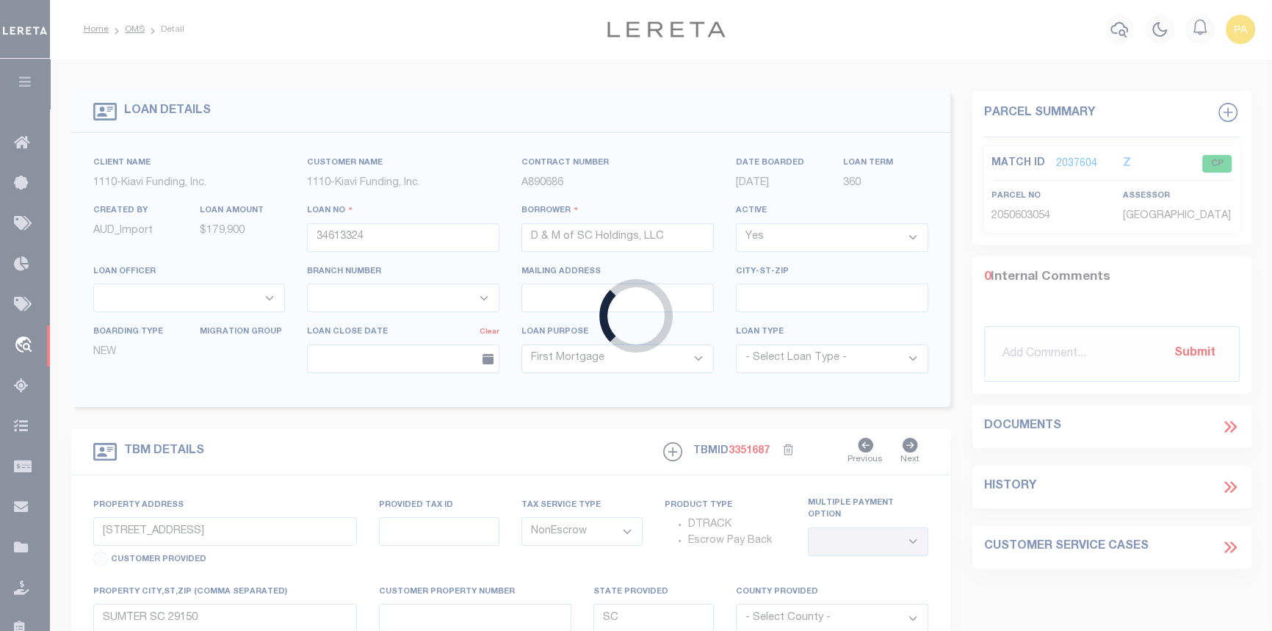
select select "Escrow"
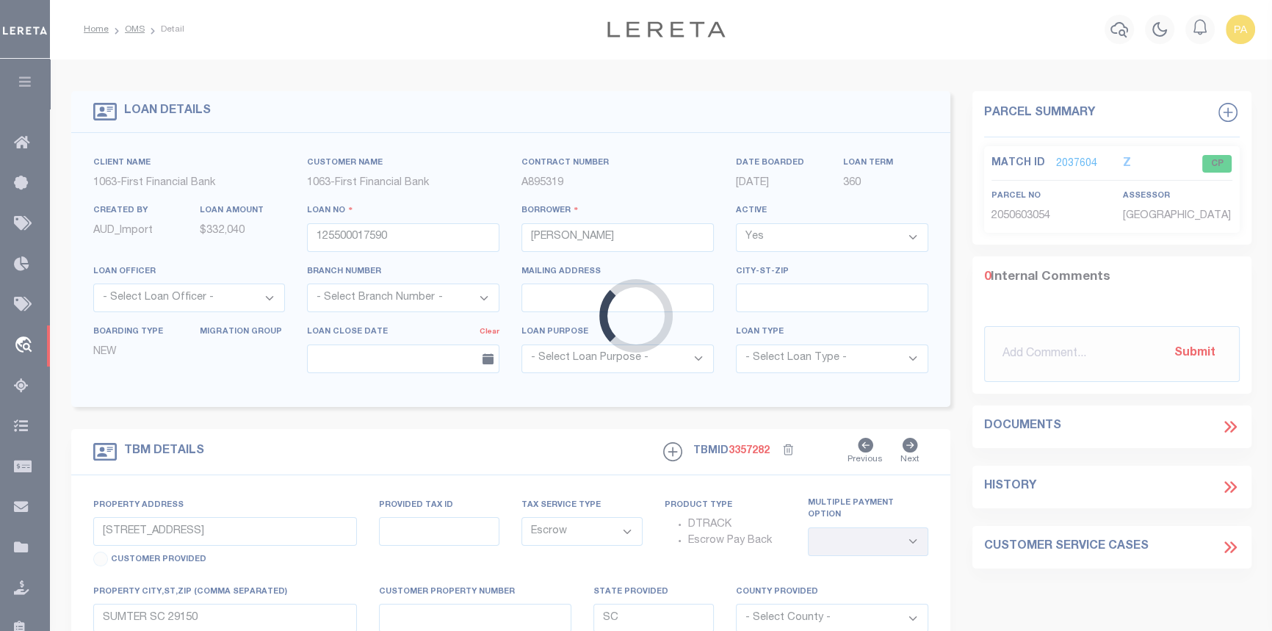
type input "12925 FM 1013"
select select
type input "SPRUGER TX 776600000"
type input "[GEOGRAPHIC_DATA]"
type textarea "Should be TPS per customer's file. MLC"
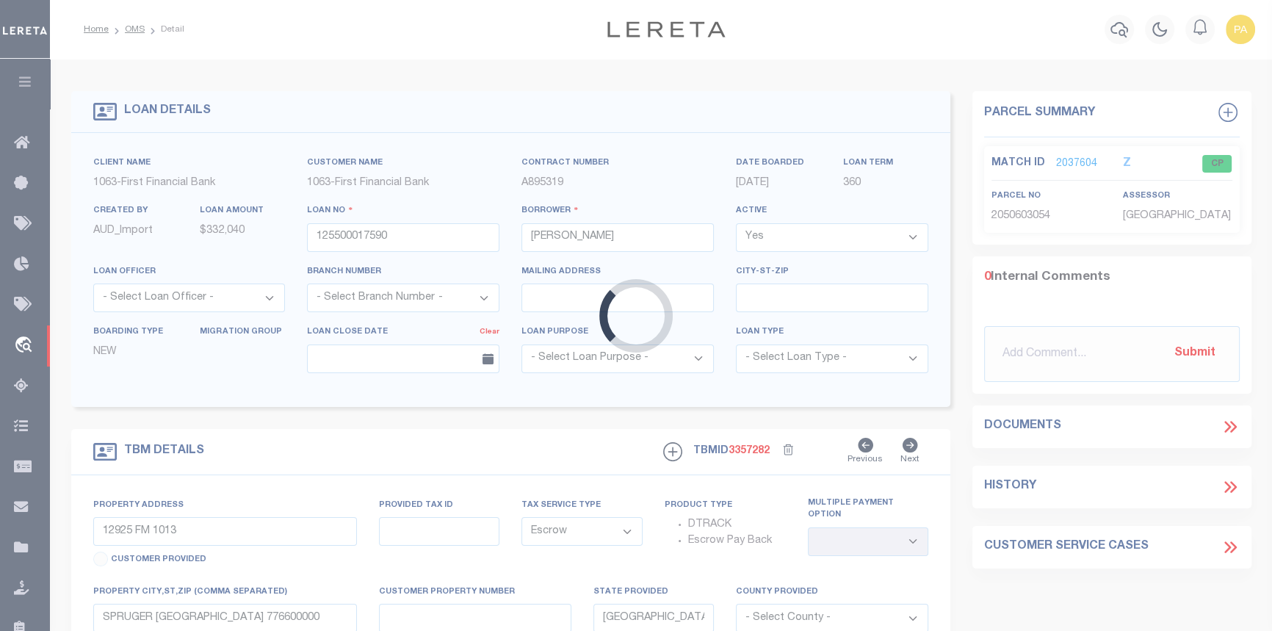
select select "42908"
select select "549"
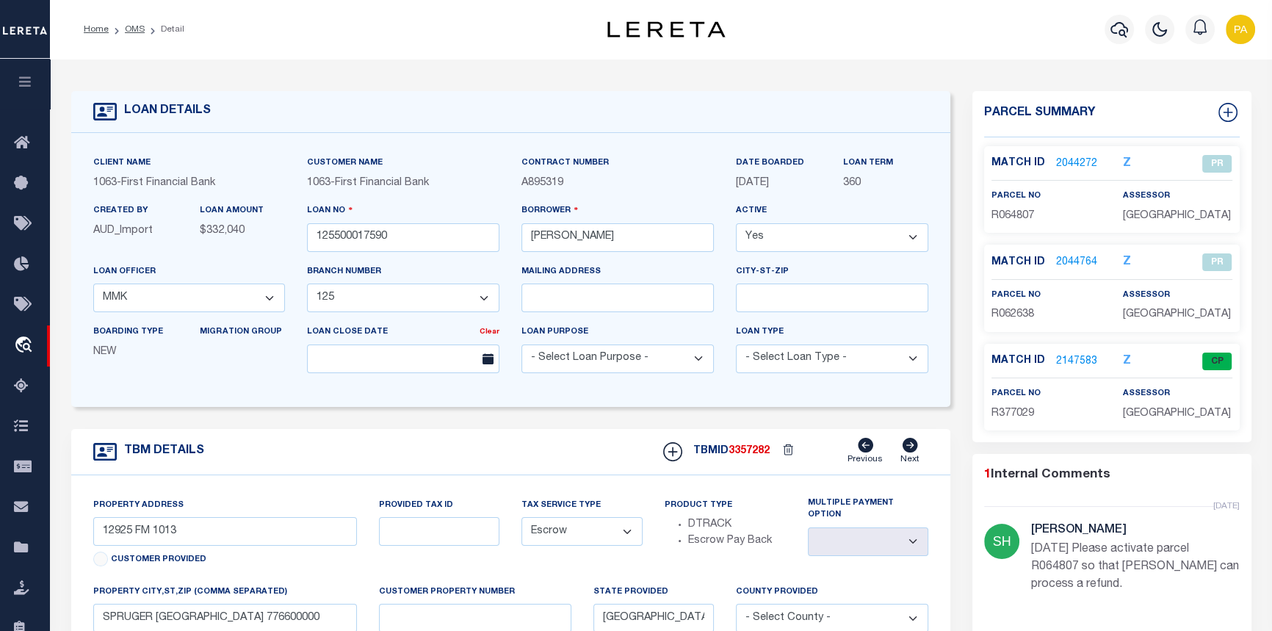
click at [1078, 161] on link "2044272" at bounding box center [1076, 163] width 41 height 15
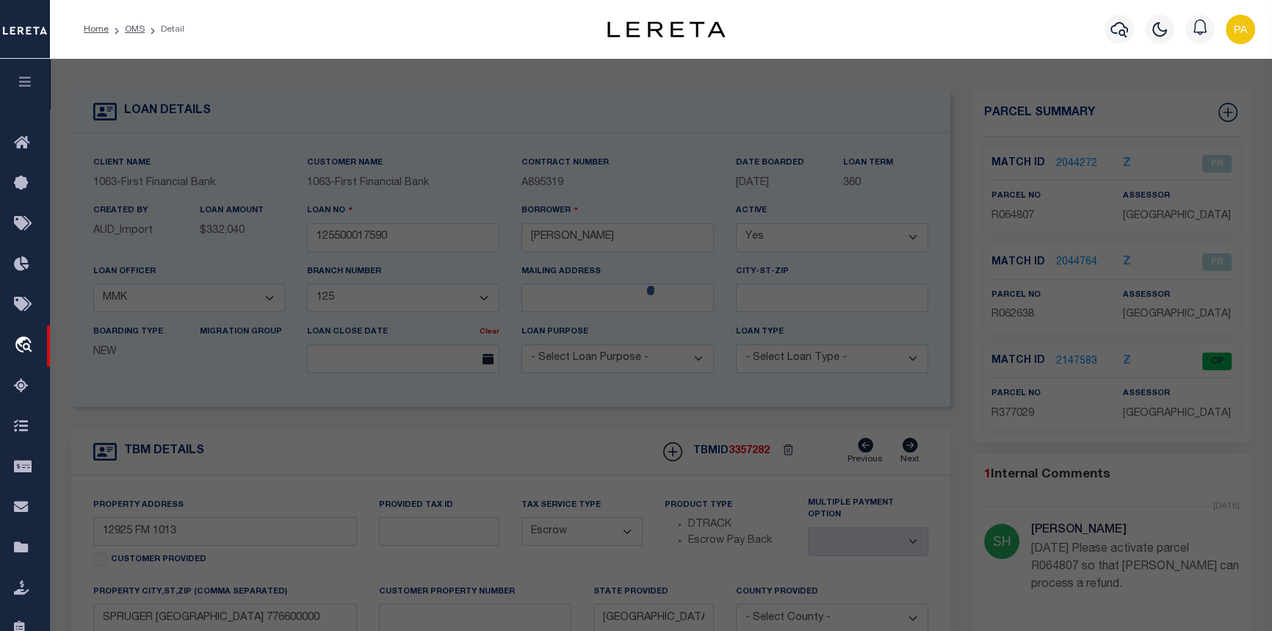
checkbox input "false"
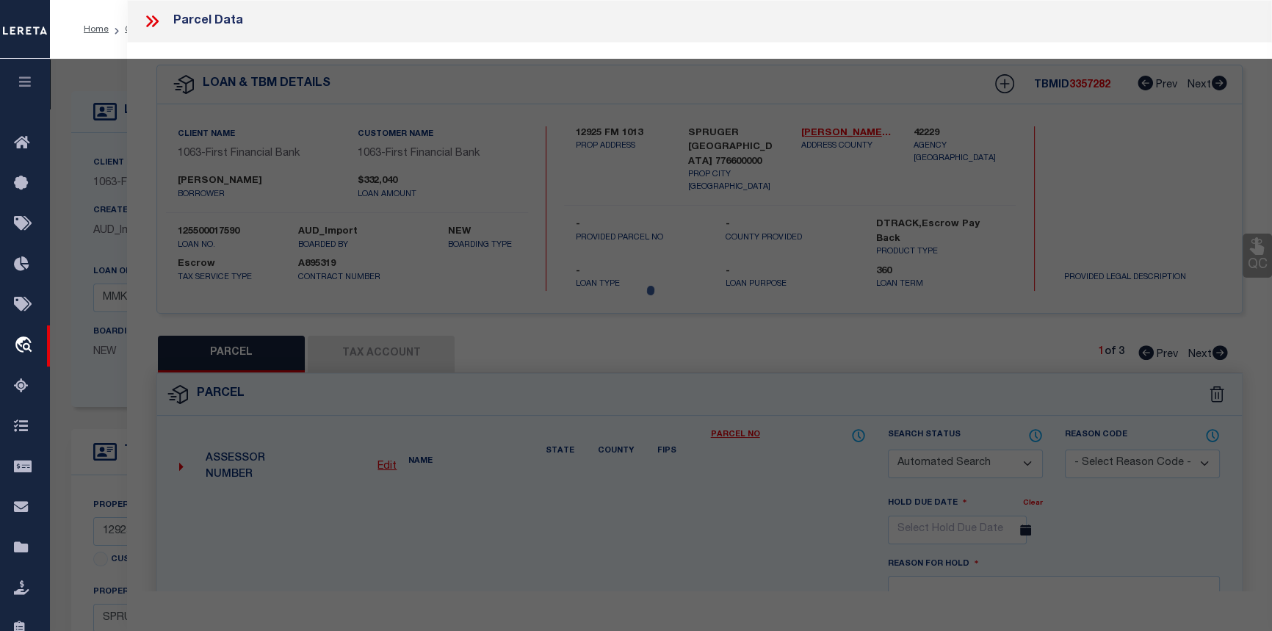
select select "PR"
select select "099"
type input "RGT INVESTMENTS LLC"
select select "AGW"
select select "LEG"
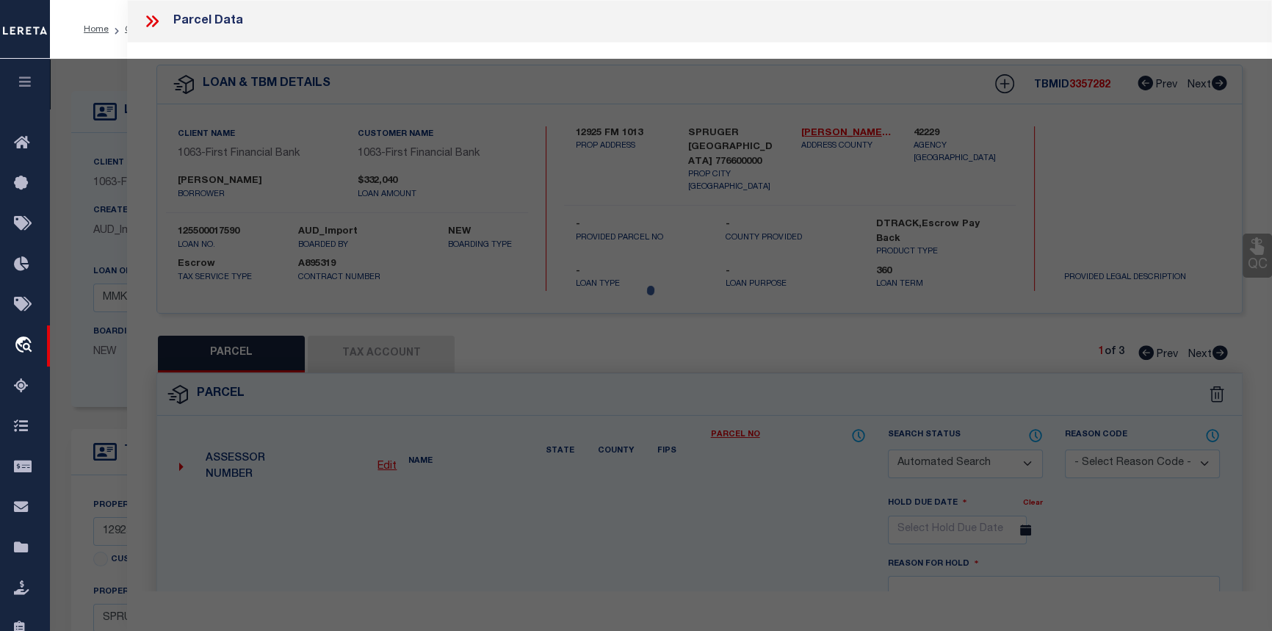
type input "12925 FM 1013 W"
type input "SPURGER, TX 77660"
type textarea "A0502 J. J. PEMBERTON,ACRES 20.0"
type textarea "Legal calls for 12787 FM 1013, Spurger, TX 6/11/25 Received a call from a Ms. H…"
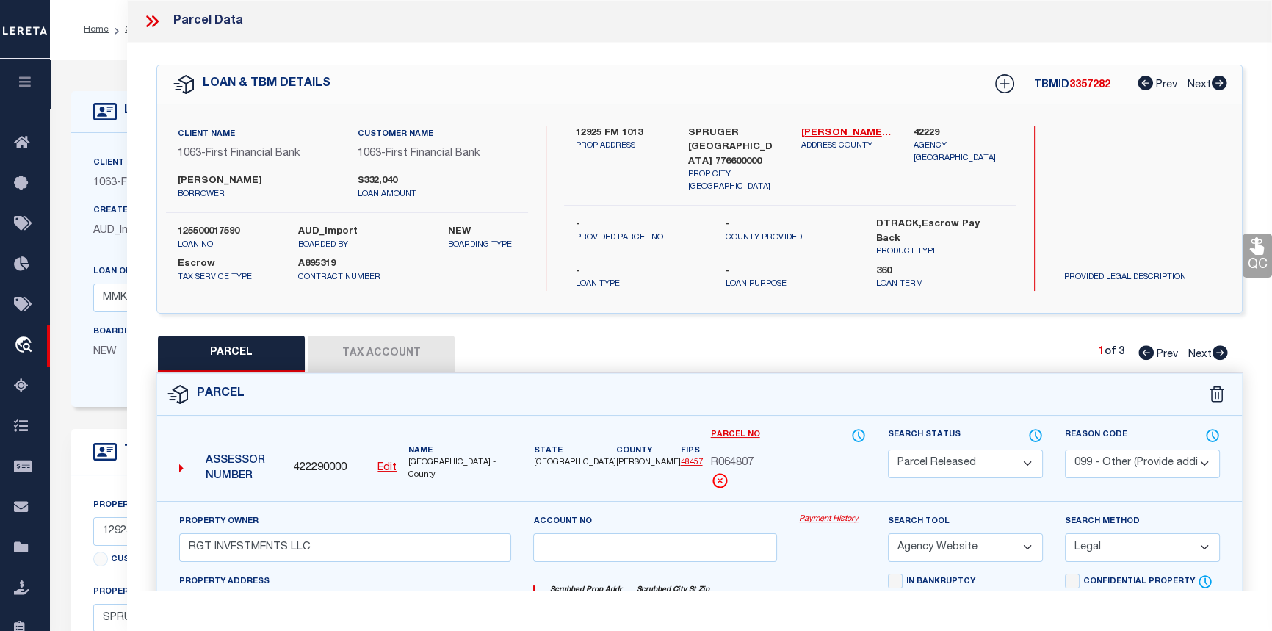
click at [811, 513] on link "Payment History" at bounding box center [832, 519] width 67 height 12
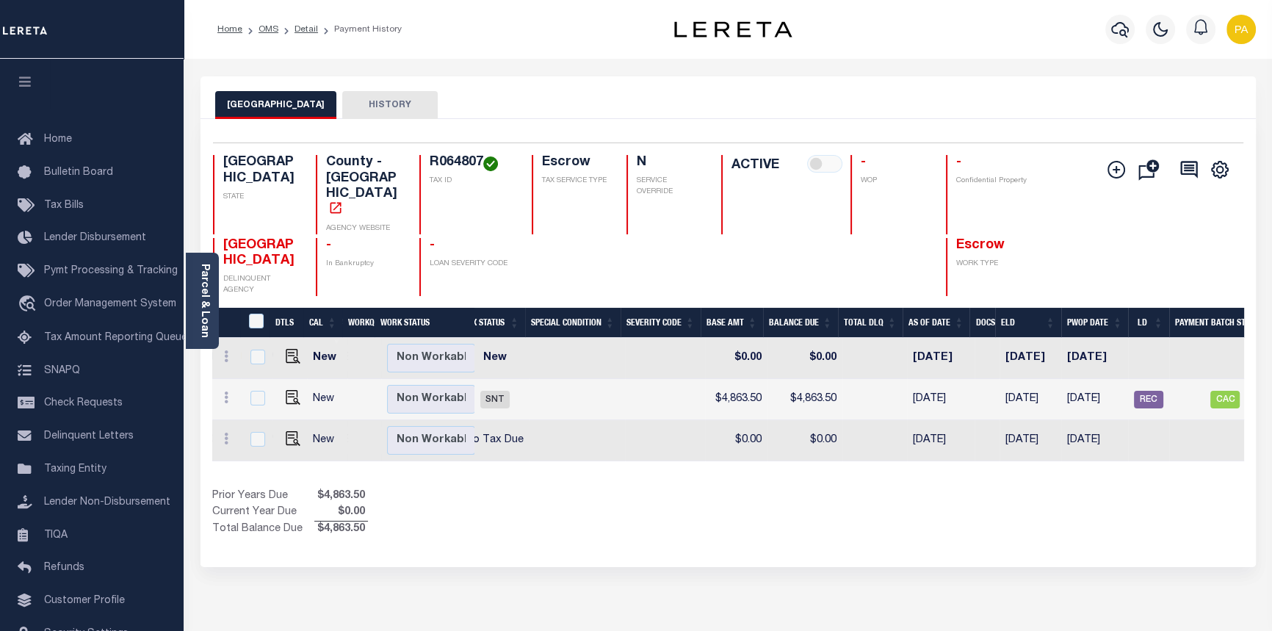
scroll to position [0, 404]
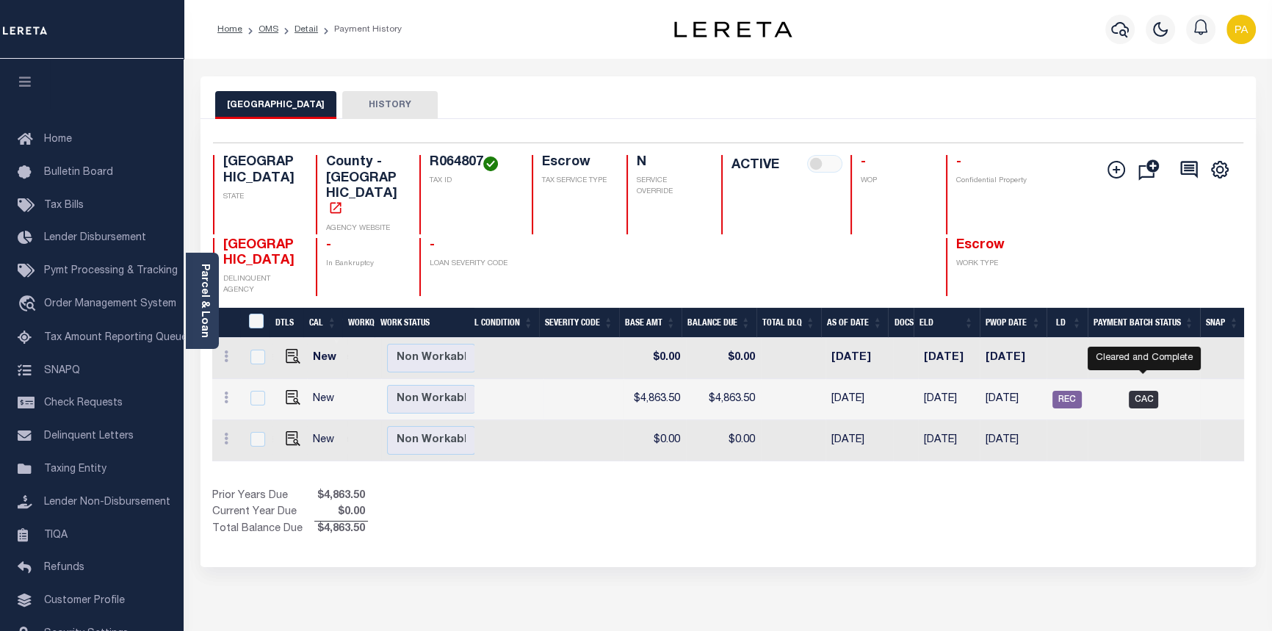
click at [1145, 391] on span "CAC" at bounding box center [1143, 400] width 29 height 18
checkbox input "true"
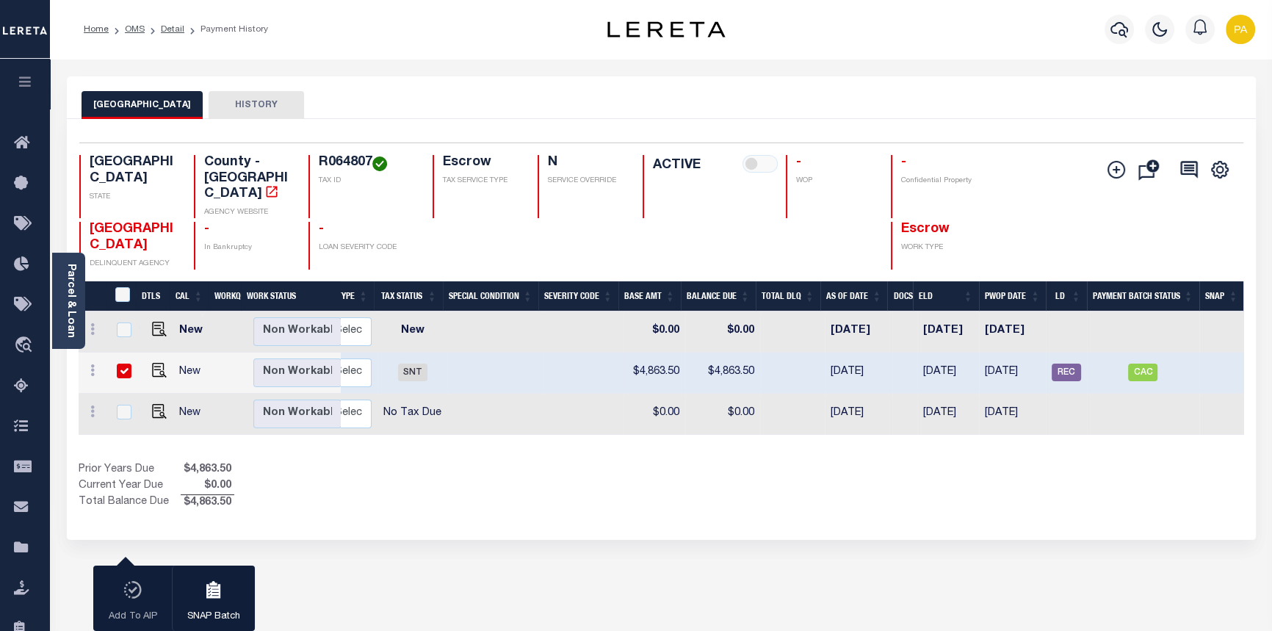
scroll to position [0, 271]
click at [128, 29] on link "OMS" at bounding box center [135, 29] width 20 height 9
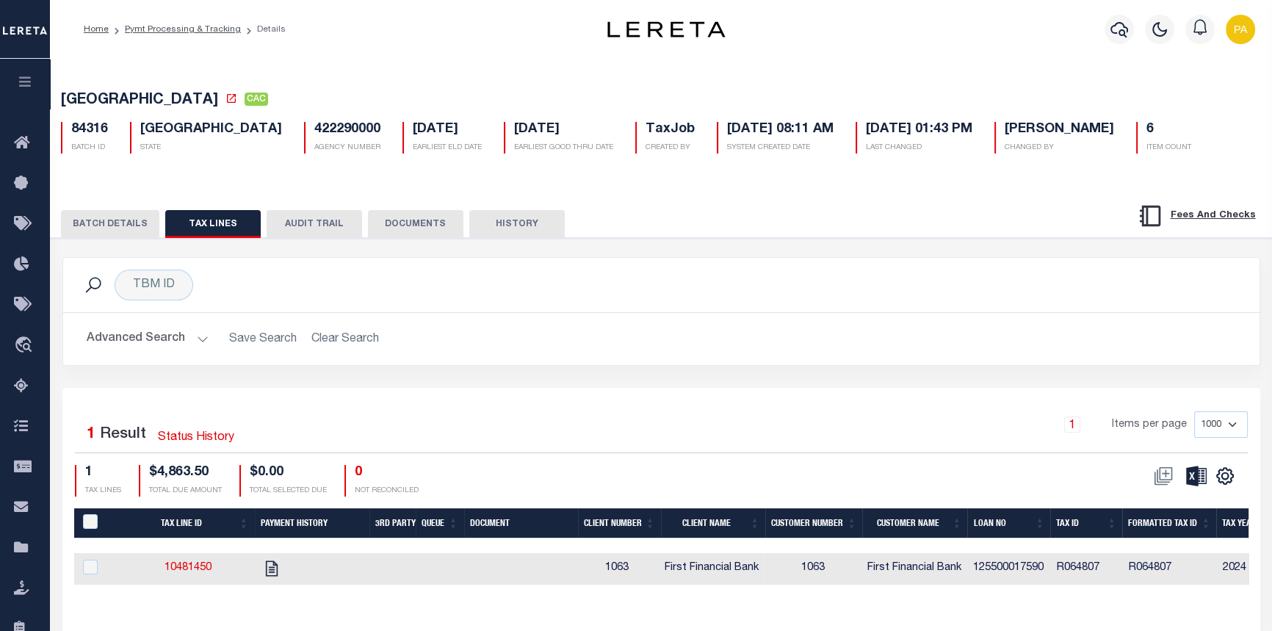
click at [116, 223] on button "BATCH DETAILS" at bounding box center [110, 224] width 98 height 28
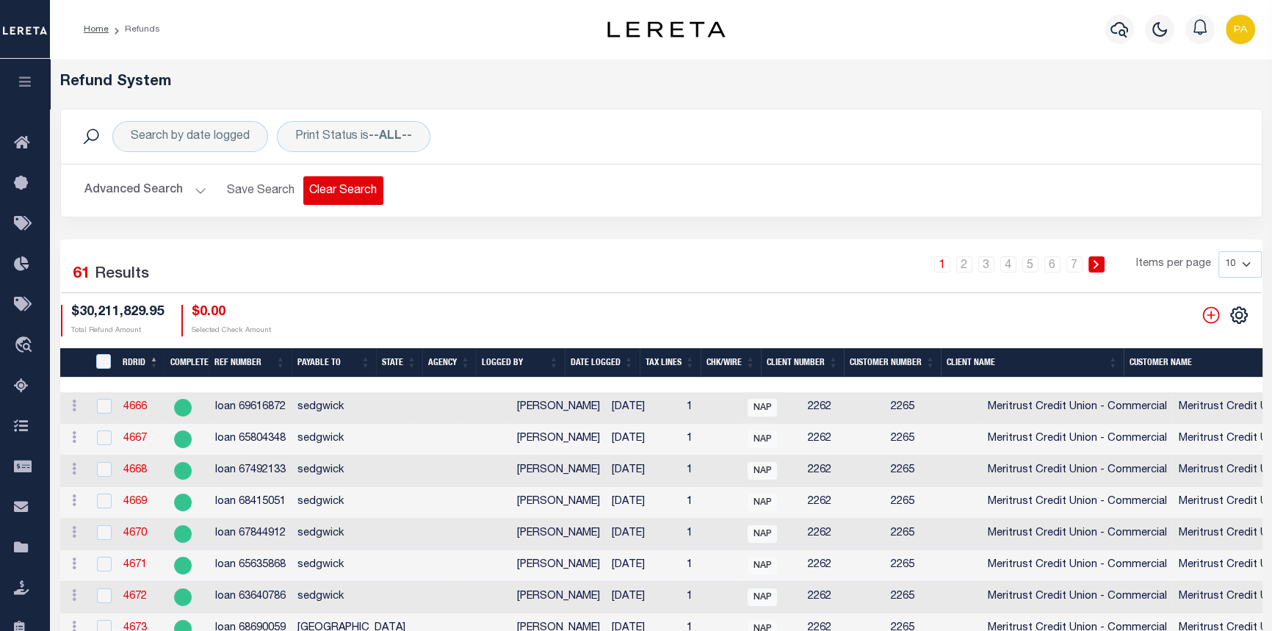
click at [347, 189] on button "Clear Search" at bounding box center [343, 190] width 80 height 29
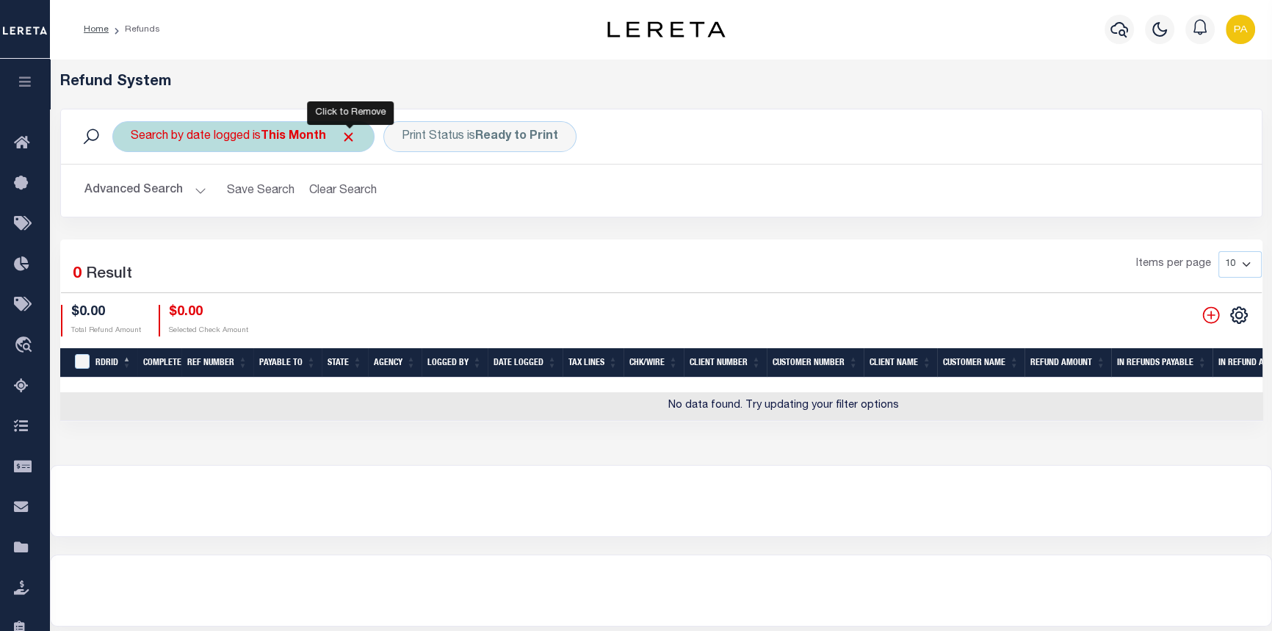
click at [351, 140] on span "Click to Remove" at bounding box center [348, 136] width 15 height 15
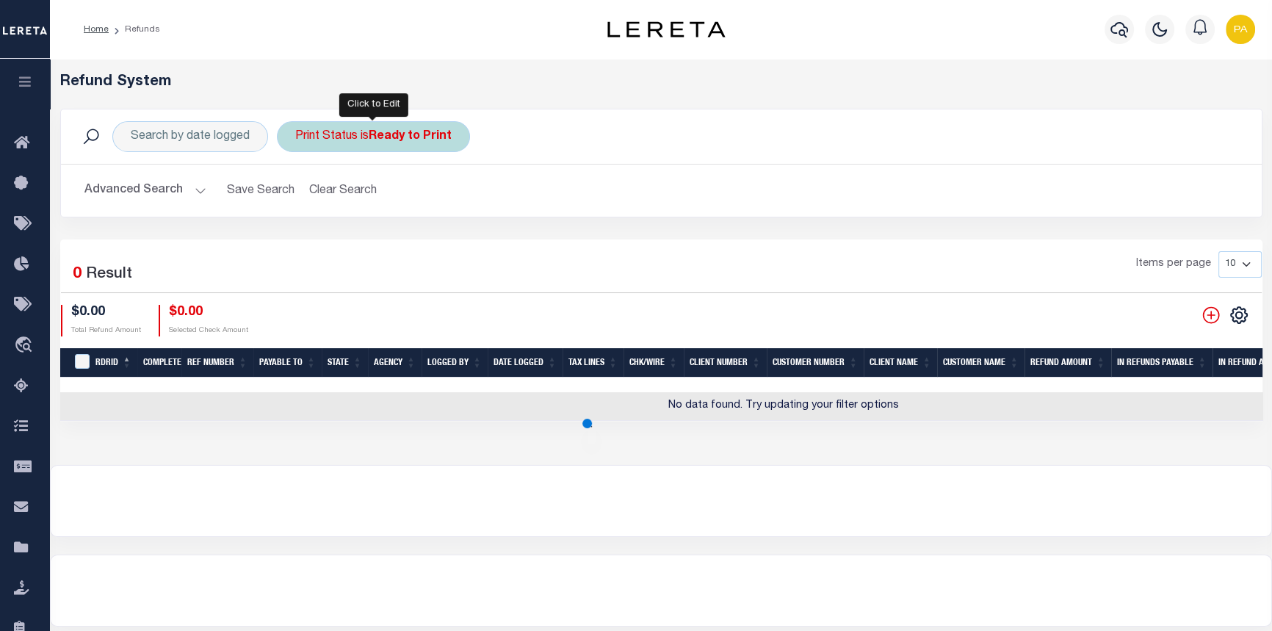
click at [457, 131] on div "Print Status is Ready to Print" at bounding box center [373, 136] width 193 height 31
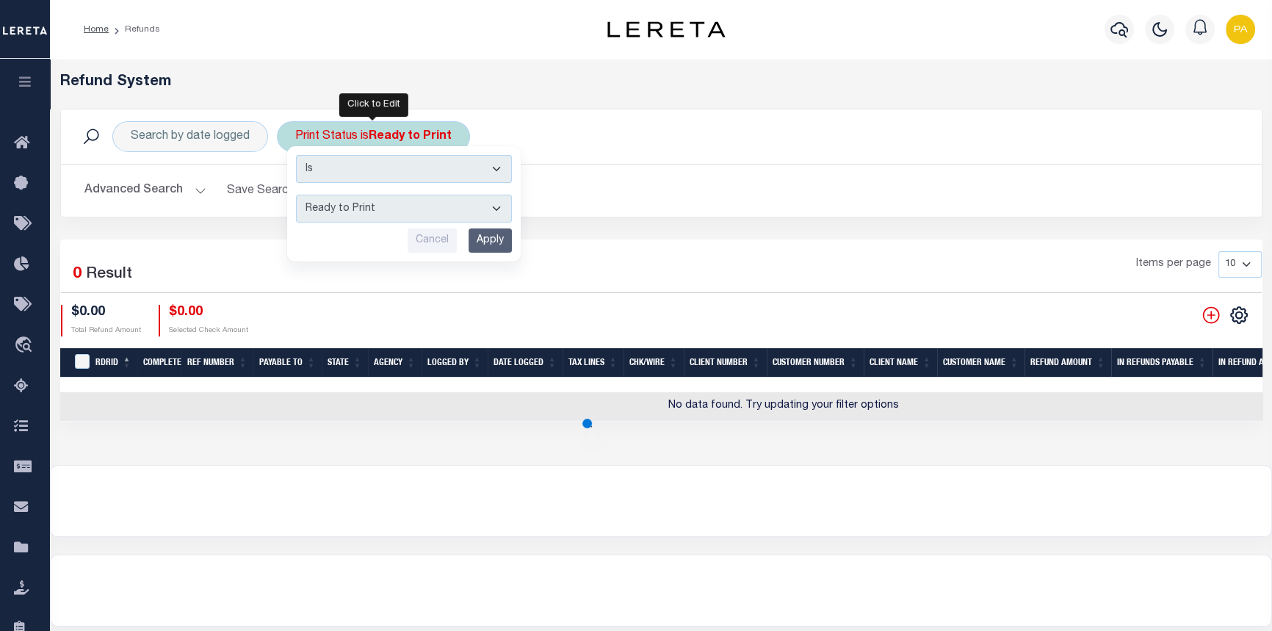
click at [494, 209] on select "--ALL-- Ready to Write Ready to Print Printed" at bounding box center [404, 209] width 216 height 28
select select "All"
click at [296, 195] on select "--ALL-- Ready to Write Ready to Print Printed" at bounding box center [404, 209] width 216 height 28
click at [485, 242] on input "Apply" at bounding box center [490, 240] width 43 height 24
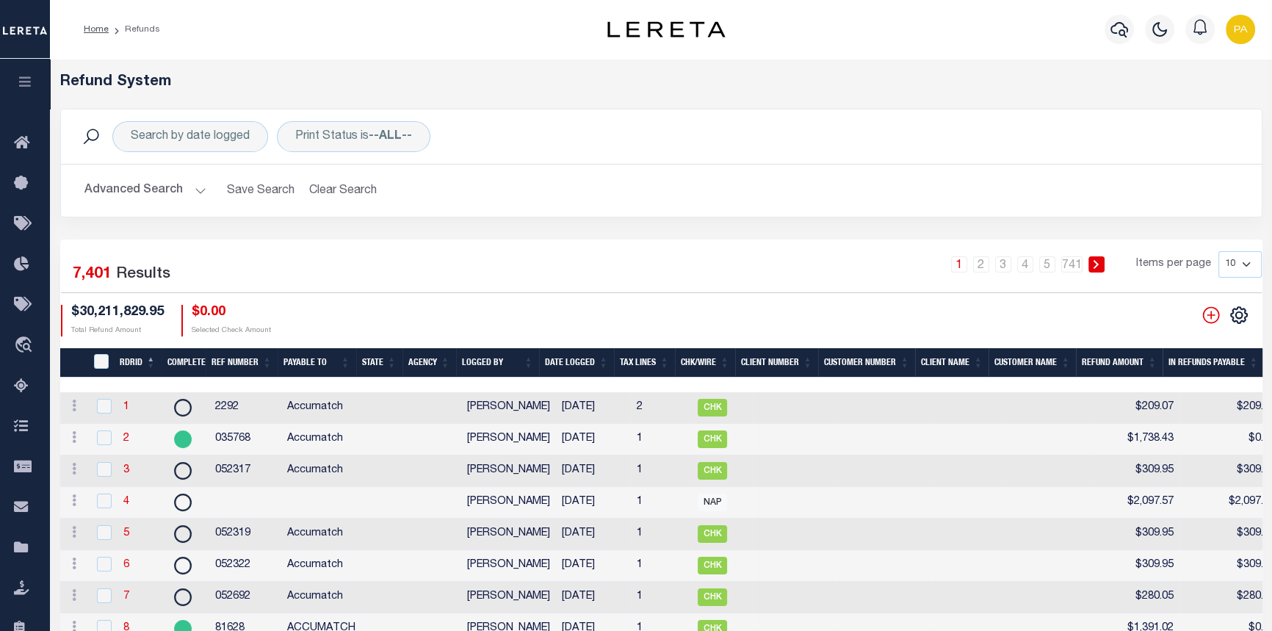
click at [200, 187] on button "Advanced Search" at bounding box center [145, 190] width 122 height 29
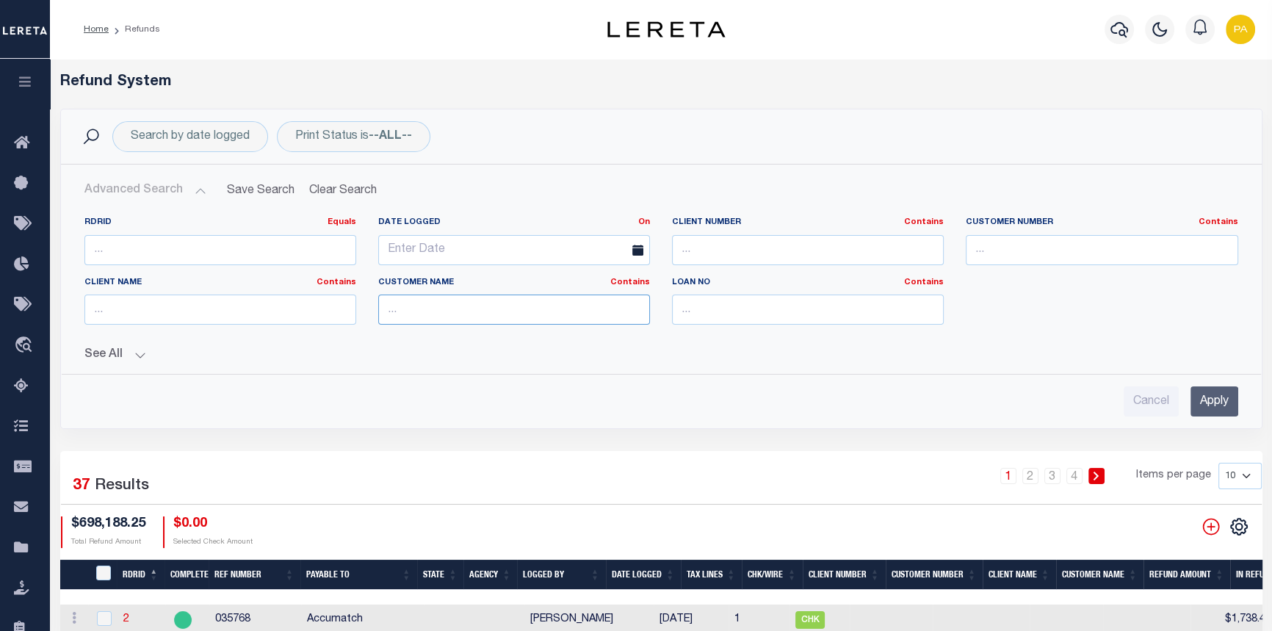
click at [408, 307] on input "text" at bounding box center [514, 309] width 272 height 30
type input "FIRST FINANCIAL BANK"
click at [1210, 401] on input "Apply" at bounding box center [1214, 401] width 48 height 30
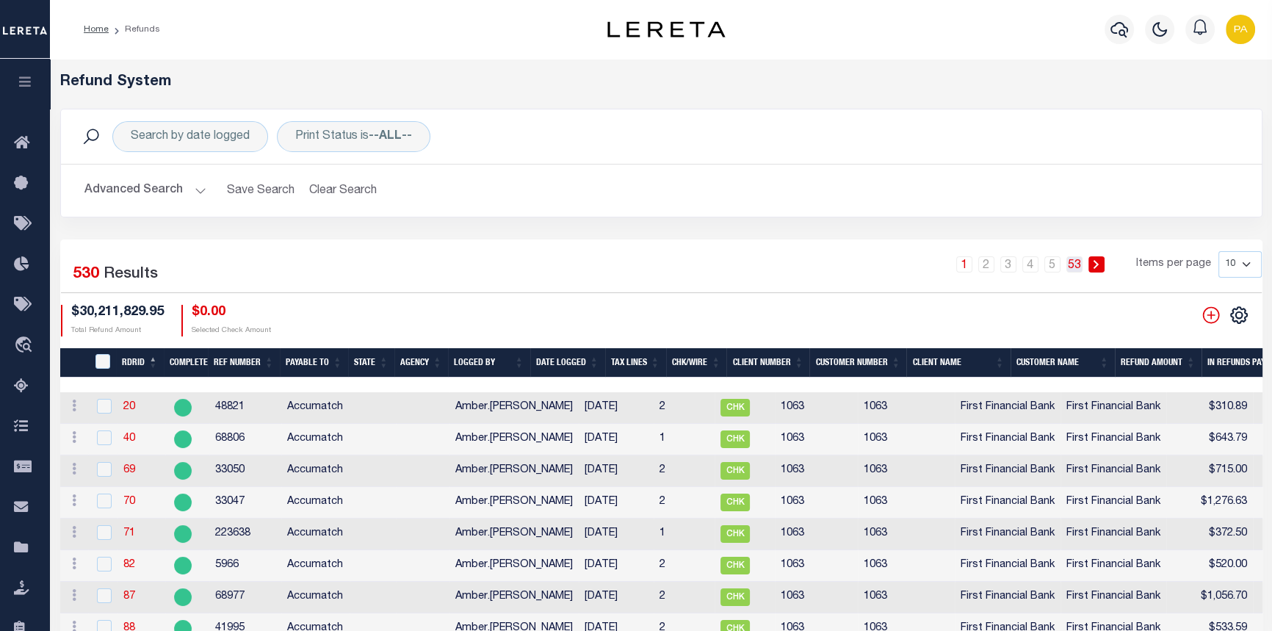
click at [1079, 267] on link "53" at bounding box center [1074, 264] width 16 height 16
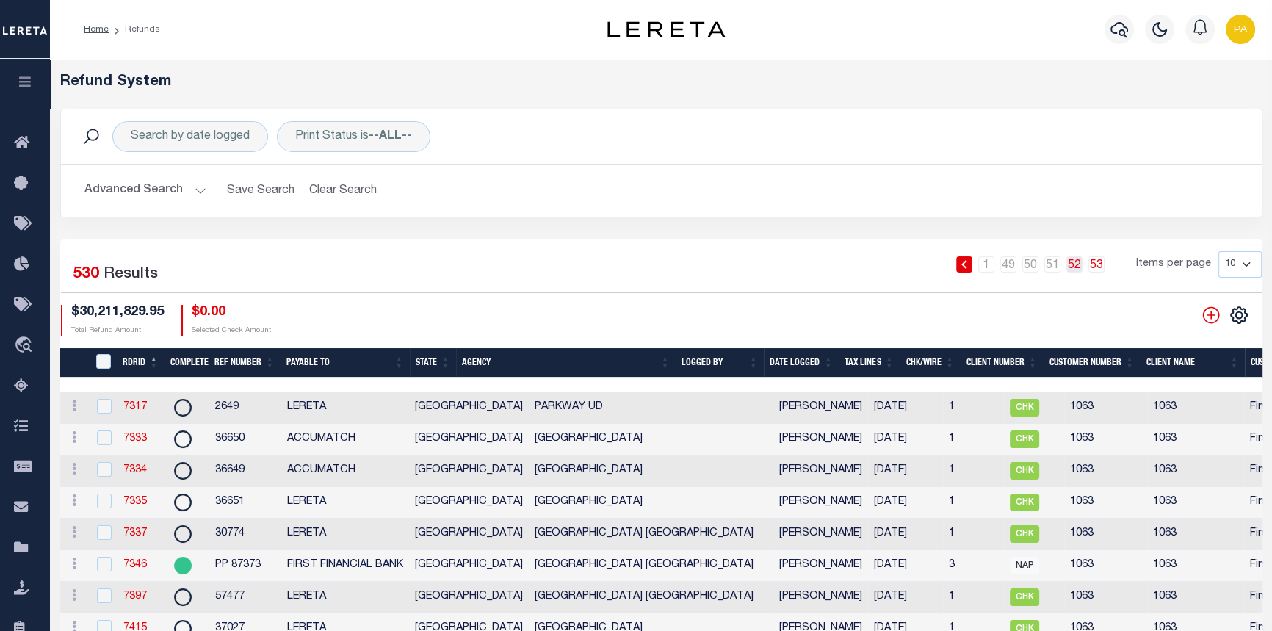
click at [1074, 266] on link "52" at bounding box center [1074, 264] width 16 height 16
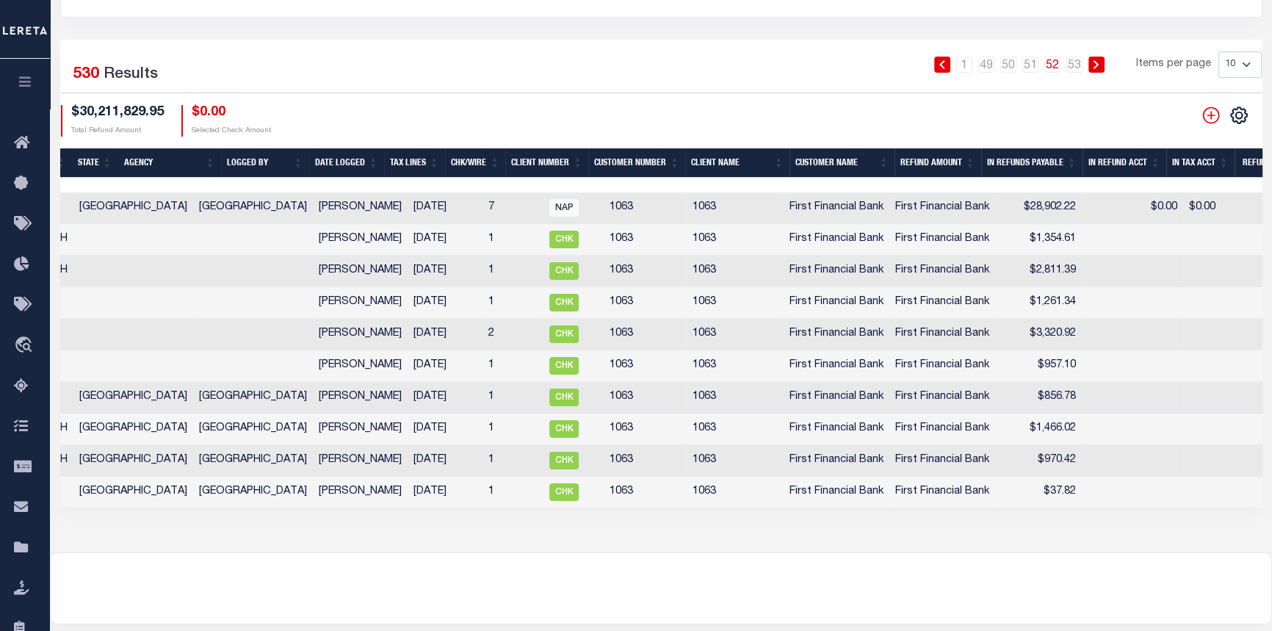
scroll to position [0, 289]
click at [1076, 63] on link "53" at bounding box center [1074, 65] width 16 height 16
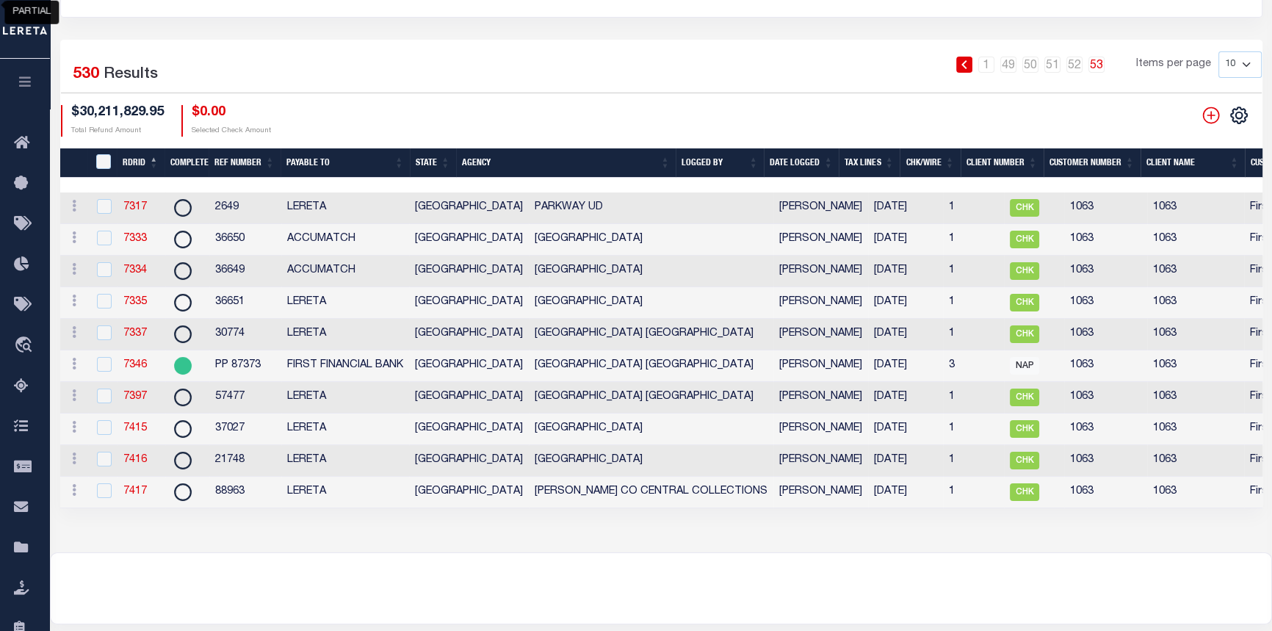
scroll to position [0, 577]
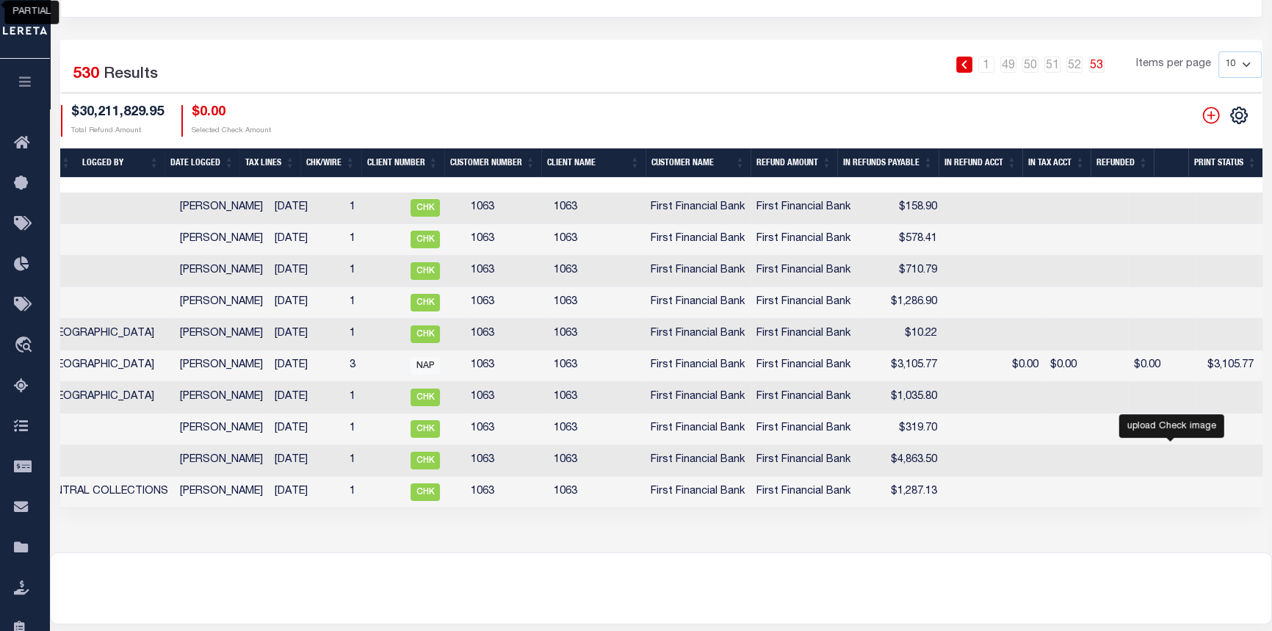
click at [1268, 470] on icon at bounding box center [1277, 460] width 19 height 19
checkbox input "true"
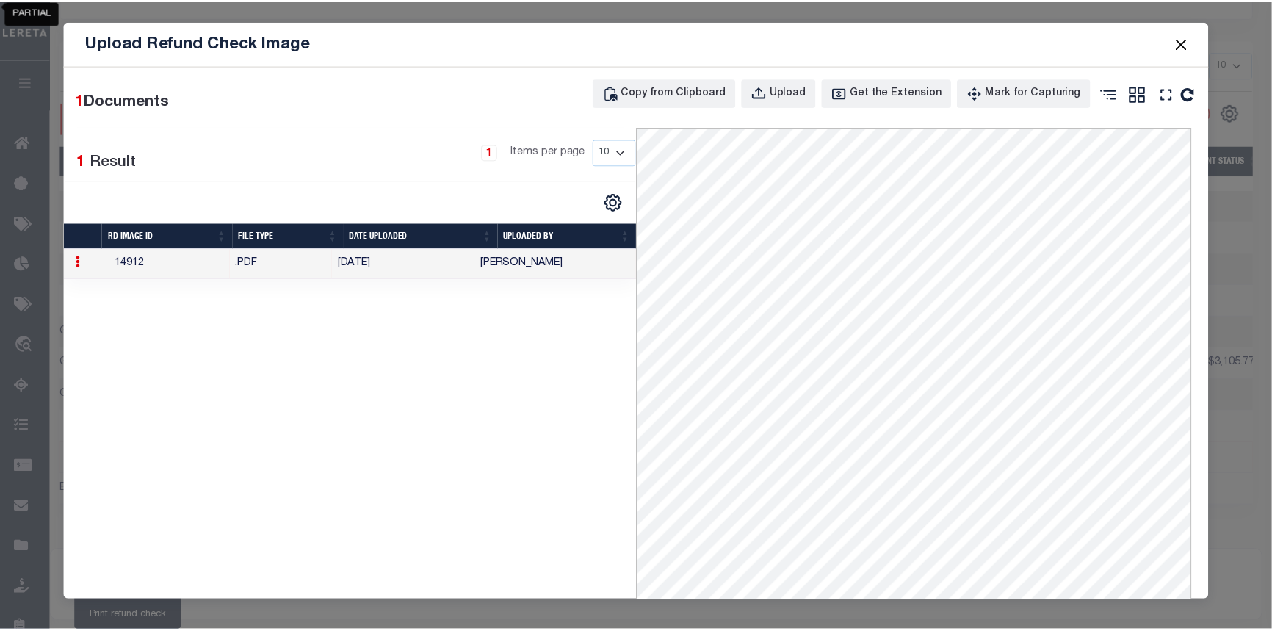
scroll to position [0, 0]
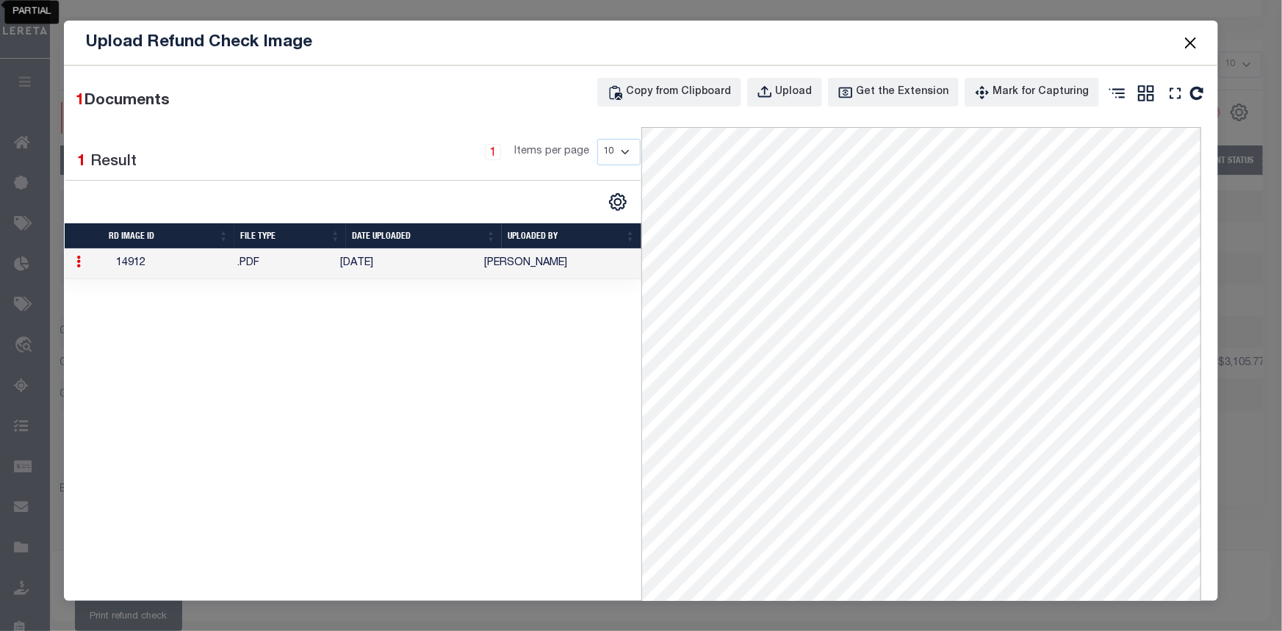
click at [1192, 45] on button "Close" at bounding box center [1190, 42] width 19 height 19
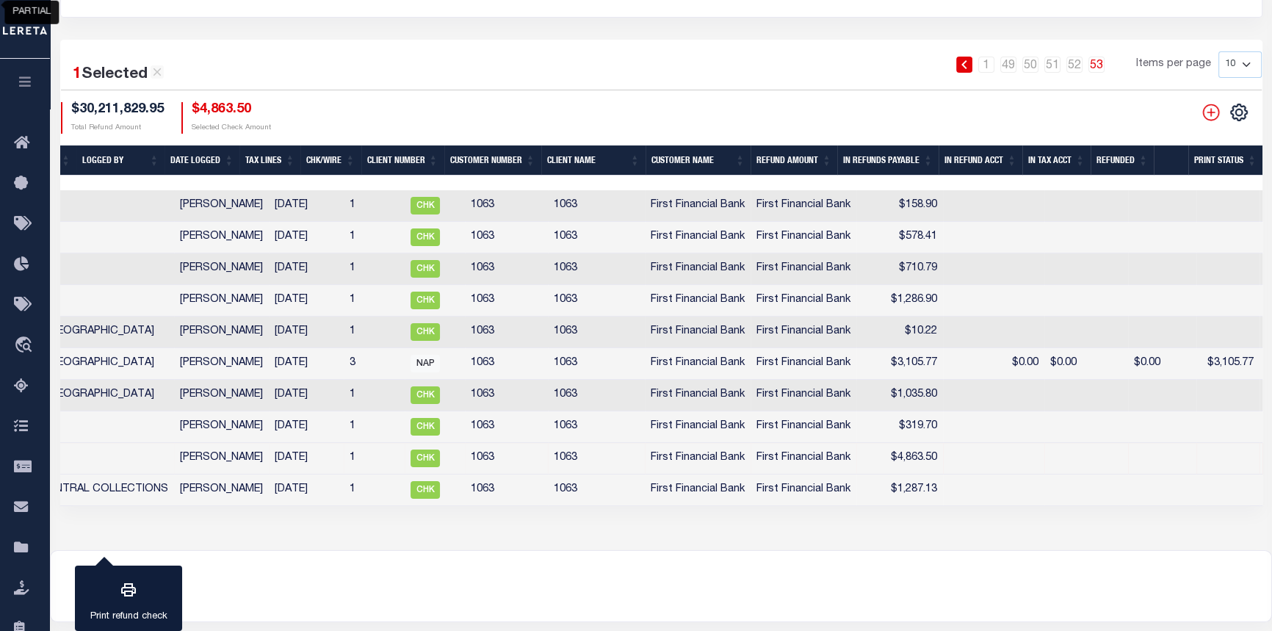
scroll to position [0, 543]
click at [1268, 364] on icon "" at bounding box center [1277, 363] width 19 height 19
checkbox input "true"
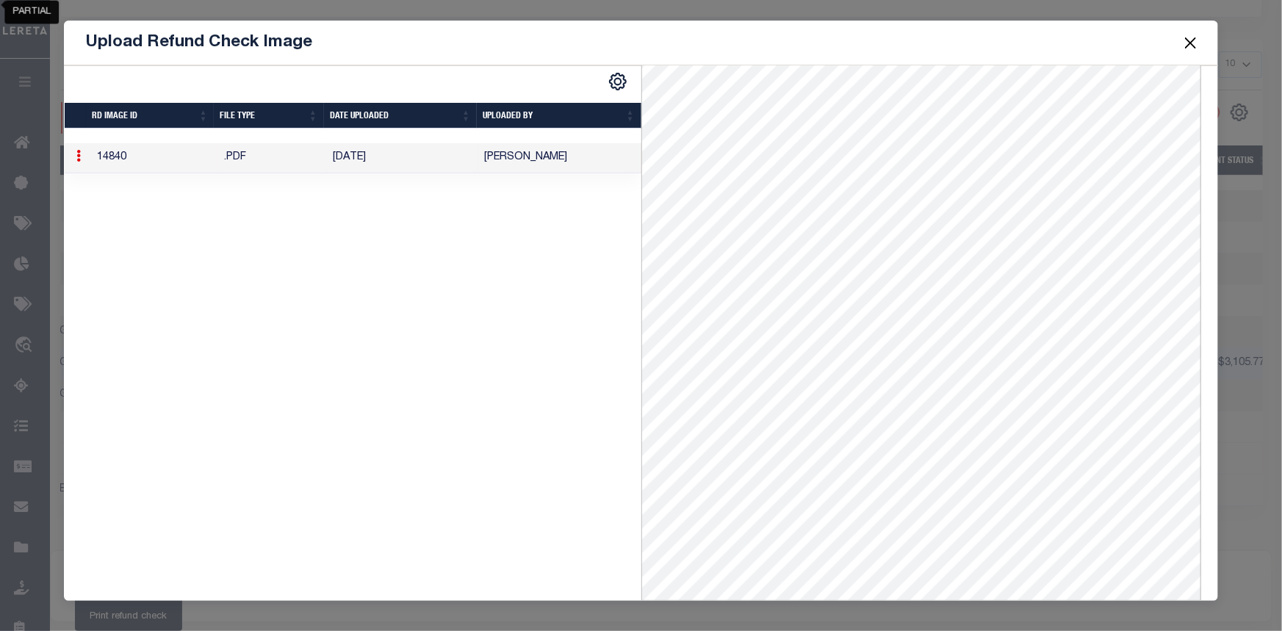
click at [1198, 40] on button "Close" at bounding box center [1190, 42] width 19 height 19
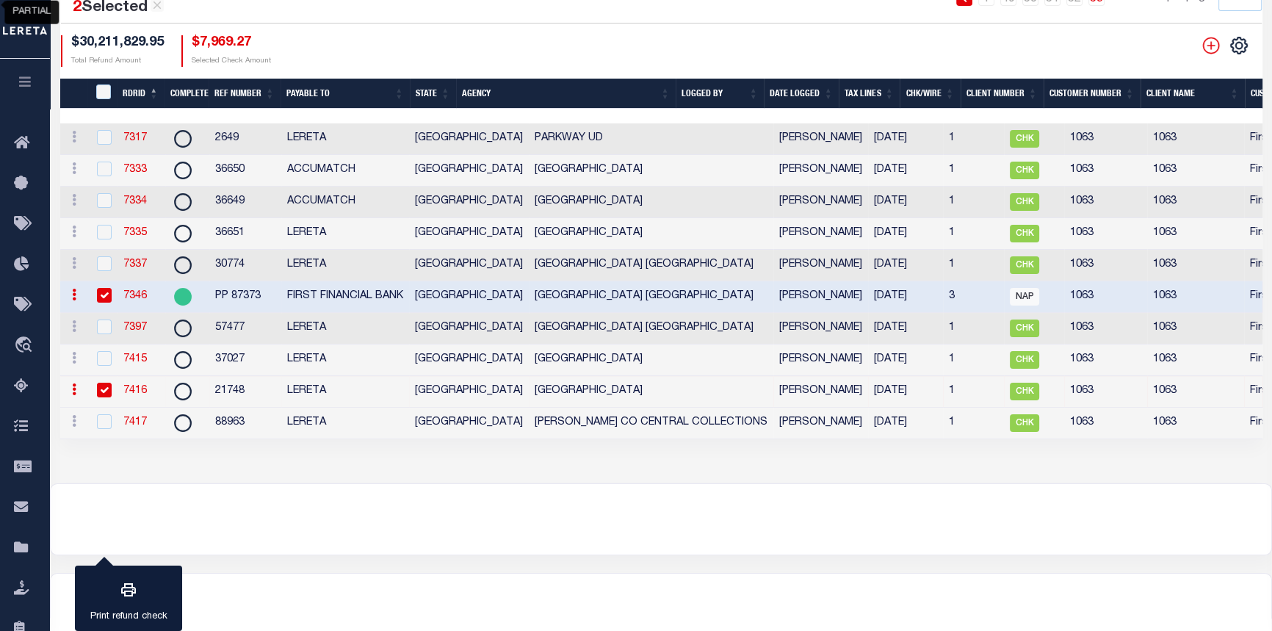
scroll to position [0, 599]
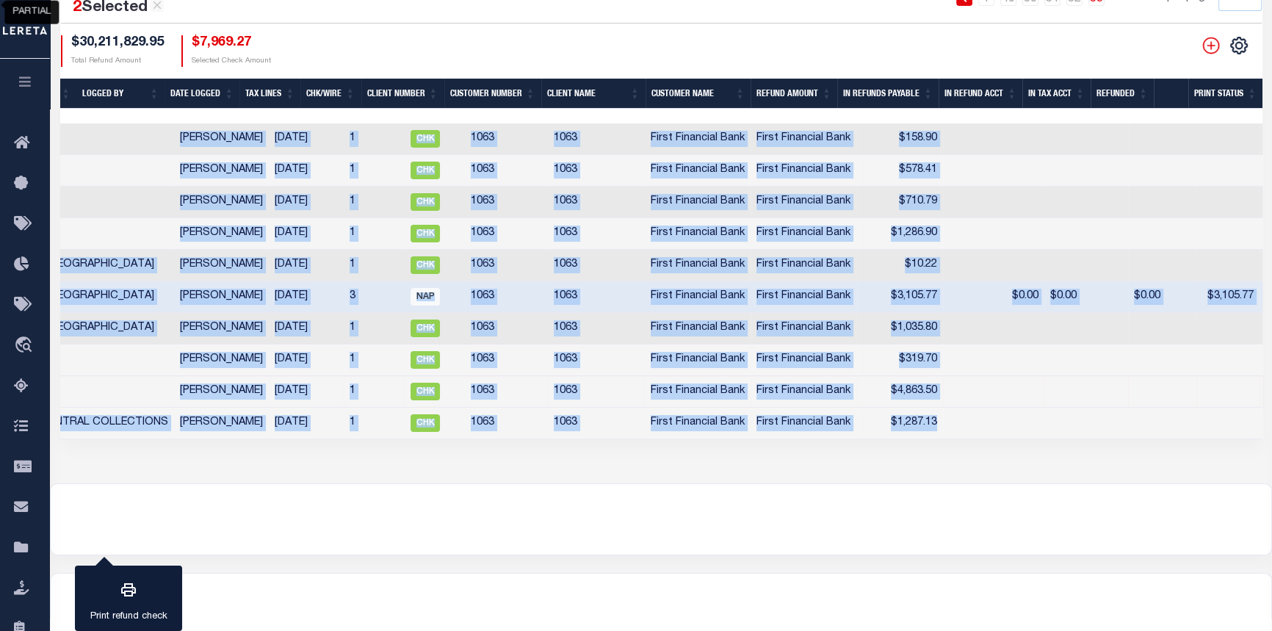
drag, startPoint x: 1182, startPoint y: 449, endPoint x: 1281, endPoint y: 450, distance: 99.2
click at [1271, 450] on html "Home Refunds" at bounding box center [636, 197] width 1272 height 929
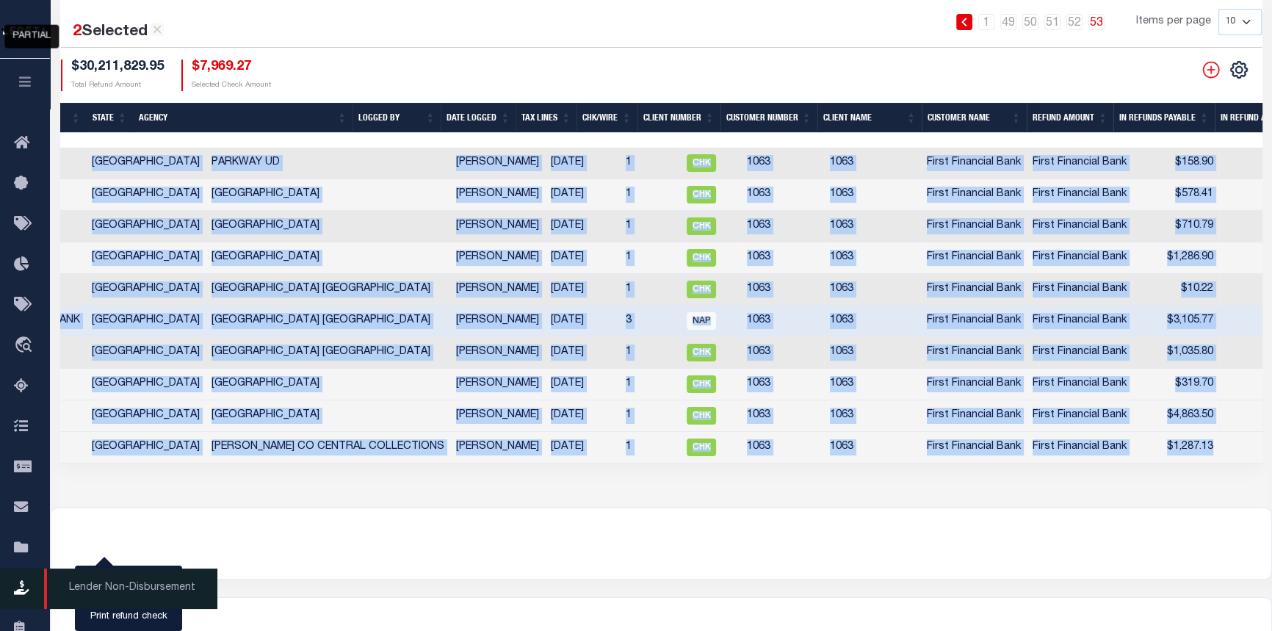
scroll to position [267, 0]
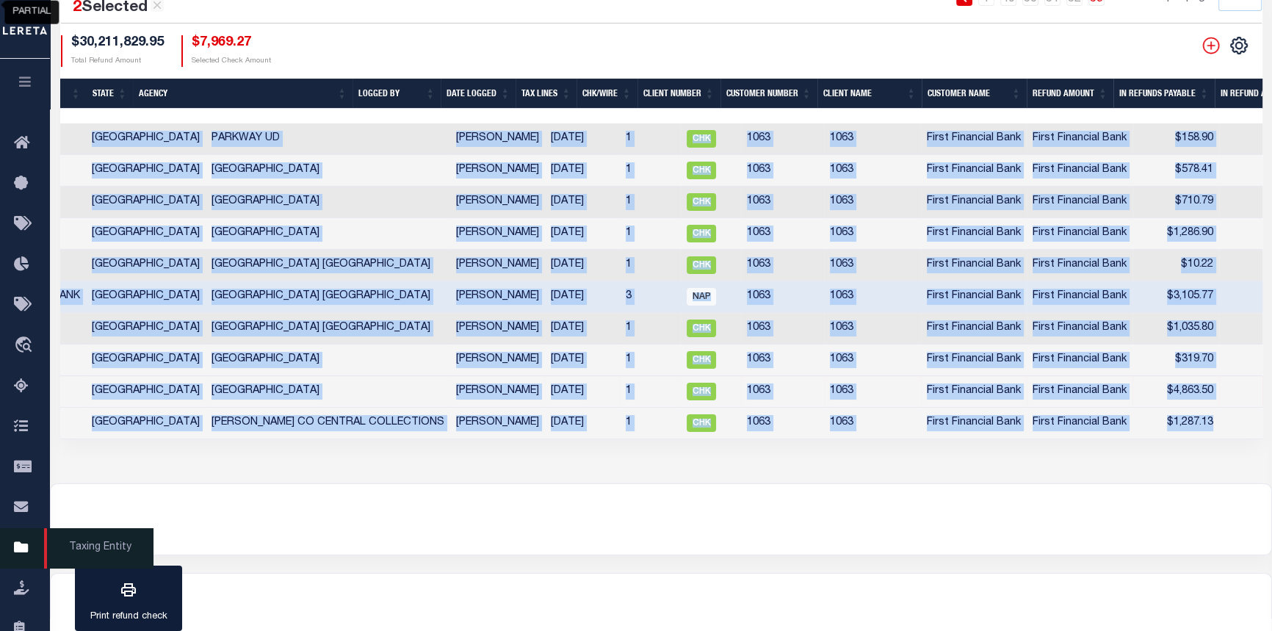
click at [69, 565] on span "Taxing Entity" at bounding box center [98, 548] width 109 height 40
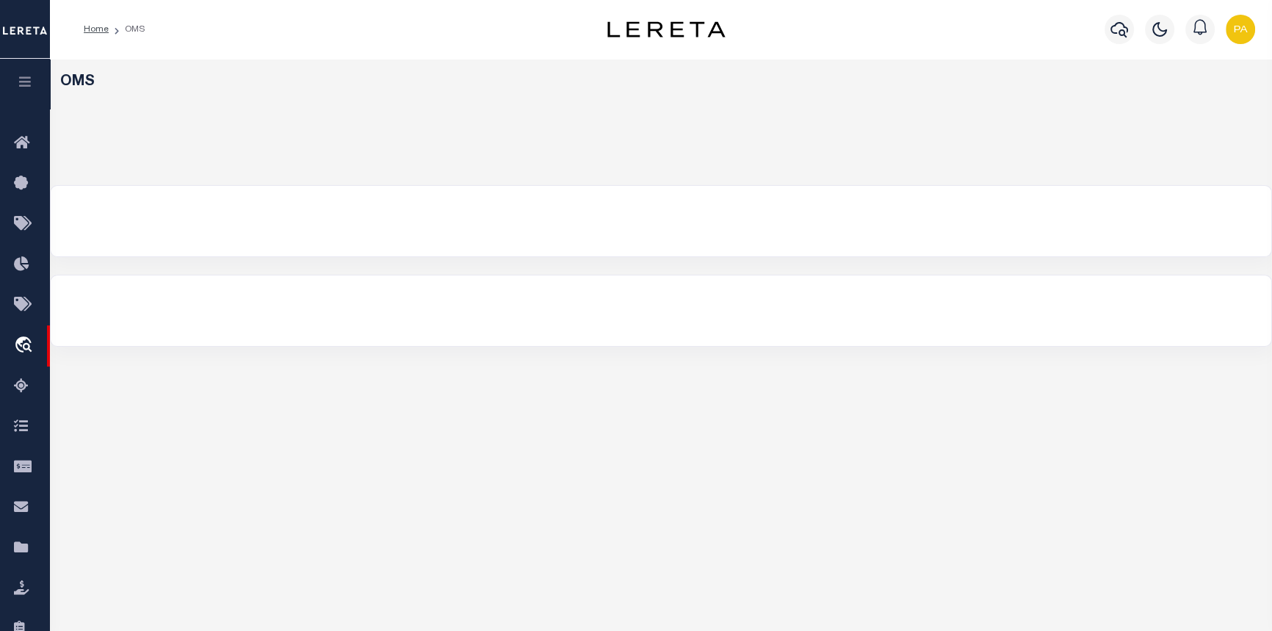
select select "200"
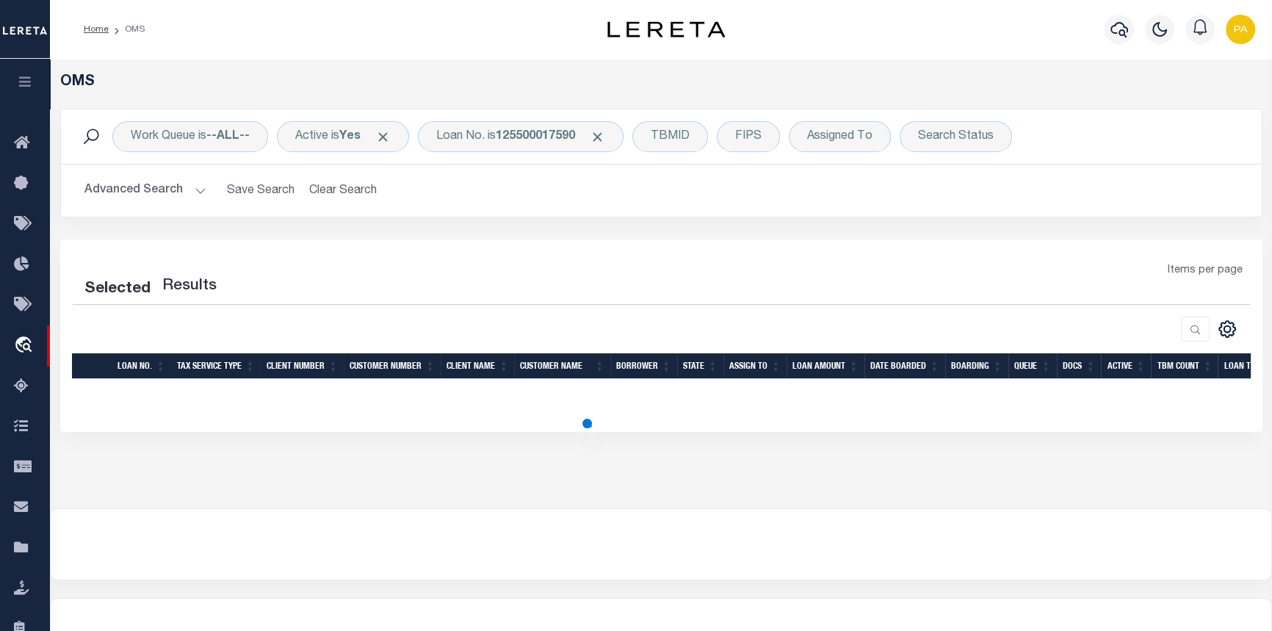
select select "200"
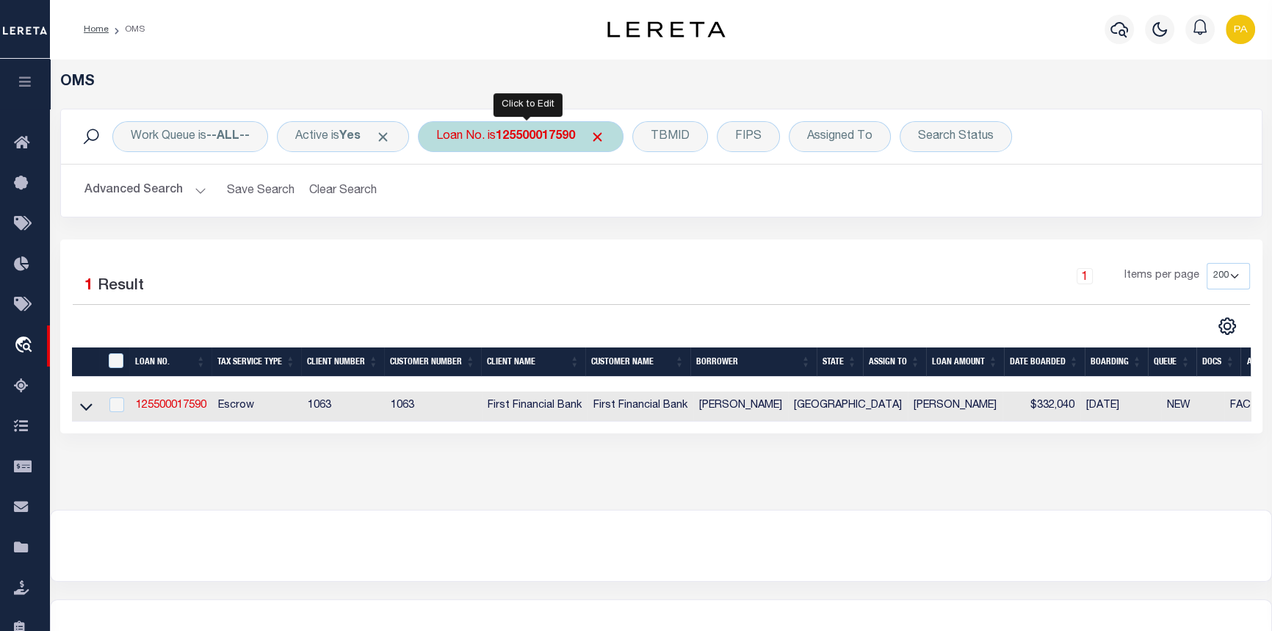
click at [558, 143] on div "Loan No. is 125500017590" at bounding box center [521, 136] width 206 height 31
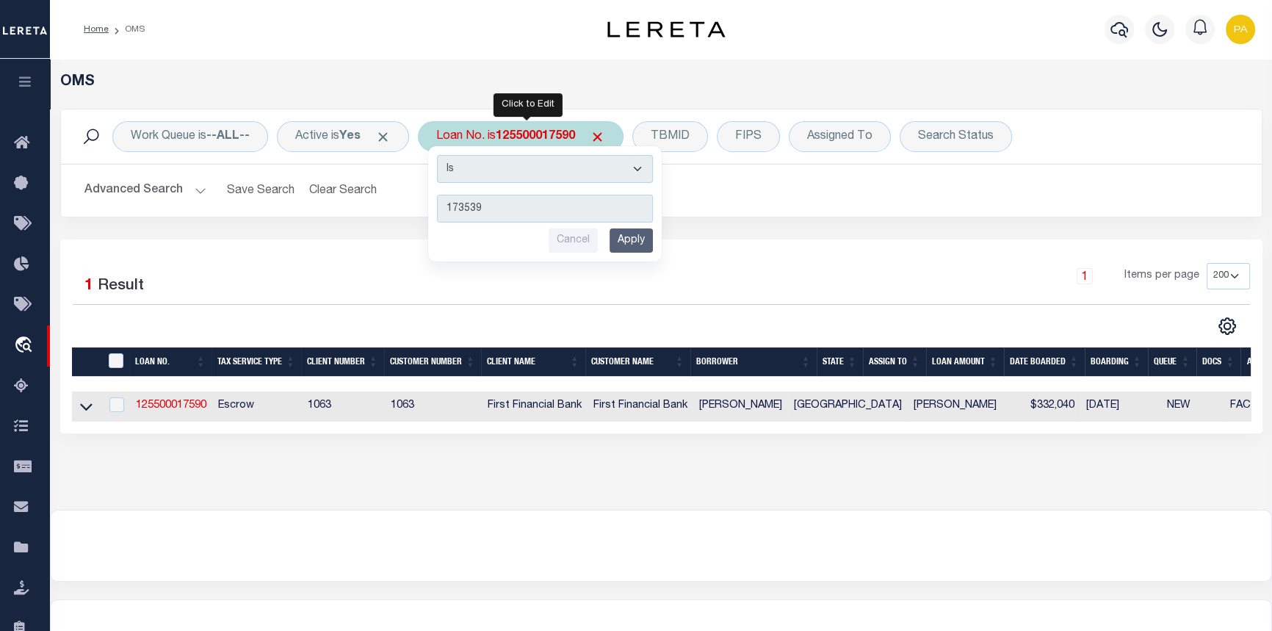
type input "1735398"
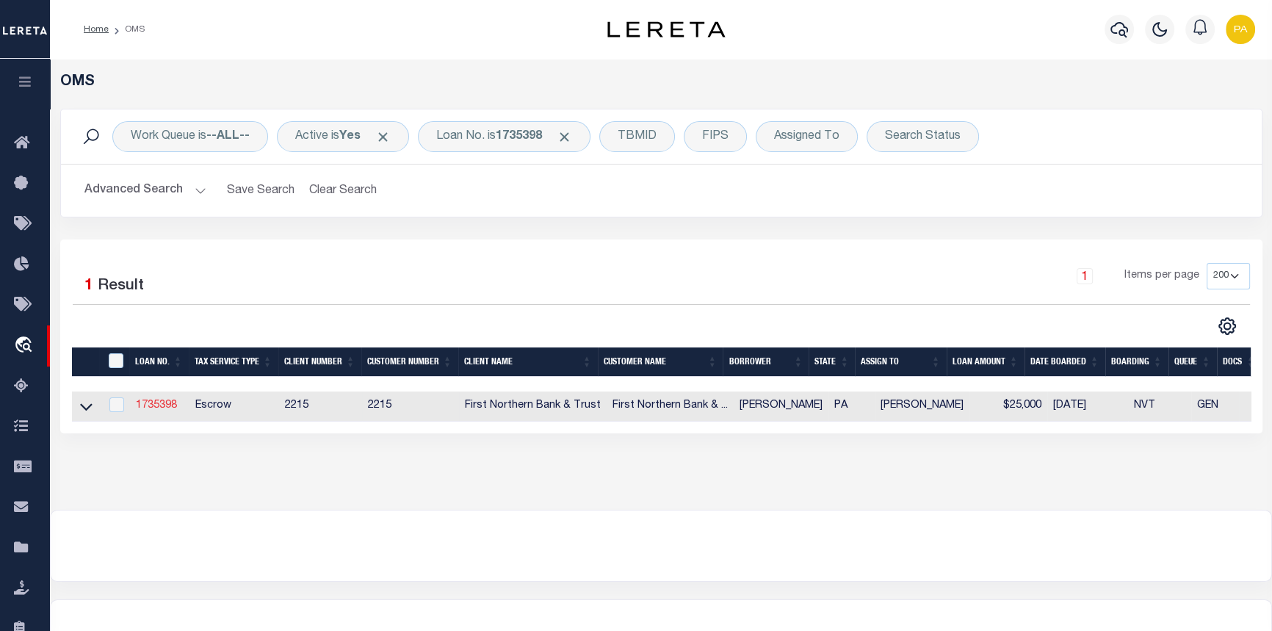
click at [154, 406] on link "1735398" at bounding box center [156, 405] width 41 height 10
type input "1735398"
type input "[PERSON_NAME]"
select select
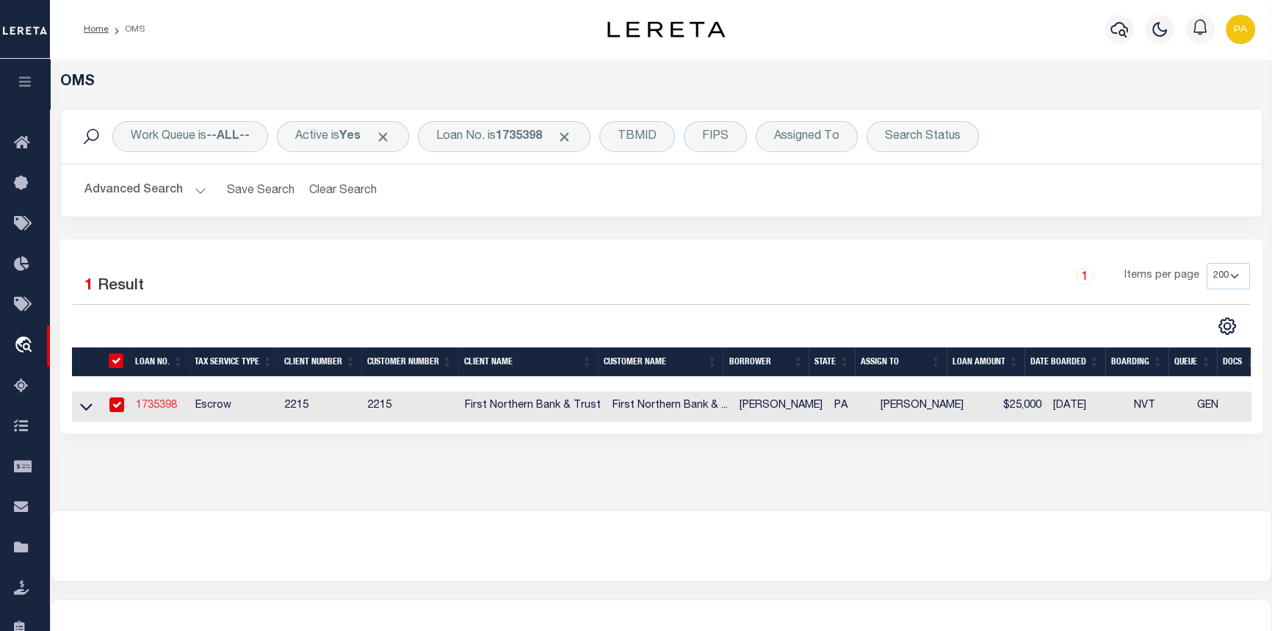
select select "Escrow"
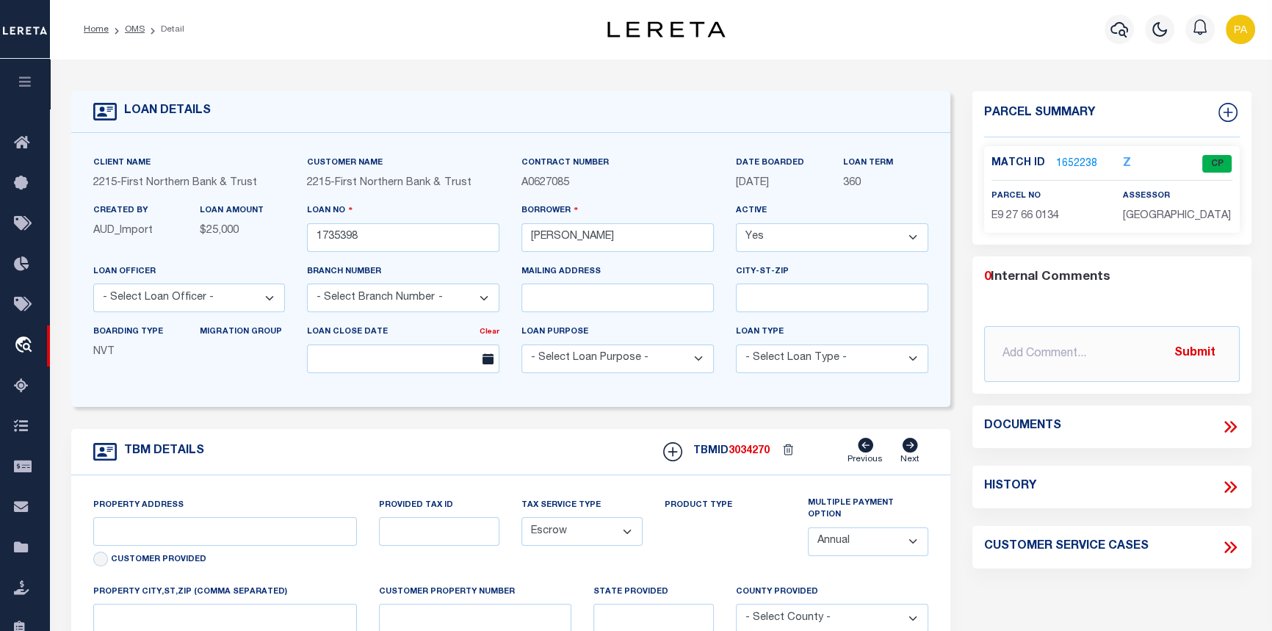
type input "[STREET_ADDRESS]"
type input "34-E9 27 66"
select select
type input "[GEOGRAPHIC_DATA] PA 18013"
type input "PA"
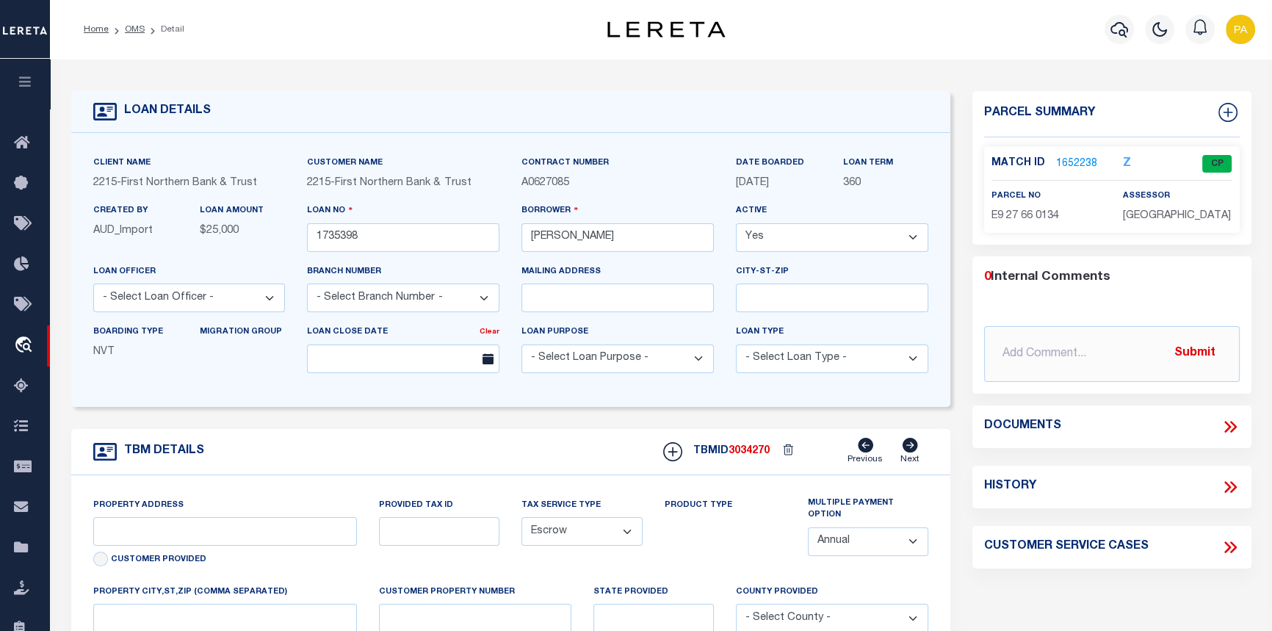
select select
type textarea "Liability subject to parcel provided"
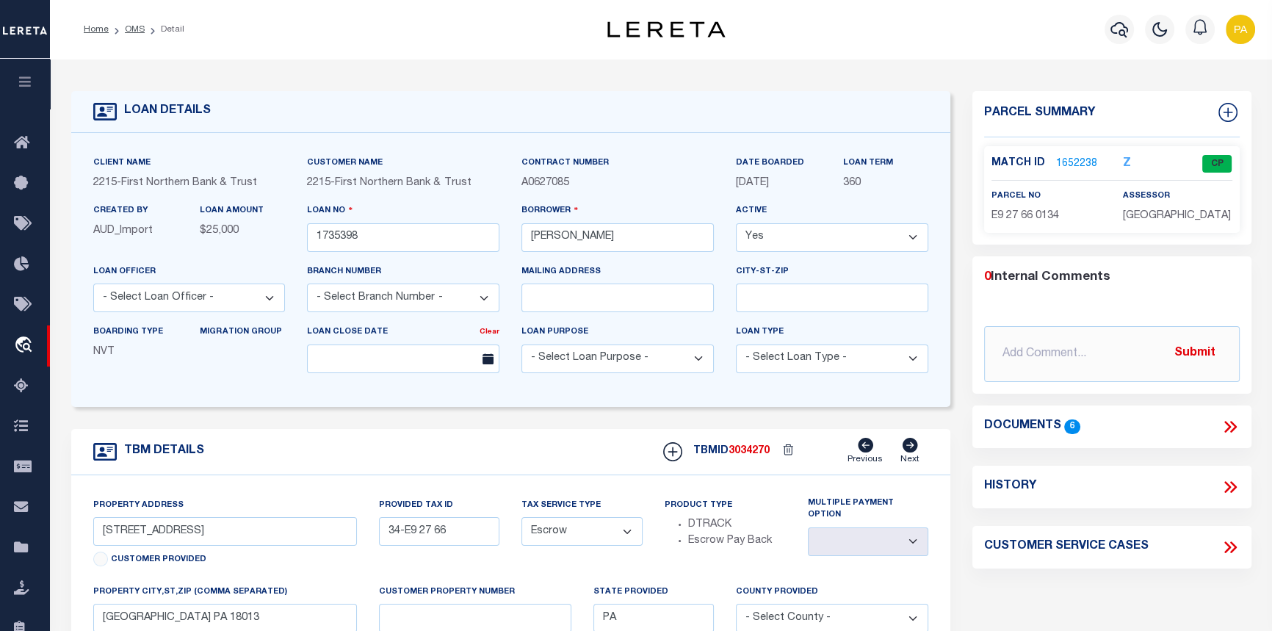
click at [1074, 165] on link "1652238" at bounding box center [1076, 163] width 41 height 15
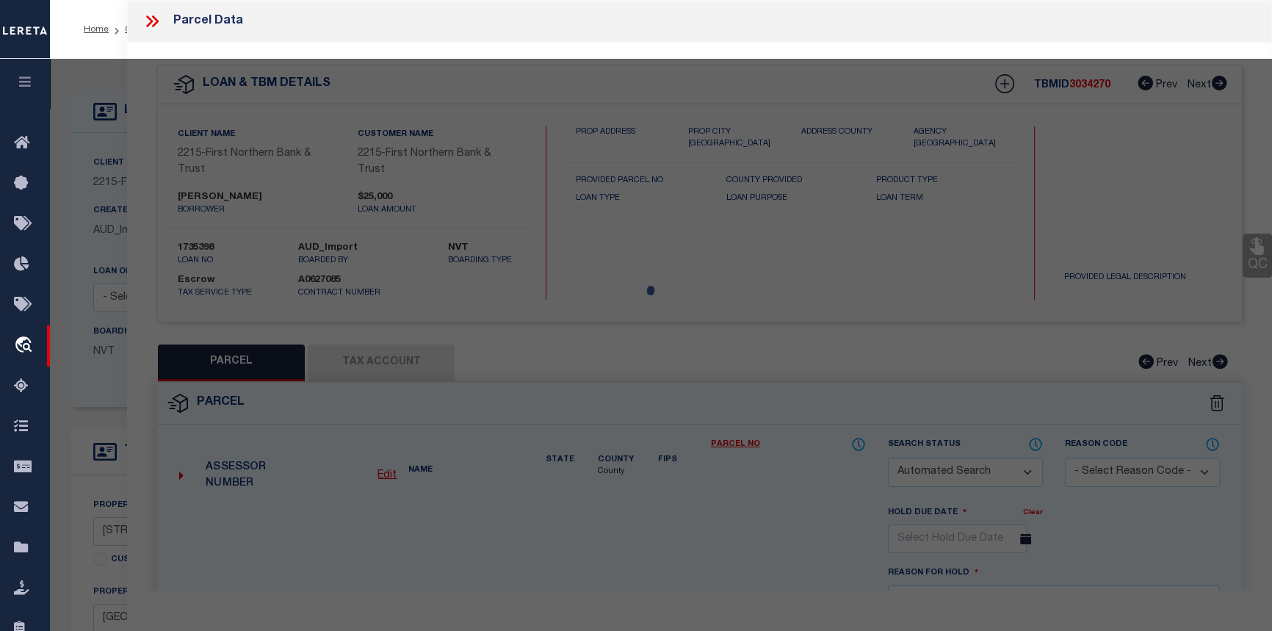
checkbox input "false"
select select "CP"
type input "[PERSON_NAME]"
select select "AGF"
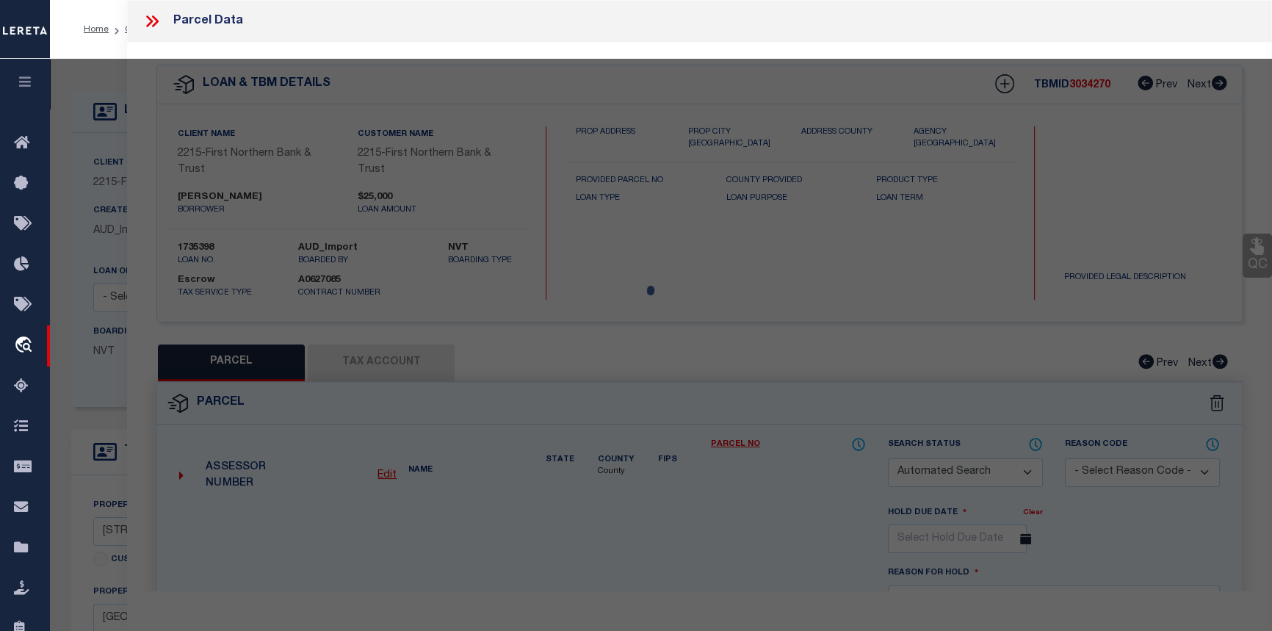
select select "ADD"
type input "[STREET_ADDRESS]"
type textarea "CAMA Acres 9.18 [GEOGRAPHIC_DATA][US_STATE]"
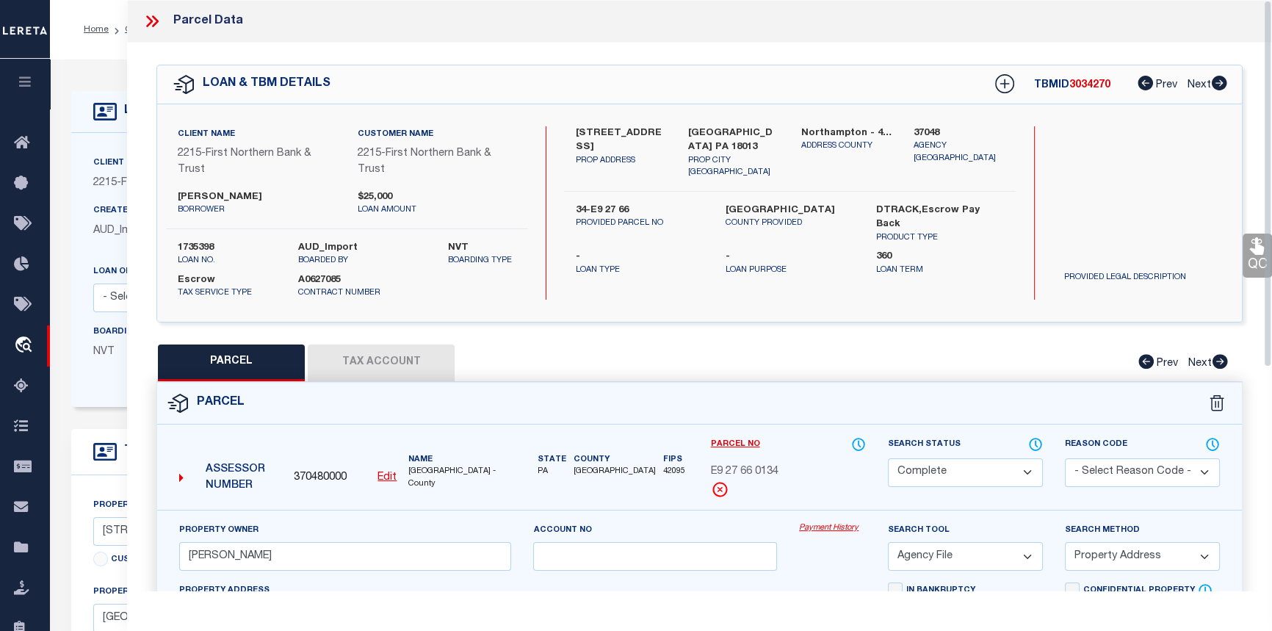
click at [835, 532] on link "Payment History" at bounding box center [832, 528] width 67 height 12
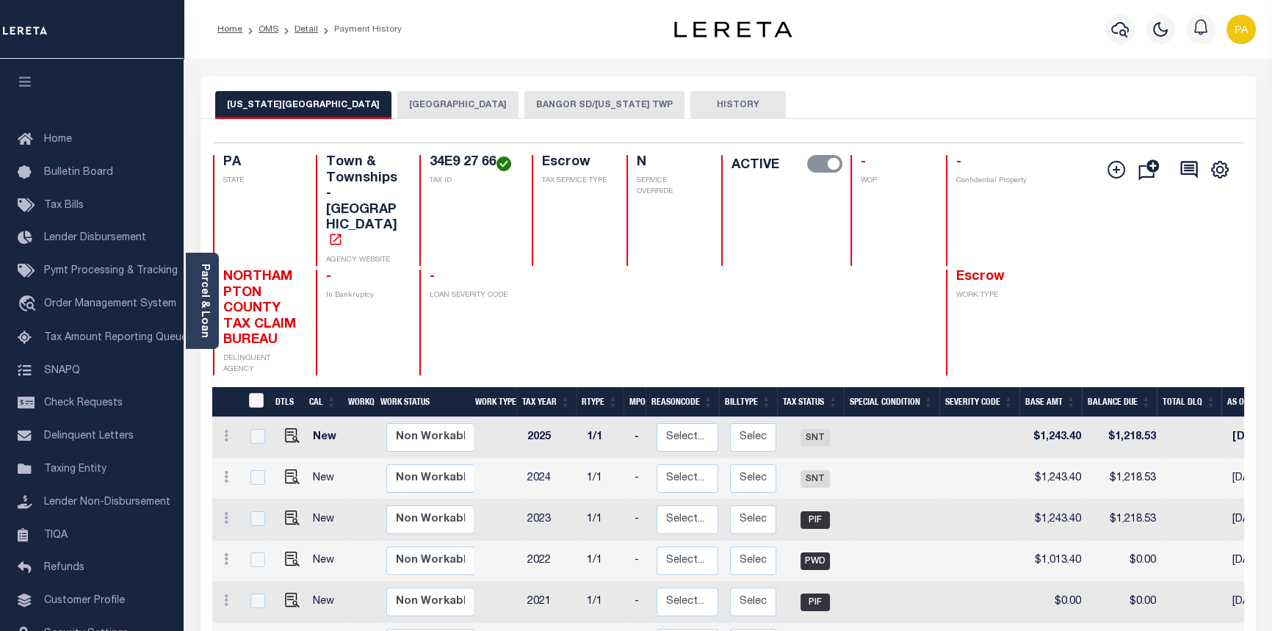
click at [546, 105] on button "BANGOR SD/[US_STATE] TWP" at bounding box center [604, 105] width 160 height 28
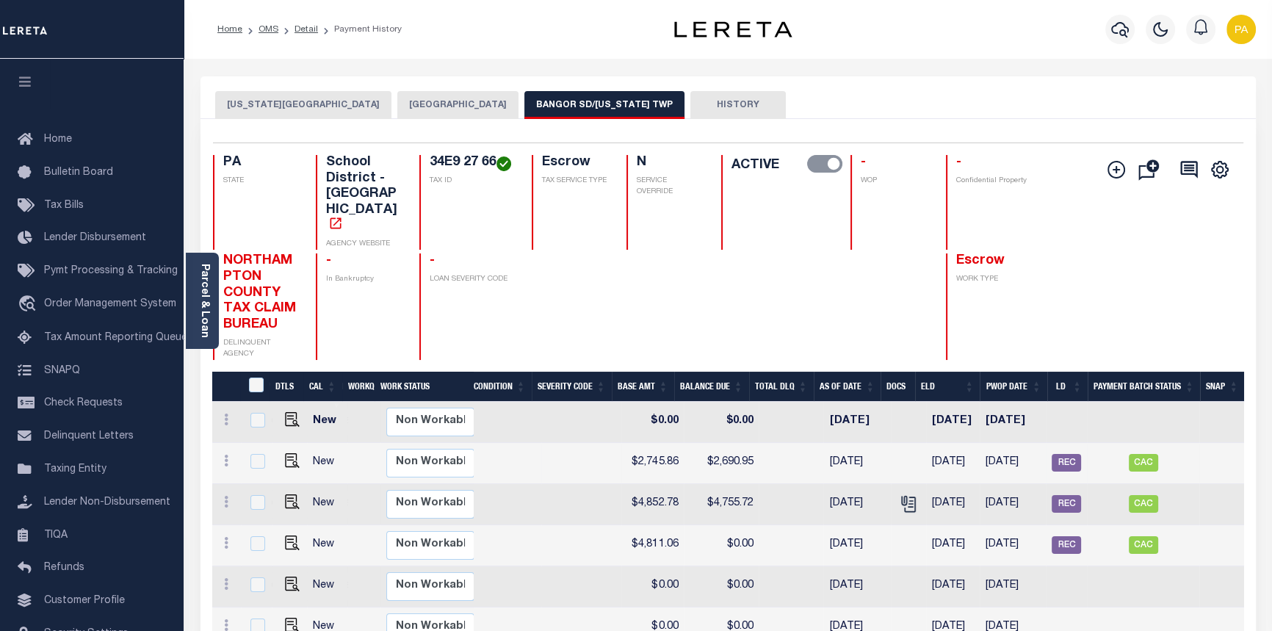
click at [1142, 443] on td "CAC" at bounding box center [1143, 463] width 112 height 41
checkbox input "true"
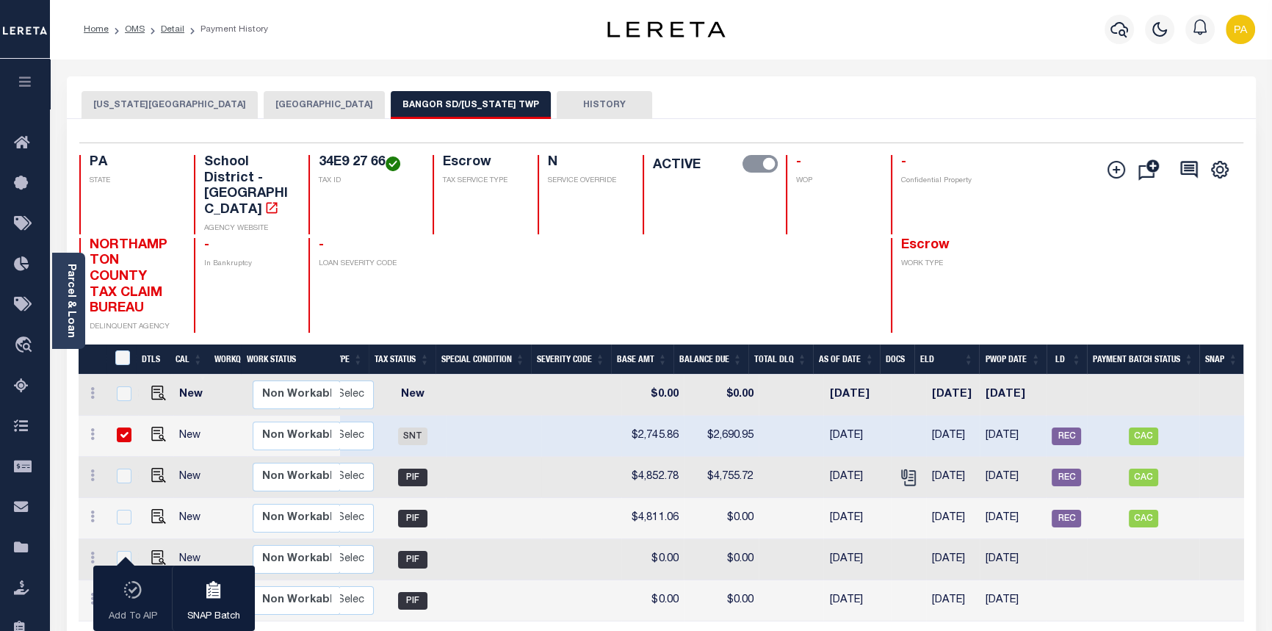
scroll to position [0, 274]
click at [1144, 427] on span "CAC" at bounding box center [1143, 436] width 29 height 18
checkbox input "false"
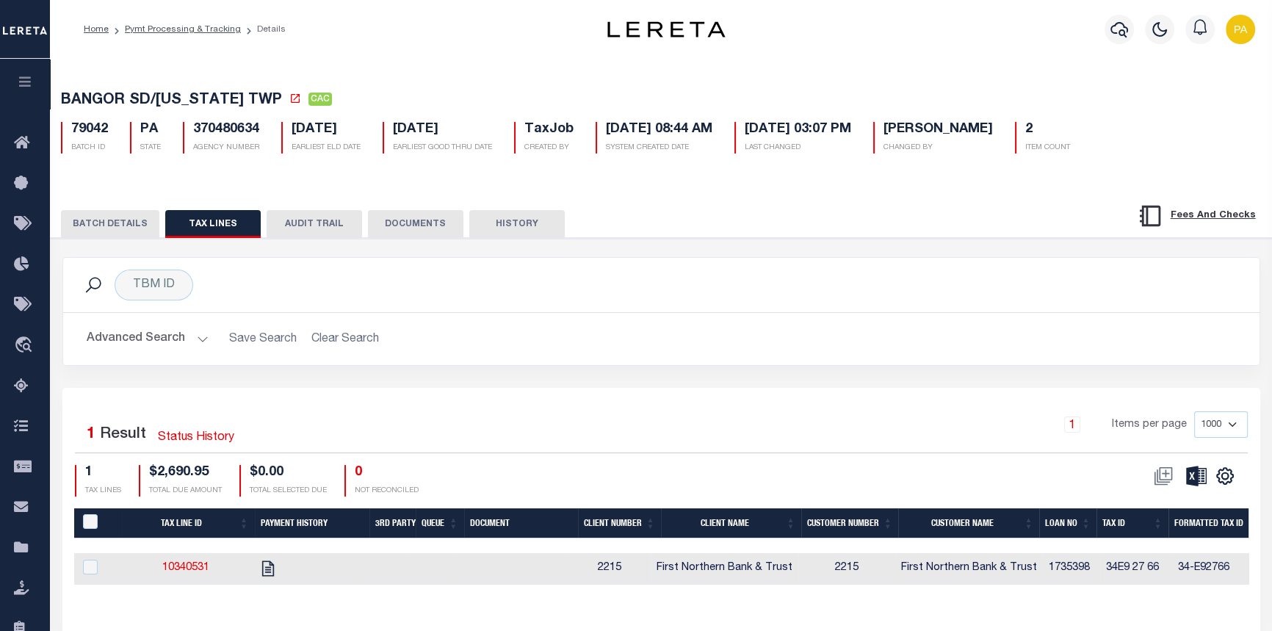
click at [106, 221] on button "BATCH DETAILS" at bounding box center [110, 224] width 98 height 28
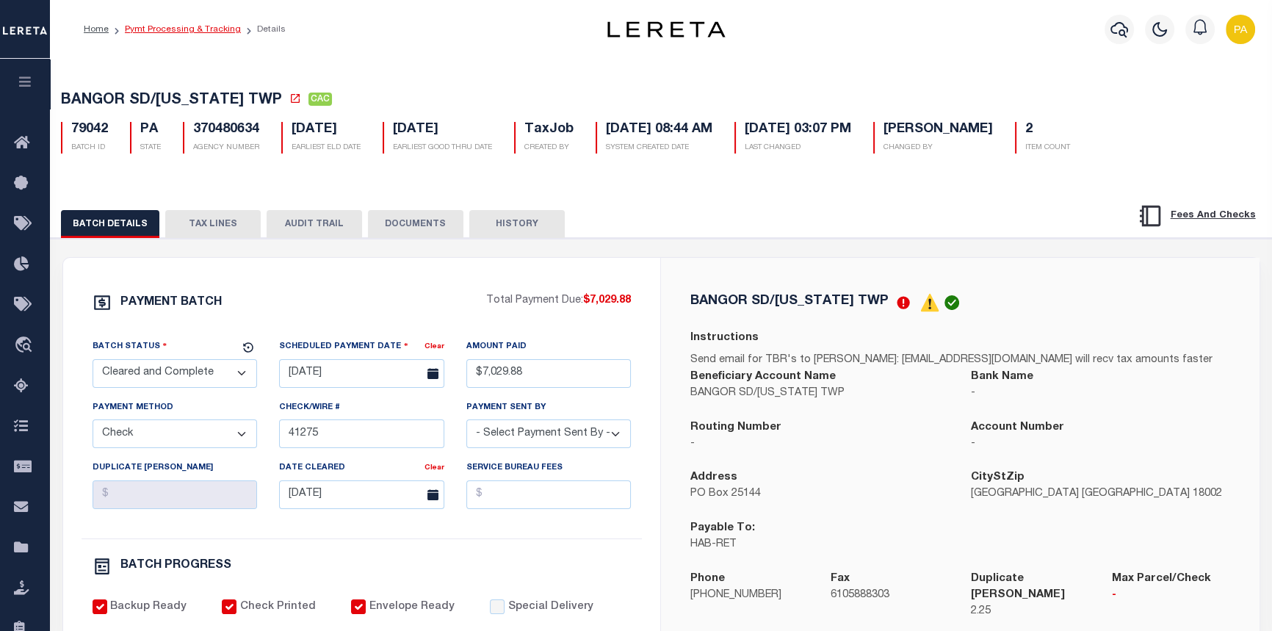
click at [137, 31] on link "Pymt Processing & Tracking" at bounding box center [183, 29] width 116 height 9
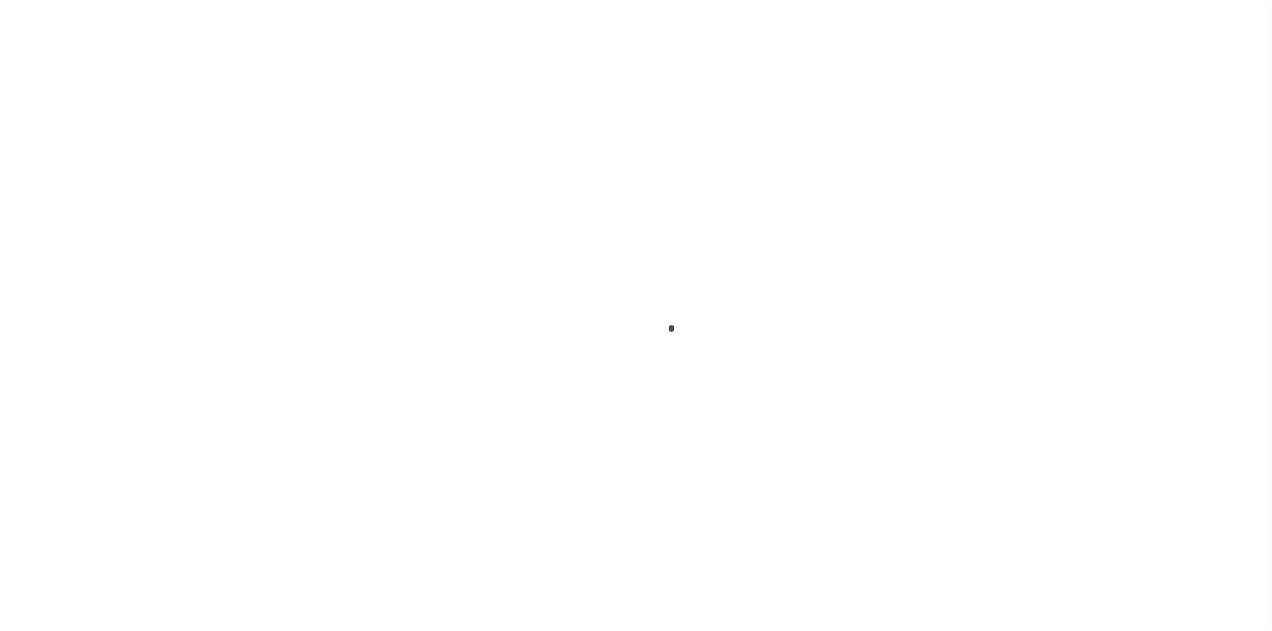
select select
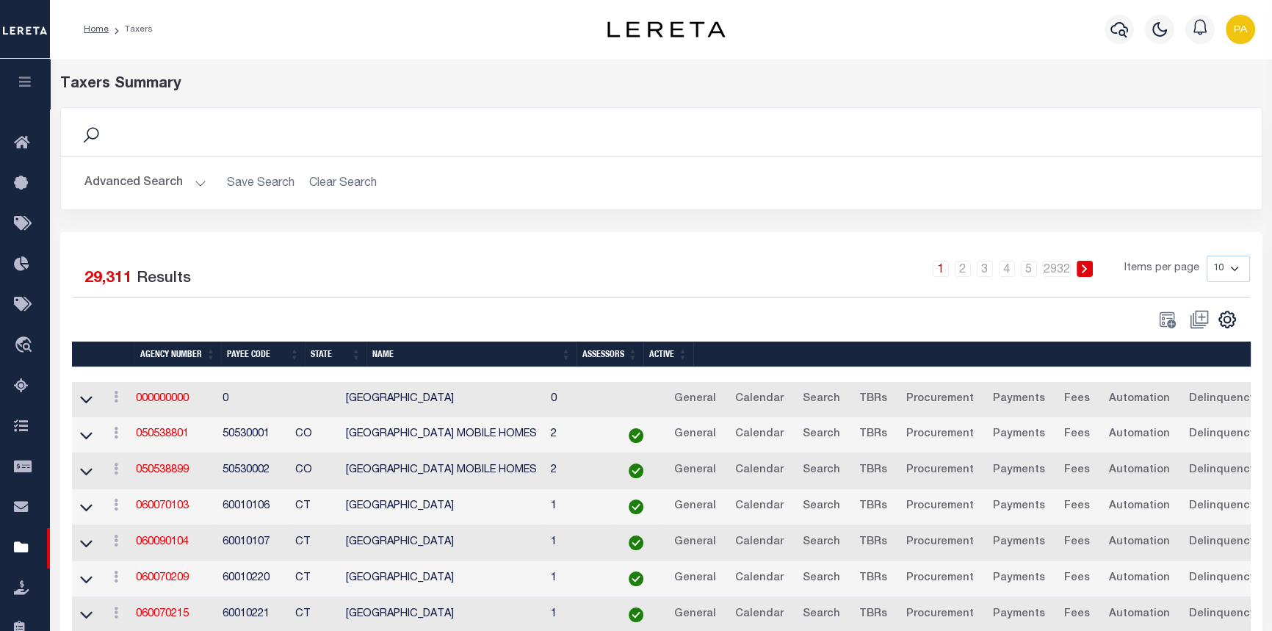
click at [200, 176] on button "Advanced Search" at bounding box center [145, 183] width 122 height 29
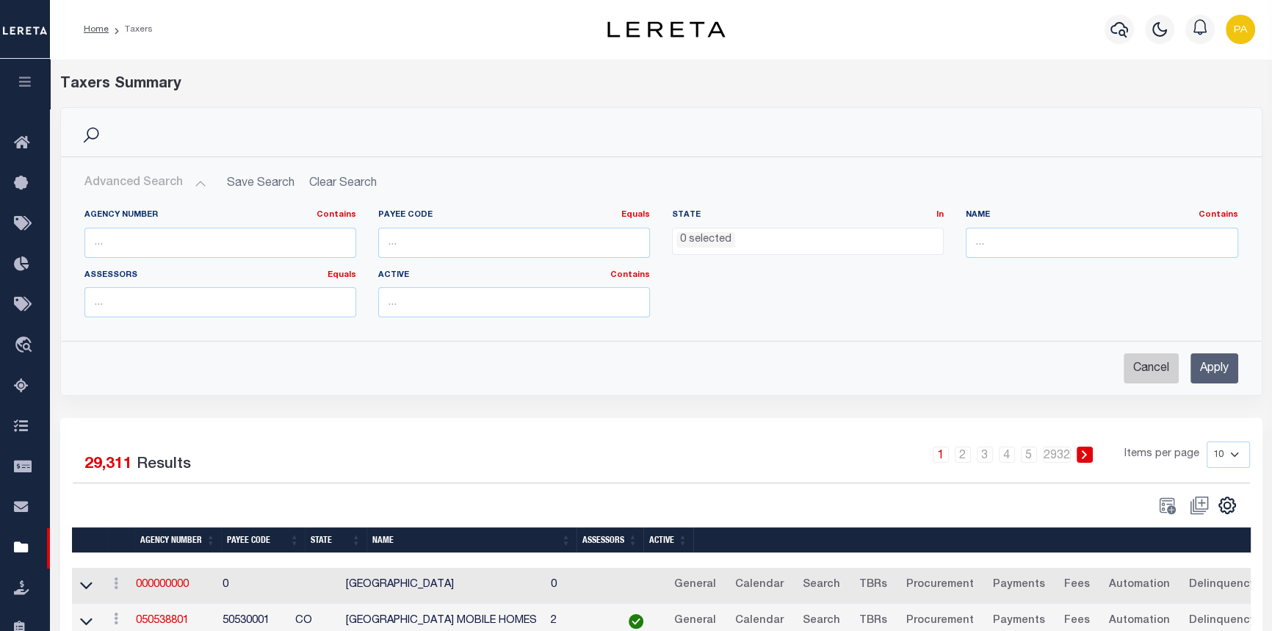
click at [1150, 371] on input "Cancel" at bounding box center [1151, 368] width 55 height 30
checkbox input "true"
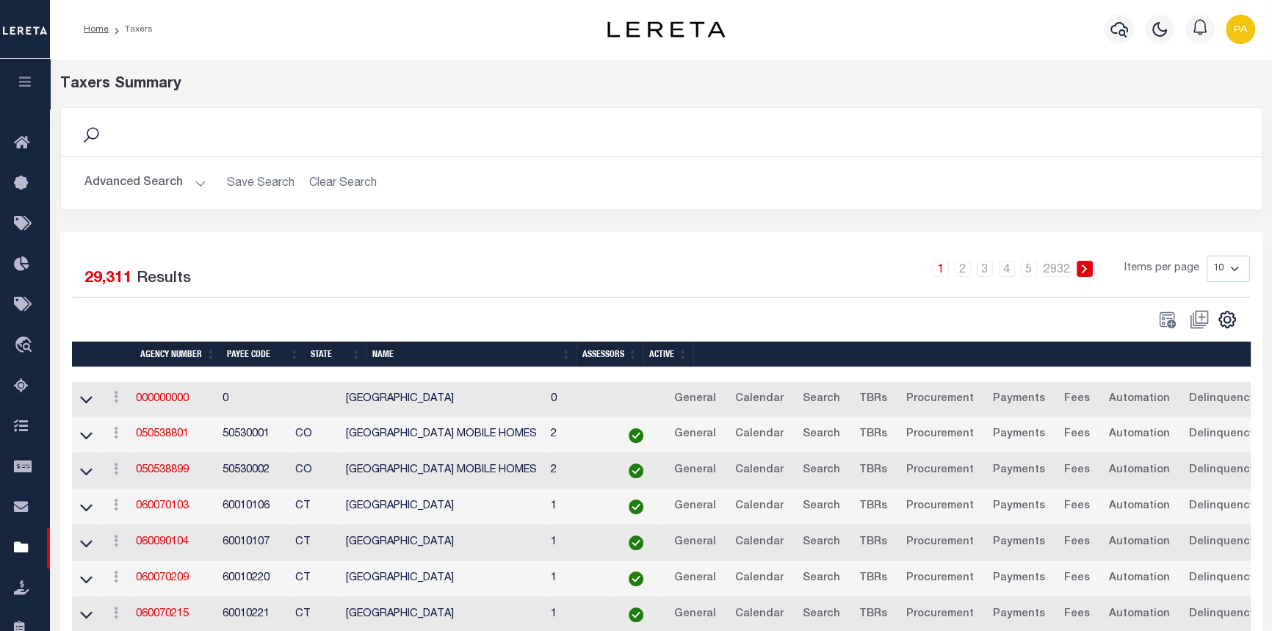
click at [192, 181] on button "Advanced Search" at bounding box center [145, 183] width 122 height 29
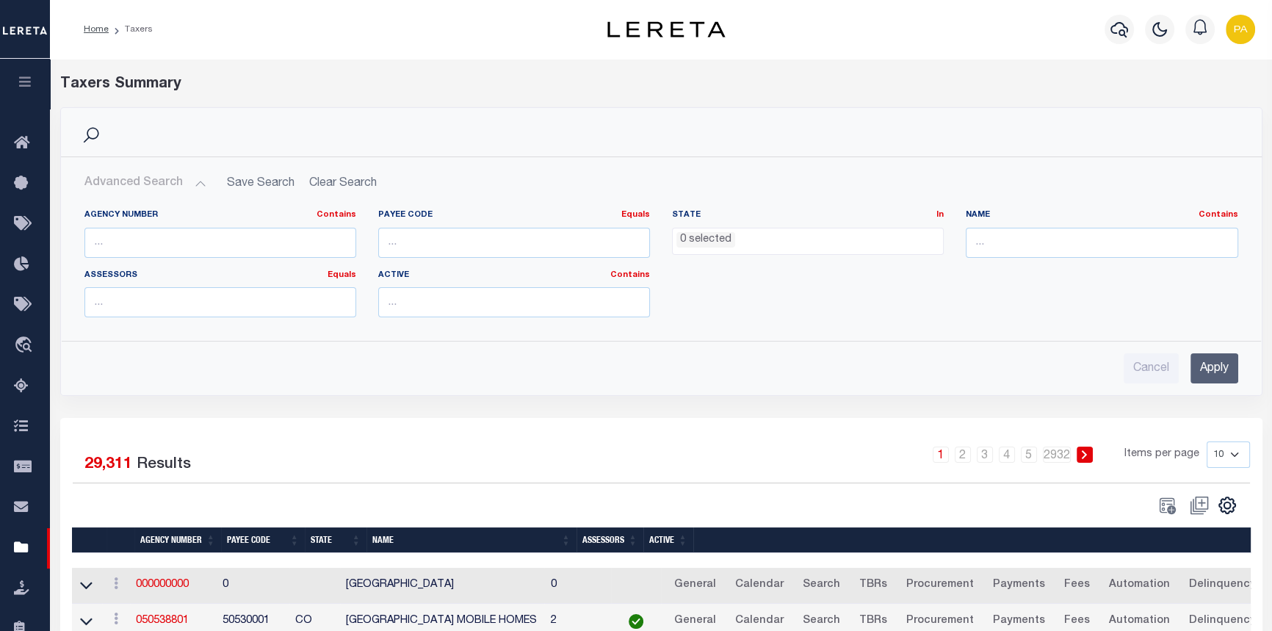
click at [756, 239] on ul "0 selected" at bounding box center [808, 238] width 270 height 20
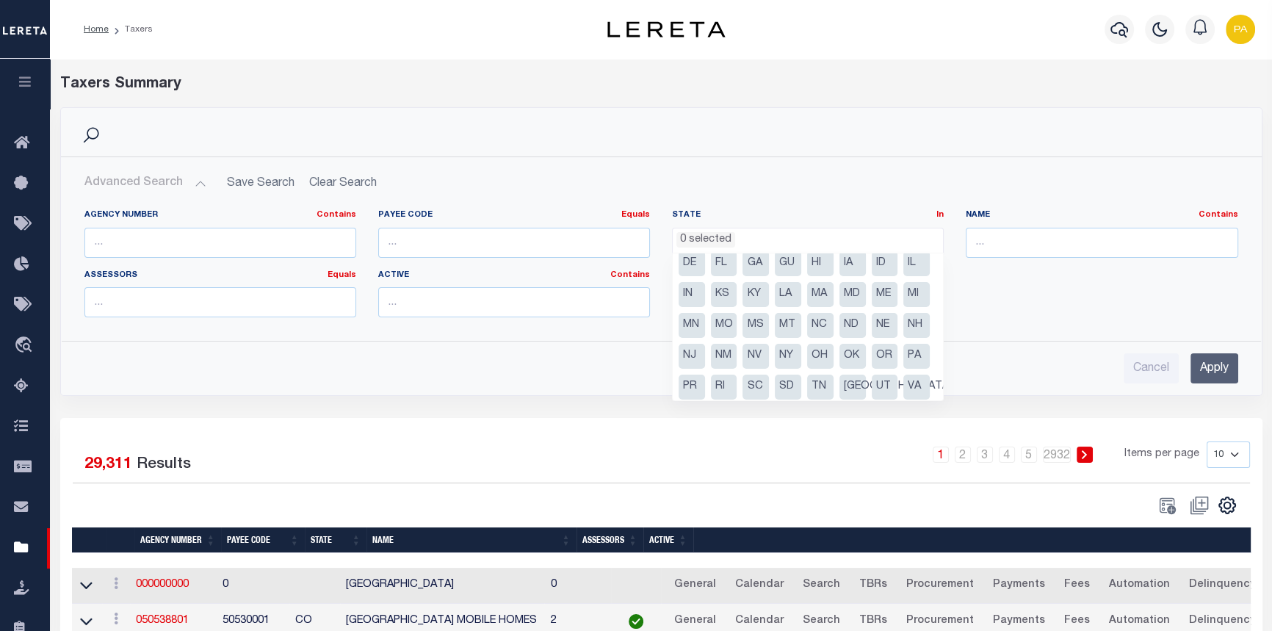
scroll to position [66, 0]
click at [903, 341] on li "PA" at bounding box center [916, 328] width 26 height 25
select select "PA"
click at [990, 284] on div "Agency Number Contains Contains Is Payee Code Equals Equals Is Not Equal To Is …" at bounding box center [661, 269] width 1176 height 120
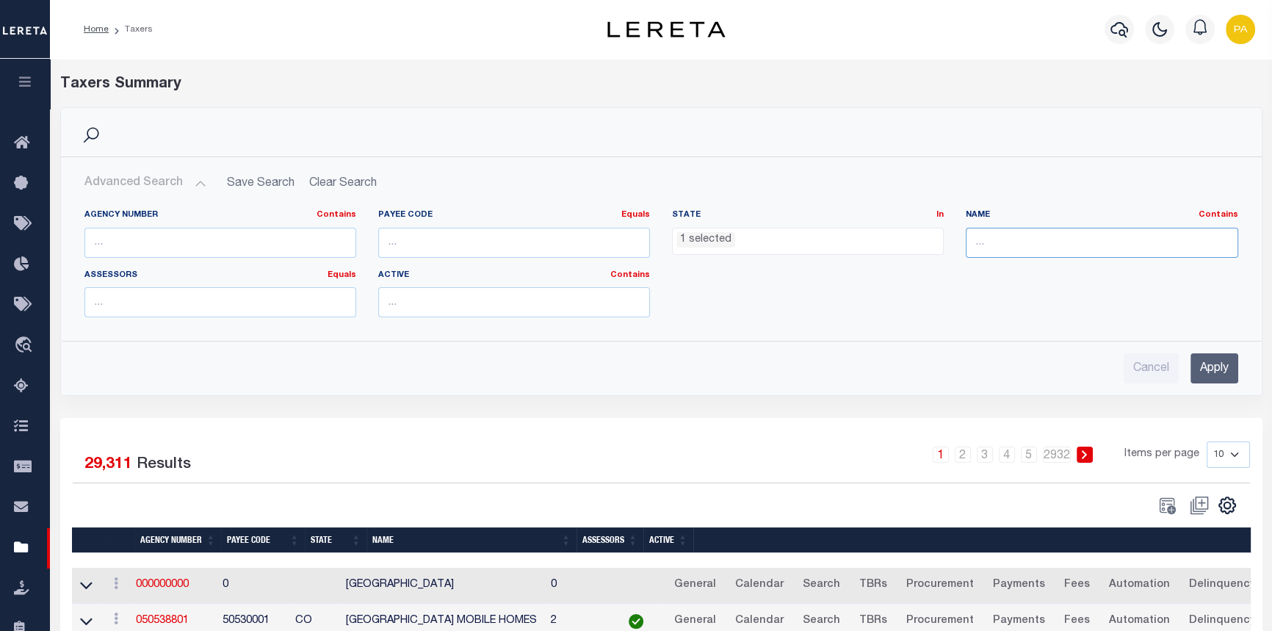
click at [997, 250] on input "text" at bounding box center [1102, 243] width 272 height 30
type input "BANGOR SD/[US_STATE] TWP"
click at [1219, 370] on input "Apply" at bounding box center [1214, 368] width 48 height 30
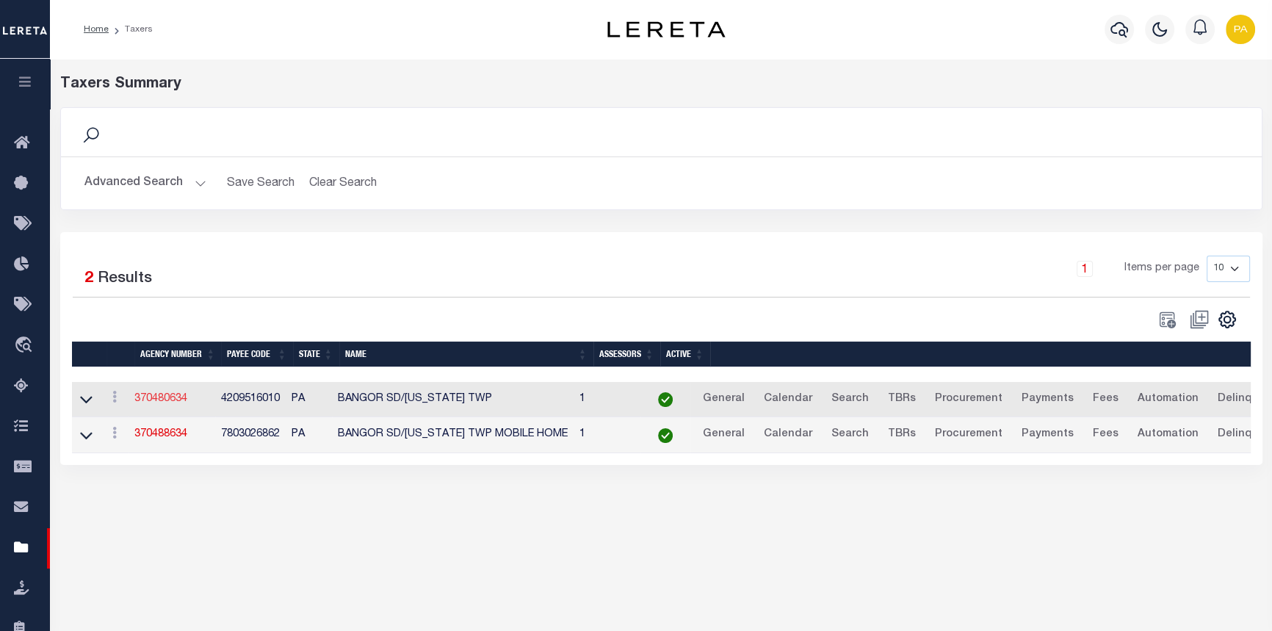
click at [157, 404] on link "370480634" at bounding box center [160, 399] width 53 height 10
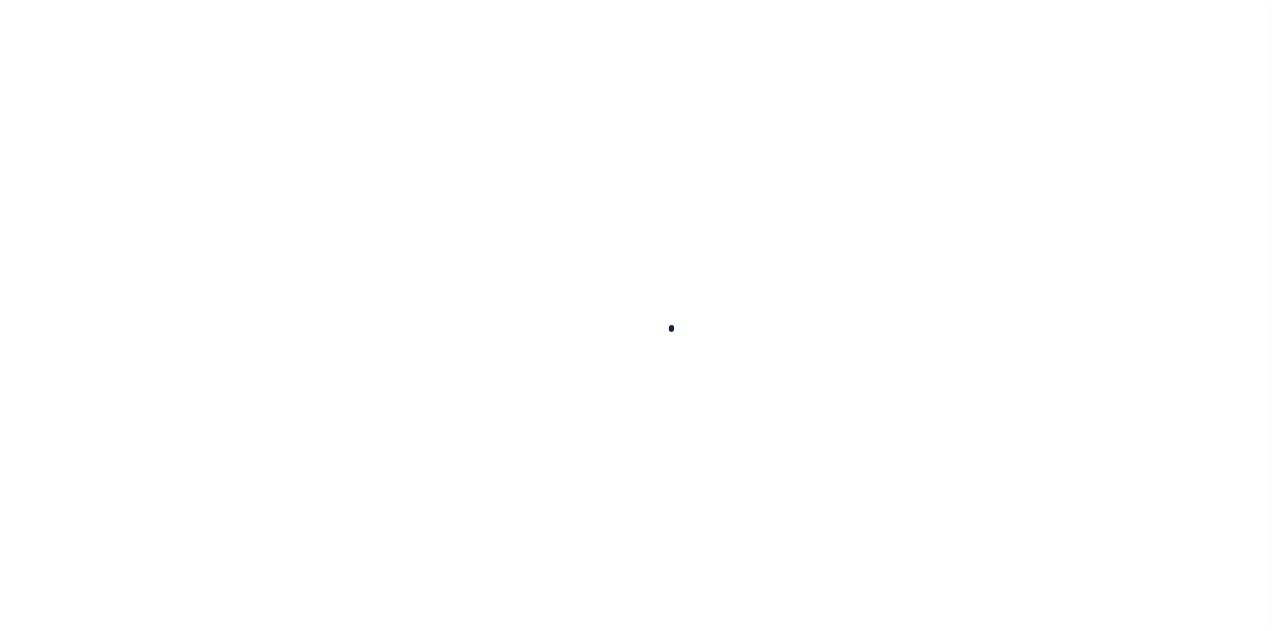
select select
checkbox input "false"
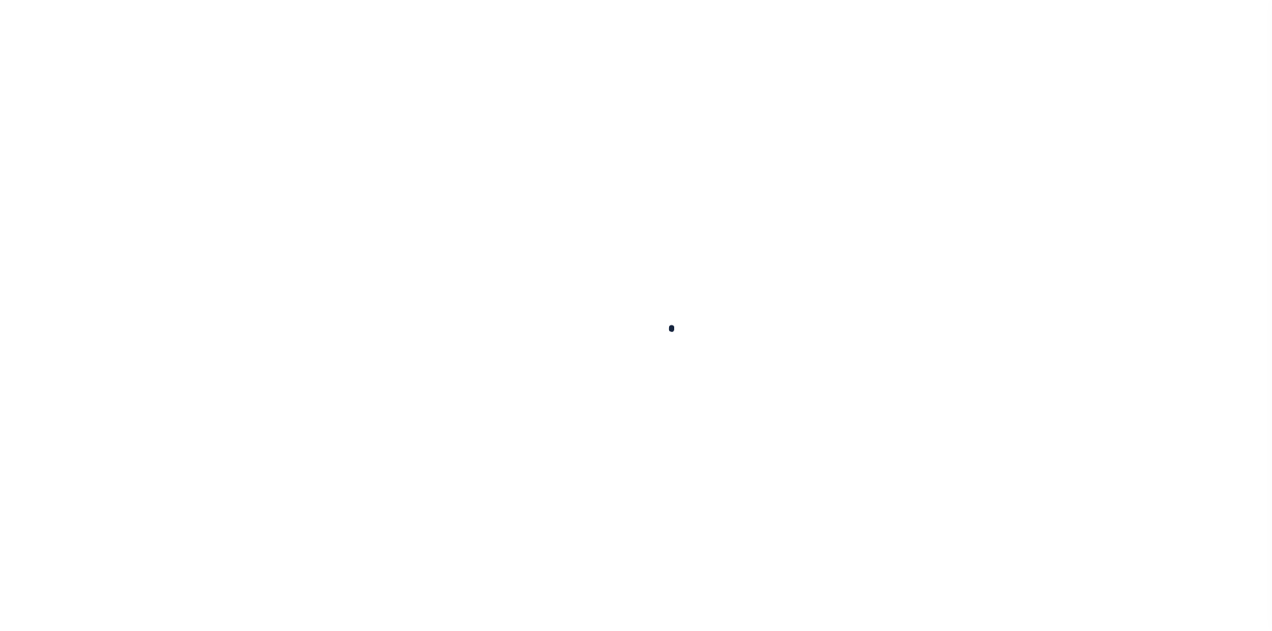
checkbox input "false"
type input "4209516010"
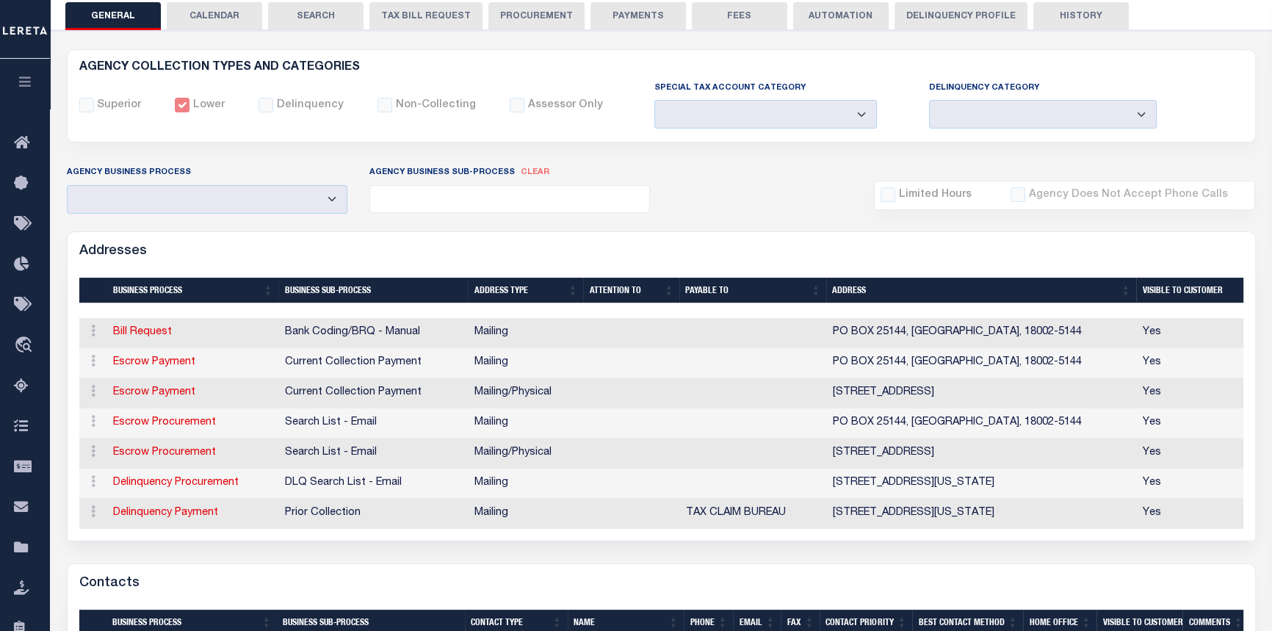
scroll to position [200, 0]
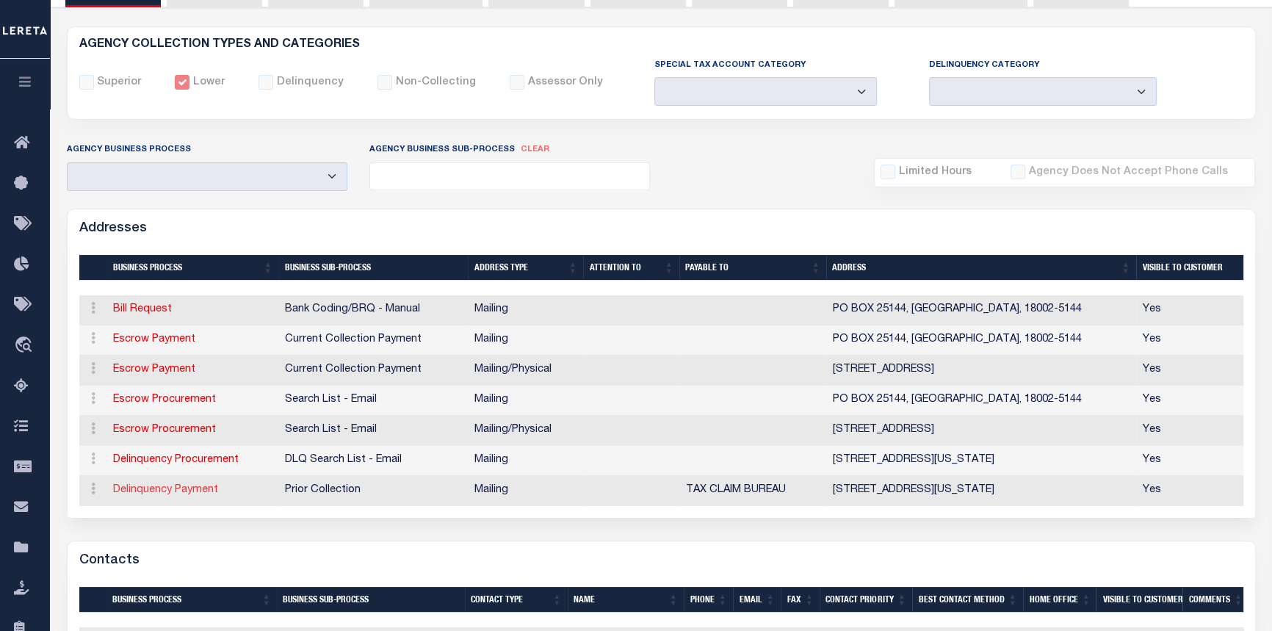
click at [148, 493] on link "Delinquency Payment" at bounding box center [165, 490] width 105 height 10
select select "1"
checkbox input "false"
select select
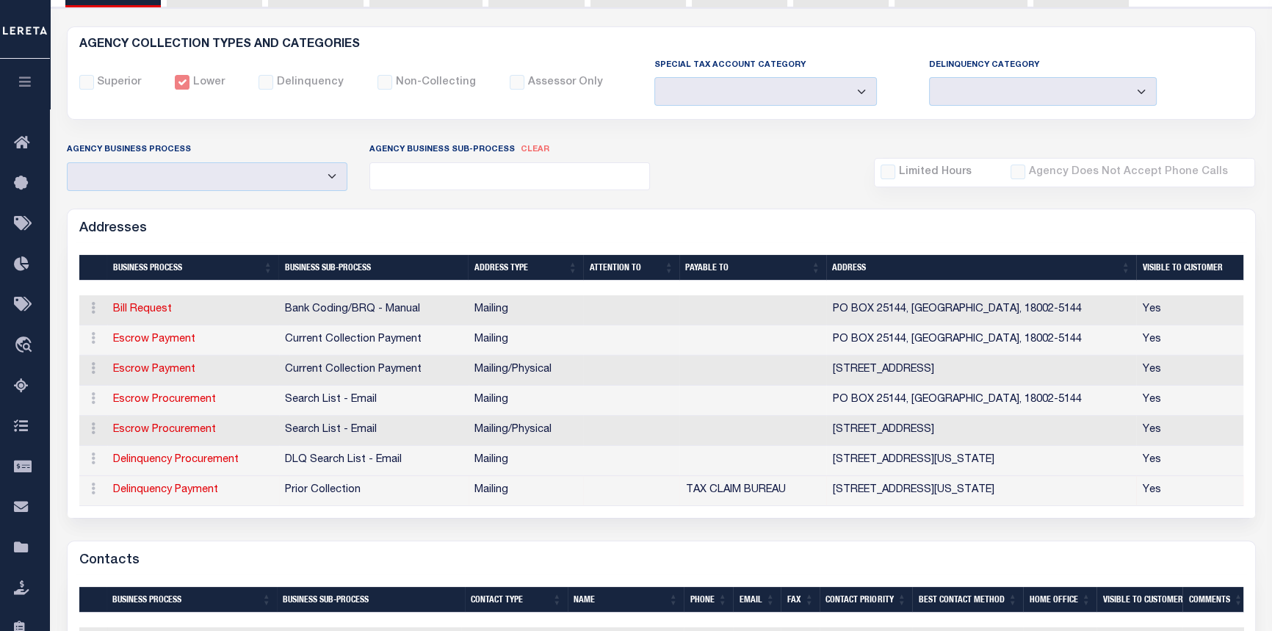
type input "669 WASHINGTON ST"
type input "EASTON"
select select "PA"
type input "18042"
checkbox input "true"
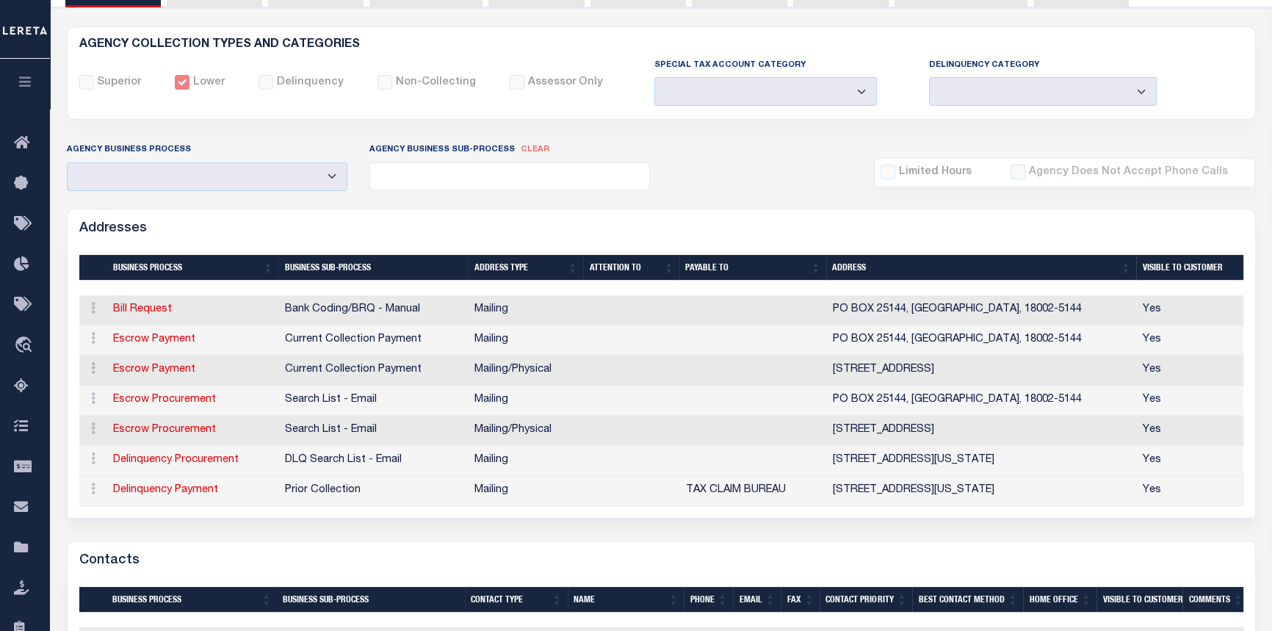
type input "TAX CLAIM BUREAU"
select select "5"
select select "27"
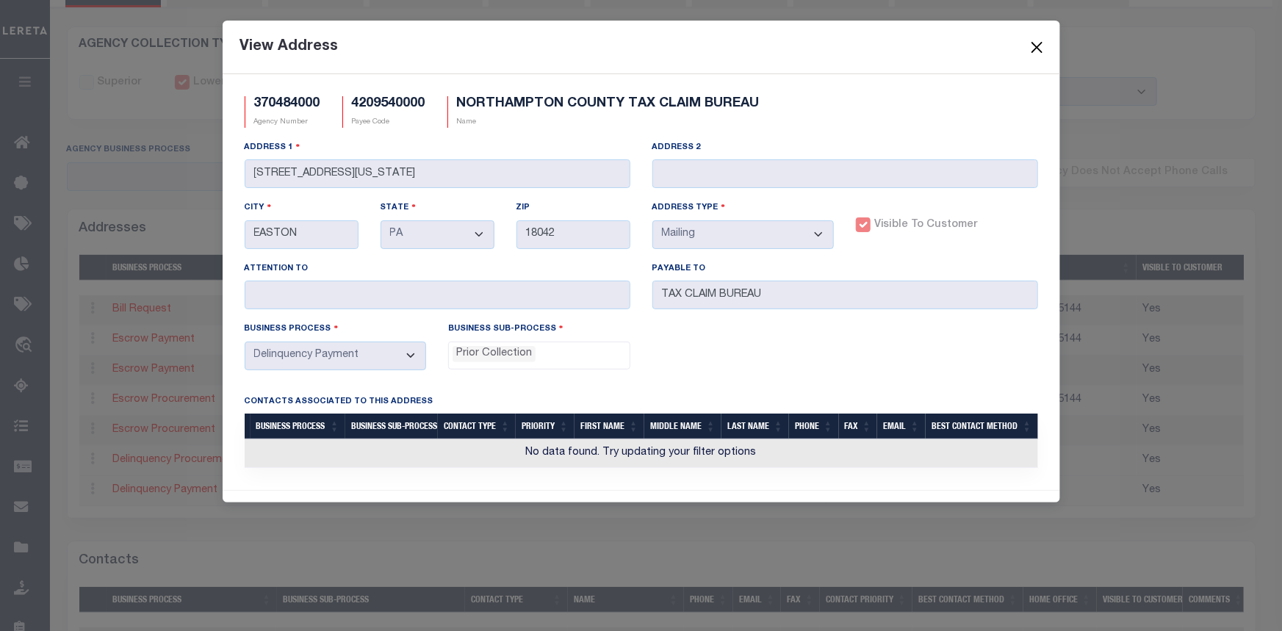
click at [1035, 46] on button "Close" at bounding box center [1036, 46] width 19 height 19
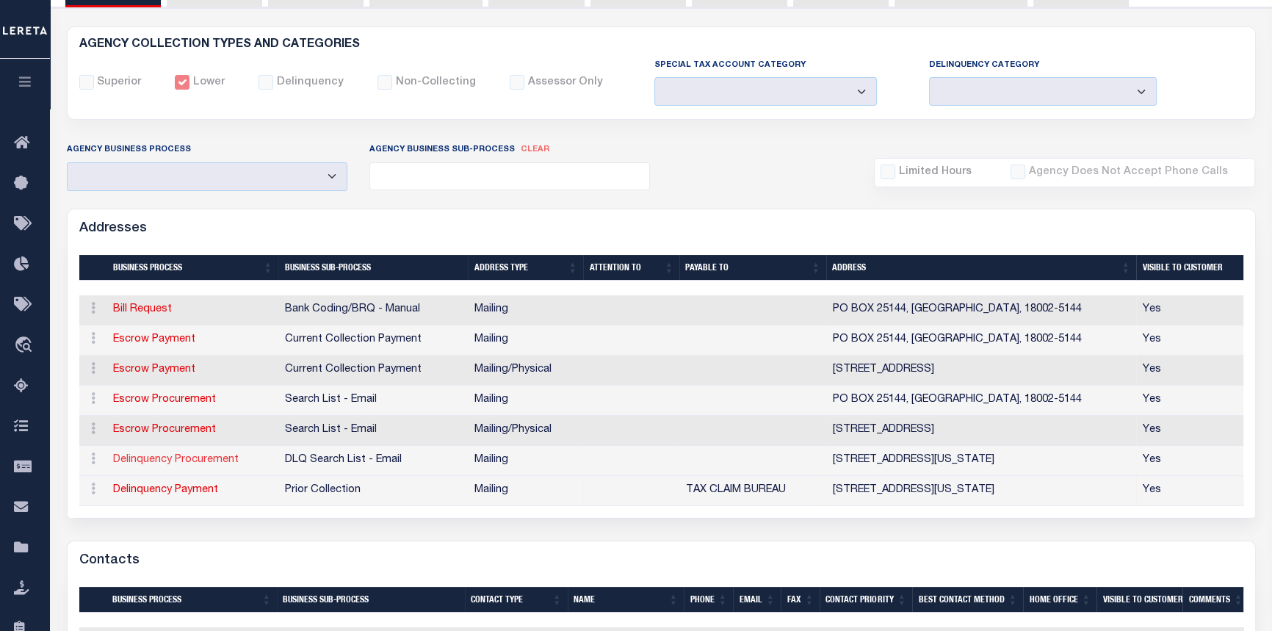
click at [175, 457] on link "Delinquency Procurement" at bounding box center [176, 460] width 126 height 10
select select
select select "1"
checkbox input "false"
select select
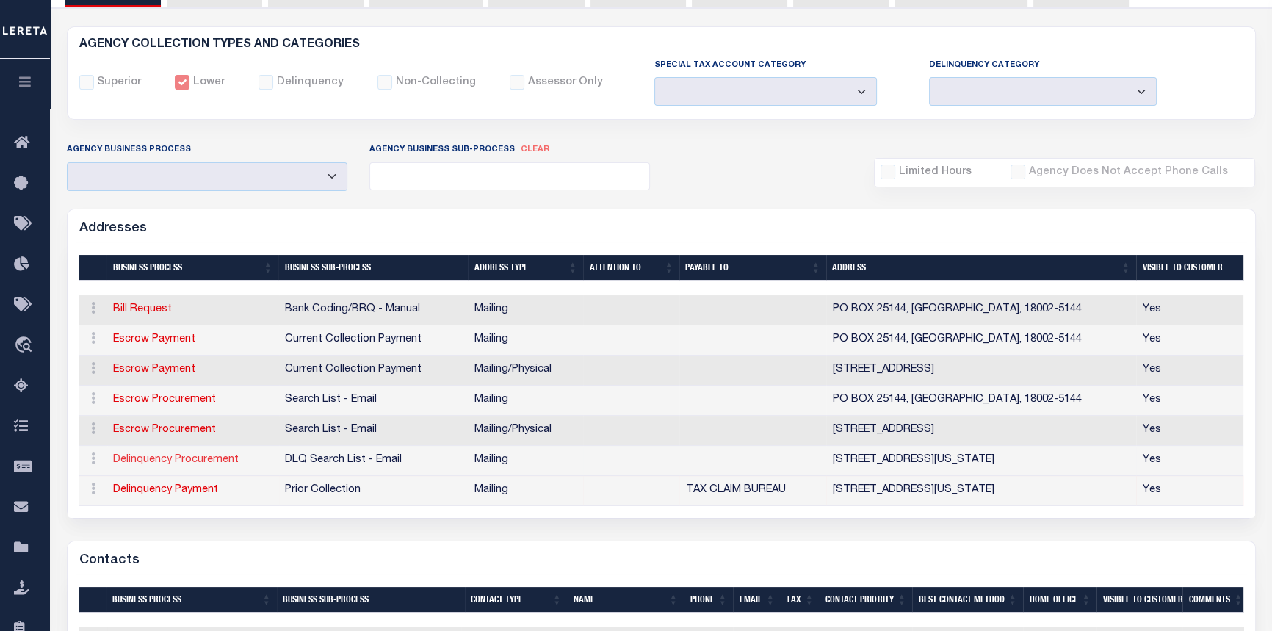
select select
type input "669 WASHINGTON ST"
type input "EASTON"
select select "PA"
type input "18042"
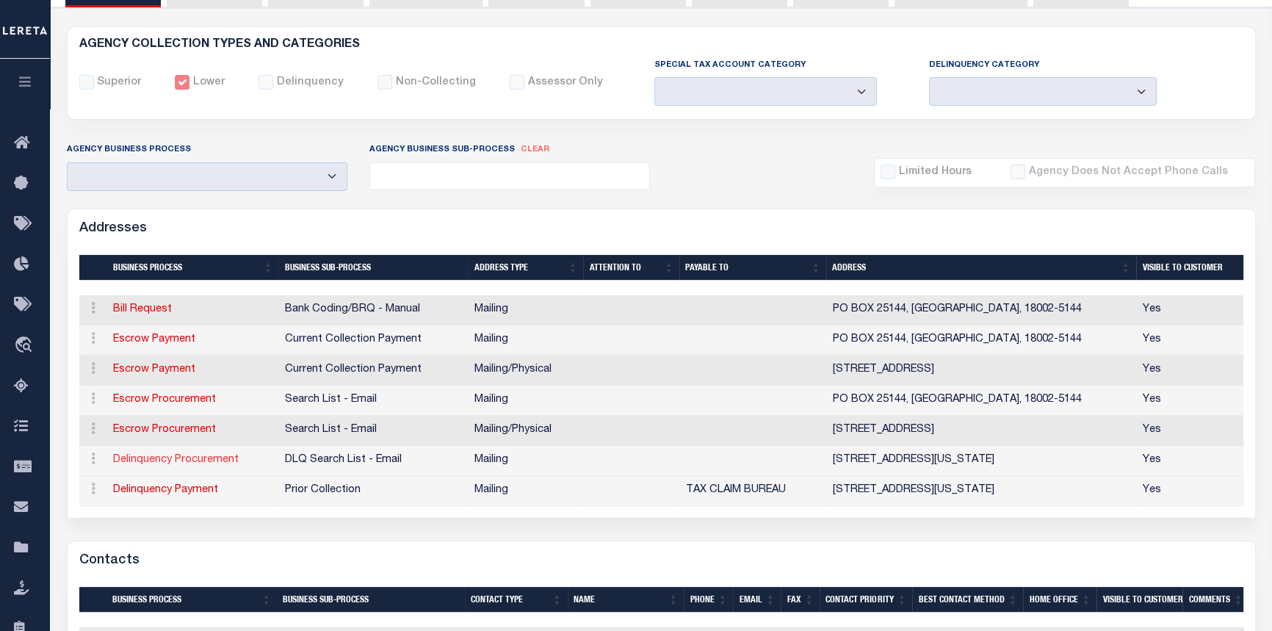
checkbox input "true"
select select "4"
select select "18"
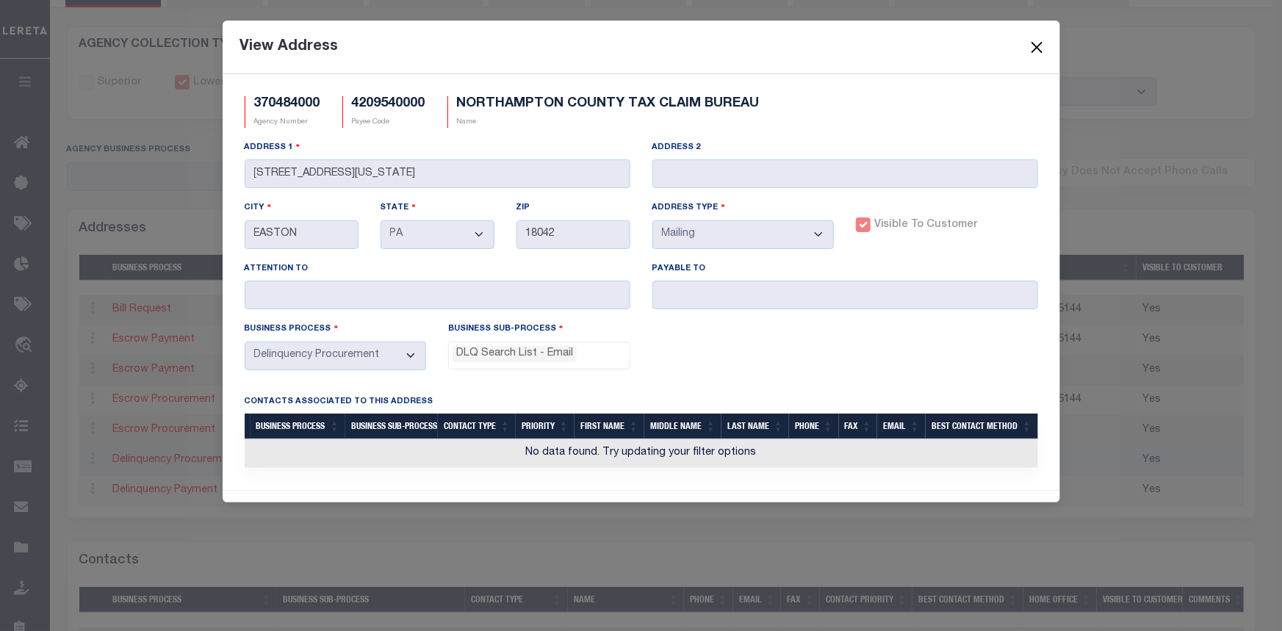
click at [1043, 50] on button "Close" at bounding box center [1036, 46] width 19 height 19
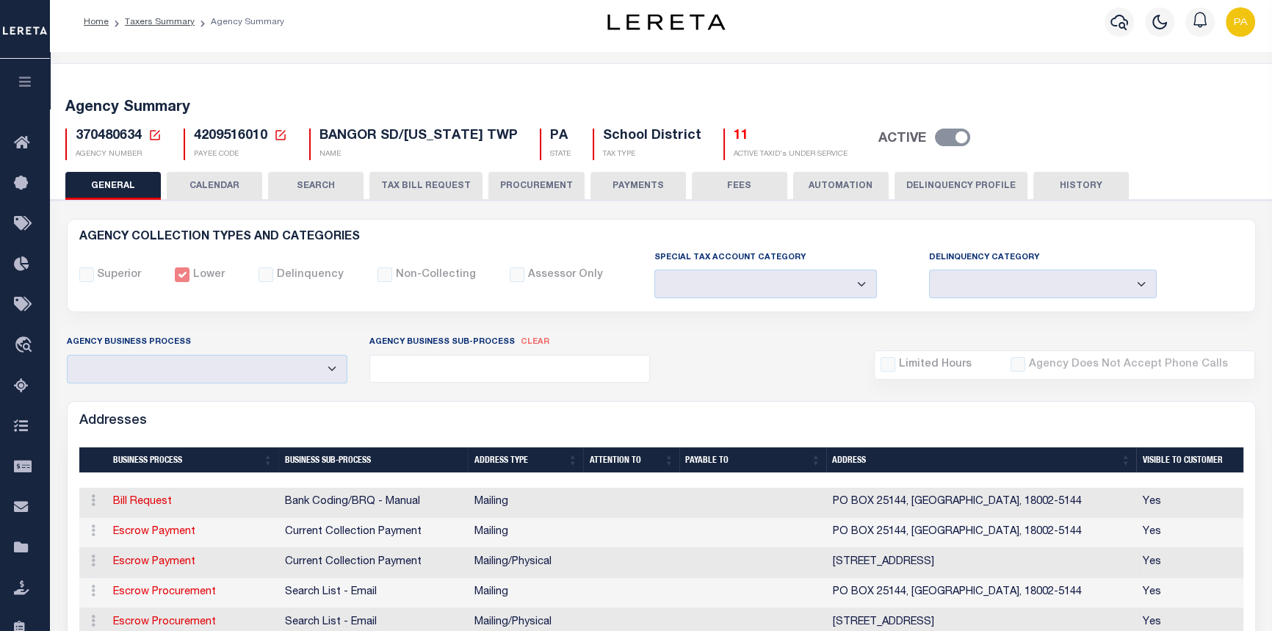
scroll to position [0, 0]
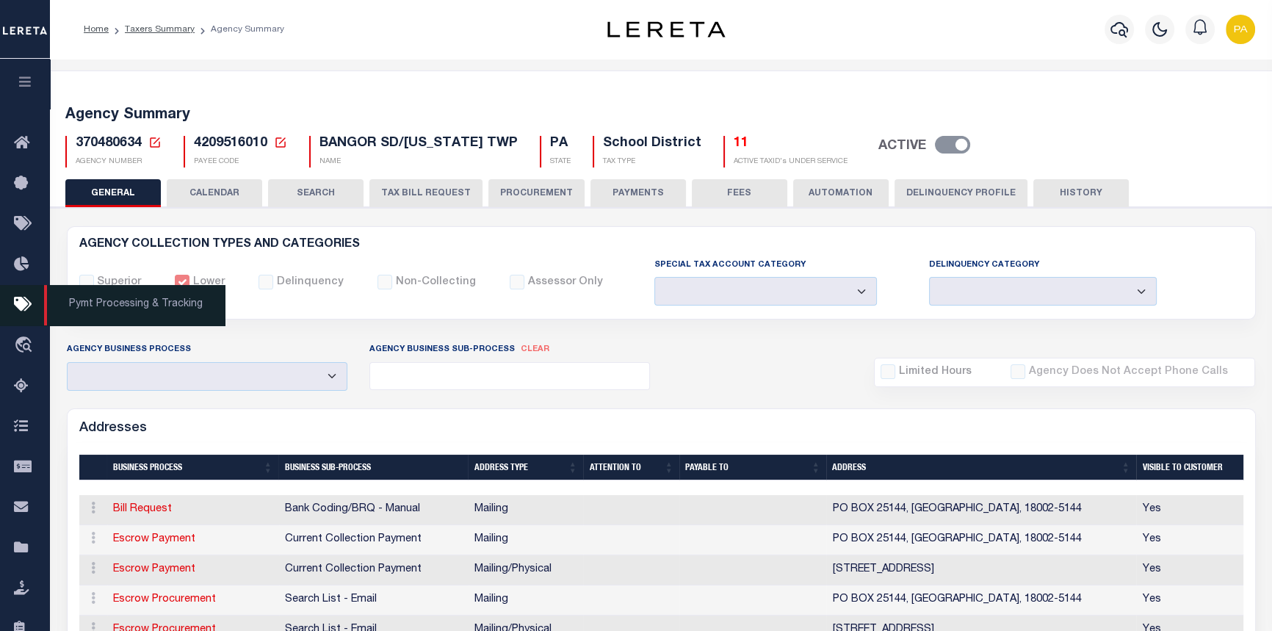
click at [175, 322] on span "Pymt Processing & Tracking" at bounding box center [134, 305] width 181 height 40
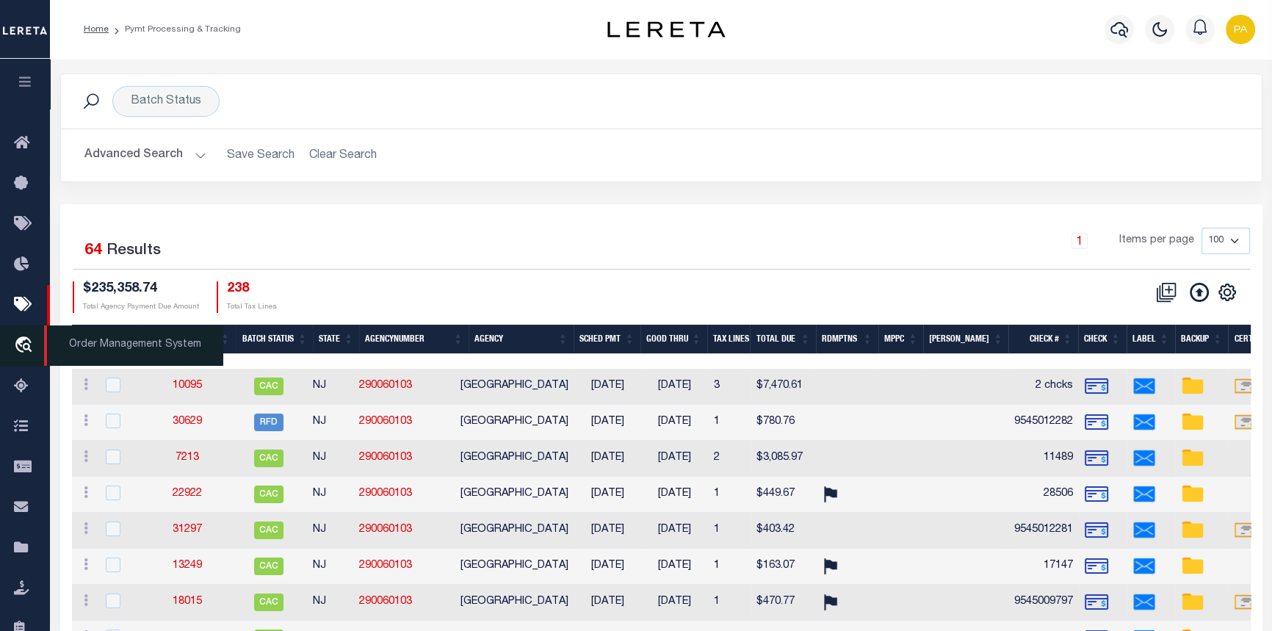
click at [89, 347] on span "Order Management System" at bounding box center [133, 345] width 179 height 40
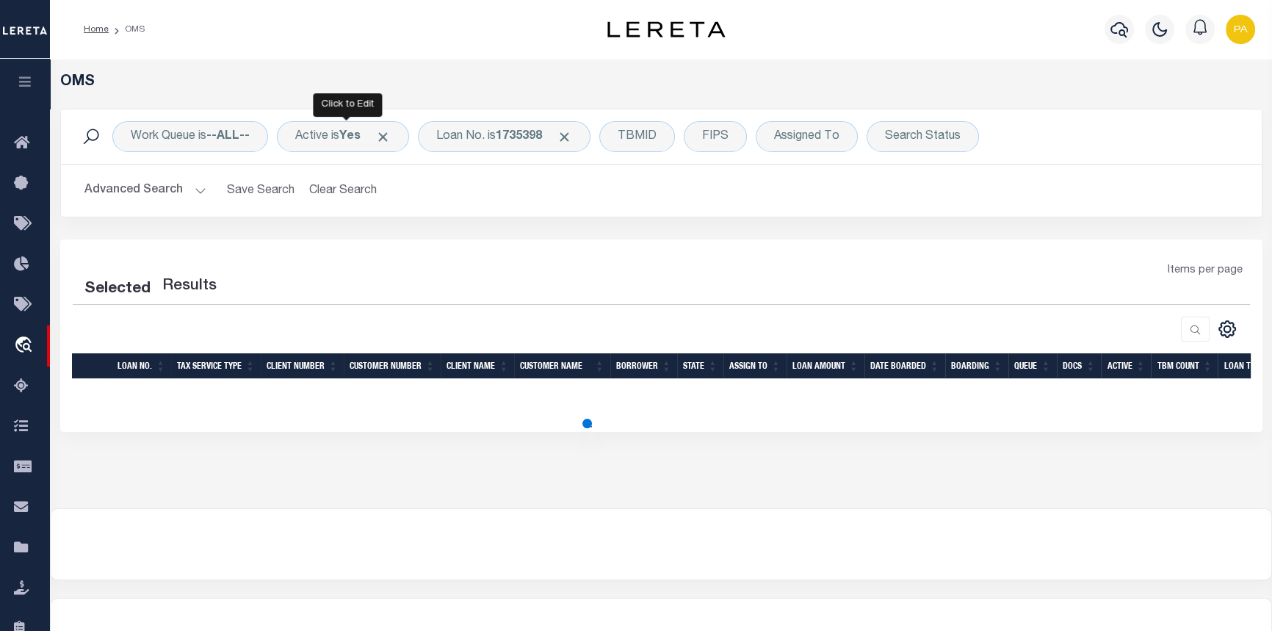
select select "200"
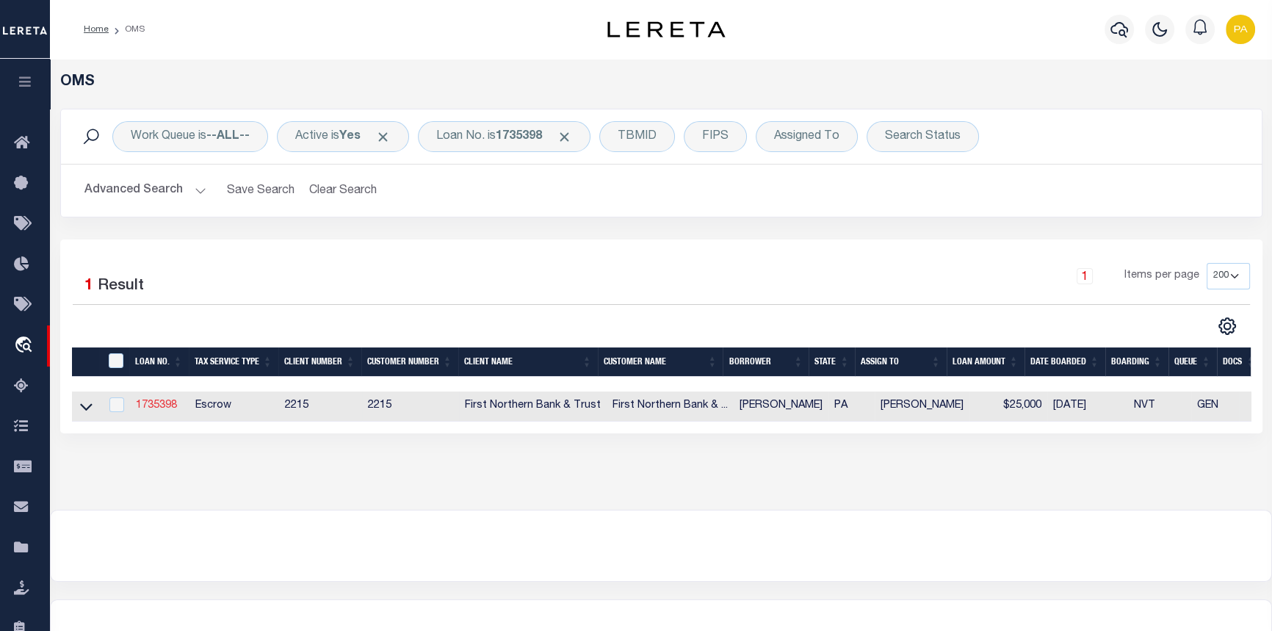
click at [147, 407] on link "1735398" at bounding box center [156, 405] width 41 height 10
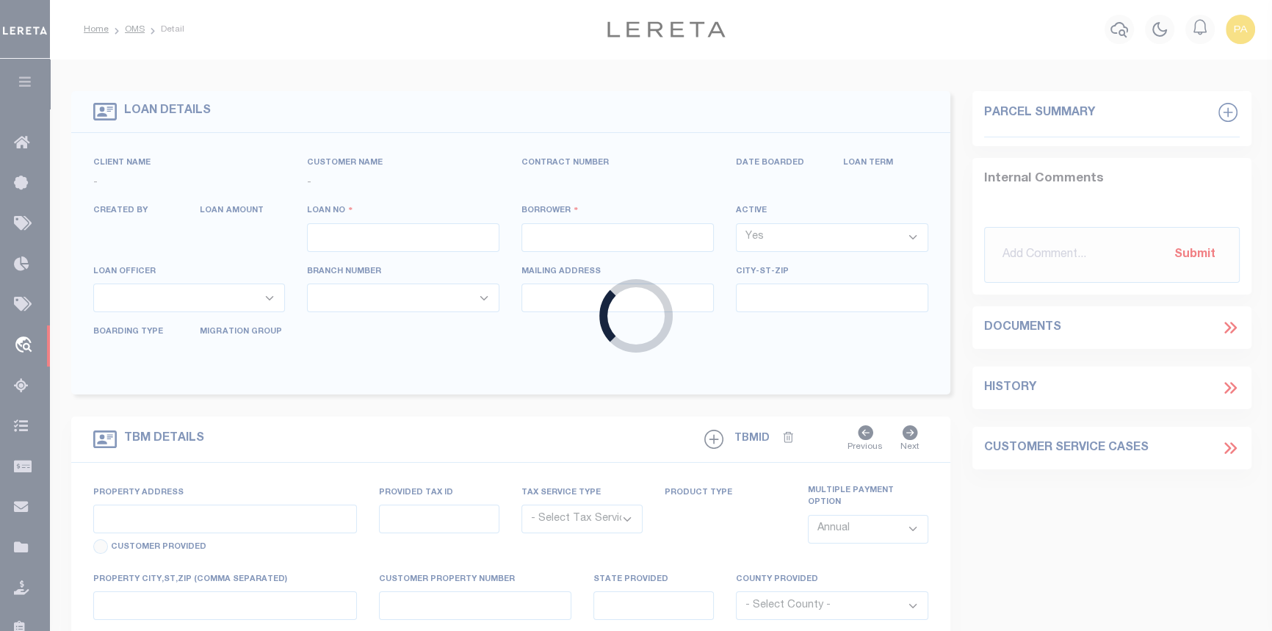
type input "1735398"
type input "[PERSON_NAME]"
select select
select select "Escrow"
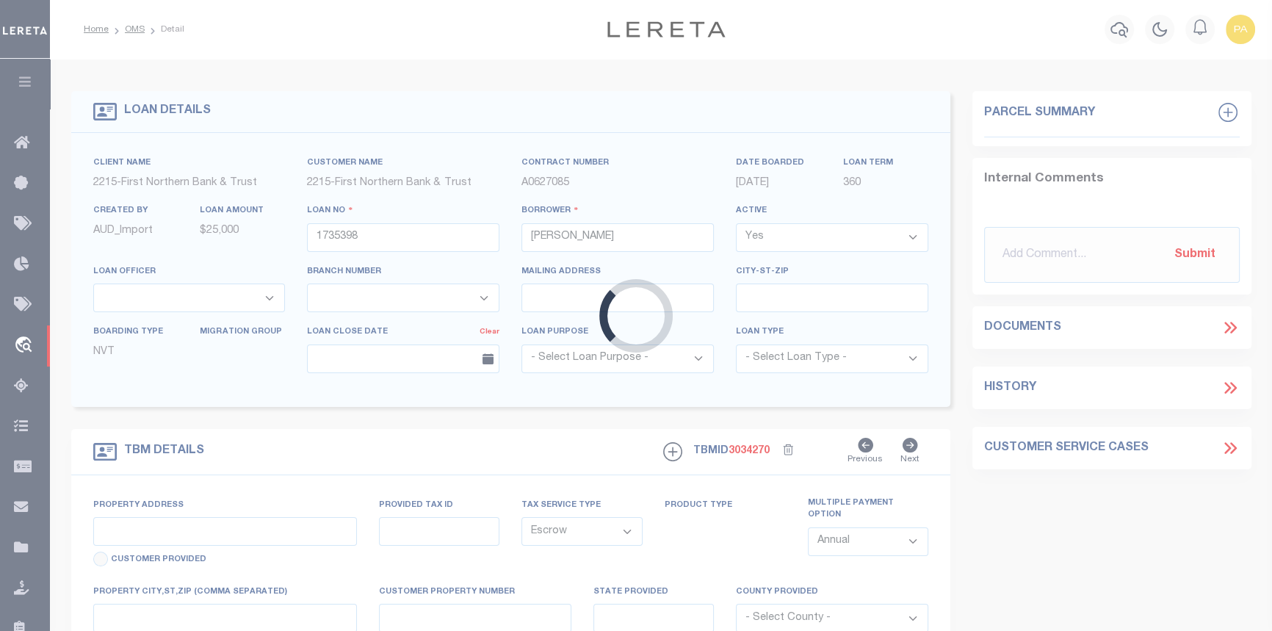
type input "[STREET_ADDRESS]"
type input "34-E9 27 66"
select select
type input "[GEOGRAPHIC_DATA] PA 18013"
type input "PA"
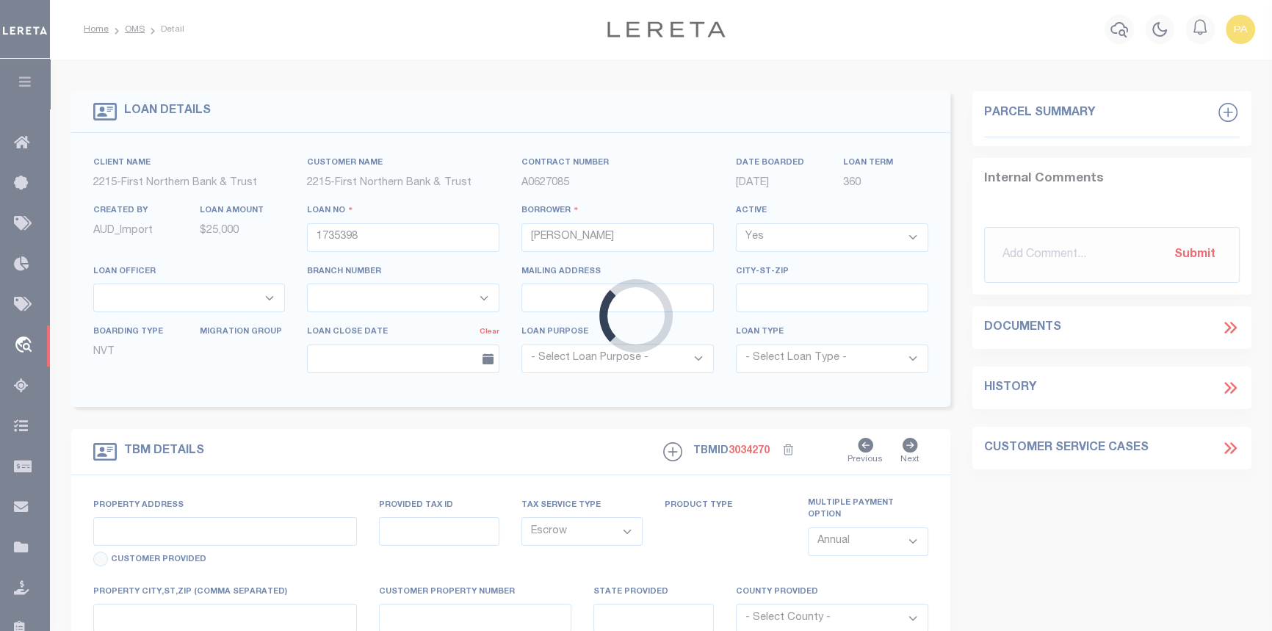
select select
type textarea "Liability subject to parcel provided"
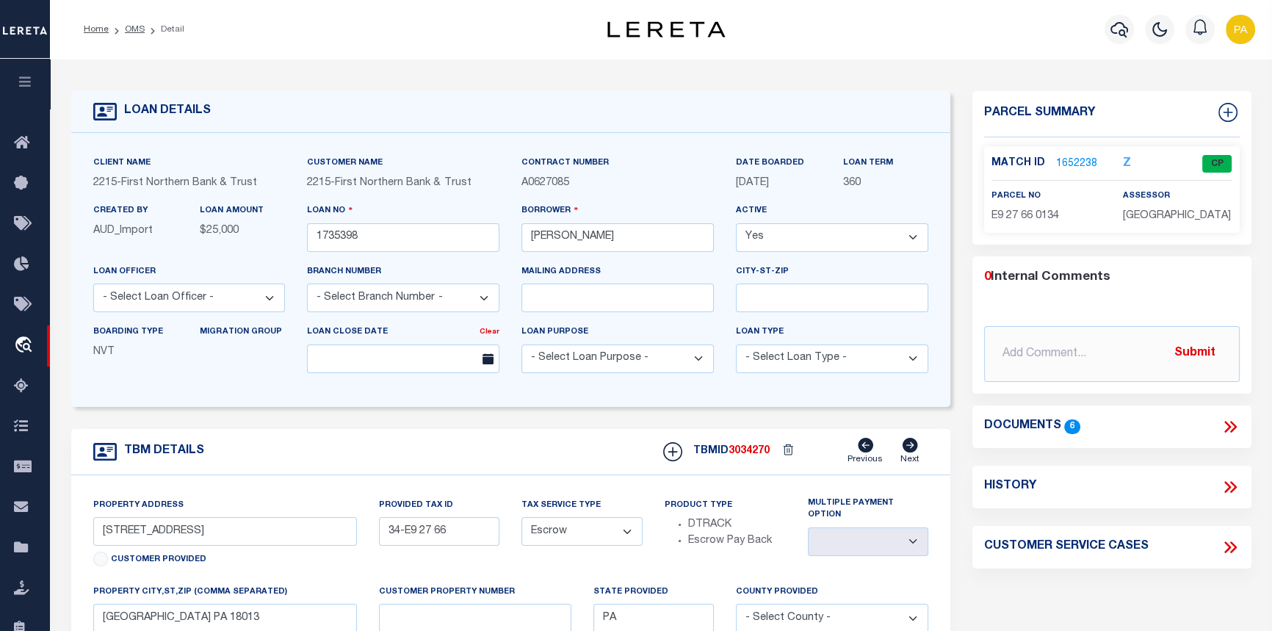
click at [1078, 162] on link "1652238" at bounding box center [1076, 163] width 41 height 15
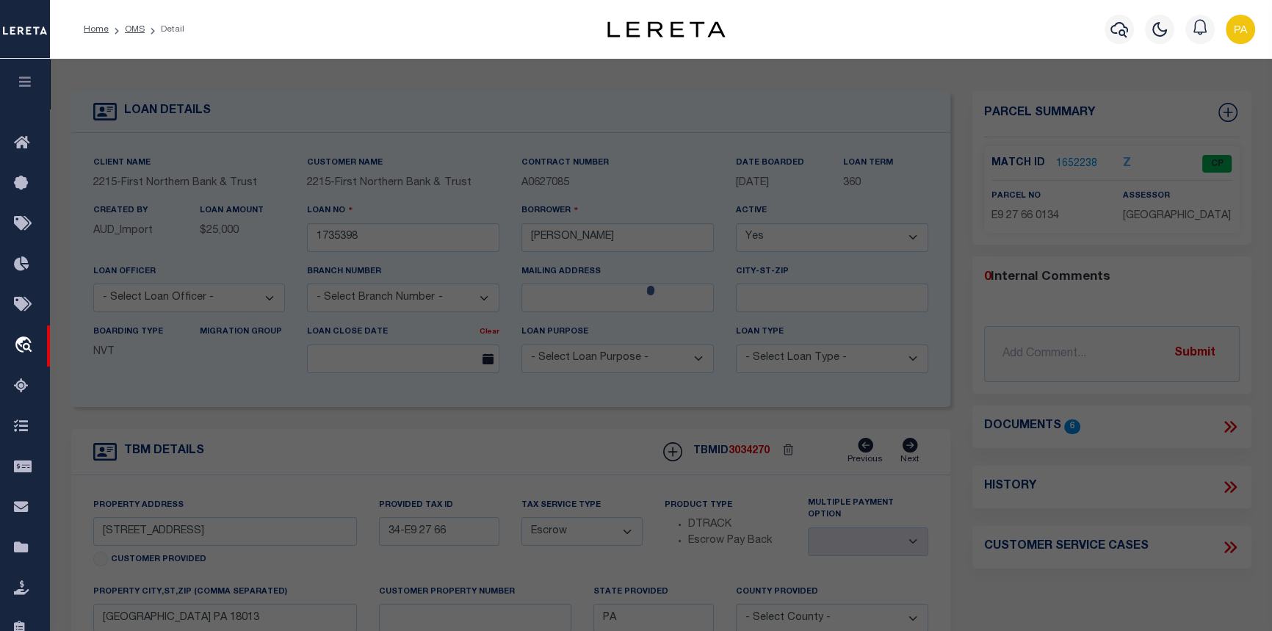
checkbox input "false"
select select "CP"
type input "TRIGIANI ANTONIA"
select select "AGF"
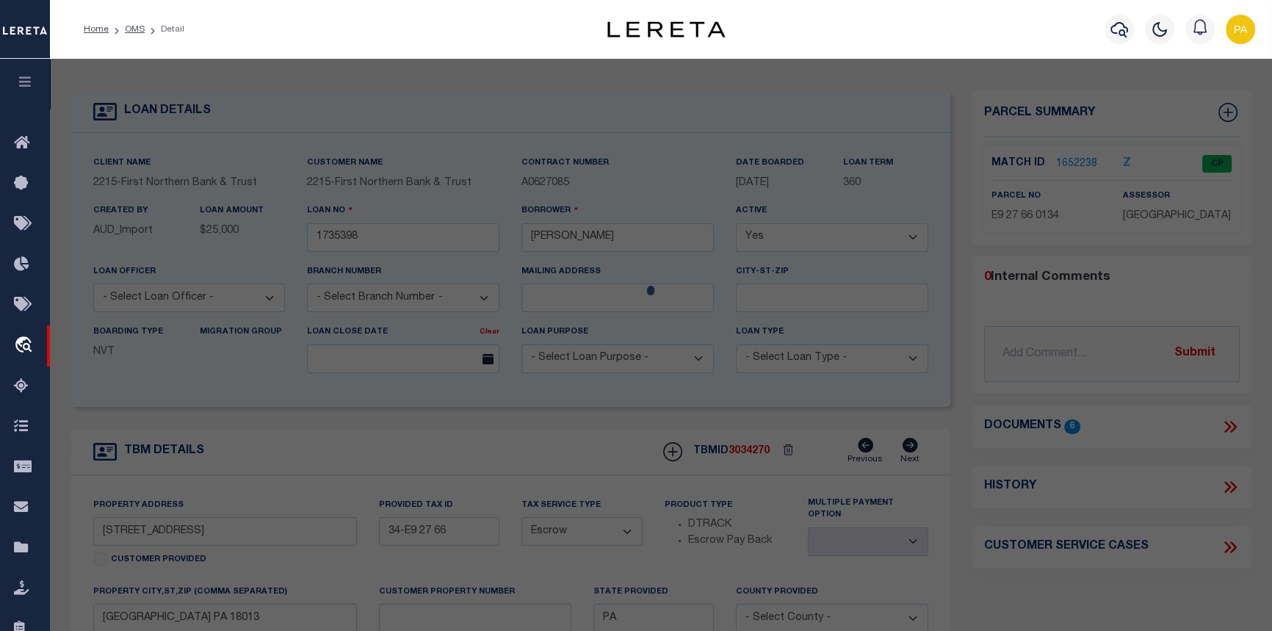
select select "ADD"
type input "100 SPRINGFIELD DR"
type textarea "CAMA Acres 9.18 [GEOGRAPHIC_DATA][US_STATE]"
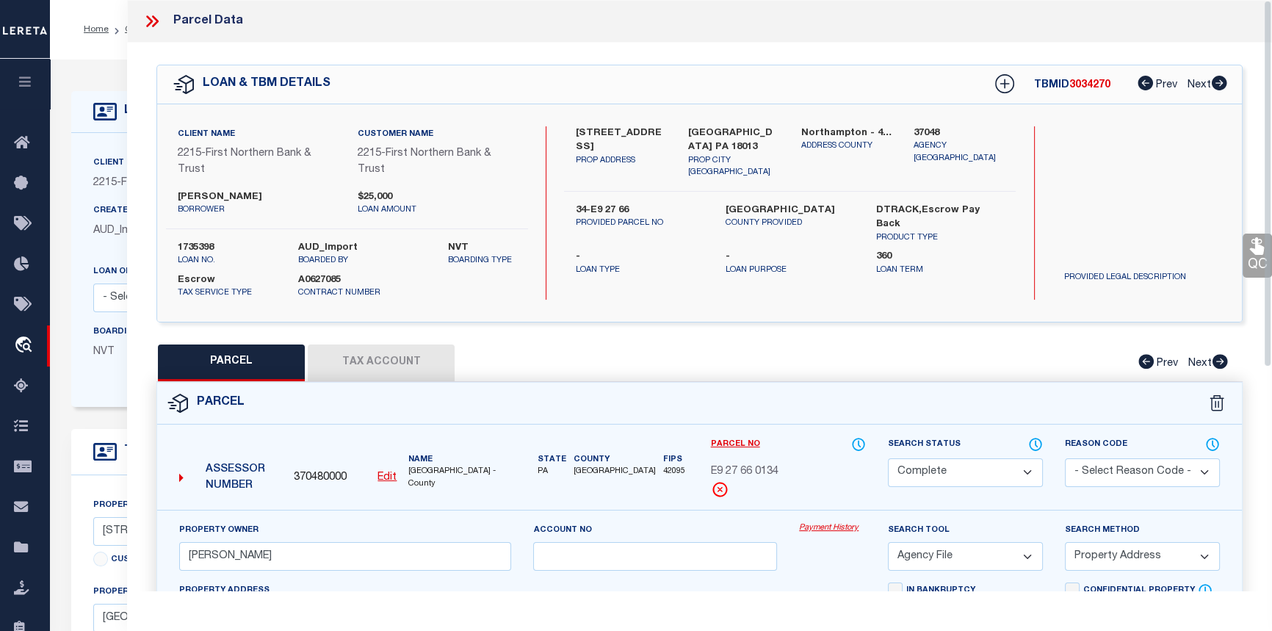
click at [823, 530] on link "Payment History" at bounding box center [832, 528] width 67 height 12
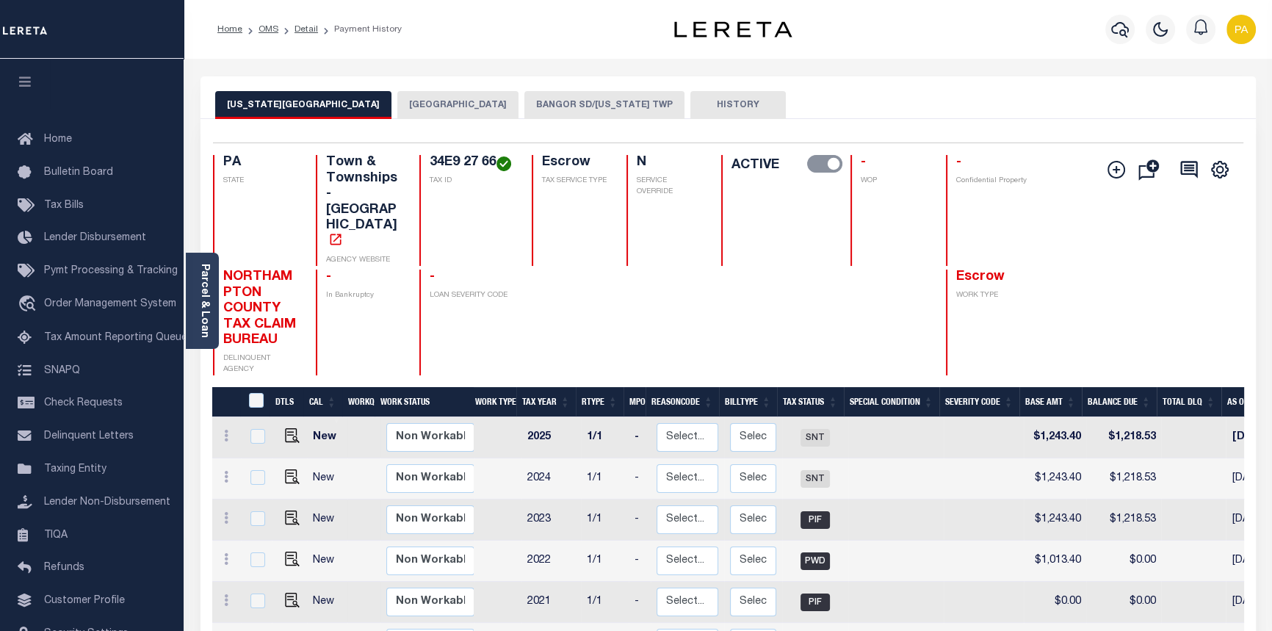
click at [571, 105] on button "BANGOR SD/[US_STATE] TWP" at bounding box center [604, 105] width 160 height 28
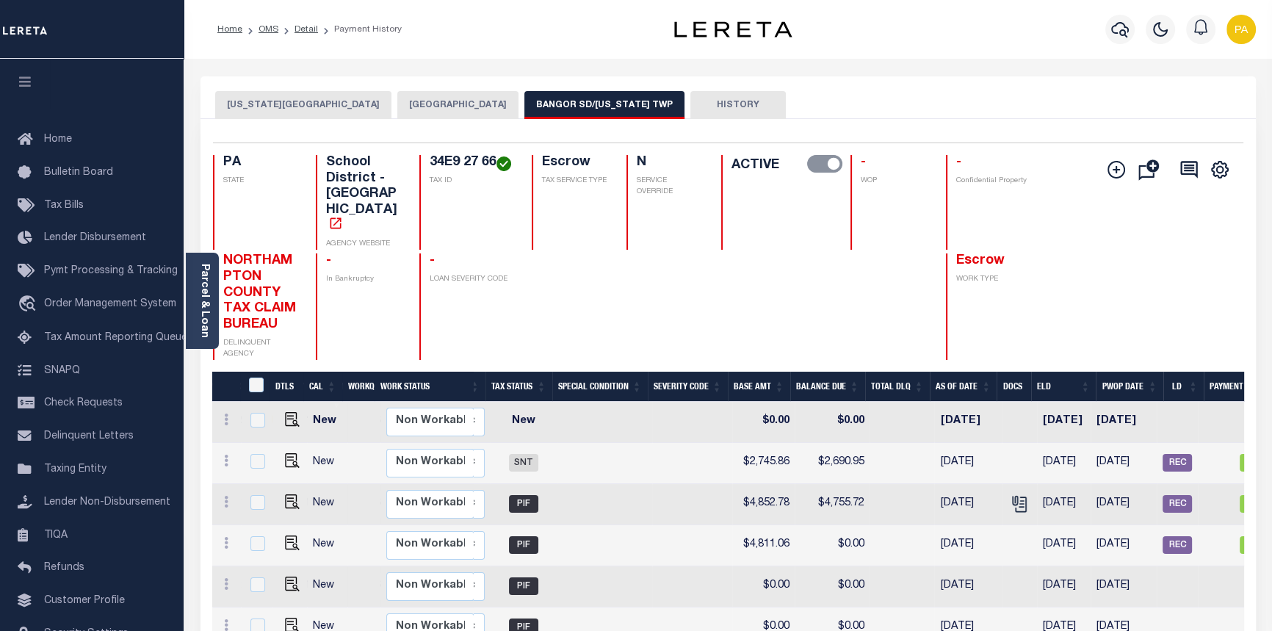
scroll to position [0, 408]
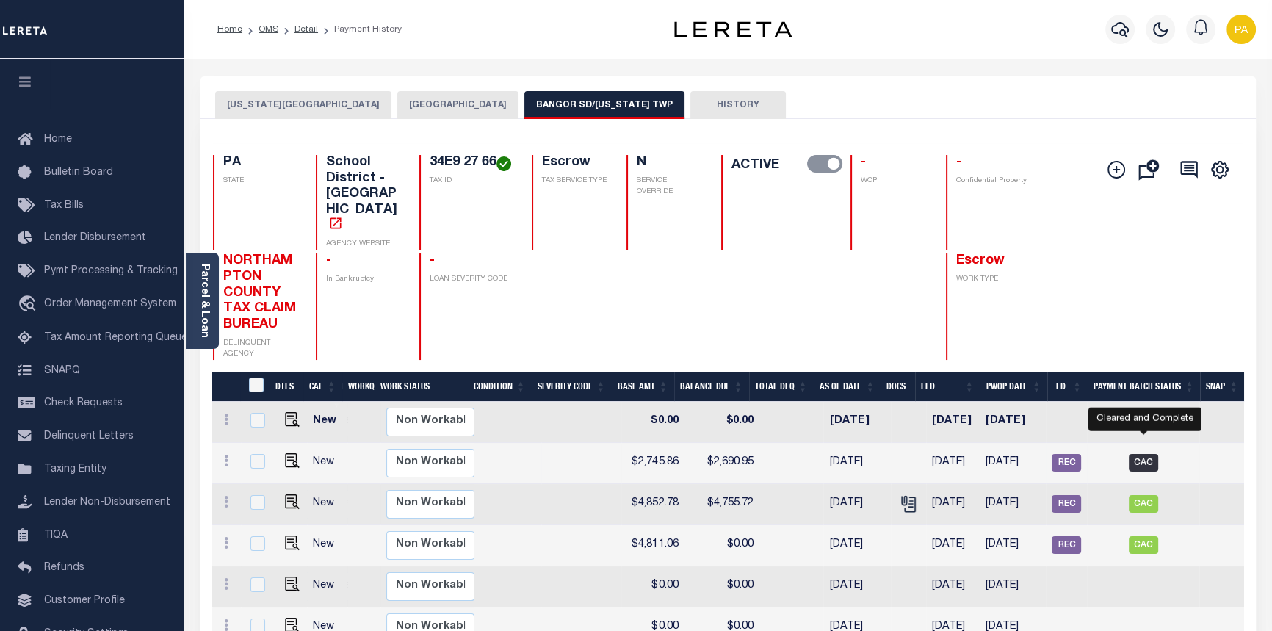
click at [1147, 454] on span "CAC" at bounding box center [1143, 463] width 29 height 18
checkbox input "true"
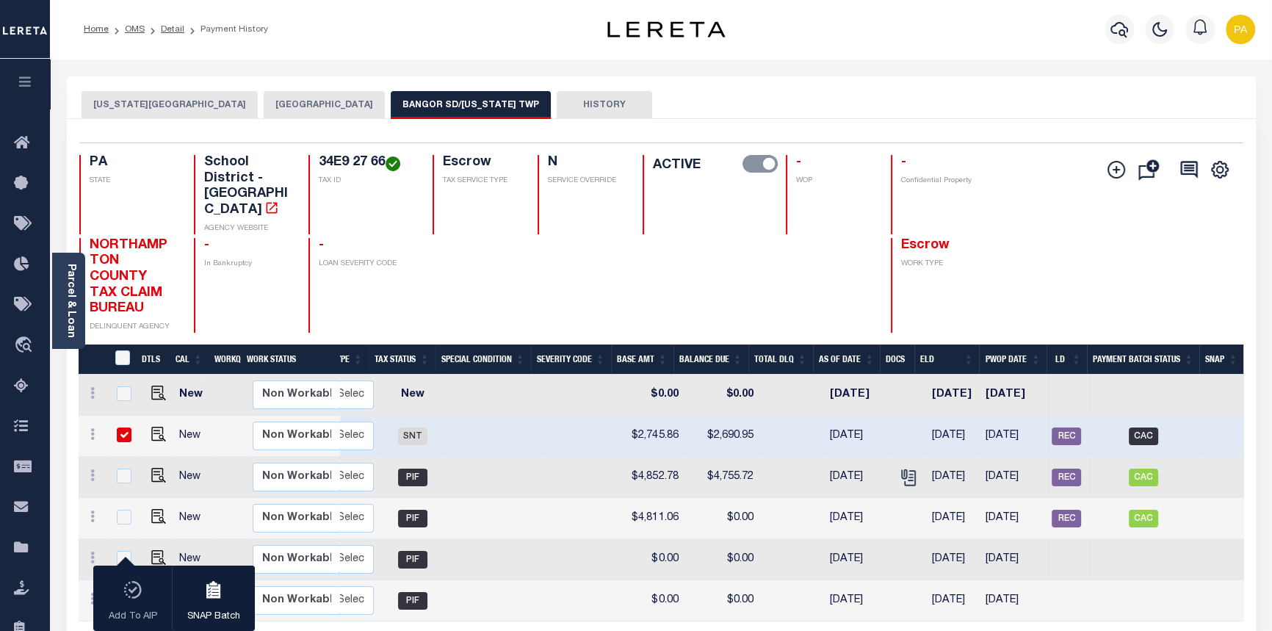
scroll to position [0, 274]
click at [1146, 427] on span "CAC" at bounding box center [1143, 436] width 29 height 18
checkbox input "false"
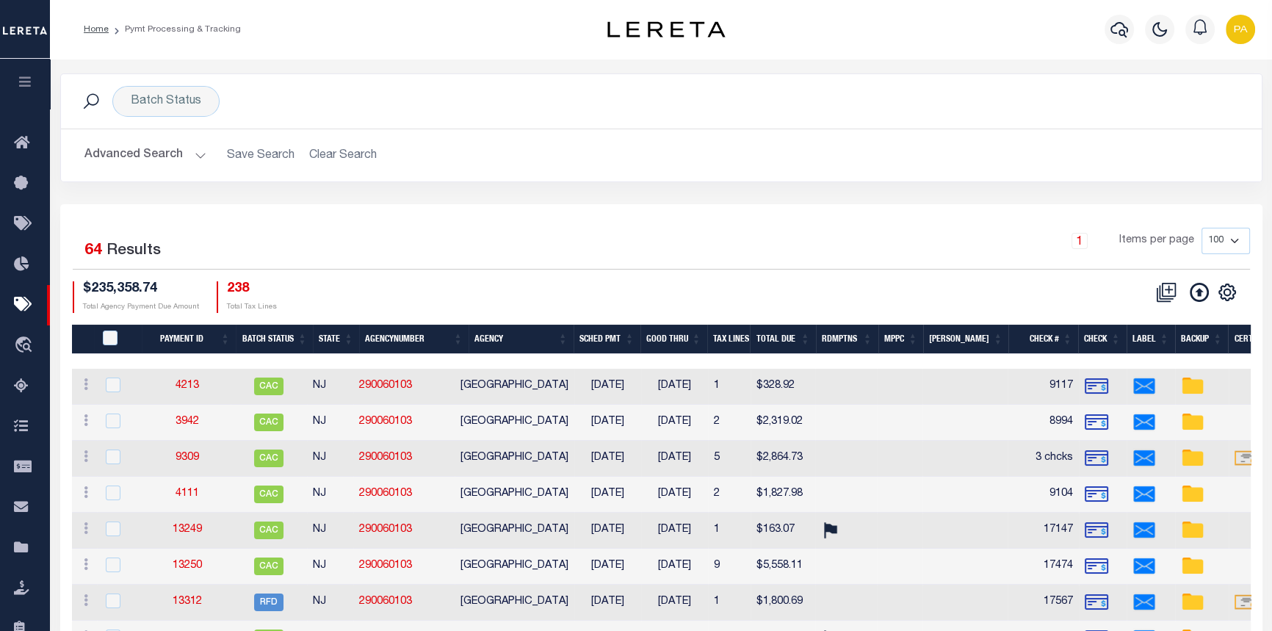
click at [195, 154] on button "Advanced Search" at bounding box center [145, 155] width 122 height 29
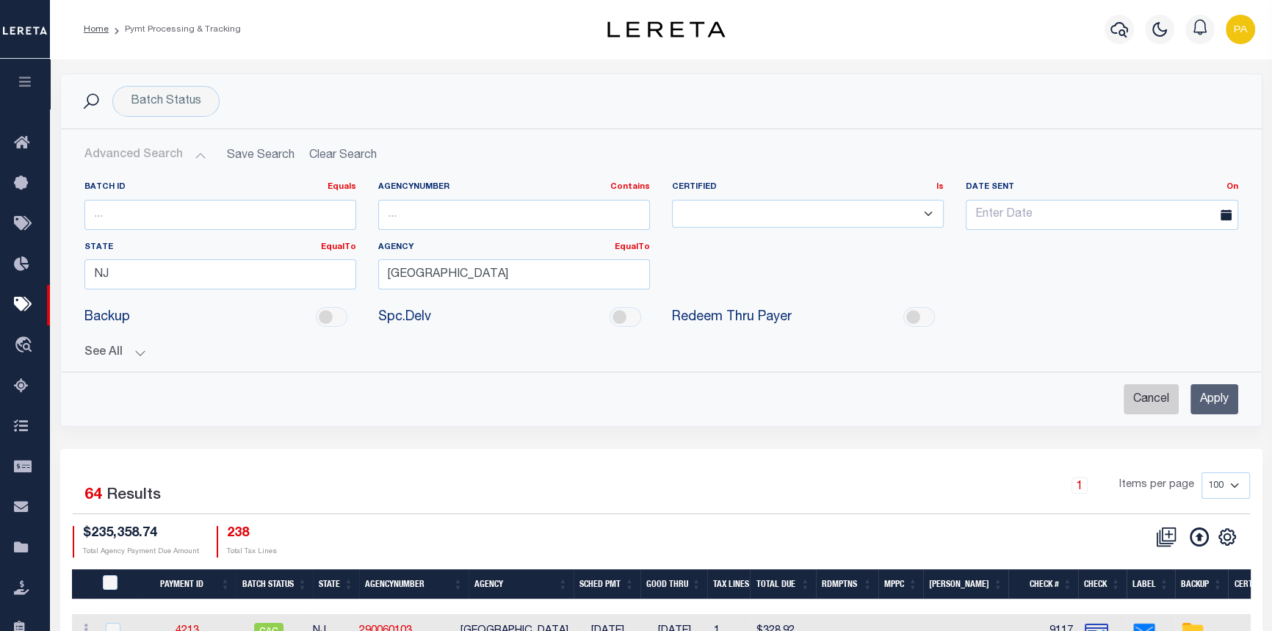
click at [1161, 402] on input "Cancel" at bounding box center [1151, 399] width 55 height 30
checkbox input "true"
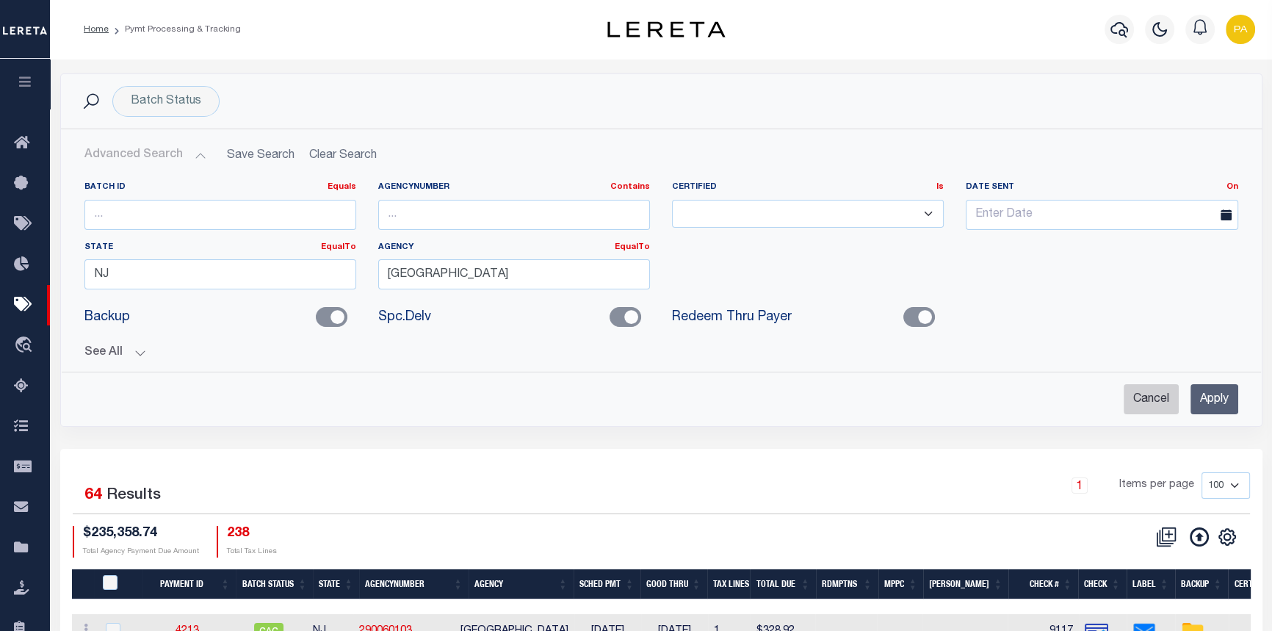
checkbox input "true"
checkbox input "false"
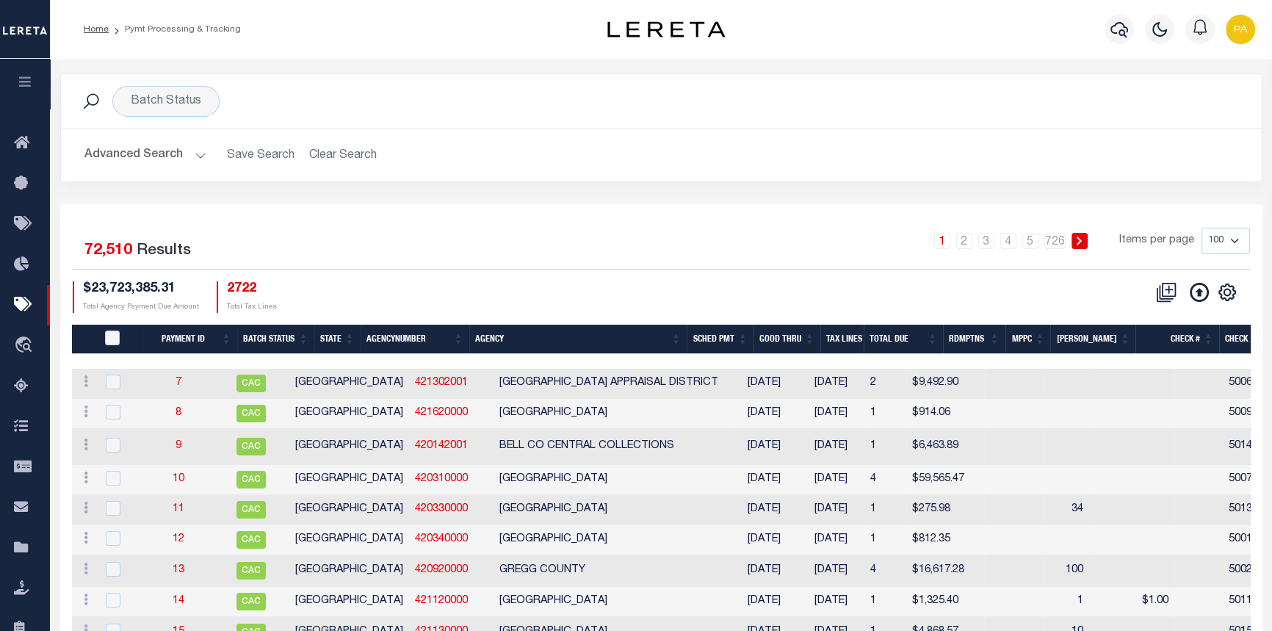
click at [198, 154] on button "Advanced Search" at bounding box center [145, 155] width 122 height 29
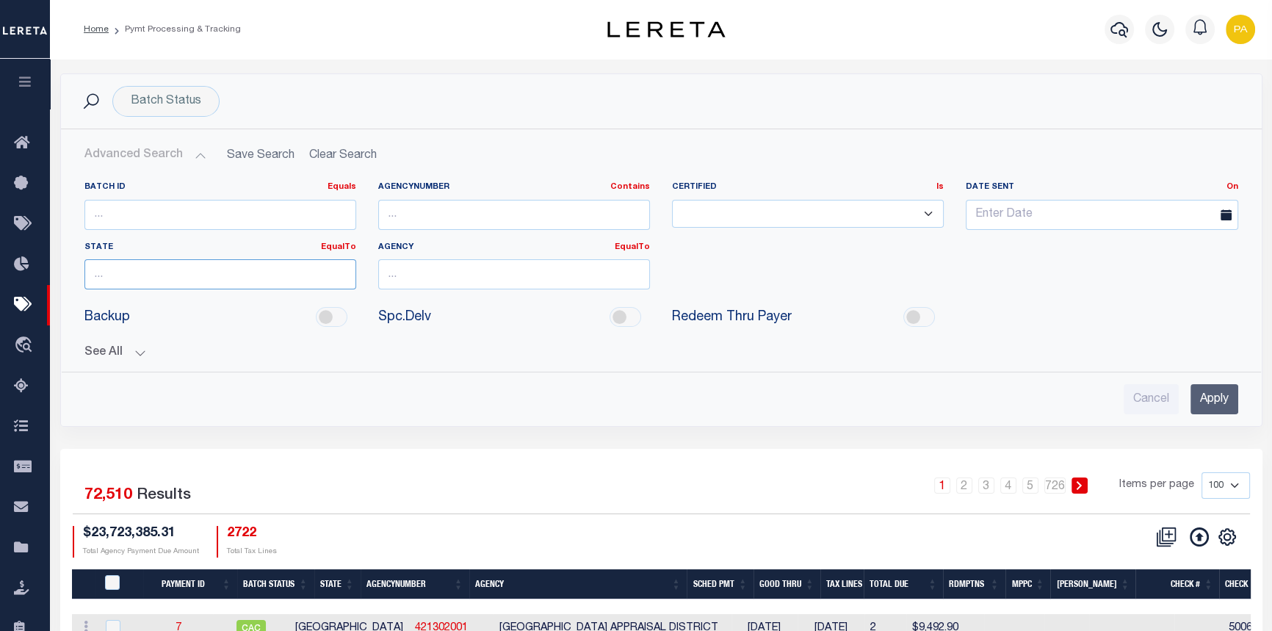
click at [140, 264] on input "text" at bounding box center [220, 274] width 272 height 30
click at [101, 303] on div "PA" at bounding box center [219, 301] width 270 height 24
type input "PA"
click at [477, 281] on input "text" at bounding box center [514, 274] width 272 height 30
type input "BANGOR SD/[US_STATE] TWP"
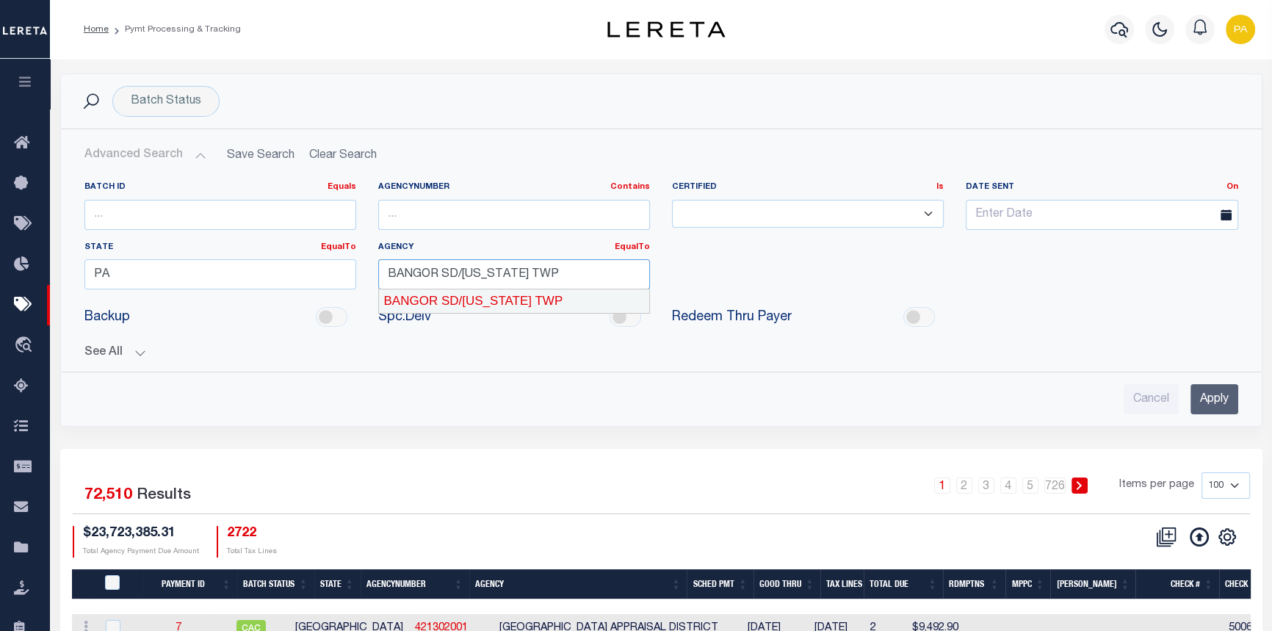
click at [549, 308] on div "BANGOR SD/[US_STATE] TWP" at bounding box center [514, 301] width 270 height 24
click at [1216, 399] on input "Apply" at bounding box center [1214, 399] width 48 height 30
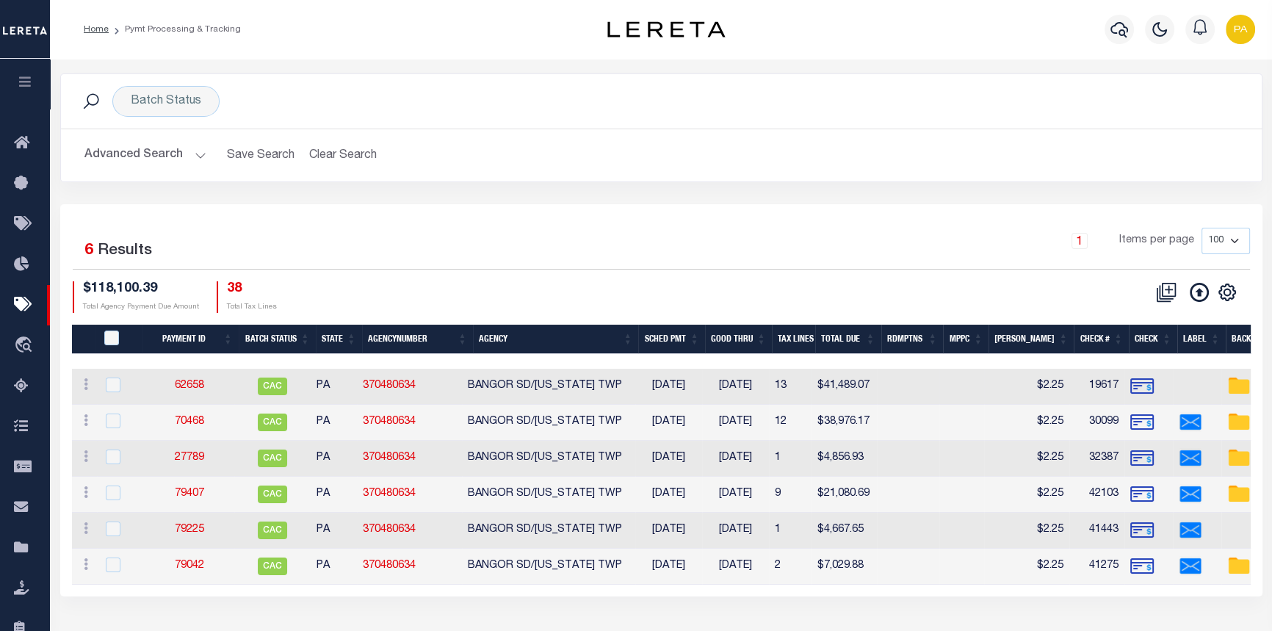
click at [1146, 386] on img at bounding box center [1142, 387] width 24 height 24
checkbox input "true"
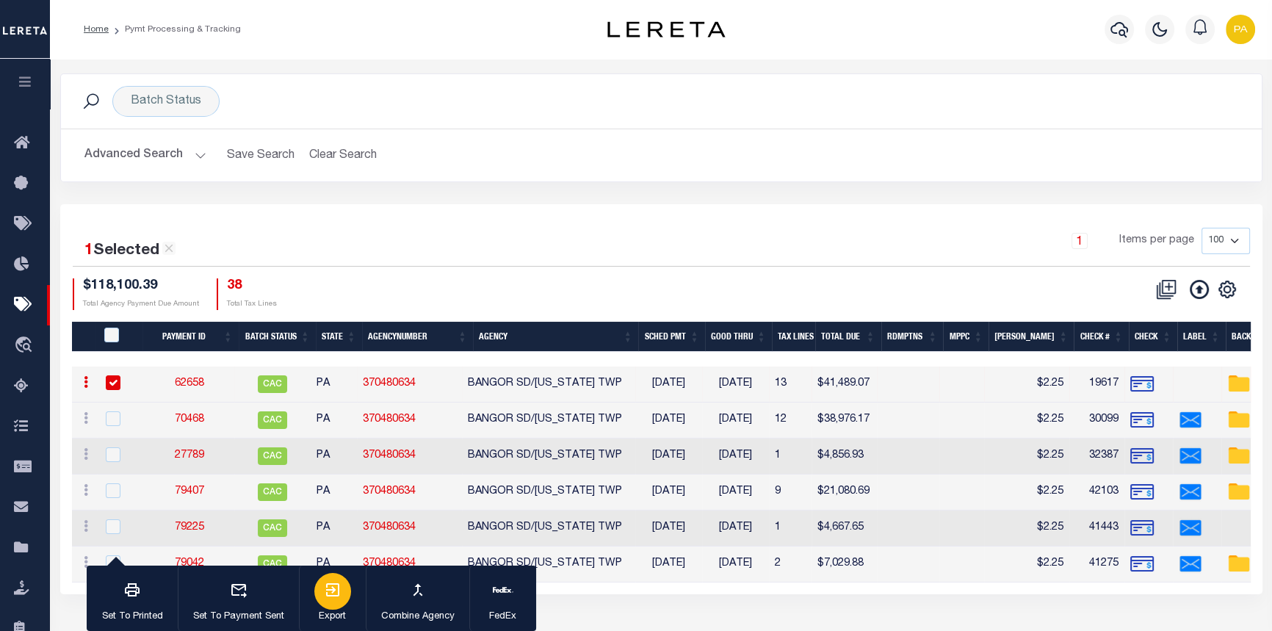
click at [328, 588] on icon "button" at bounding box center [333, 590] width 18 height 18
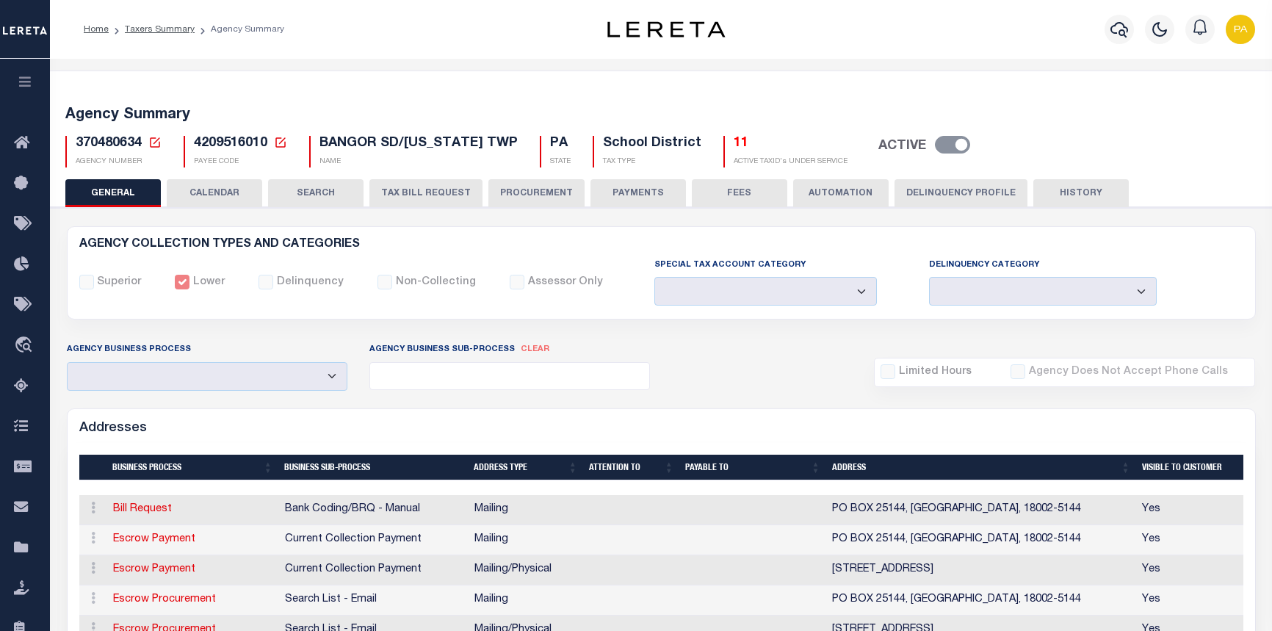
select select
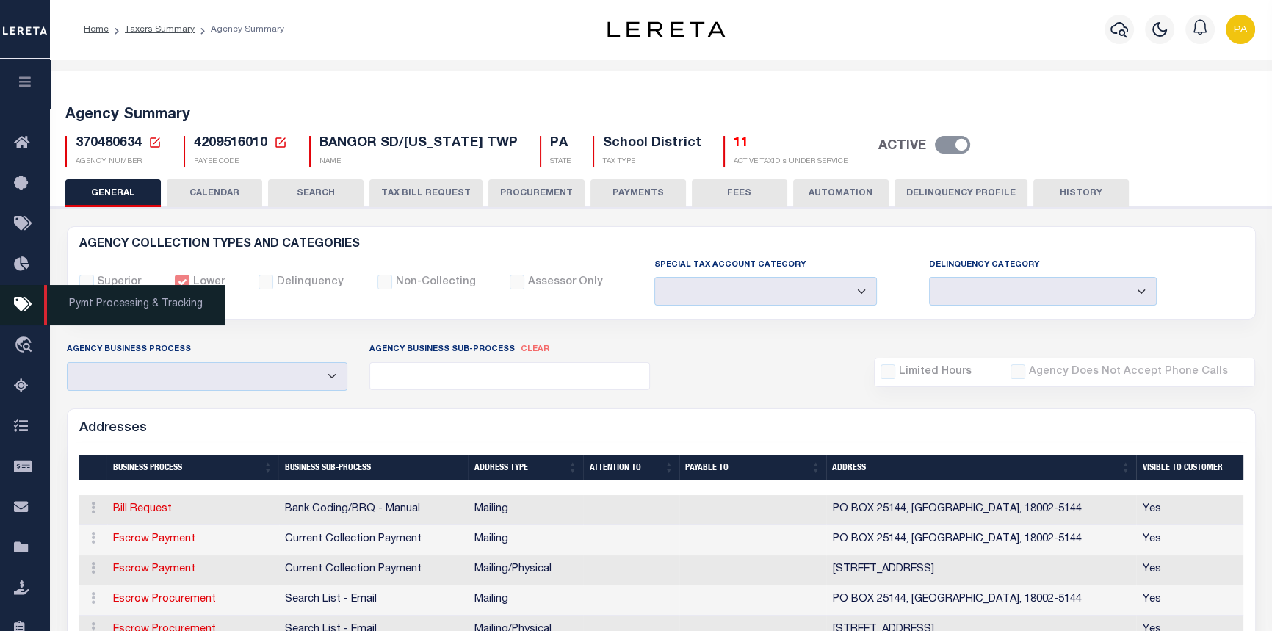
click at [93, 306] on span "Pymt Processing & Tracking" at bounding box center [134, 305] width 181 height 40
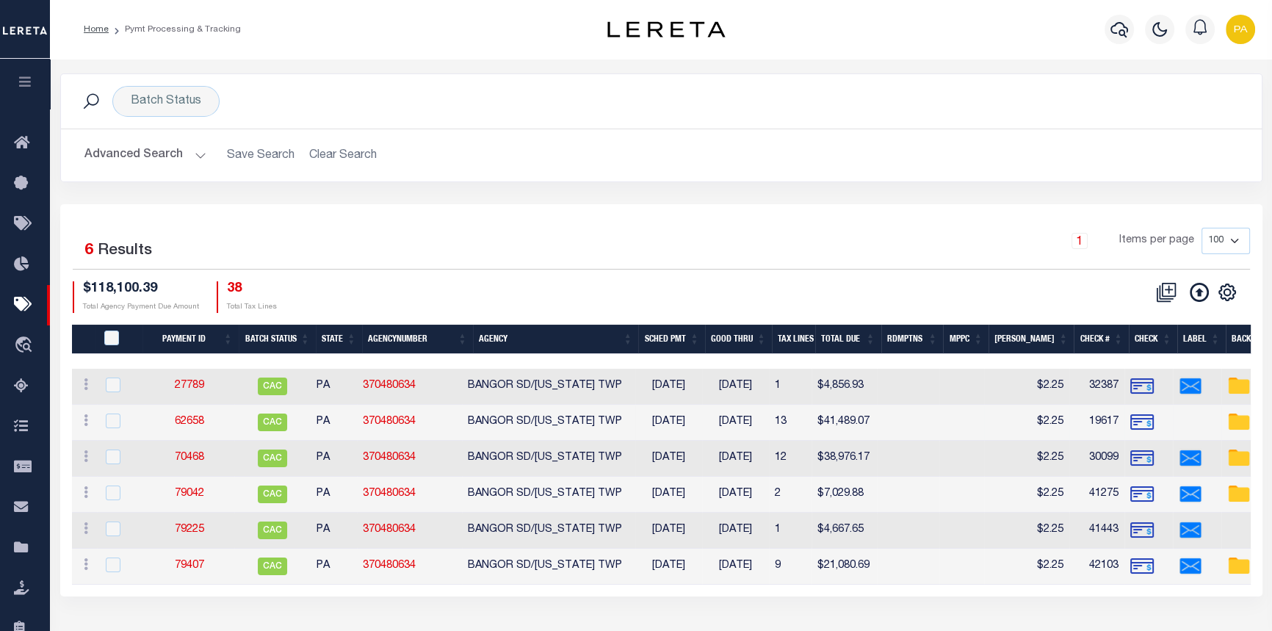
click at [1142, 419] on img at bounding box center [1142, 423] width 24 height 24
checkbox input "true"
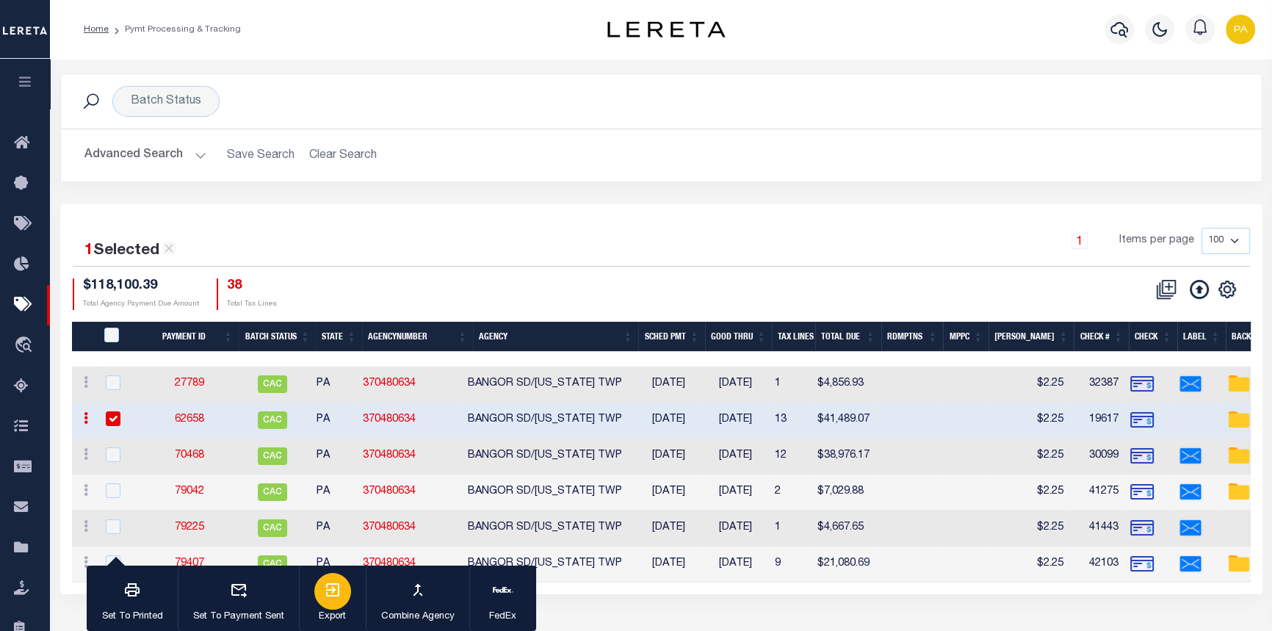
click at [328, 593] on icon "button" at bounding box center [333, 590] width 18 height 18
click at [1149, 488] on img at bounding box center [1142, 492] width 24 height 24
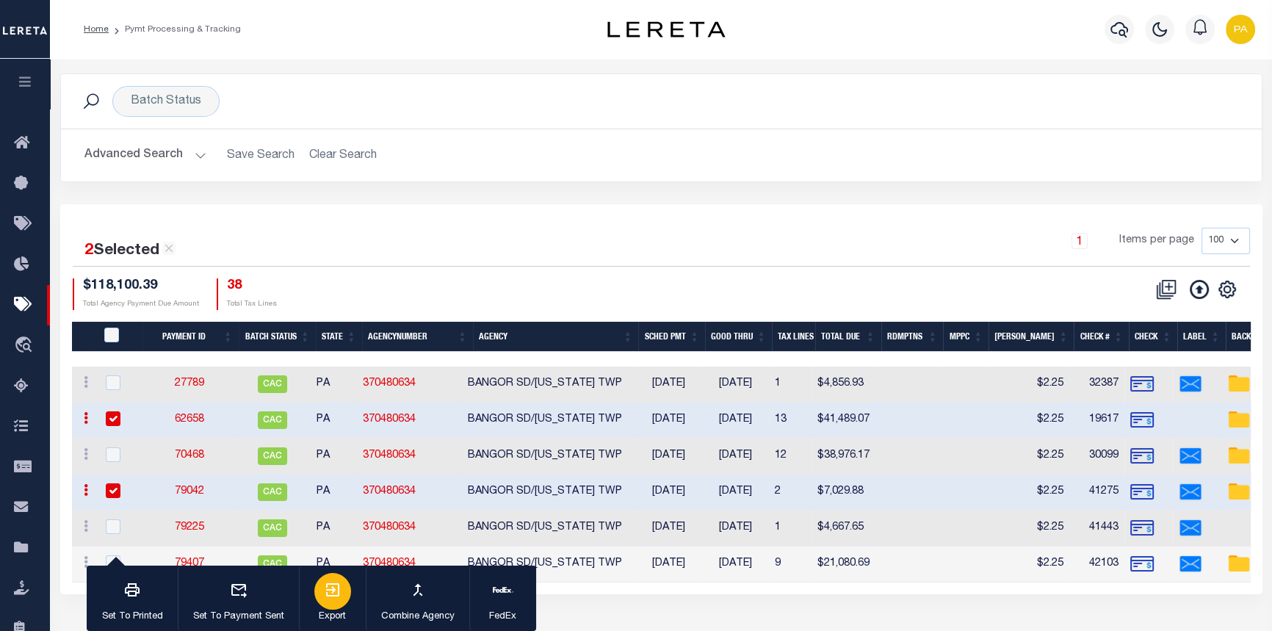
click at [333, 600] on div "button" at bounding box center [332, 591] width 37 height 37
click at [1146, 494] on img at bounding box center [1142, 492] width 24 height 24
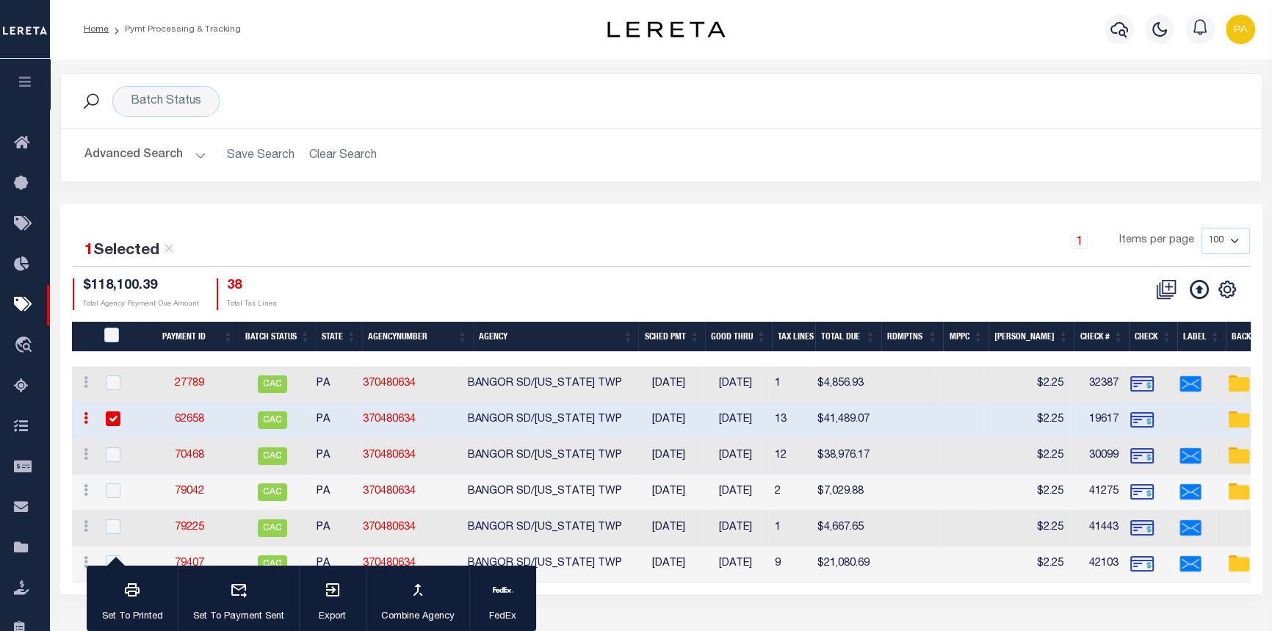
click at [1146, 494] on img at bounding box center [1142, 492] width 24 height 24
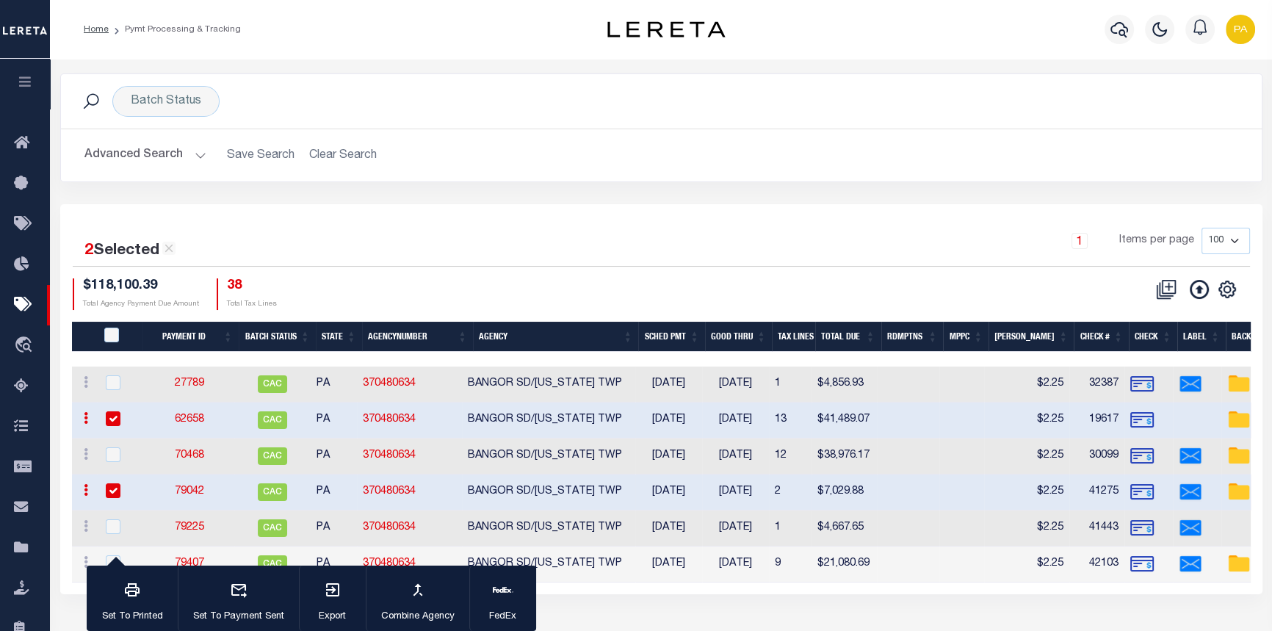
click at [1234, 490] on img at bounding box center [1239, 492] width 24 height 24
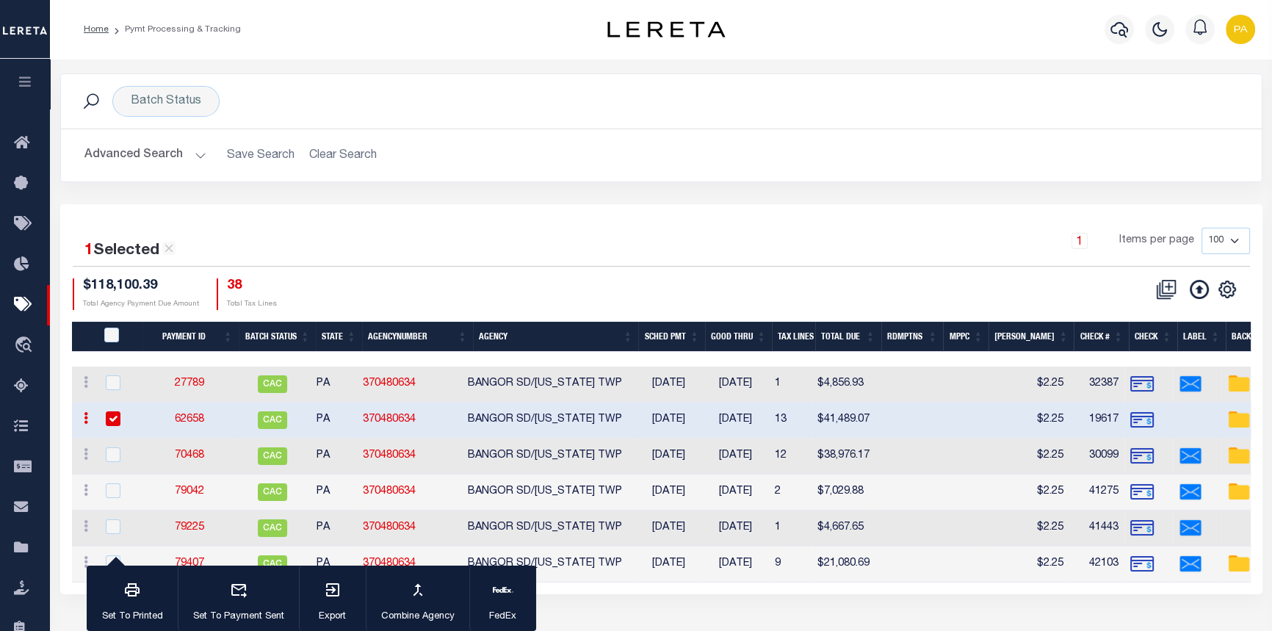
click at [1234, 490] on img at bounding box center [1239, 492] width 24 height 24
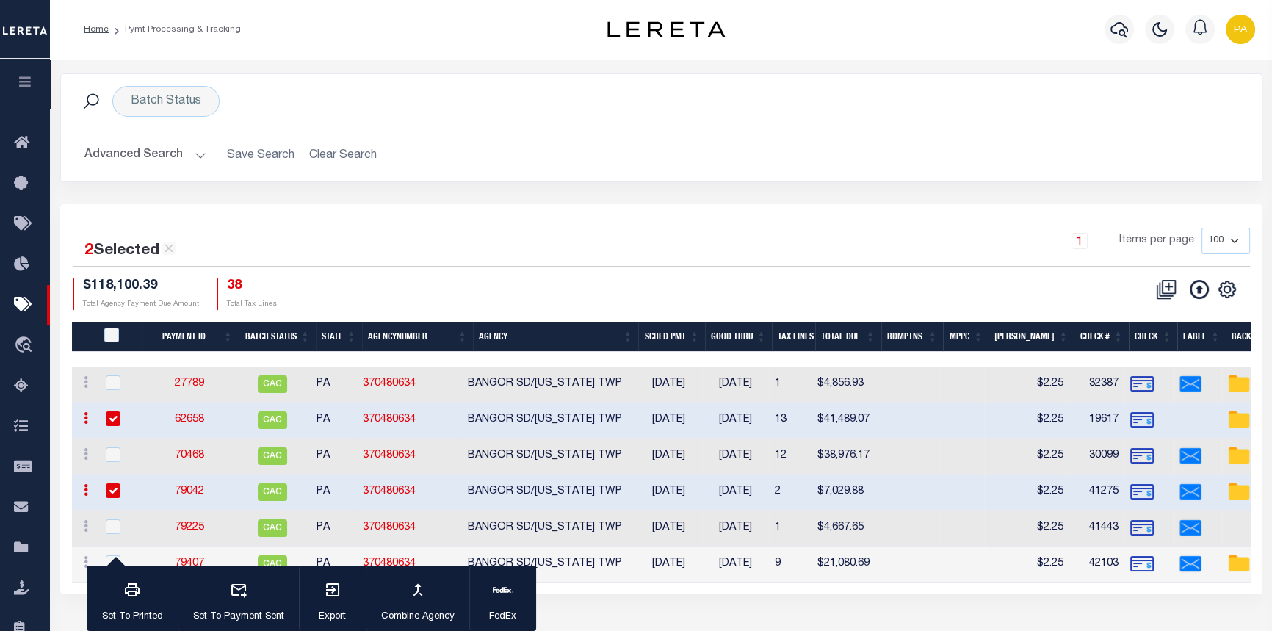
click at [1234, 490] on img at bounding box center [1239, 492] width 24 height 24
checkbox input "false"
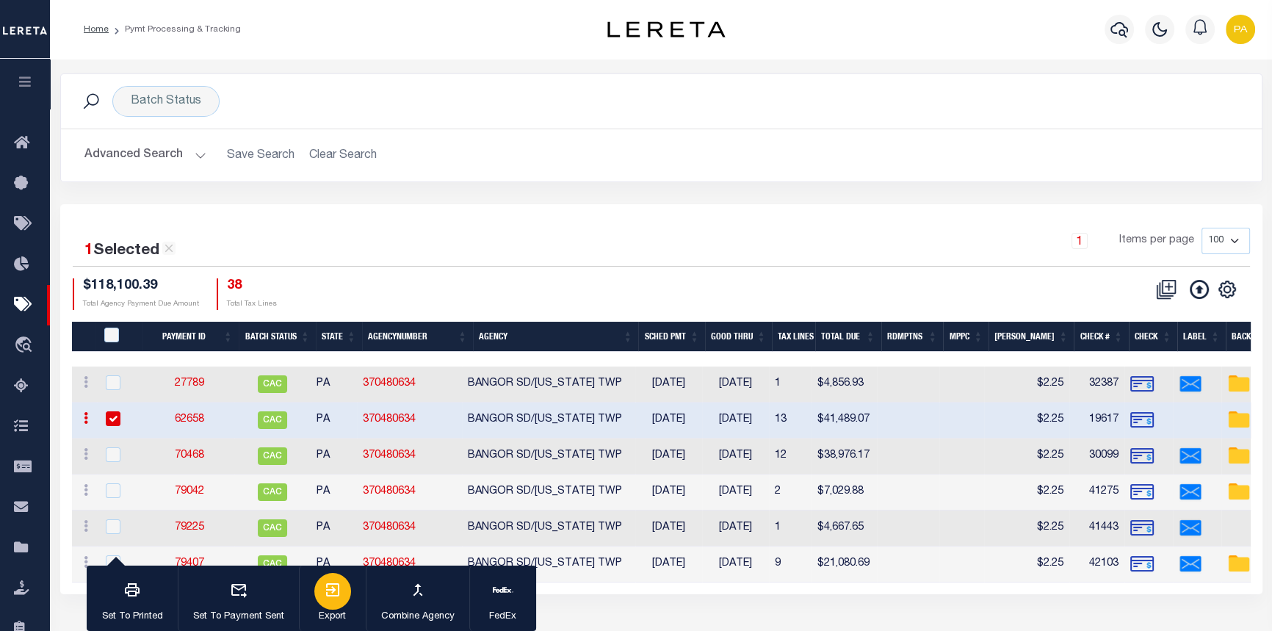
click at [326, 588] on icon "button" at bounding box center [332, 589] width 13 height 13
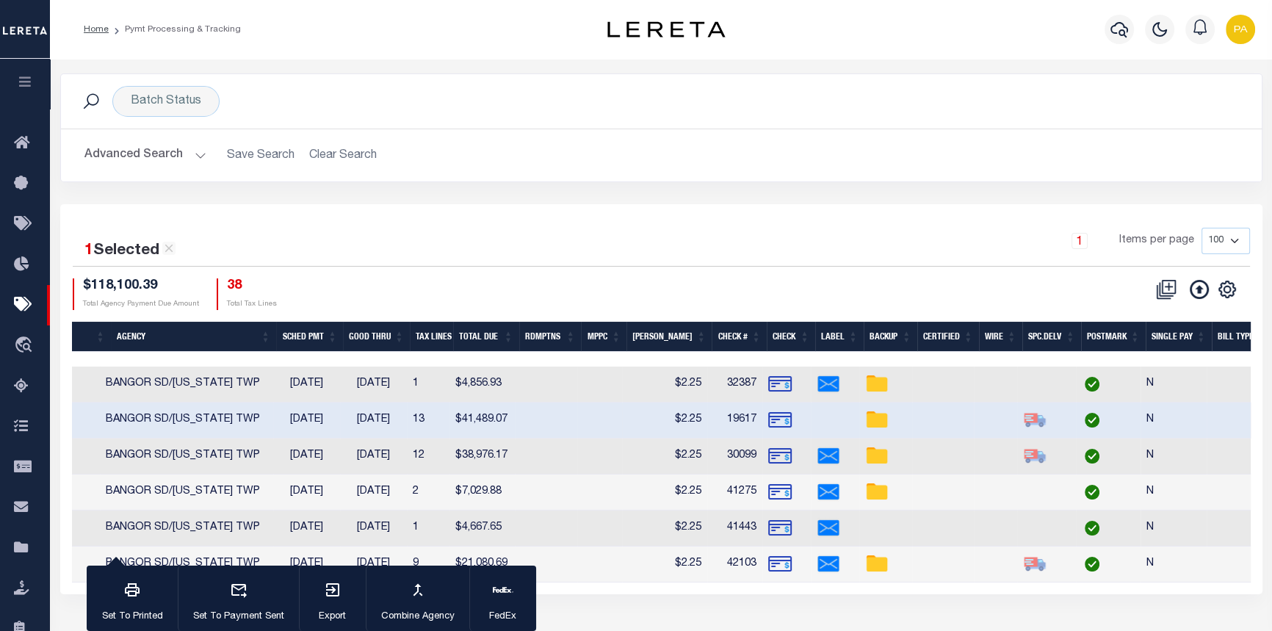
scroll to position [0, 419]
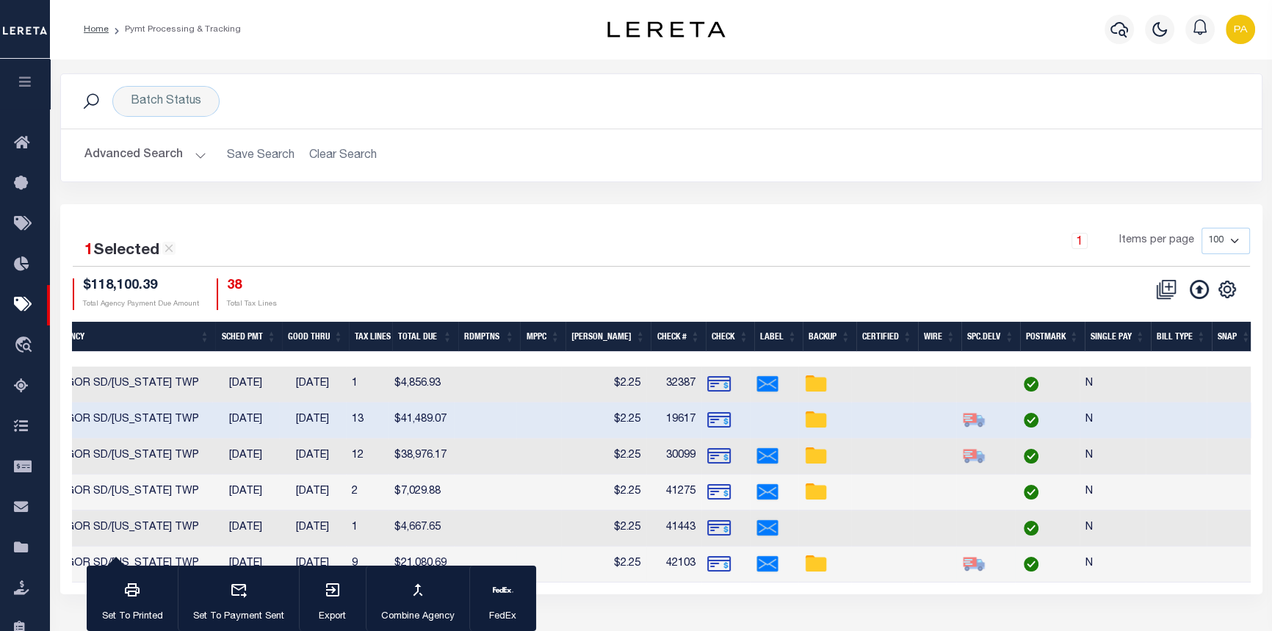
click at [718, 560] on img at bounding box center [719, 564] width 24 height 24
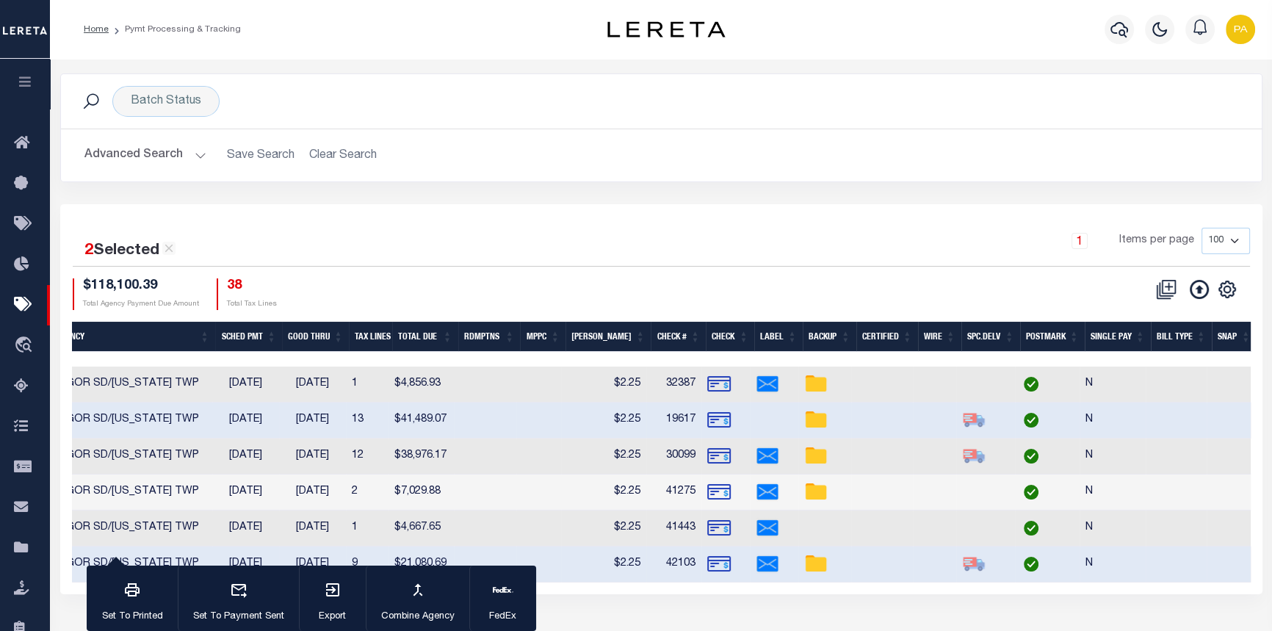
click at [718, 560] on img at bounding box center [719, 564] width 24 height 24
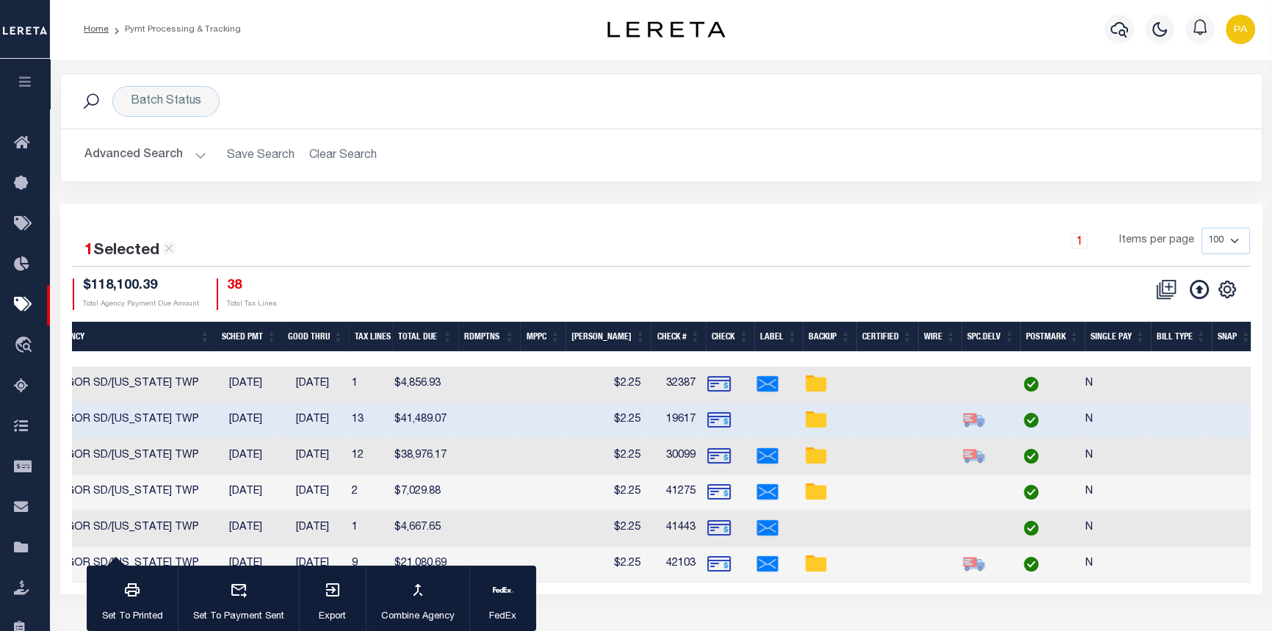
click at [718, 560] on img at bounding box center [719, 564] width 24 height 24
click at [719, 561] on img at bounding box center [719, 564] width 24 height 24
click at [819, 564] on img at bounding box center [816, 564] width 24 height 24
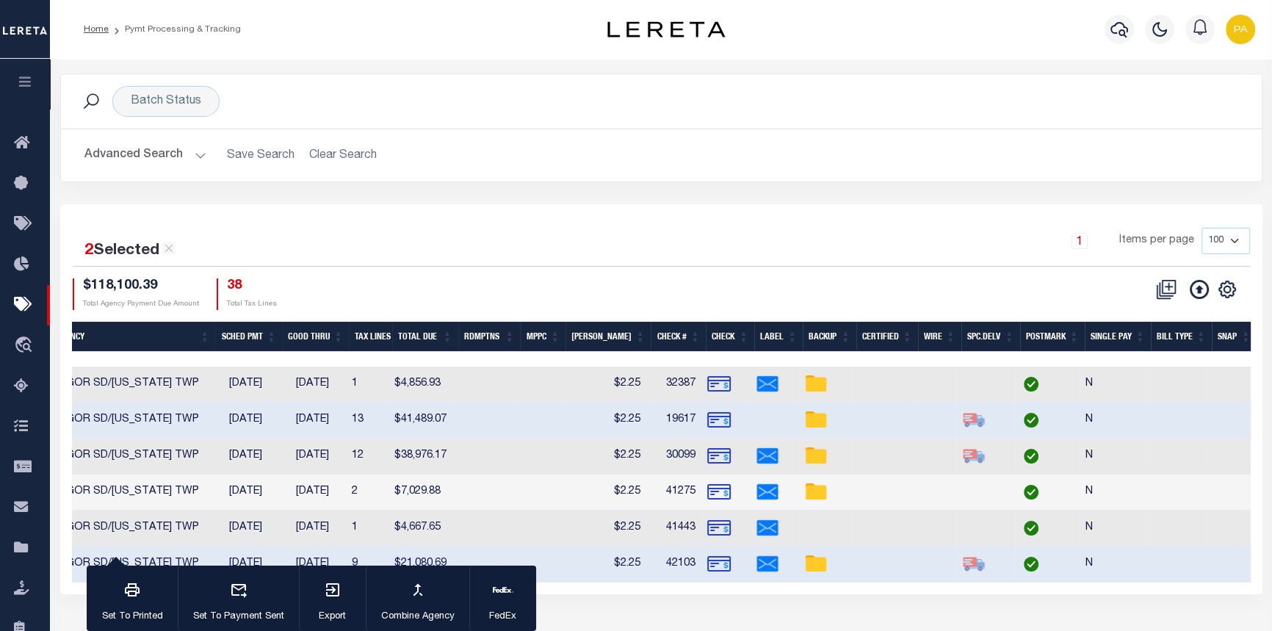
click at [819, 564] on img at bounding box center [816, 564] width 24 height 24
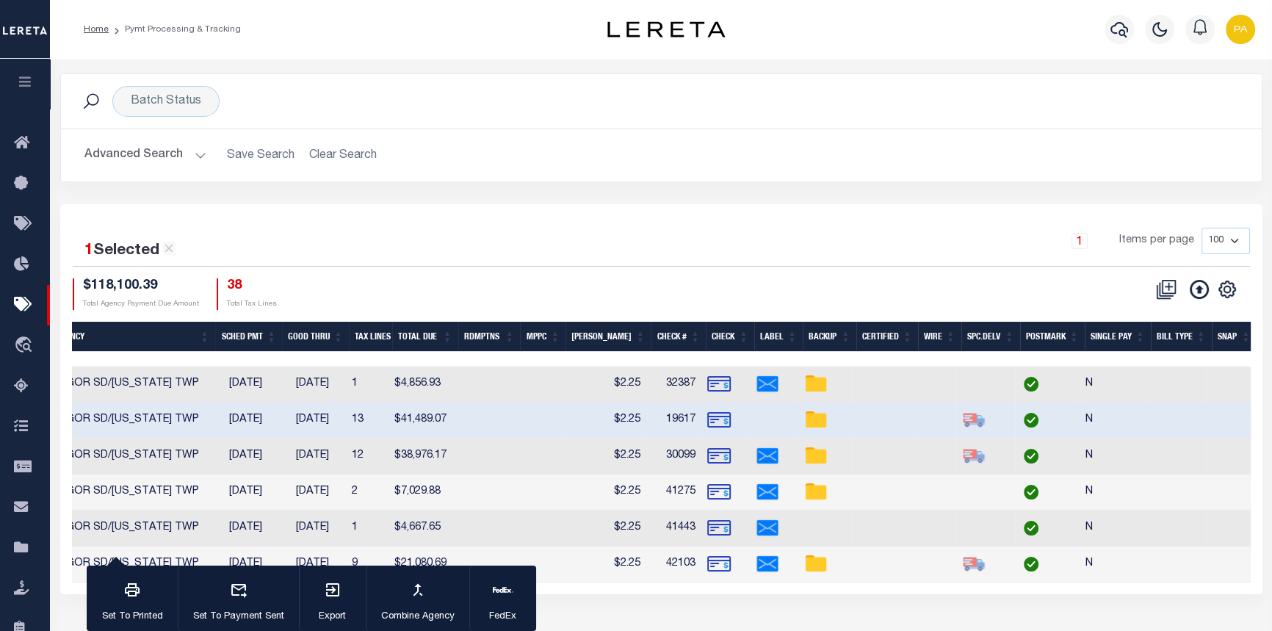
click at [819, 564] on img at bounding box center [816, 564] width 24 height 24
checkbox input "true"
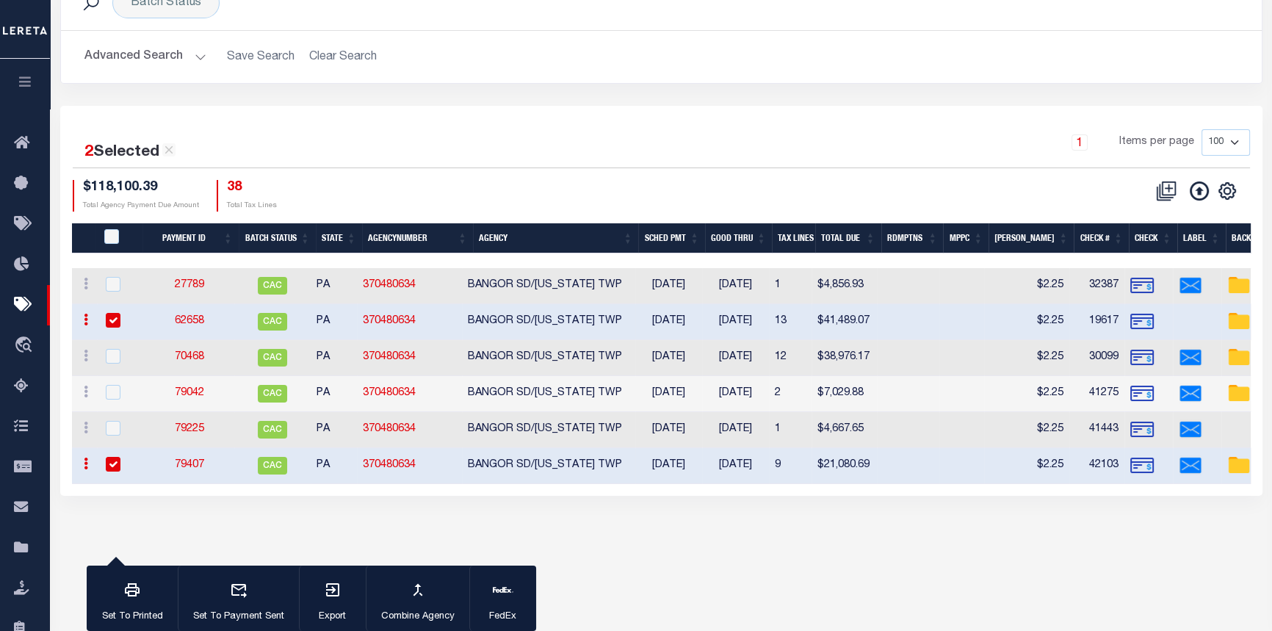
scroll to position [147, 0]
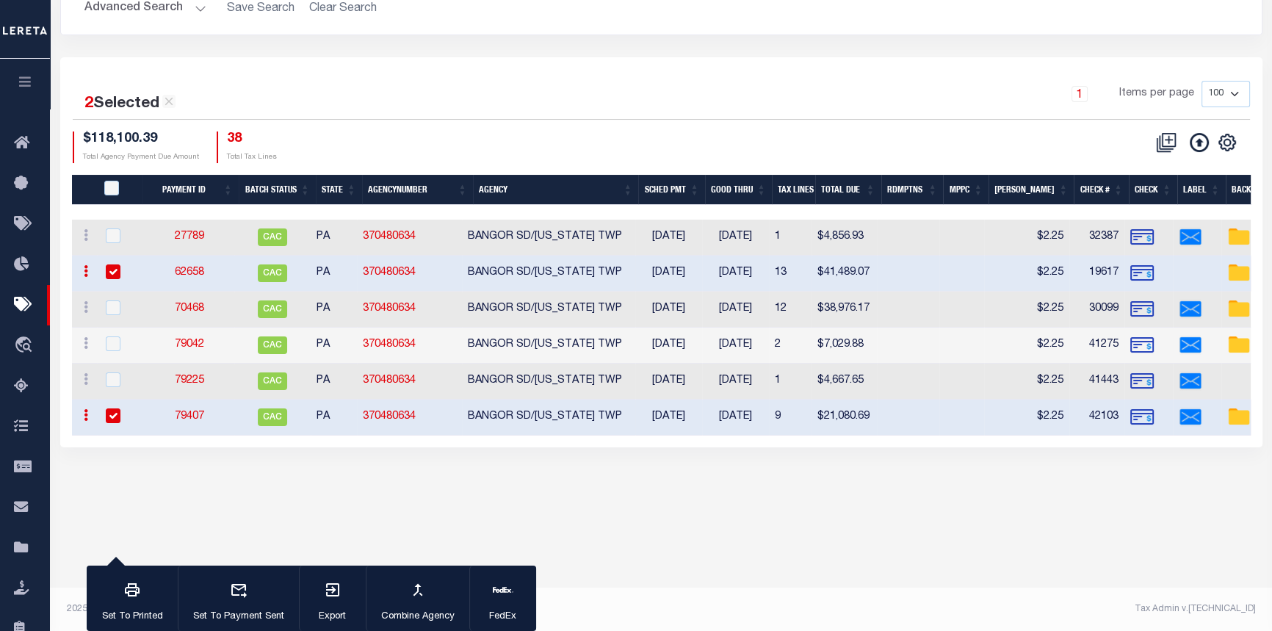
click at [629, 525] on body "Home Pymt Processing & Tracking Profile" at bounding box center [636, 242] width 1272 height 778
click at [1143, 344] on img at bounding box center [1142, 345] width 24 height 24
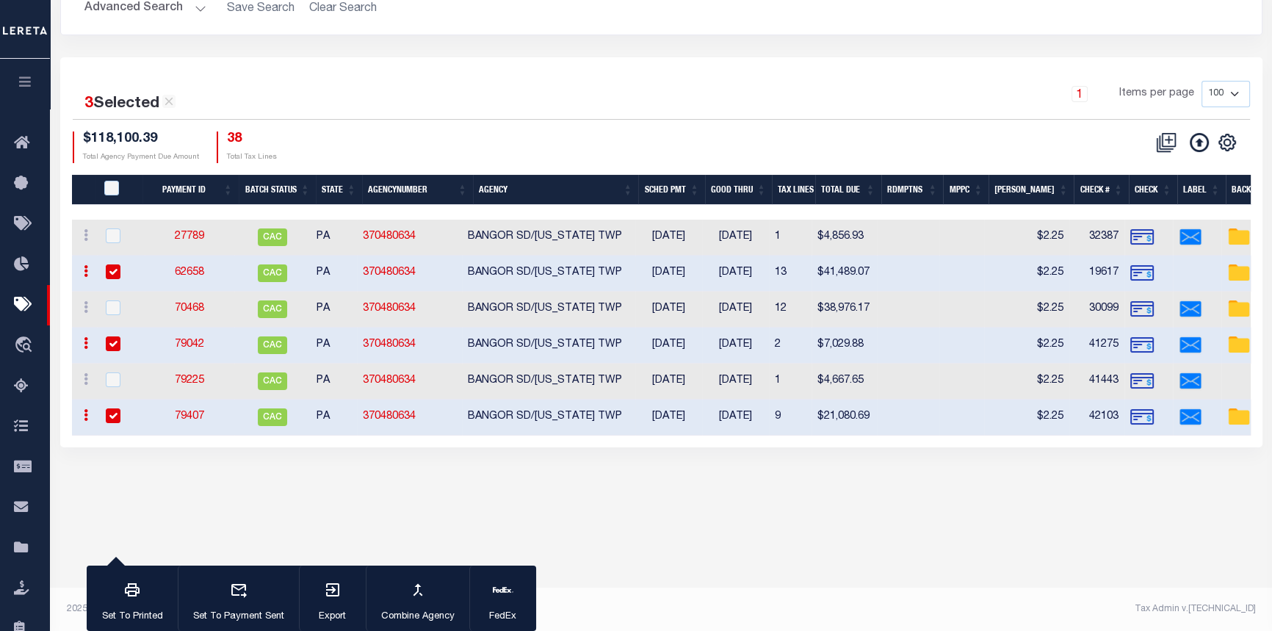
click at [1143, 344] on img at bounding box center [1142, 345] width 24 height 24
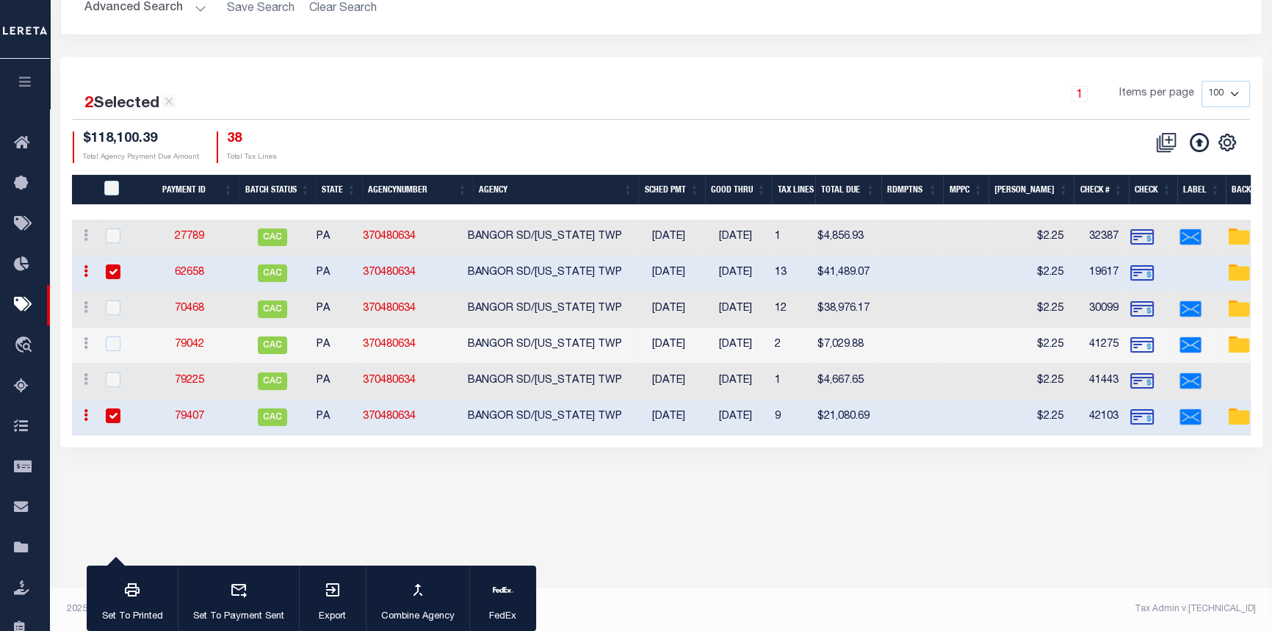
click at [1143, 344] on img at bounding box center [1142, 345] width 24 height 24
checkbox input "true"
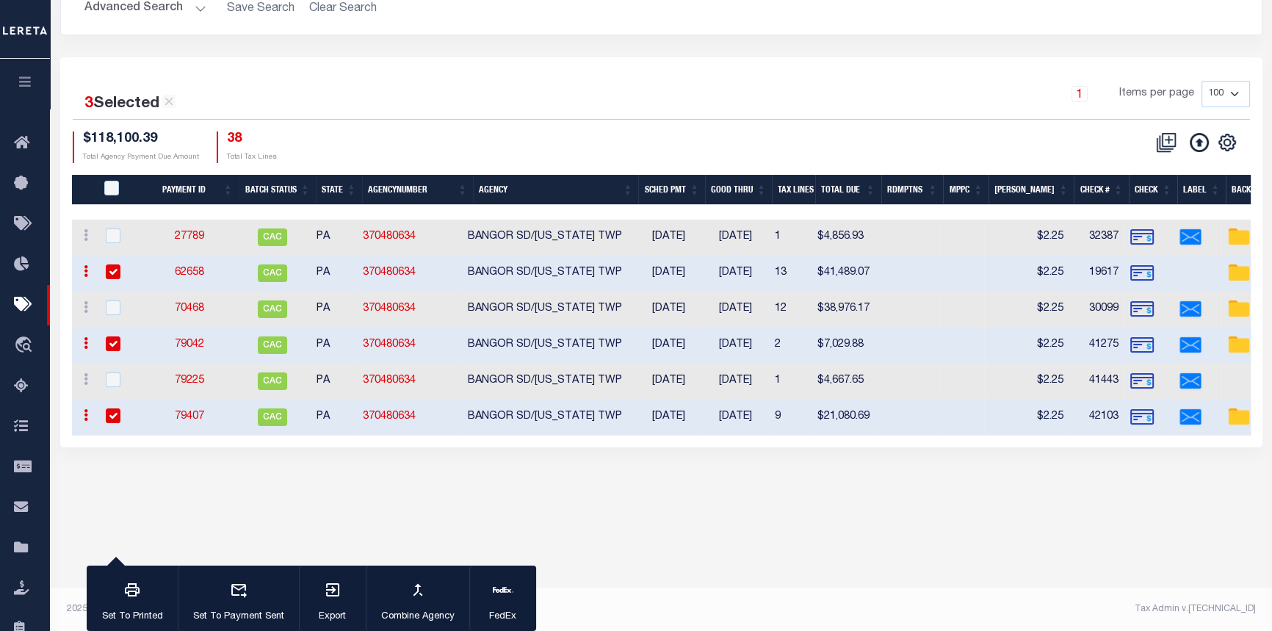
click at [188, 347] on link "79042" at bounding box center [189, 344] width 29 height 10
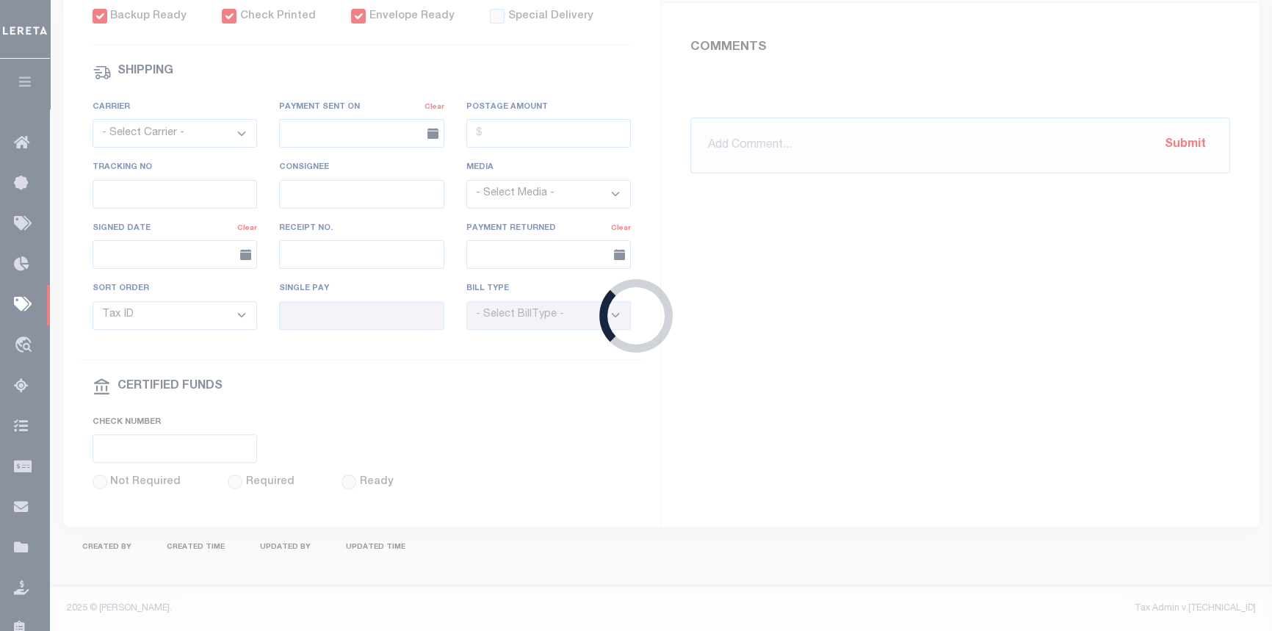
select select "CAC"
type input "[DATE]"
type input "$7,029.88"
select select "CHK"
type input "41275"
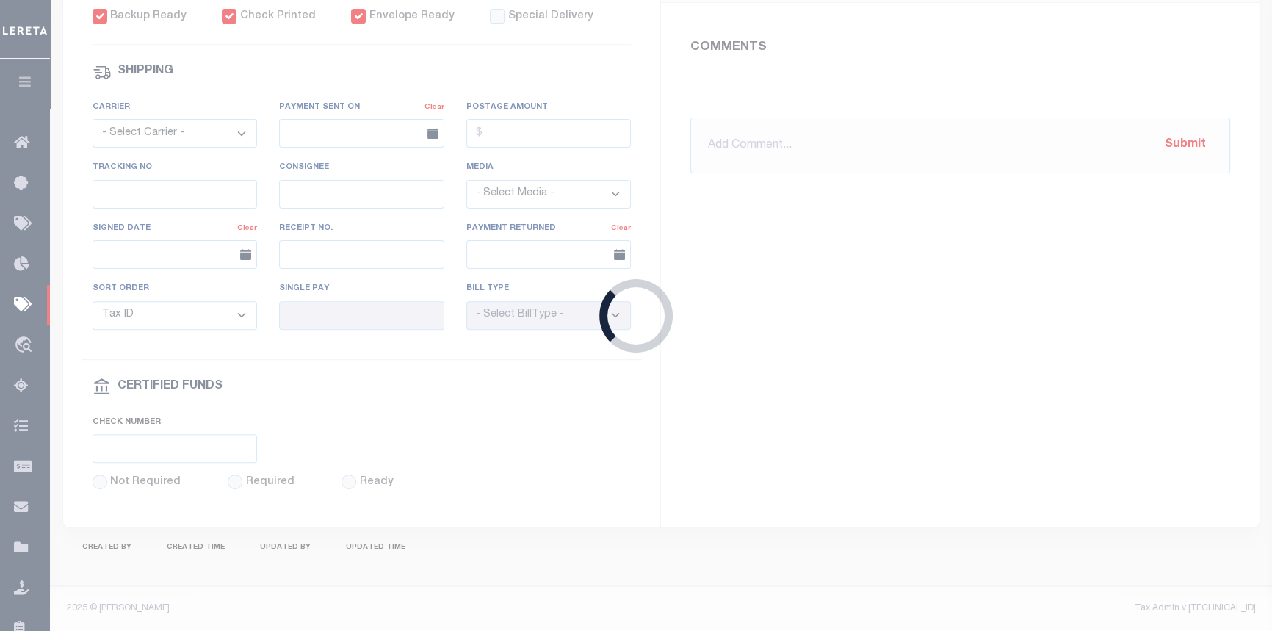
select select "[PERSON_NAME]"
type input "[DATE]"
checkbox input "true"
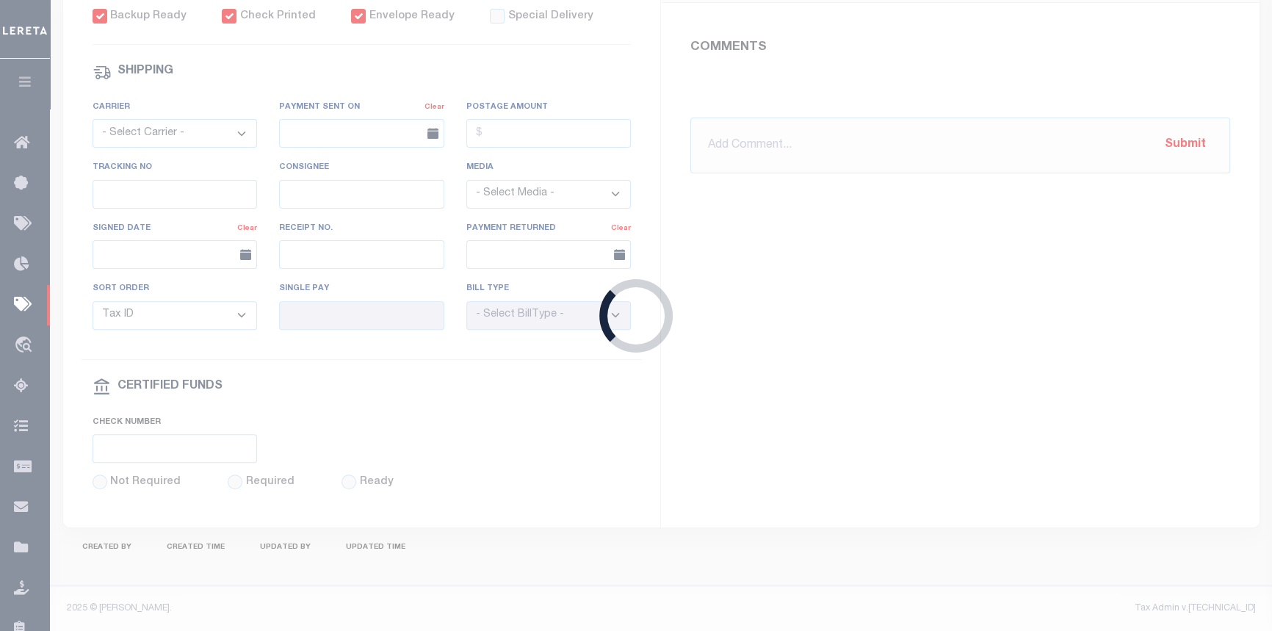
select select "FDX"
type input "[DATE]"
type input "$21.26"
type input "777999611839"
type input "N"
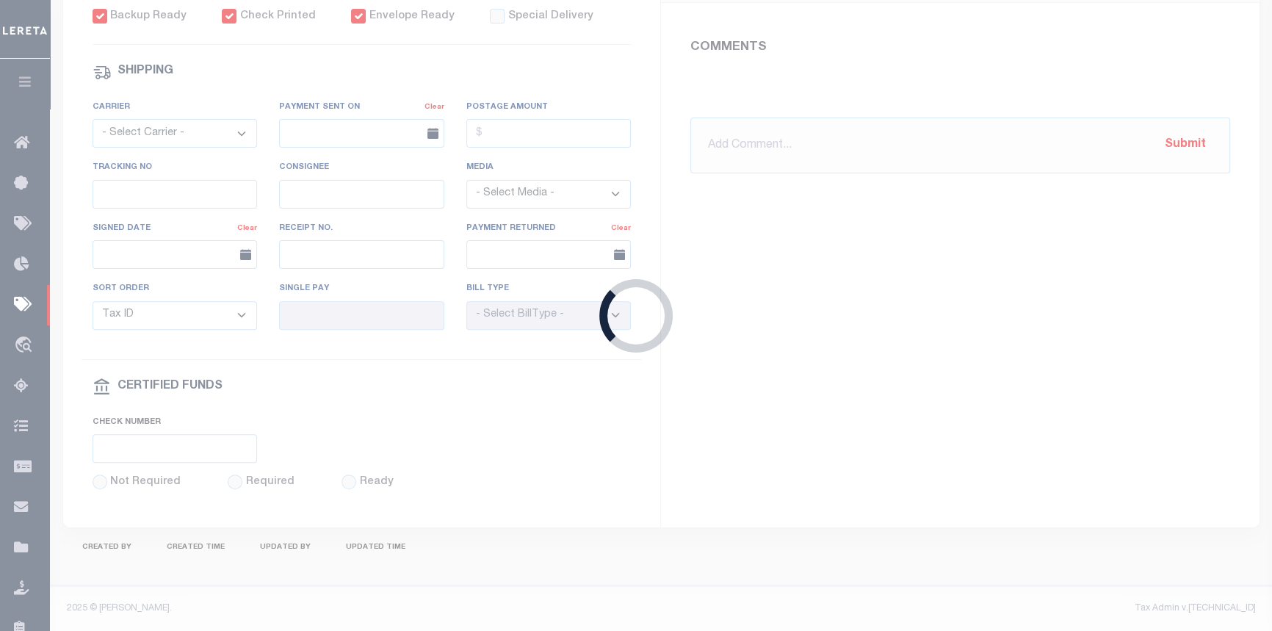
radio input "true"
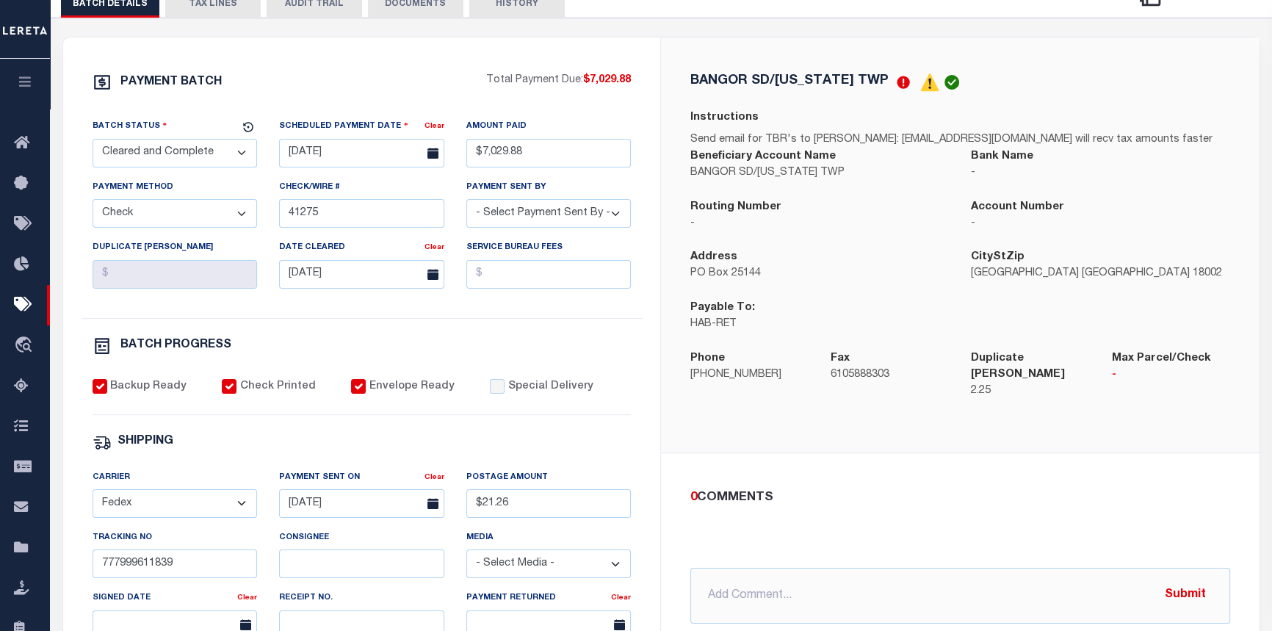
scroll to position [133, 0]
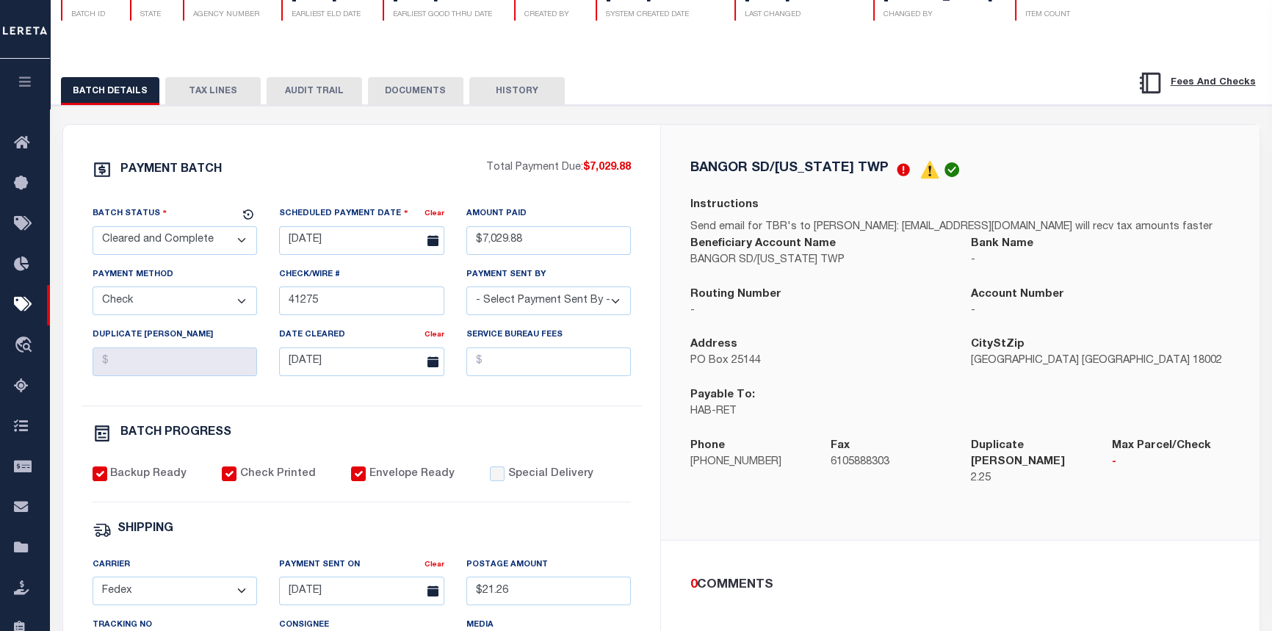
click at [299, 93] on button "AUDIT TRAIL" at bounding box center [314, 91] width 95 height 28
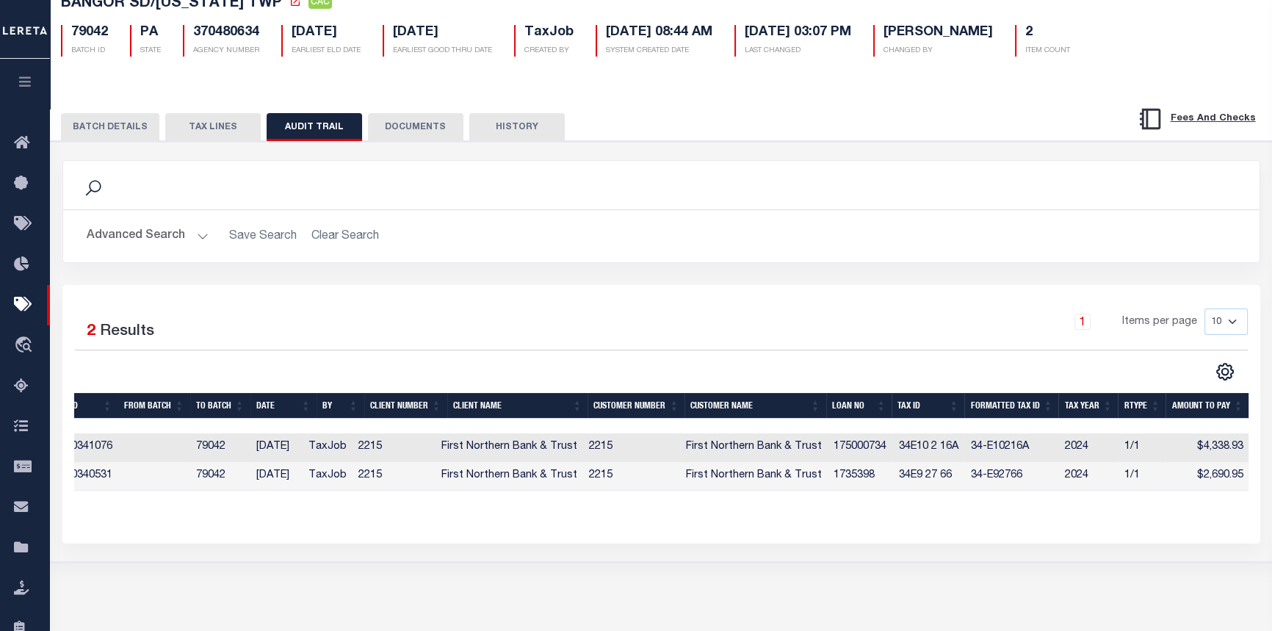
scroll to position [0, 0]
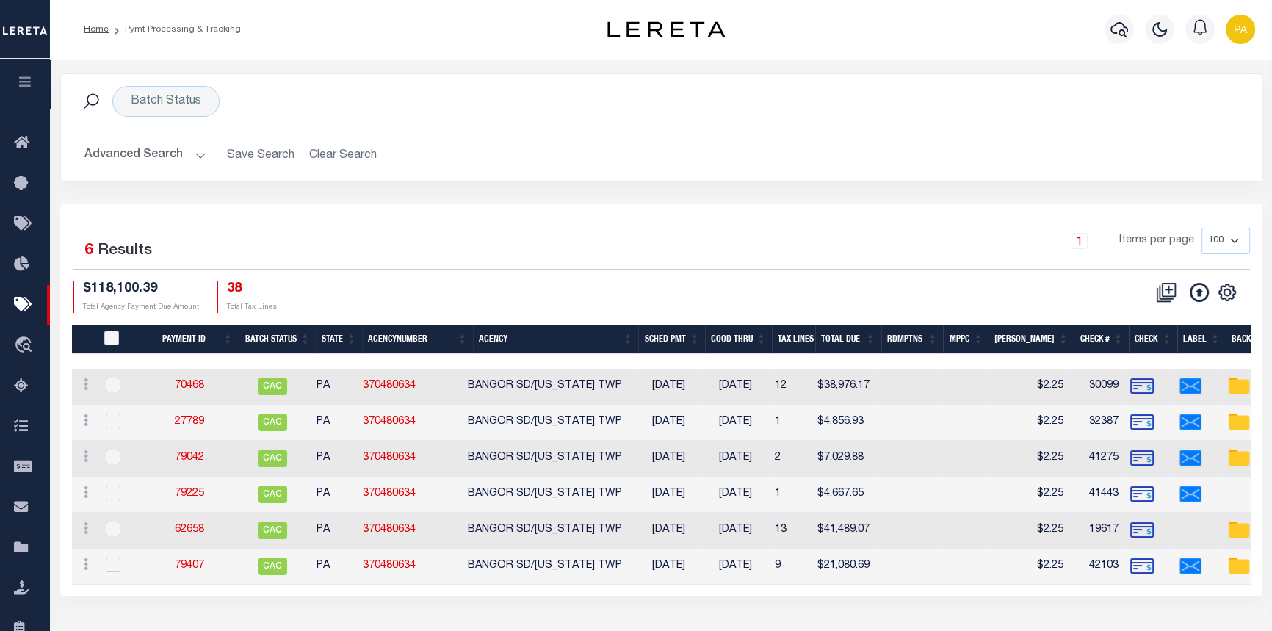
drag, startPoint x: 750, startPoint y: 595, endPoint x: 849, endPoint y: 607, distance: 99.8
click at [846, 607] on div "Batch Status Search Advanced Search Save Search Clear Search PayeeSearchTable_d…" at bounding box center [661, 350] width 1222 height 582
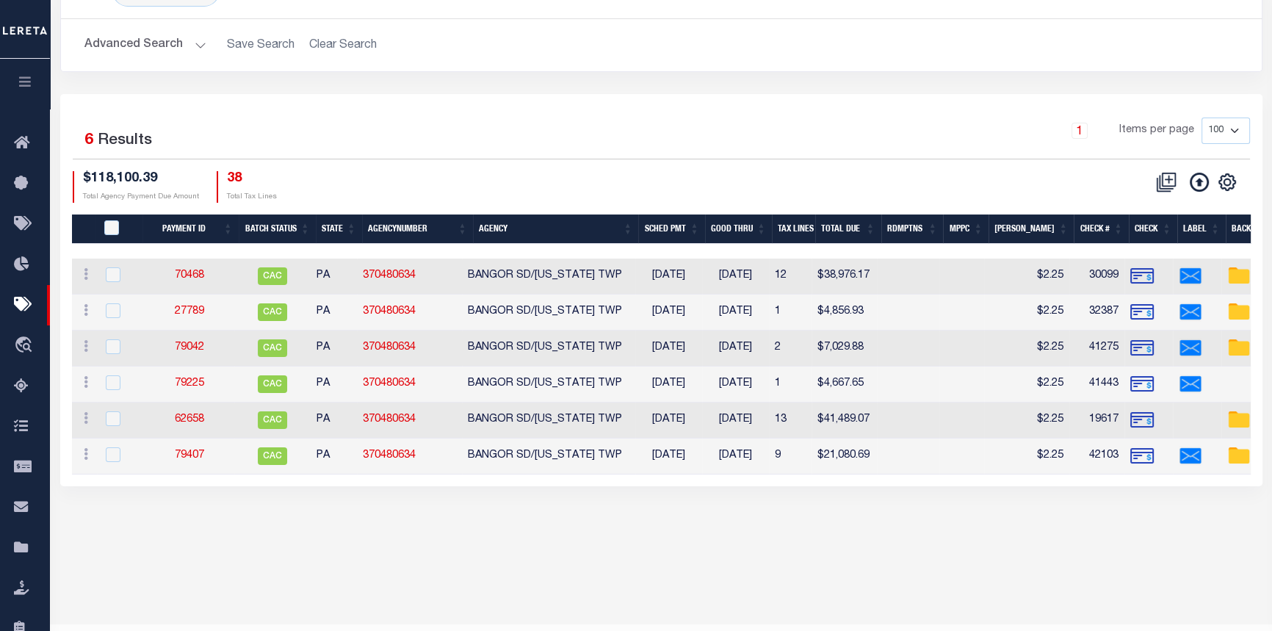
scroll to position [147, 0]
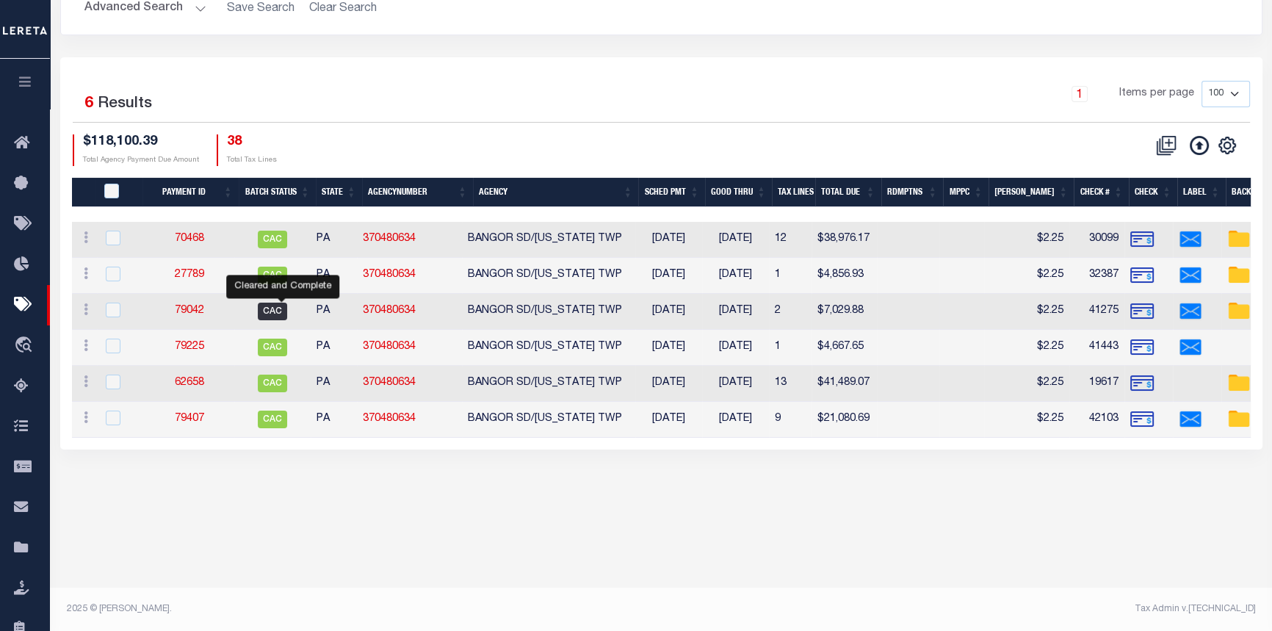
click at [286, 310] on span "CAC" at bounding box center [272, 312] width 29 height 18
select select "CAC"
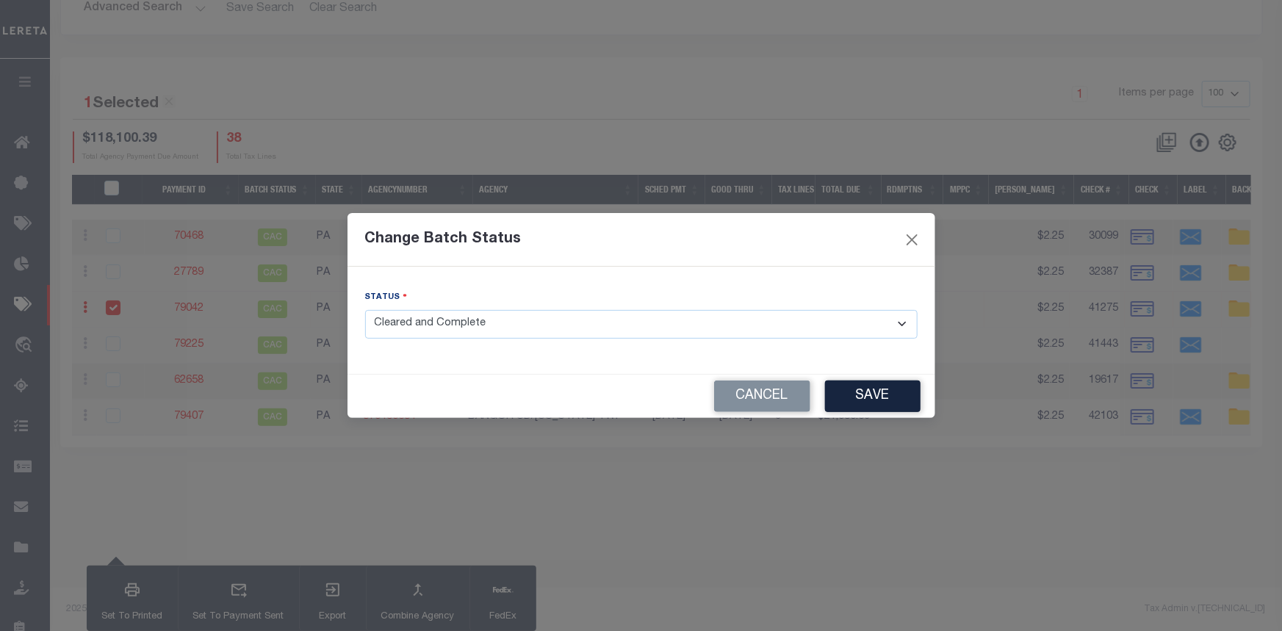
click at [915, 230] on div "Change Batch Status" at bounding box center [641, 240] width 588 height 54
click at [910, 242] on button "Close" at bounding box center [911, 239] width 19 height 19
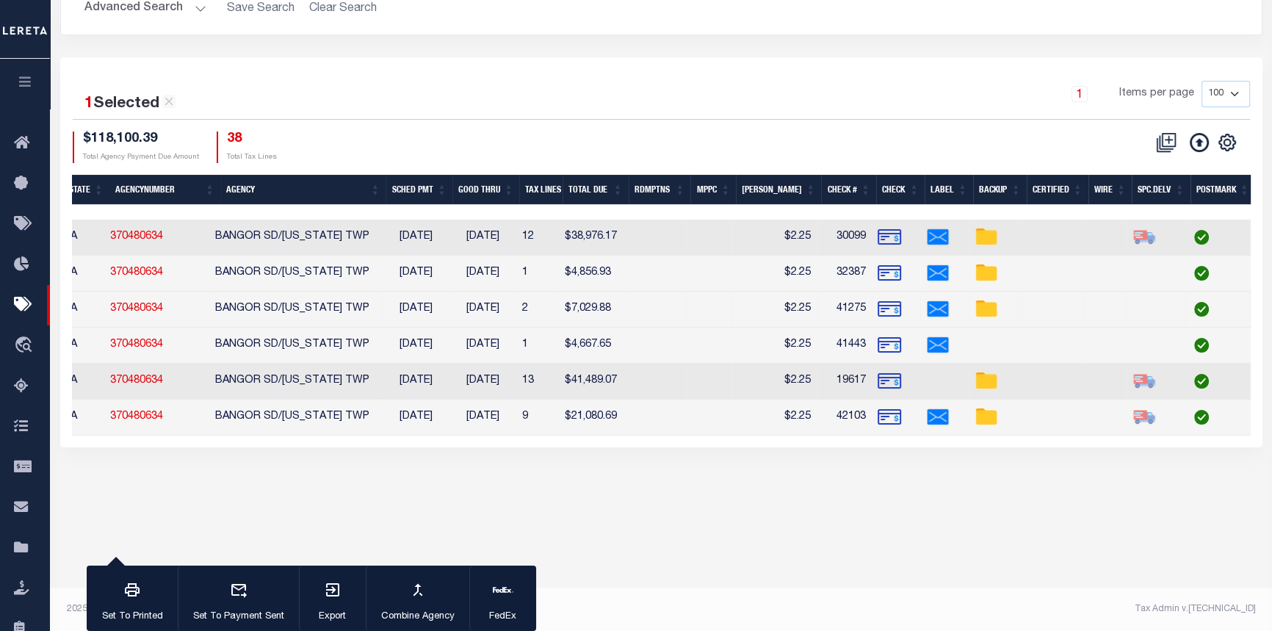
scroll to position [0, 588]
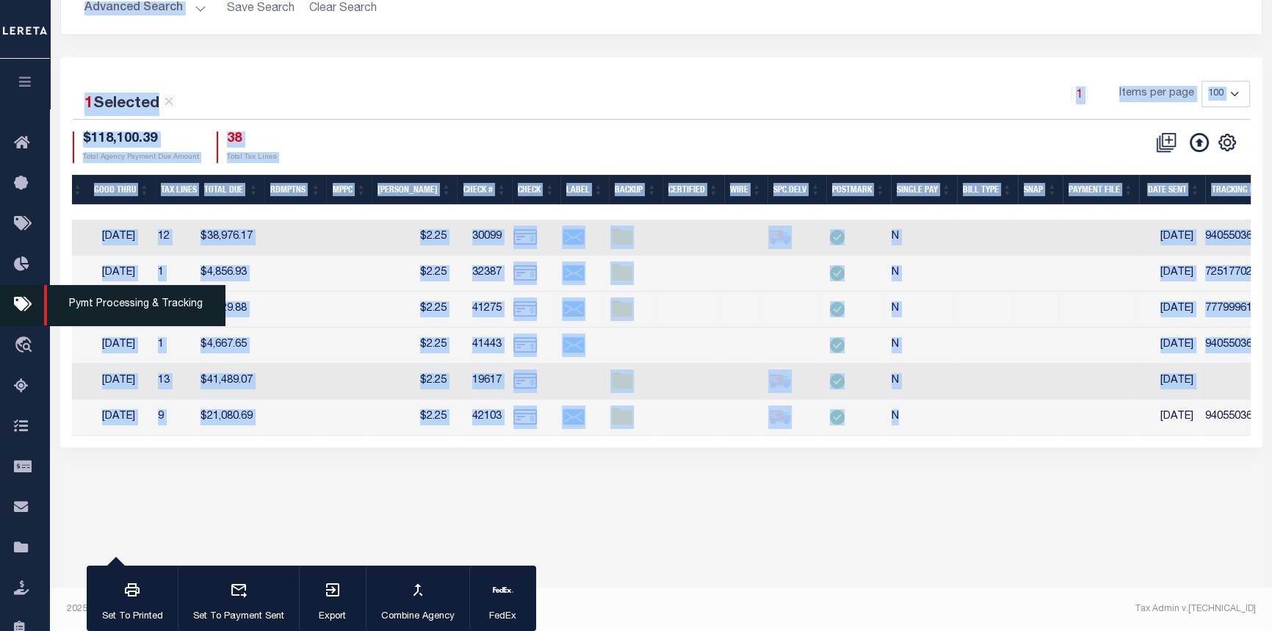
drag, startPoint x: 861, startPoint y: 433, endPoint x: 16, endPoint y: 328, distance: 851.7
click at [26, 346] on div "Home Pymt Processing & Tracking" at bounding box center [636, 172] width 1272 height 638
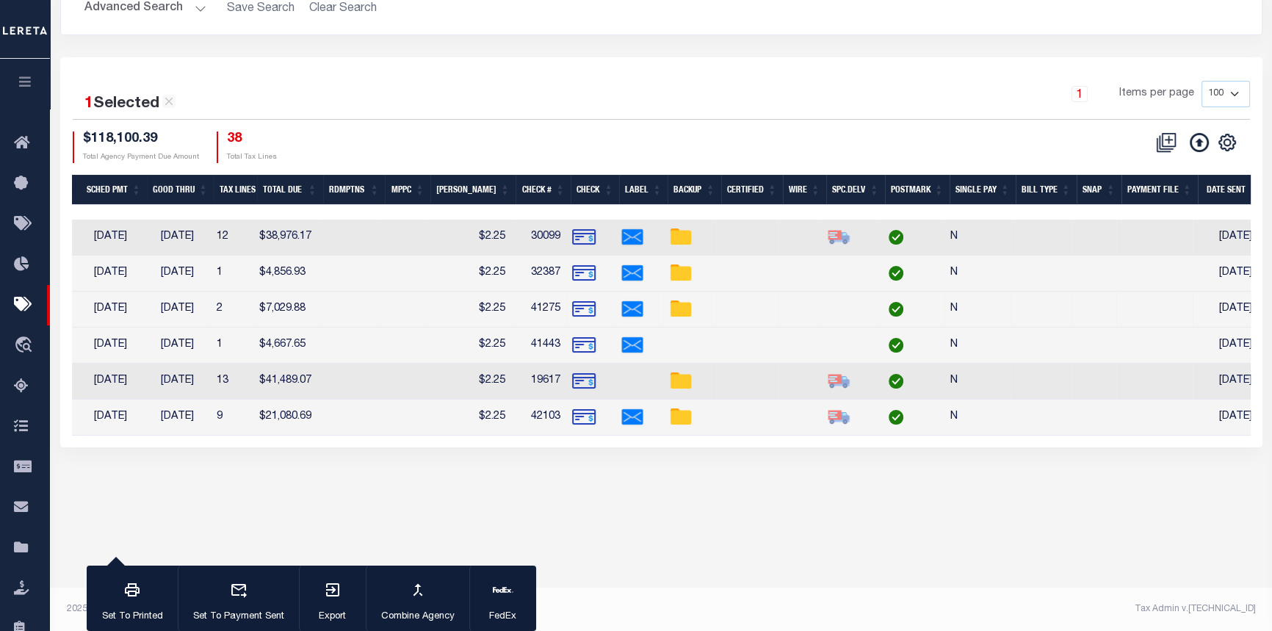
click at [845, 521] on body "Home Pymt Processing & Tracking Profile" at bounding box center [636, 242] width 1272 height 778
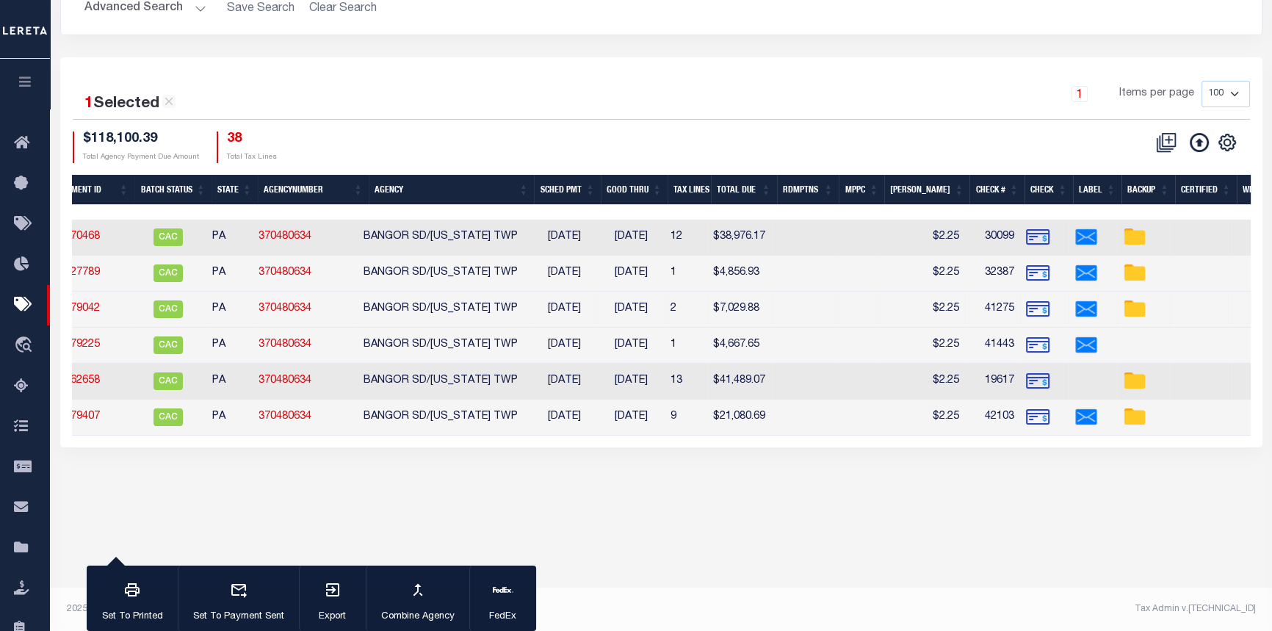
scroll to position [0, 103]
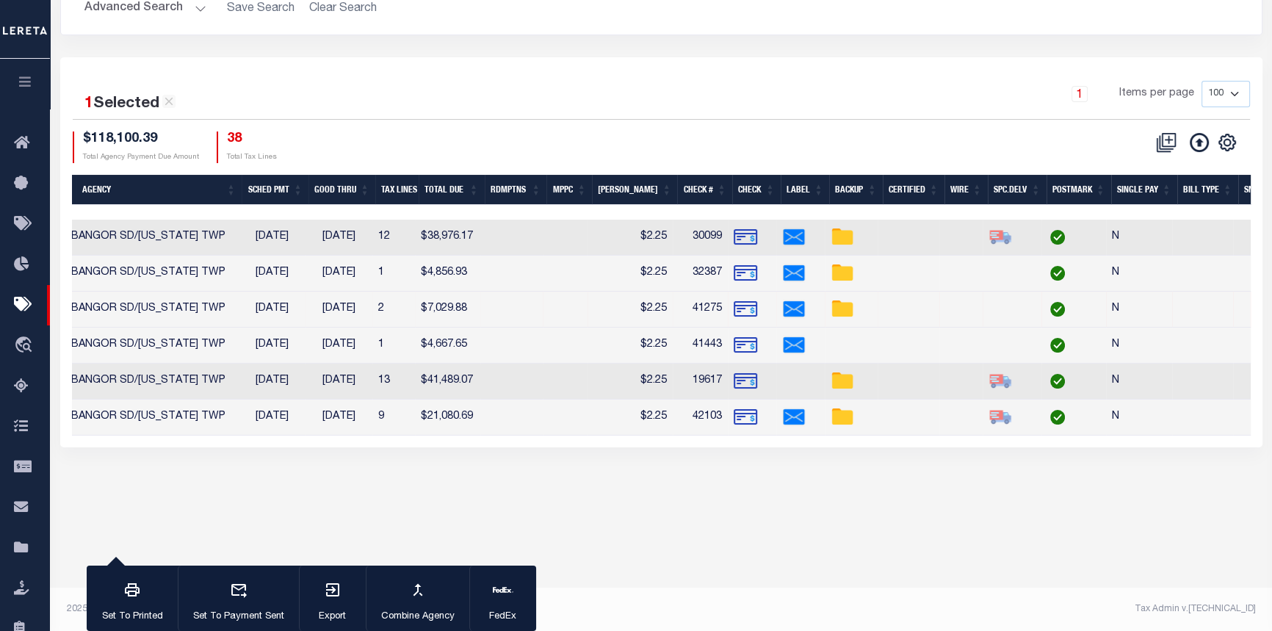
click at [742, 314] on img at bounding box center [746, 309] width 24 height 24
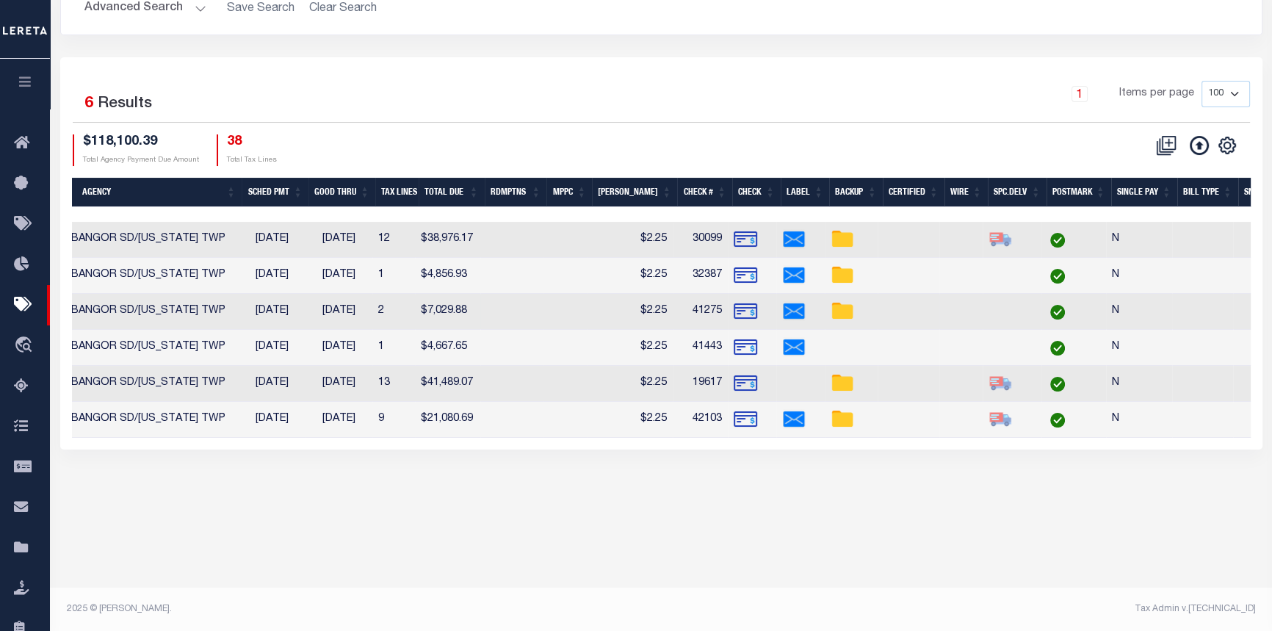
click at [742, 308] on img at bounding box center [746, 312] width 24 height 24
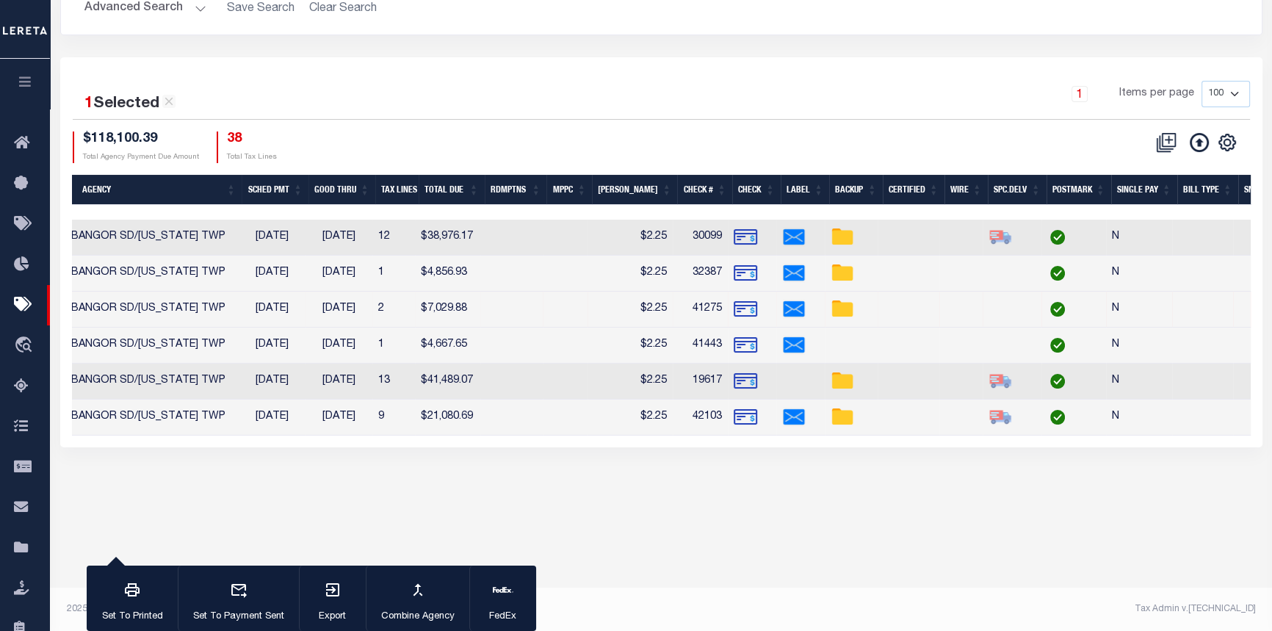
click at [742, 308] on img at bounding box center [746, 309] width 24 height 24
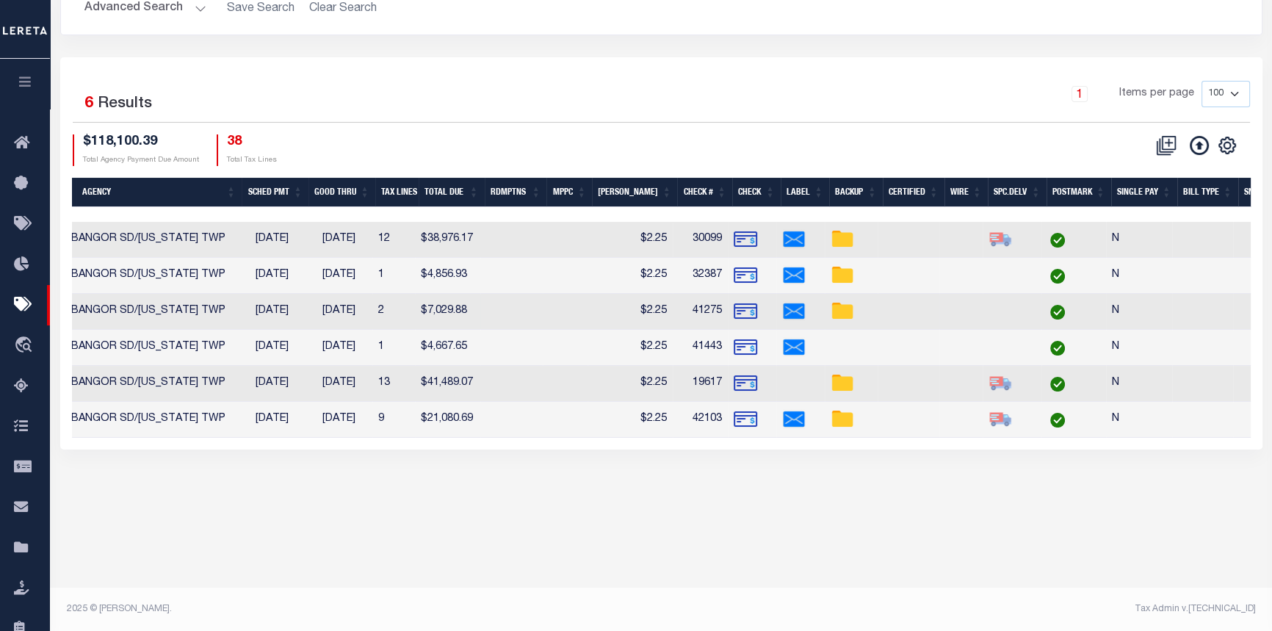
click at [742, 308] on img at bounding box center [746, 312] width 24 height 24
checkbox input "true"
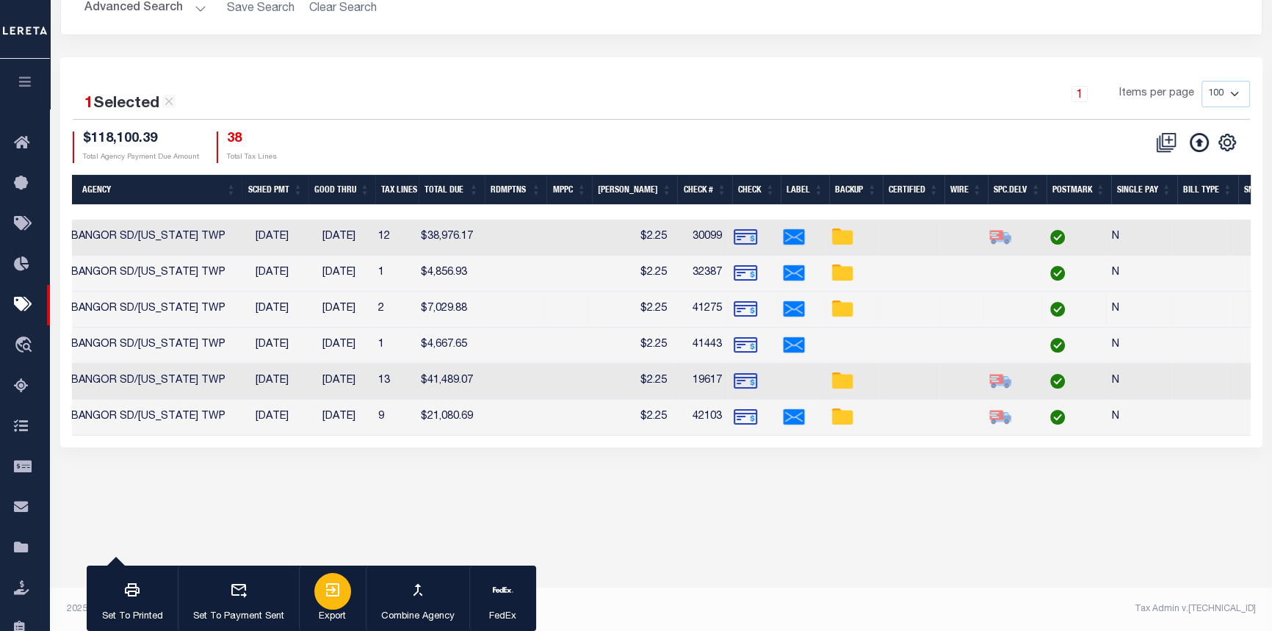
click at [327, 591] on icon "button" at bounding box center [332, 589] width 13 height 13
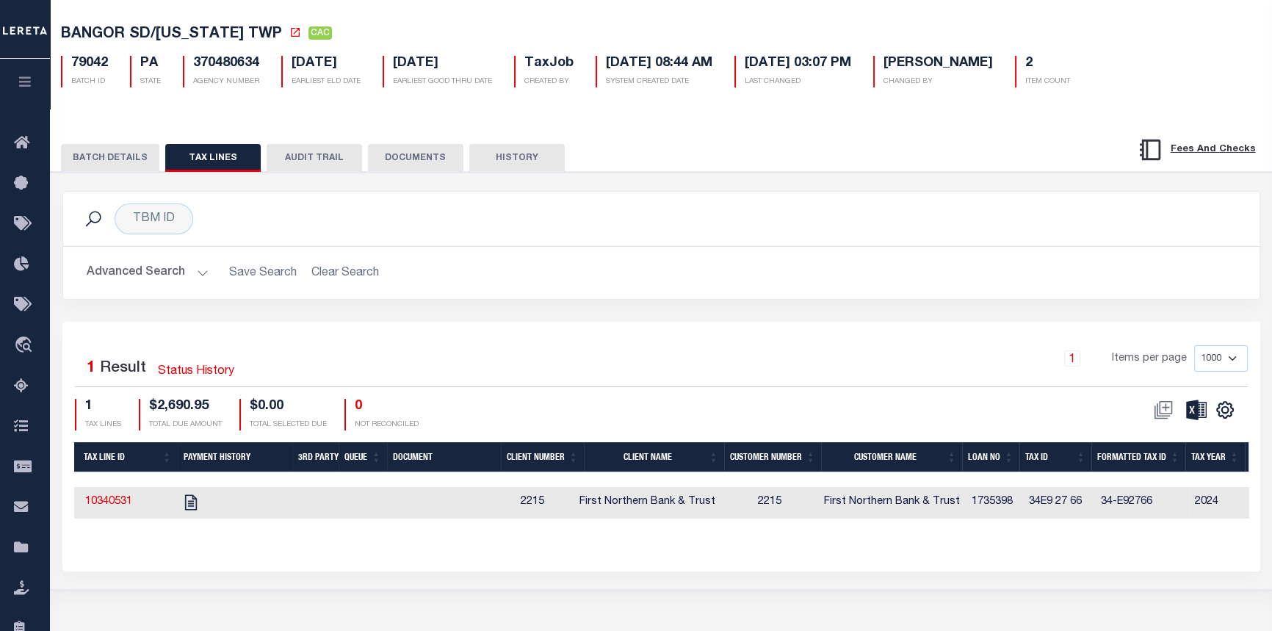
scroll to position [0, 80]
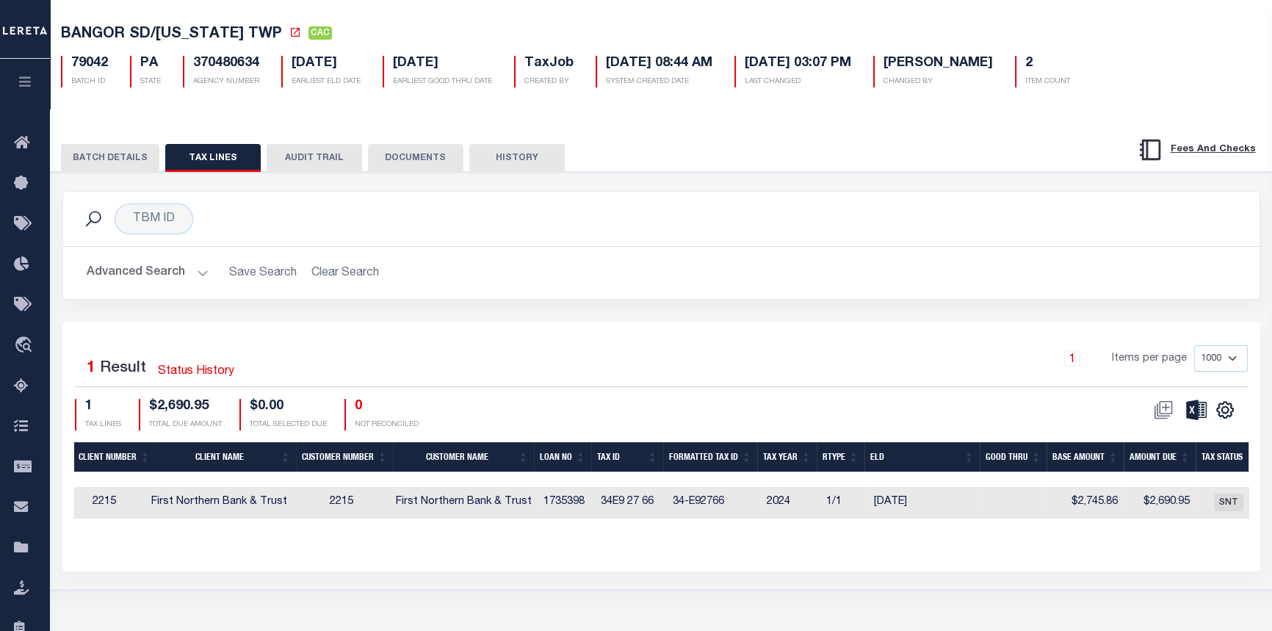
click at [107, 160] on button "BATCH DETAILS" at bounding box center [110, 158] width 98 height 28
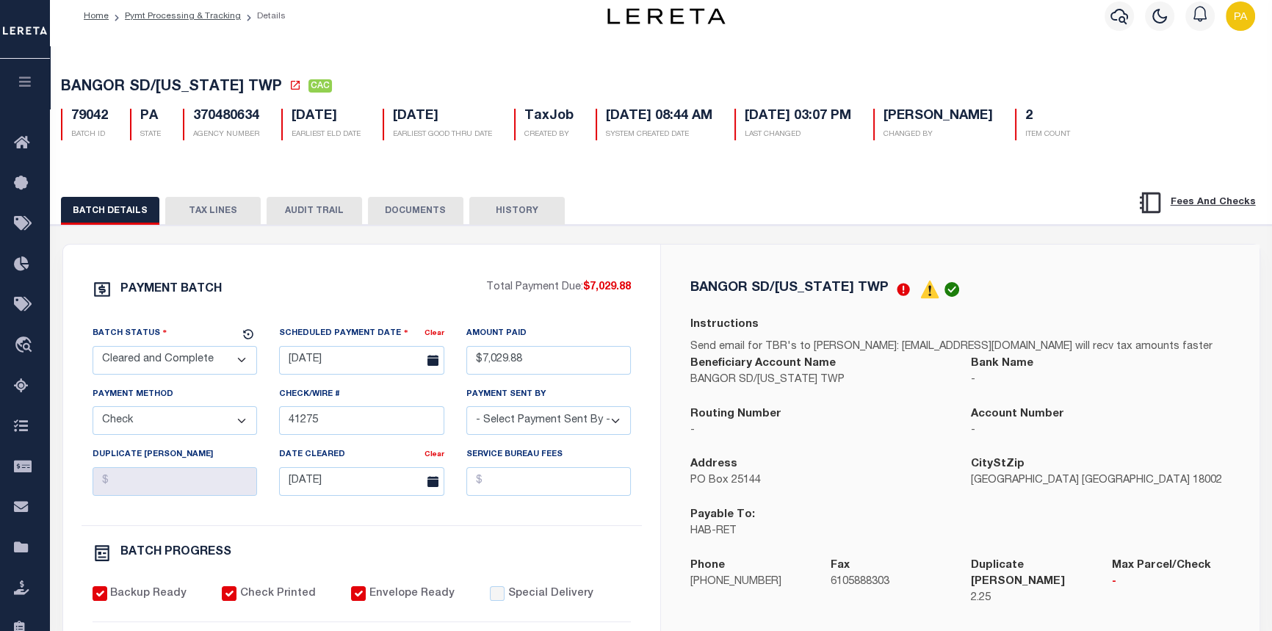
click at [203, 206] on button "TAX LINES" at bounding box center [212, 211] width 95 height 28
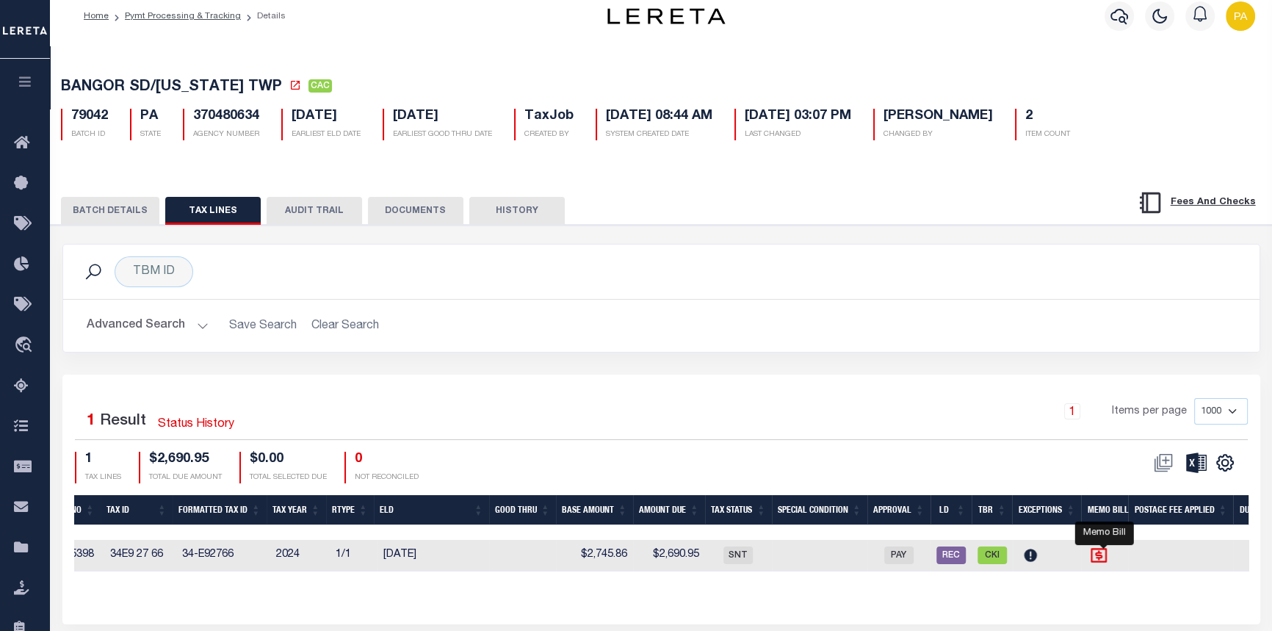
click at [1107, 560] on icon "" at bounding box center [1099, 555] width 16 height 15
checkbox input "true"
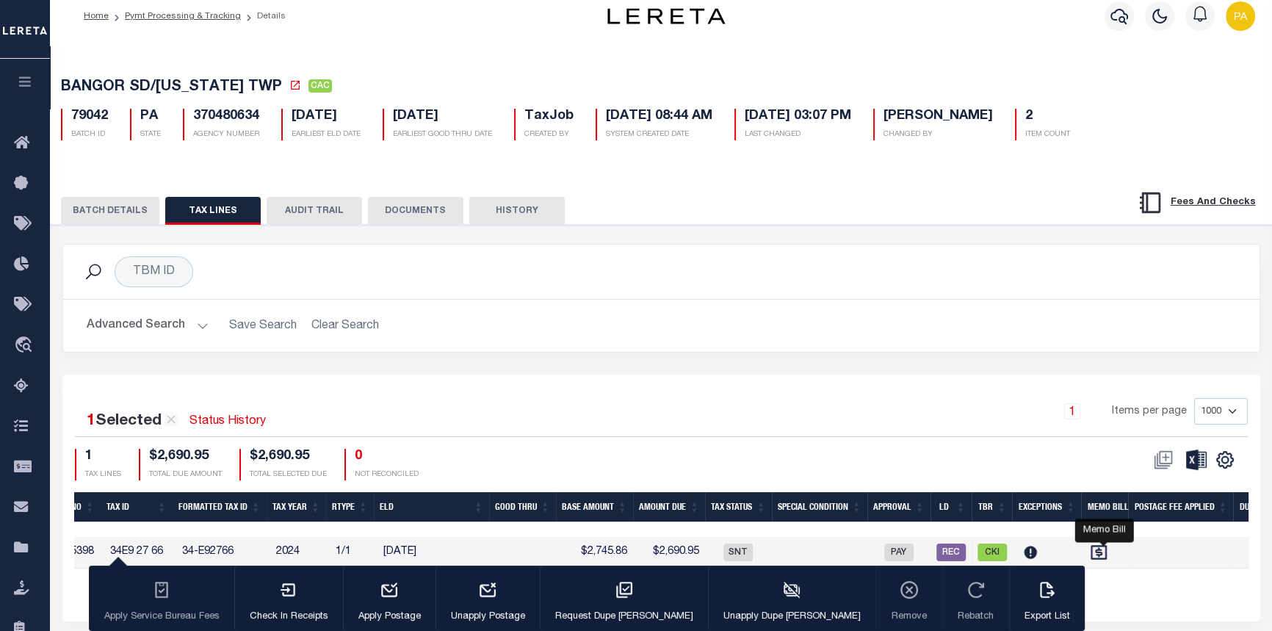
click at [662, 308] on div "Advanced Search Save Search Clear Search Loan No Equals Equals Is Not Equal To …" at bounding box center [661, 326] width 1196 height 52
click at [1153, 187] on div "BATCH DETAILS TAX LINES AUDIT TRAIL DOCUMENTS HISTORY" at bounding box center [661, 405] width 1236 height 471
drag, startPoint x: 1083, startPoint y: 621, endPoint x: 1086, endPoint y: 593, distance: 27.3
click at [1083, 617] on div "1 Selected 1 Result Status History 1 Items per page 1000 2500 5000 10000 1 TAX …" at bounding box center [661, 498] width 1198 height 247
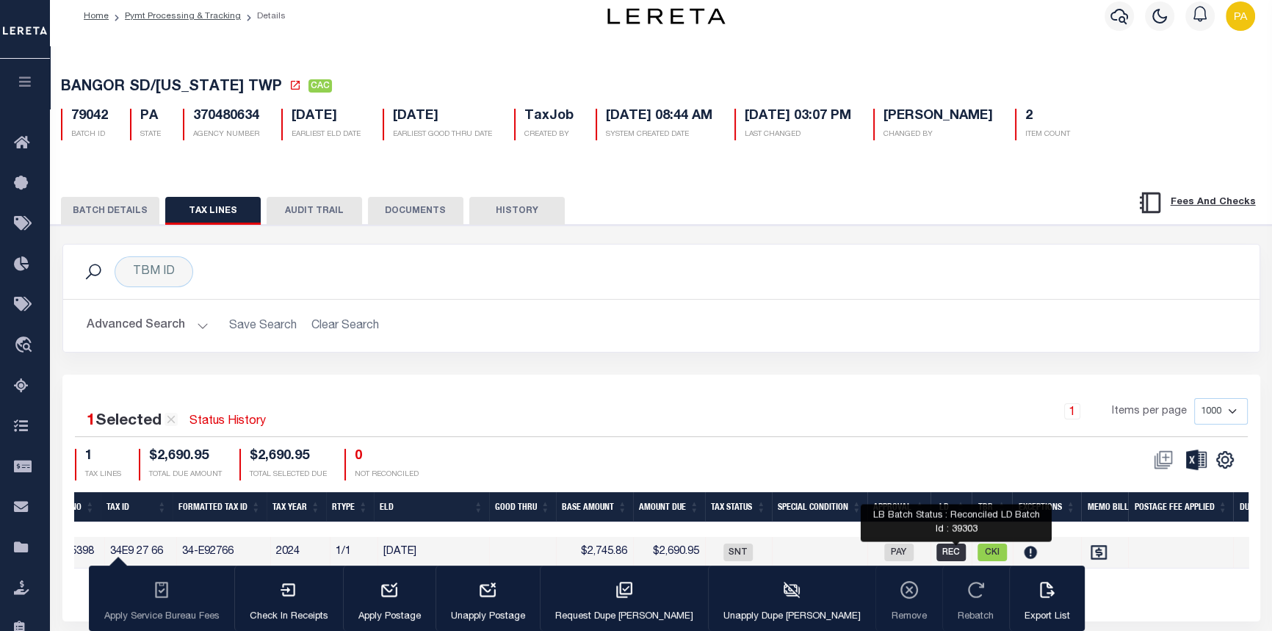
click at [958, 557] on span "REC" at bounding box center [950, 552] width 29 height 18
checkbox input "false"
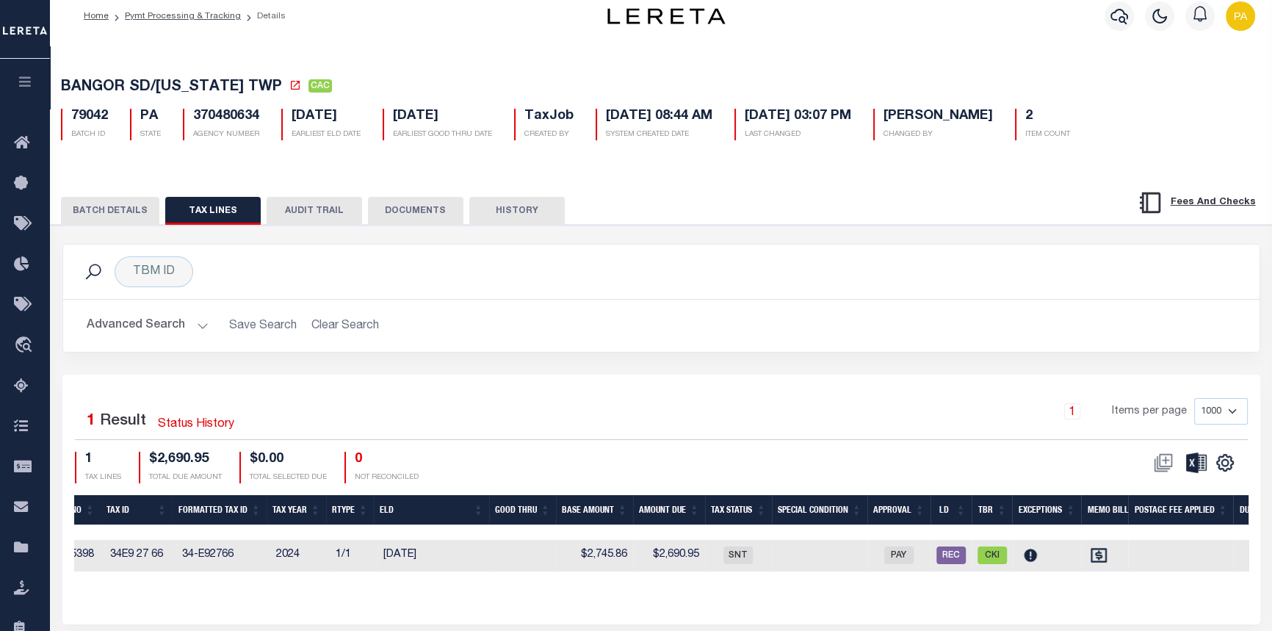
drag, startPoint x: 1021, startPoint y: 585, endPoint x: 1190, endPoint y: 586, distance: 169.7
click at [1201, 588] on div "Tax Line ID Payment History 3rd Party Queue Document Client Number Client Name …" at bounding box center [661, 545] width 1174 height 100
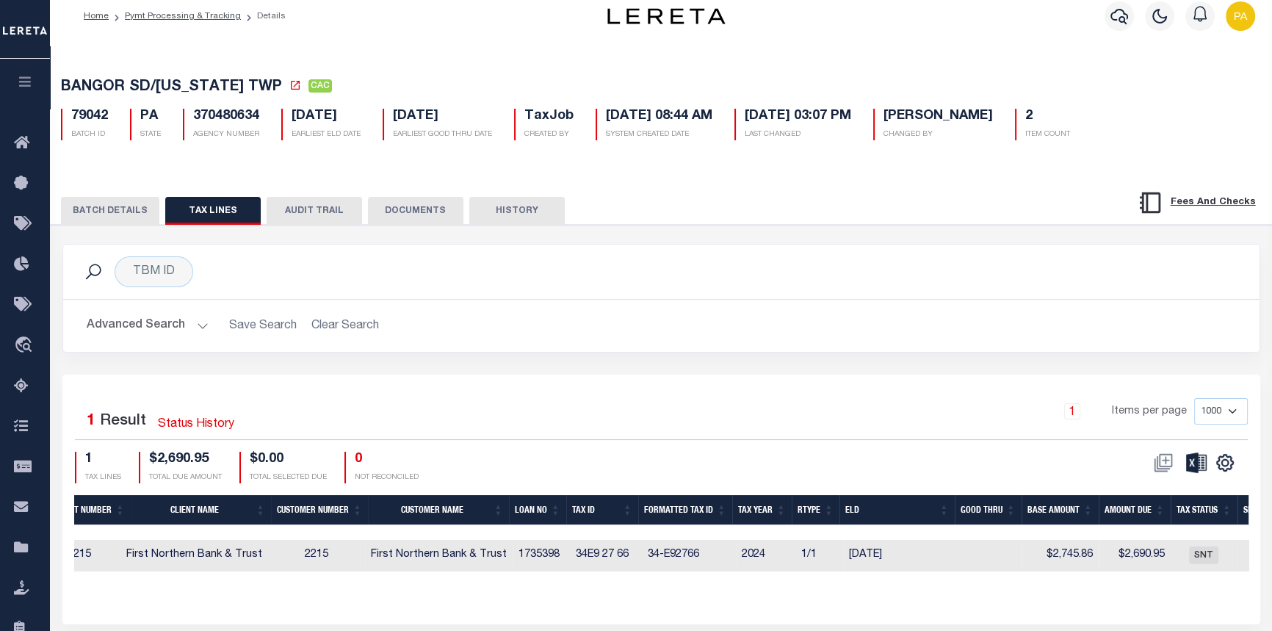
scroll to position [0, 449]
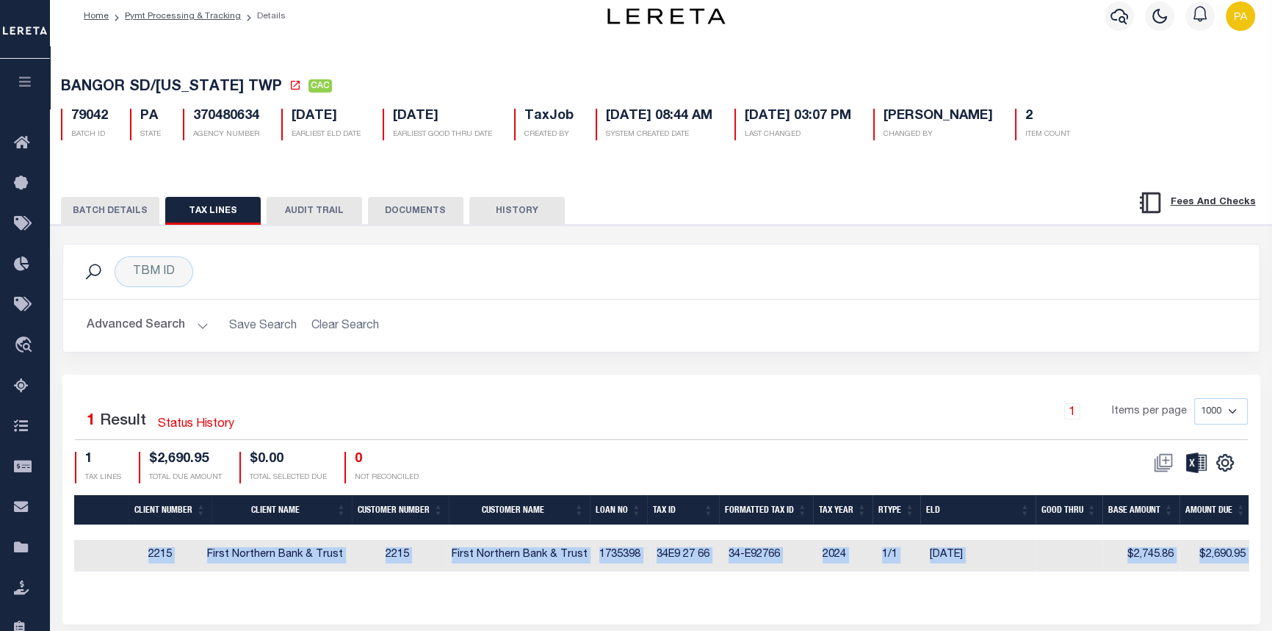
drag, startPoint x: 400, startPoint y: 585, endPoint x: 562, endPoint y: 602, distance: 162.5
click at [562, 595] on div "Tax Line ID Payment History 3rd Party Queue Document Client Number Client Name …" at bounding box center [661, 545] width 1174 height 100
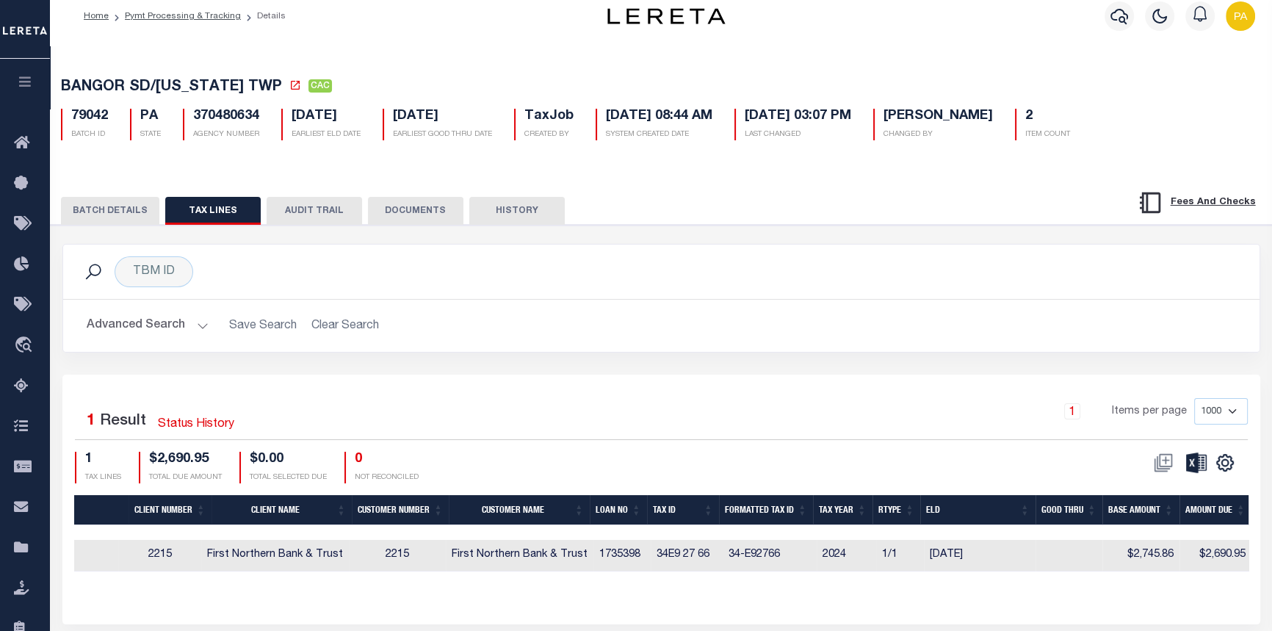
click at [511, 431] on div "1 Items per page 1000 2500 5000 10000" at bounding box center [810, 417] width 874 height 38
click at [148, 12] on link "Pymt Processing & Tracking" at bounding box center [183, 16] width 116 height 9
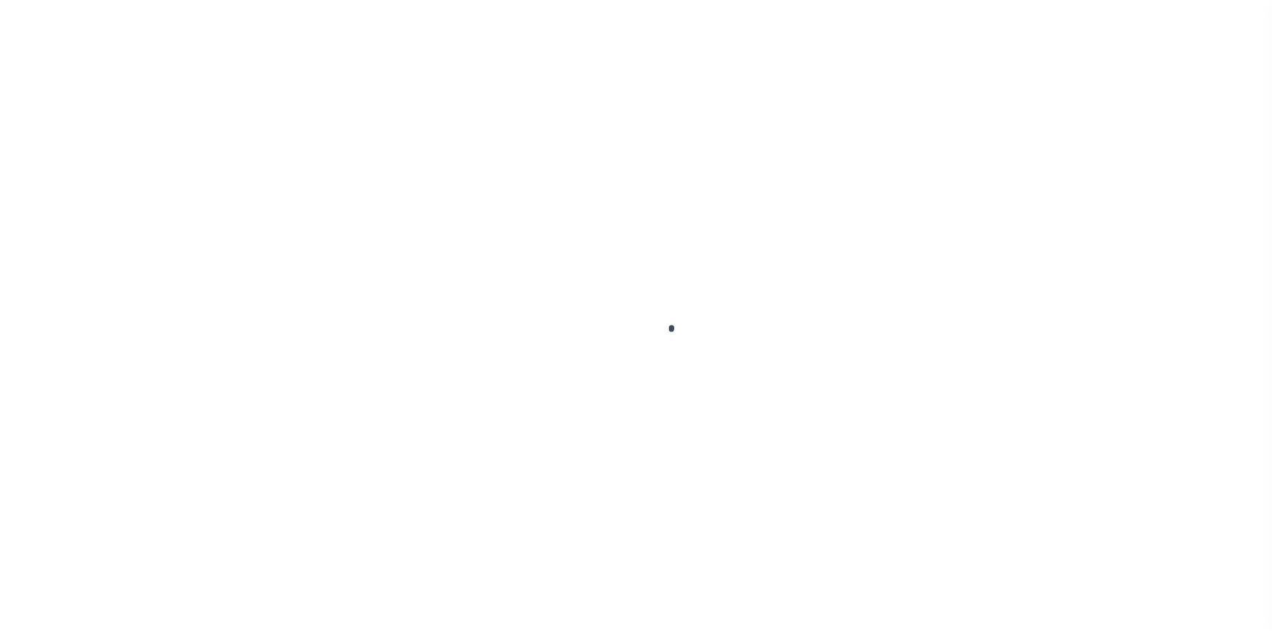
select select "CAC"
select select "CHK"
select select "[PERSON_NAME]"
select select "FDX"
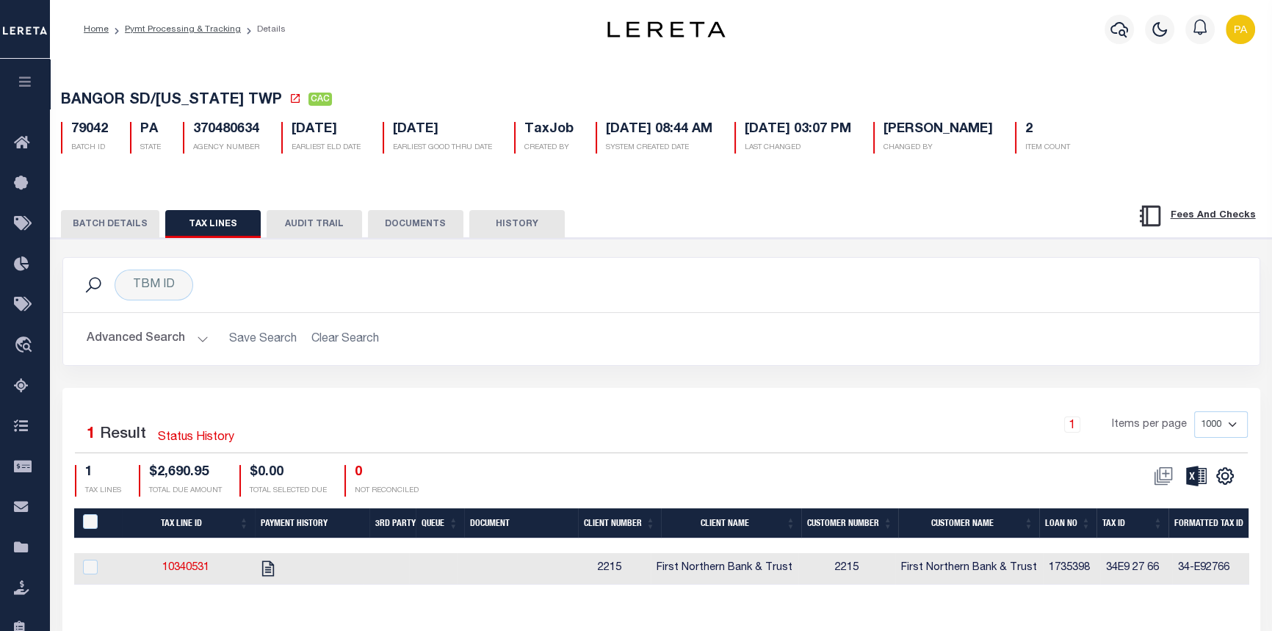
click at [118, 227] on button "BATCH DETAILS" at bounding box center [110, 224] width 98 height 28
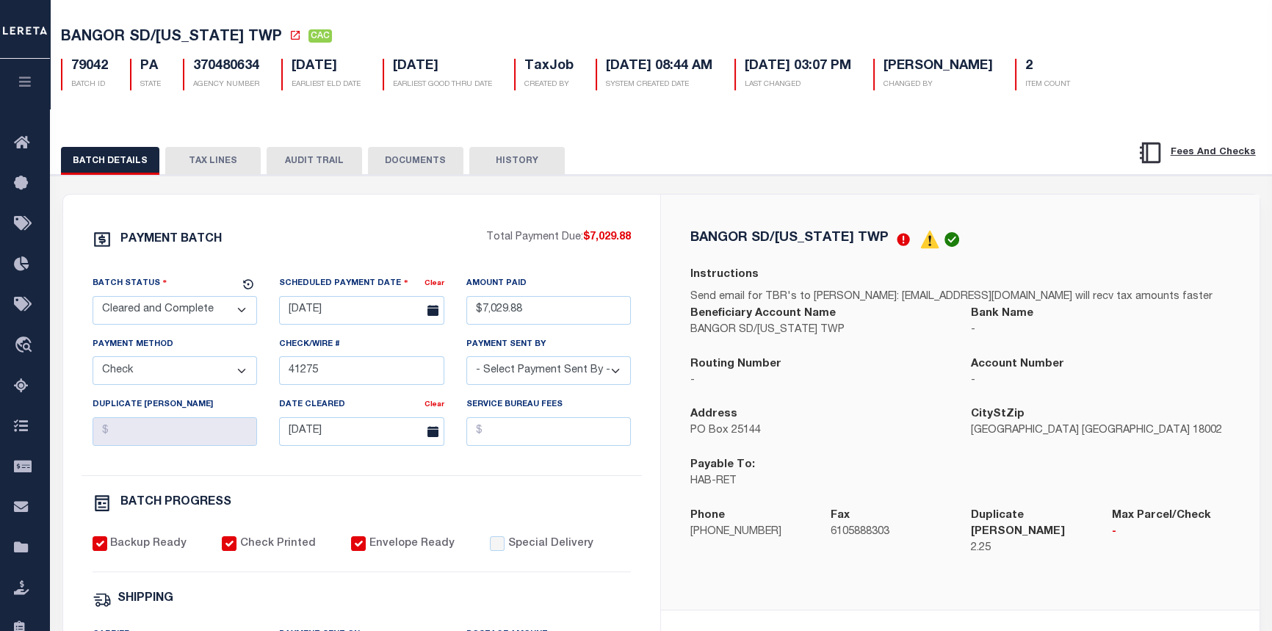
scroll to position [66, 0]
